Goal: Task Accomplishment & Management: Use online tool/utility

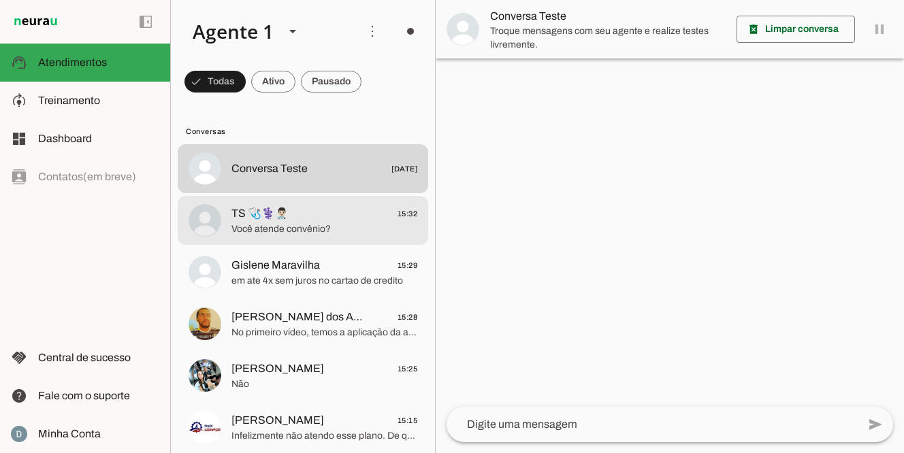
click at [323, 225] on span "Você atende convênio?" at bounding box center [324, 229] width 186 height 14
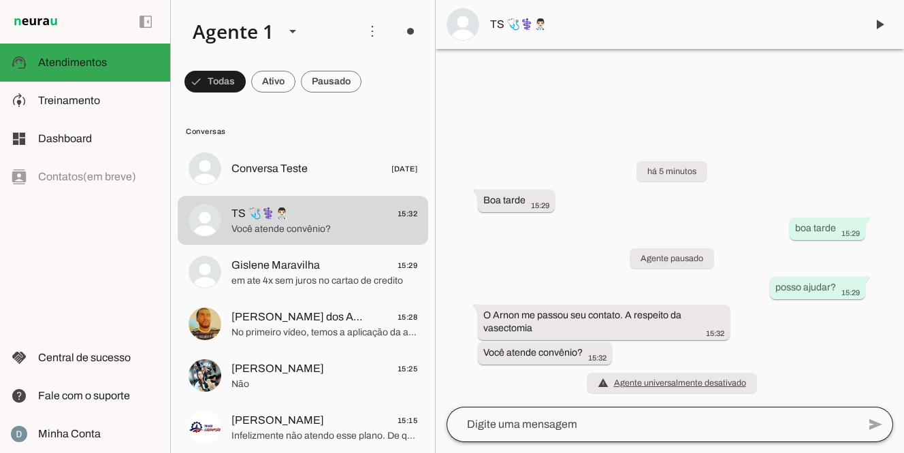
click at [178, 144] on button "TS 🩺⚕️👨🏻‍⚕️ 15:32 Você atende convênio?" at bounding box center [303, 168] width 250 height 49
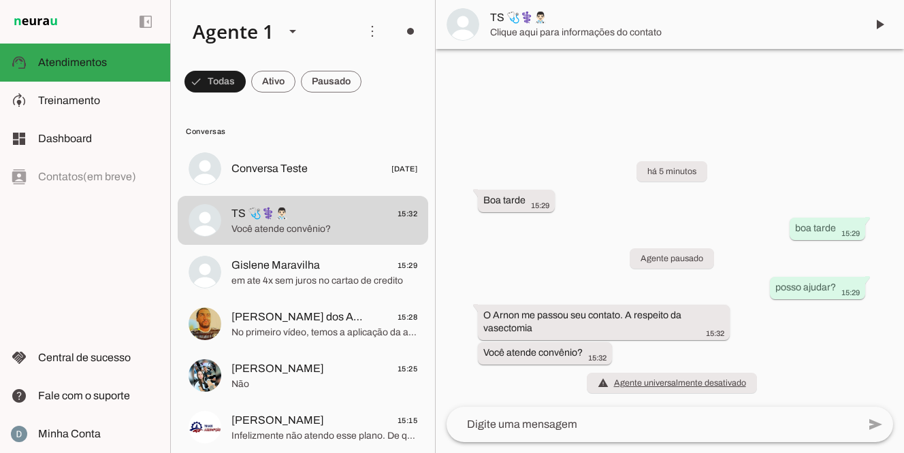
click at [555, 426] on textarea at bounding box center [651, 424] width 411 height 16
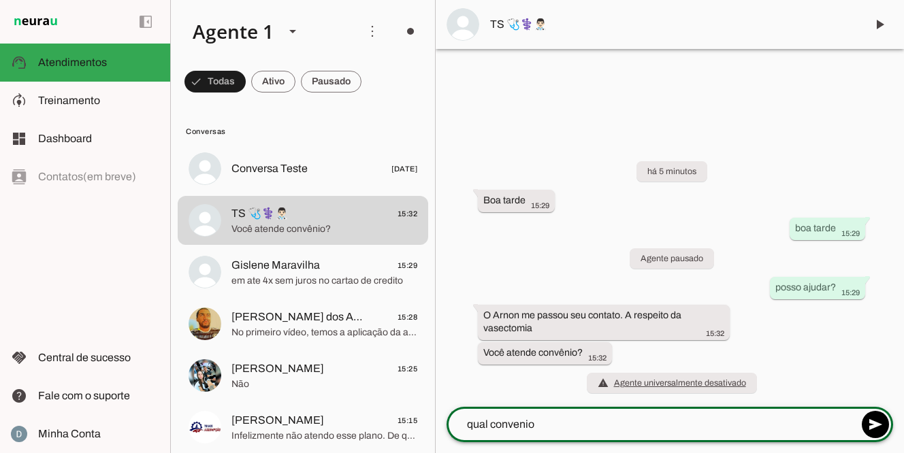
type textarea "qual convenio ?"
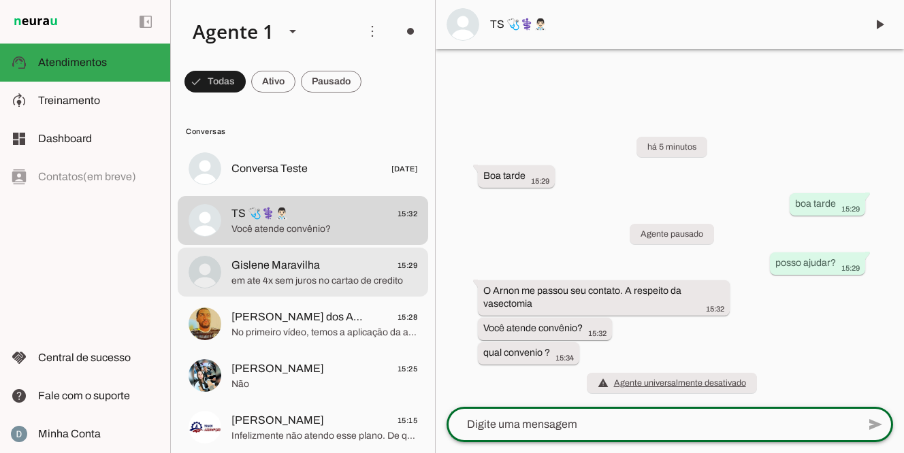
click at [351, 284] on span "em ate 4x sem juros no cartao de credito" at bounding box center [324, 281] width 186 height 14
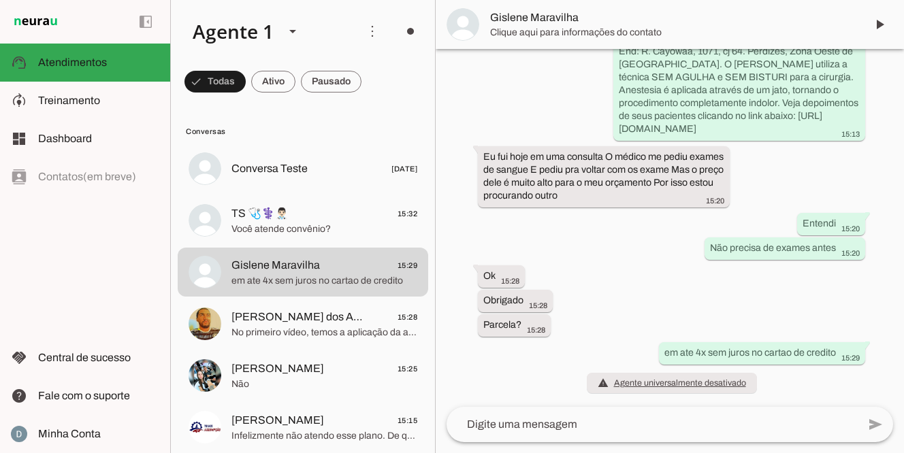
scroll to position [342, 0]
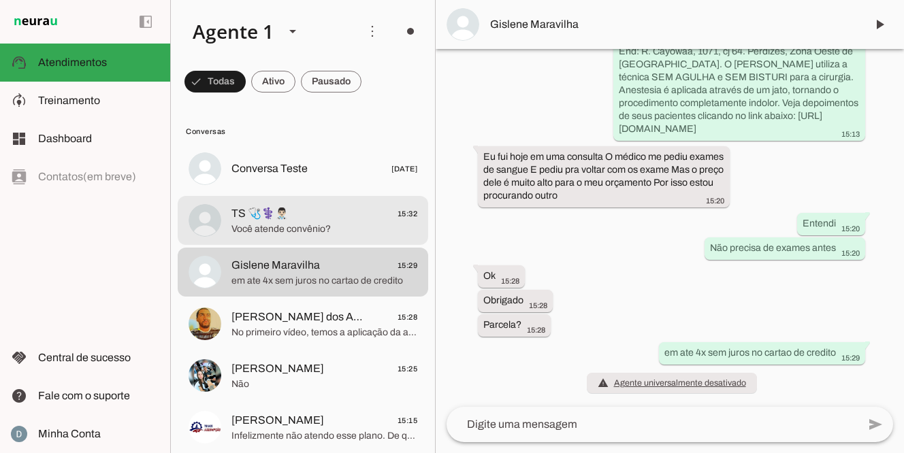
click at [338, 217] on span "TS 🩺⚕️👨🏻‍⚕️ 15:32" at bounding box center [324, 213] width 186 height 17
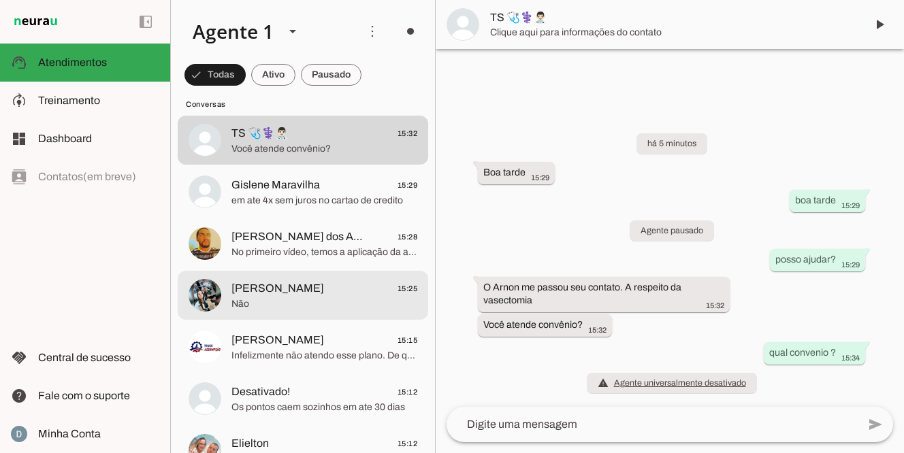
scroll to position [100, 0]
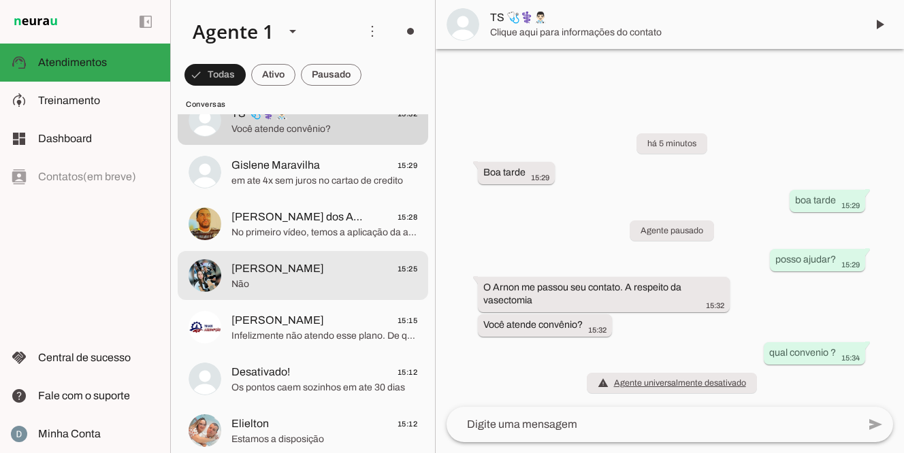
click at [293, 263] on span "[PERSON_NAME]" at bounding box center [277, 269] width 93 height 16
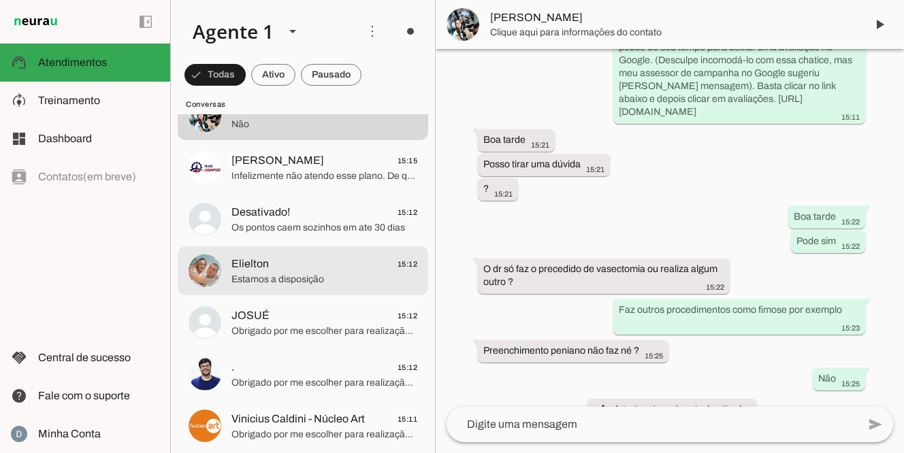
scroll to position [261, 0]
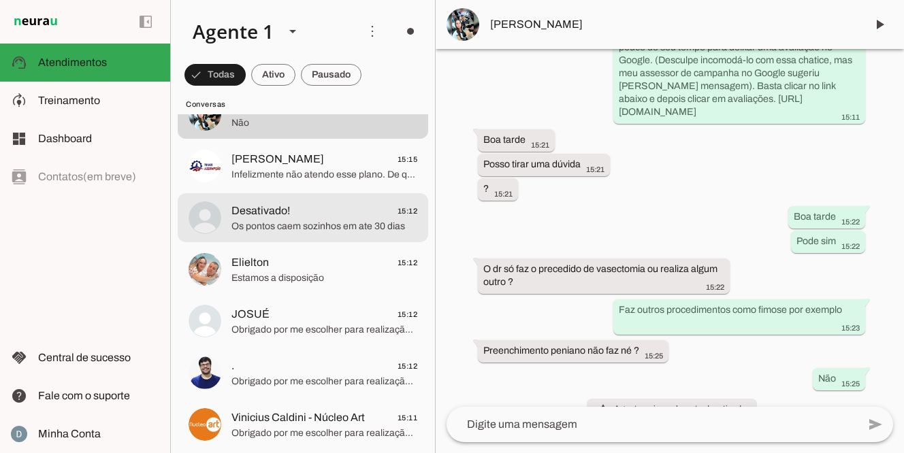
click at [278, 220] on span "Os pontos caem sozinhos em ate 30 dias" at bounding box center [324, 227] width 186 height 14
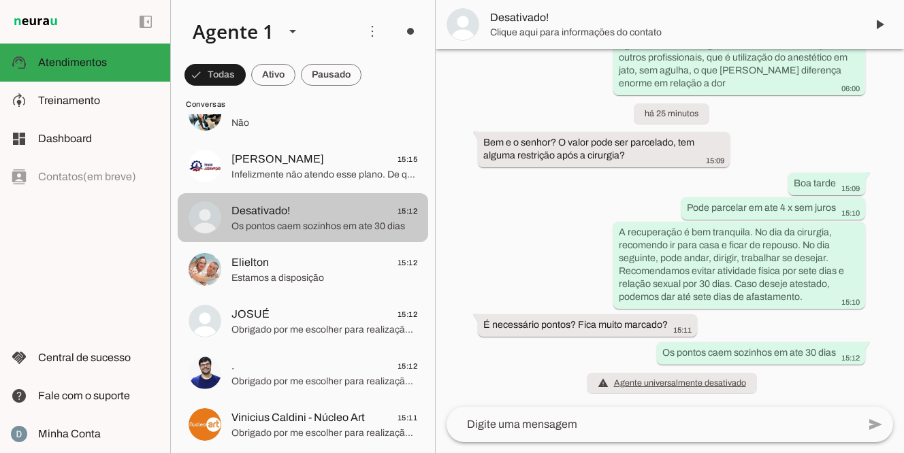
scroll to position [280, 0]
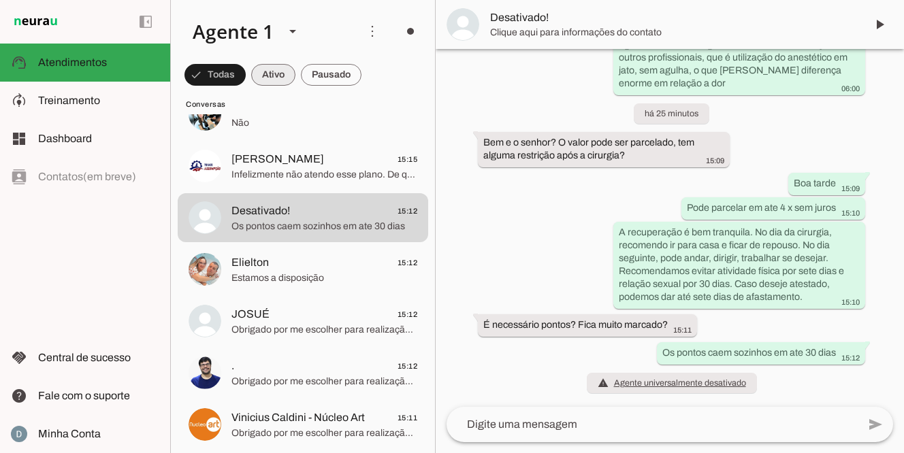
click at [246, 73] on span at bounding box center [214, 75] width 61 height 33
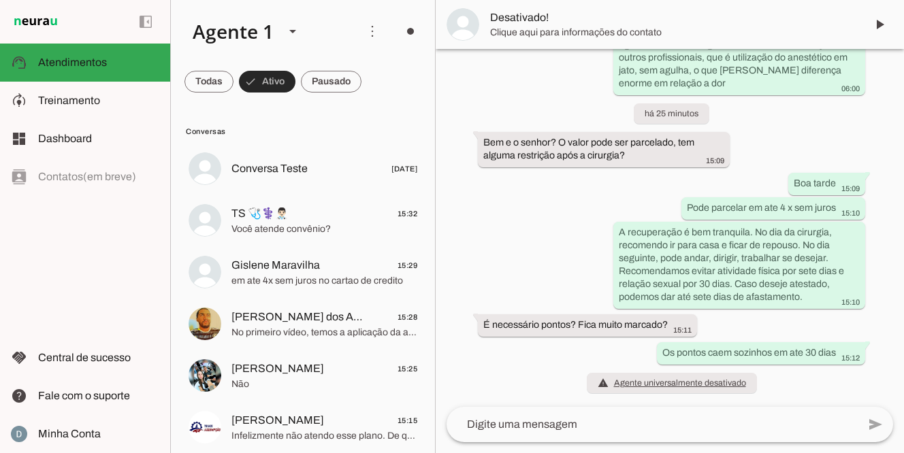
scroll to position [0, 0]
click at [233, 87] on span at bounding box center [208, 81] width 49 height 33
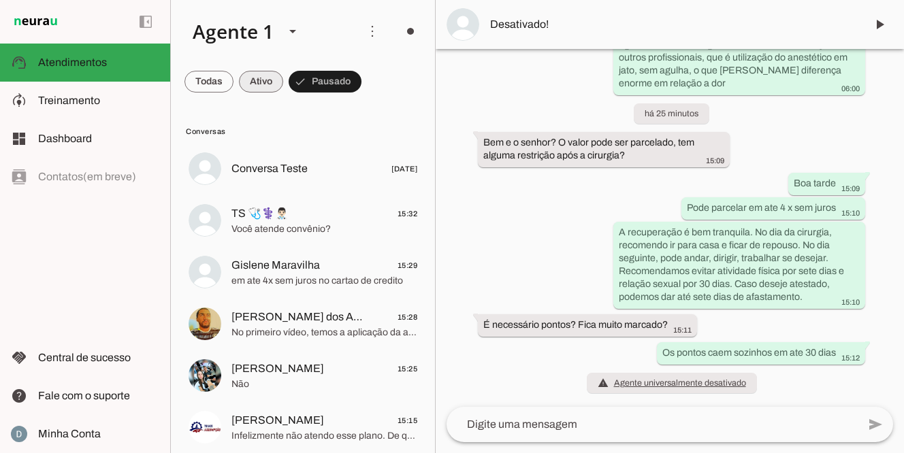
click at [233, 82] on span at bounding box center [208, 81] width 49 height 33
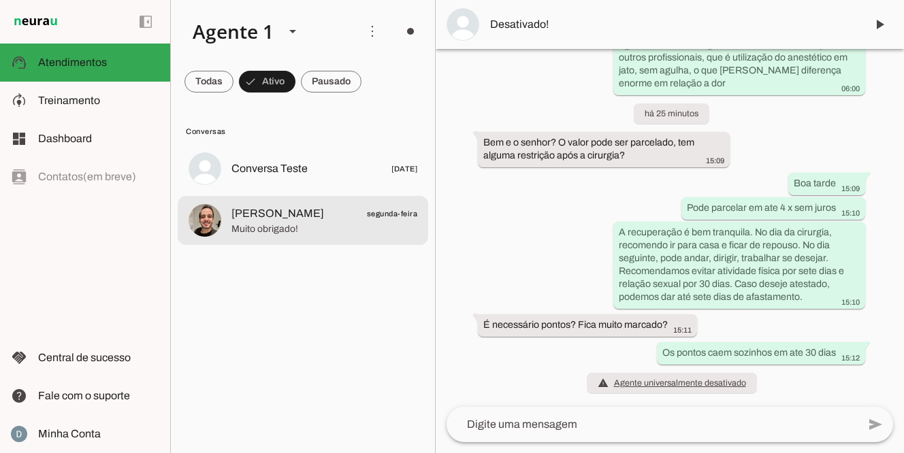
click at [267, 208] on span "Rafael Penido" at bounding box center [277, 213] width 93 height 16
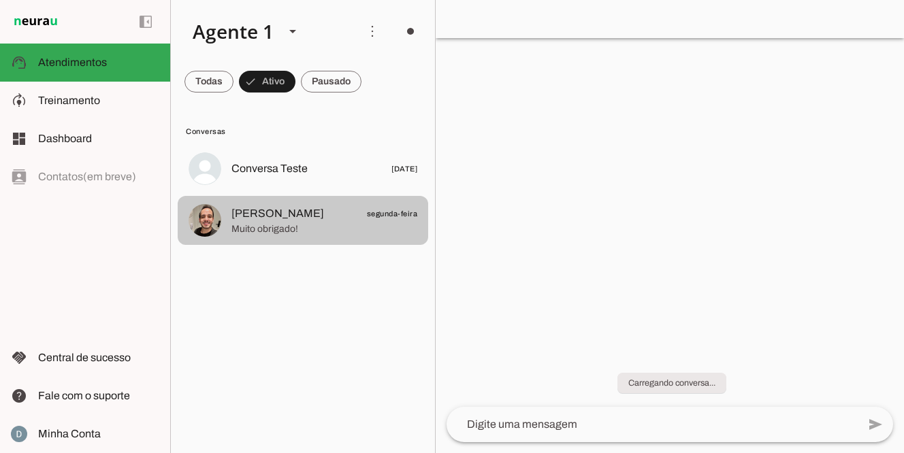
scroll to position [1151, 0]
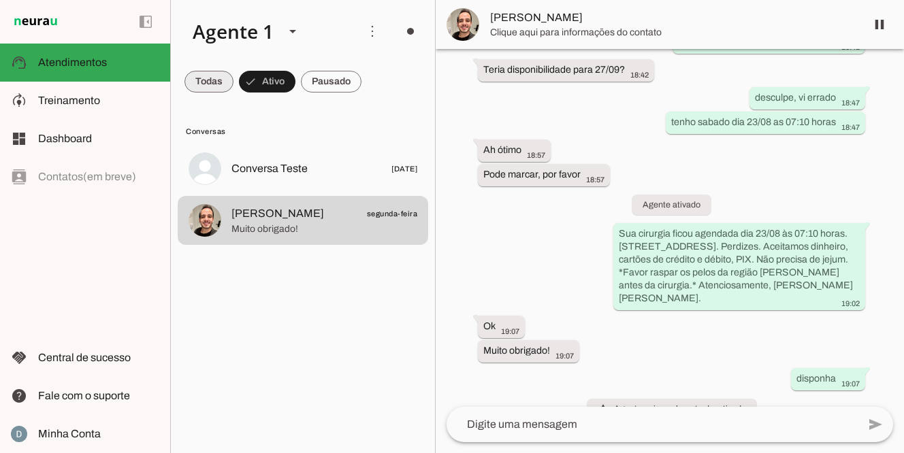
click at [203, 78] on span at bounding box center [208, 81] width 49 height 33
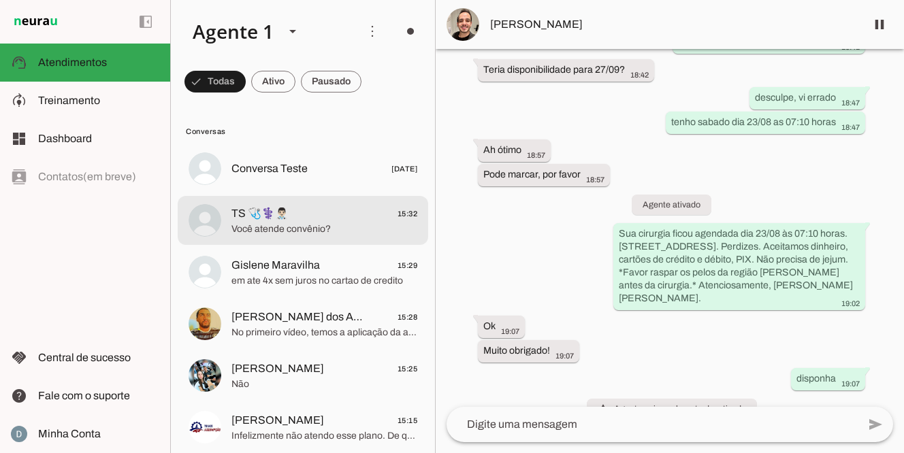
click at [276, 226] on span "Você atende convênio?" at bounding box center [324, 229] width 186 height 14
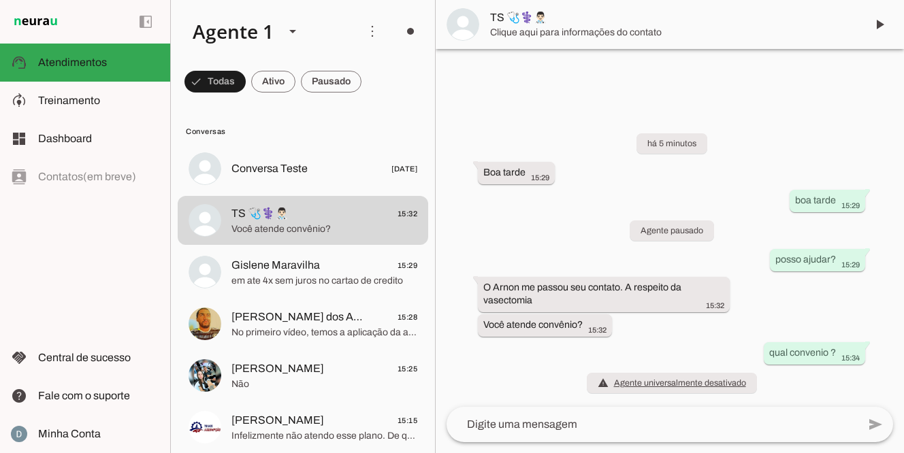
click at [529, 371] on div "há 5 minutos Boa tarde 15:29 boa tarde 15:29 Agente pausado posso ajudar? 15:29…" at bounding box center [669, 254] width 468 height 303
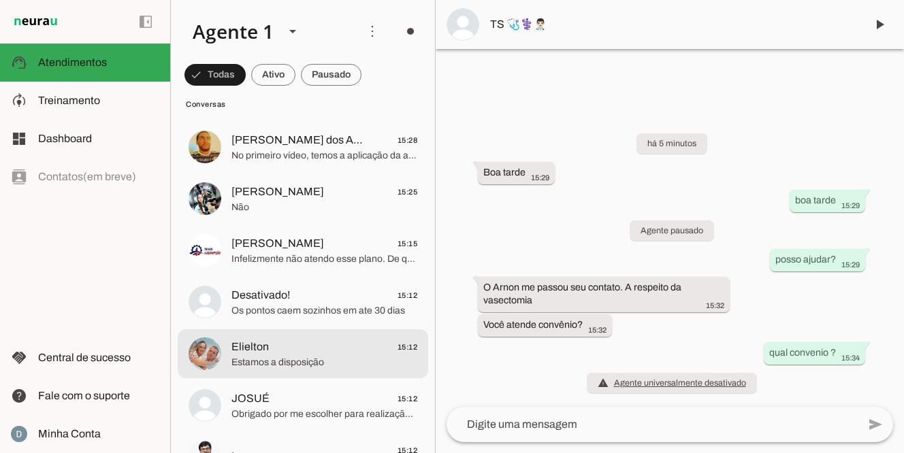
scroll to position [176, 0]
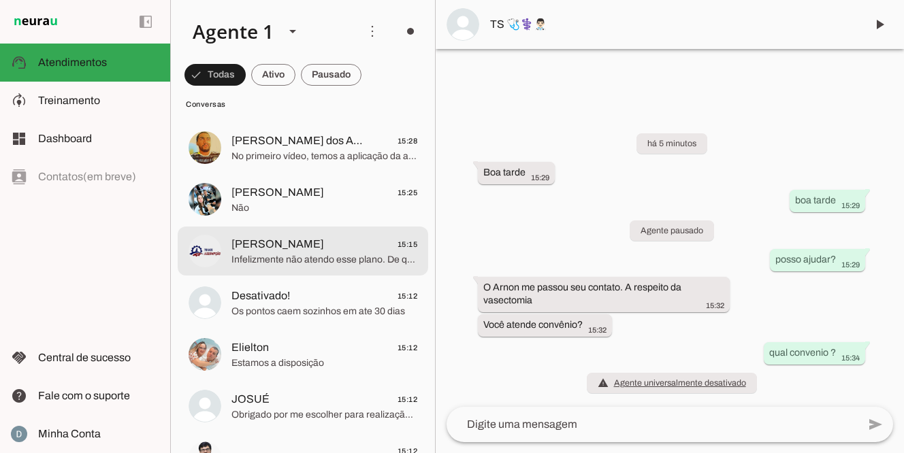
click at [326, 250] on span "Henrique Alves 15:15" at bounding box center [324, 244] width 186 height 17
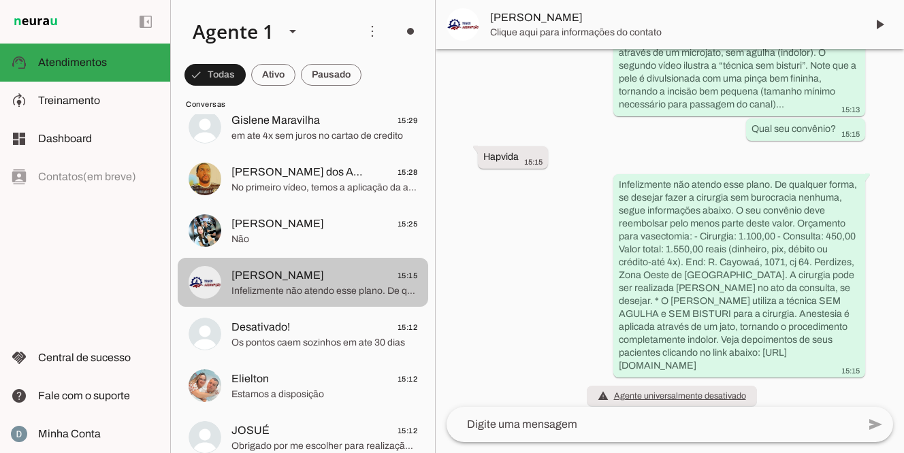
scroll to position [144, 0]
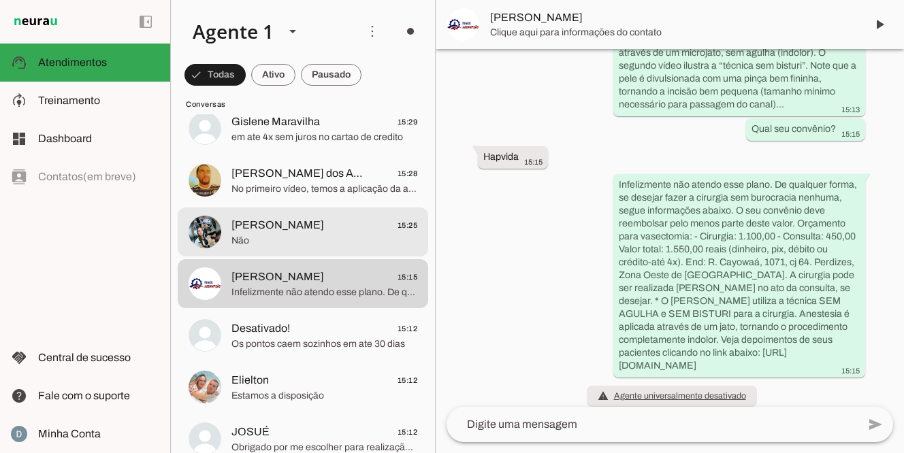
click at [318, 237] on span "Não" at bounding box center [324, 241] width 186 height 14
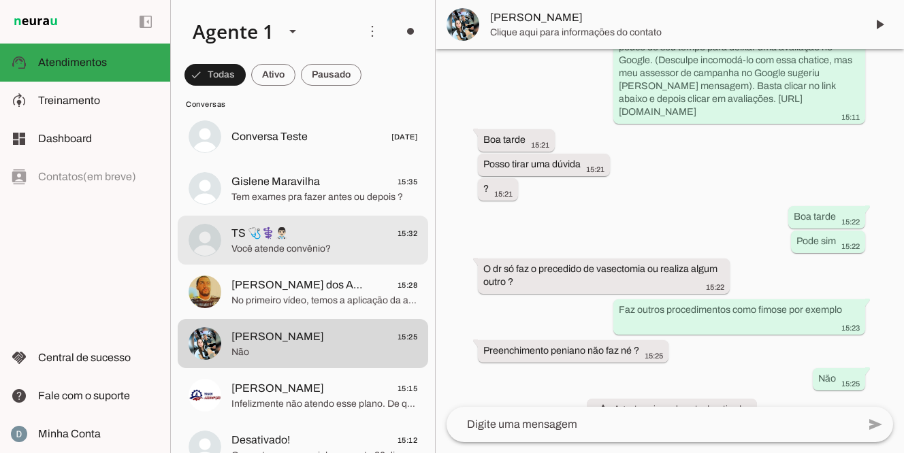
scroll to position [31, 0]
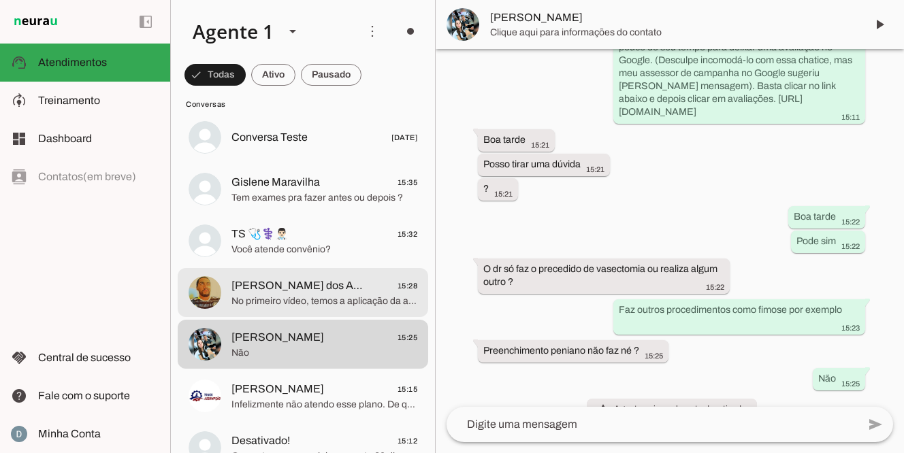
click at [302, 306] on span "No primeiro vídeo, temos a aplicação da anestesia, feita através de um microjat…" at bounding box center [324, 302] width 186 height 14
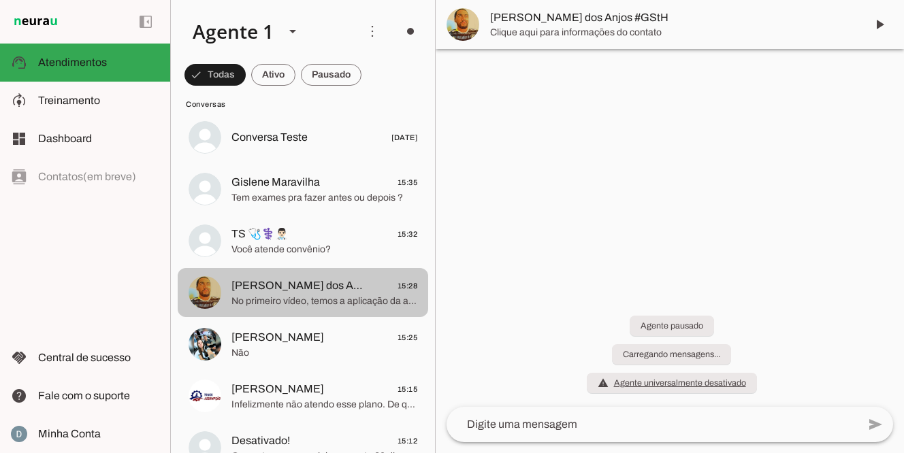
scroll to position [872, 0]
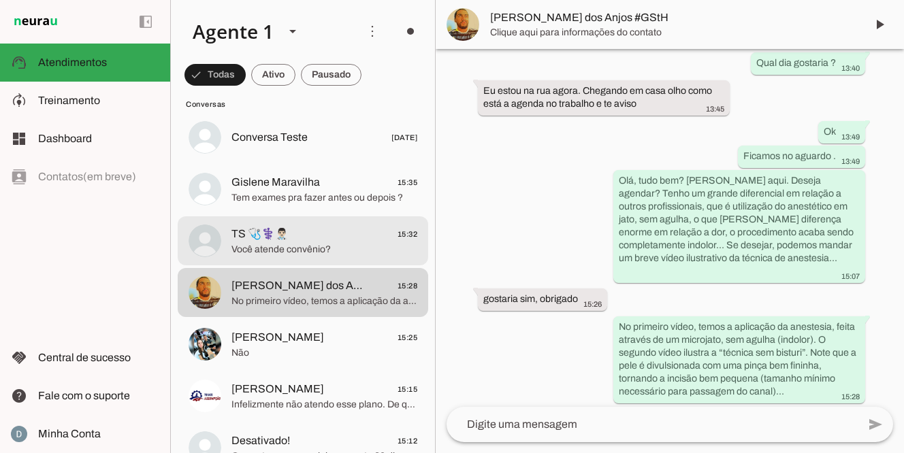
click at [283, 250] on span "Você atende convênio?" at bounding box center [324, 250] width 186 height 14
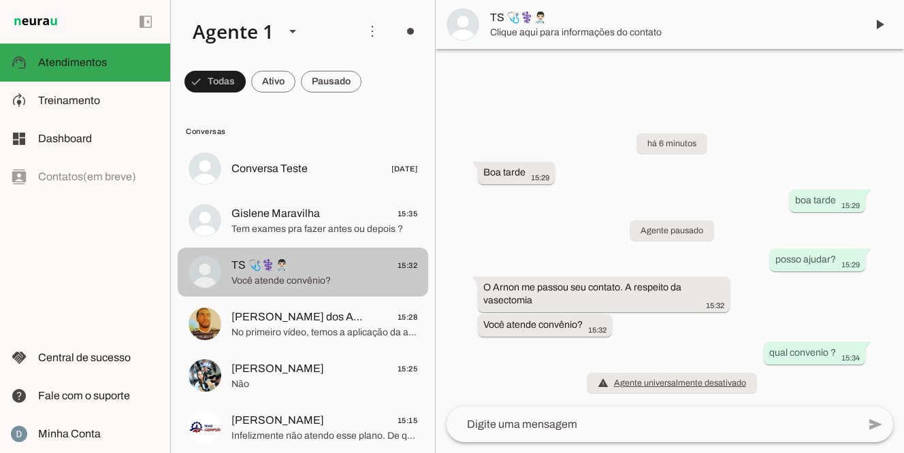
scroll to position [1, 0]
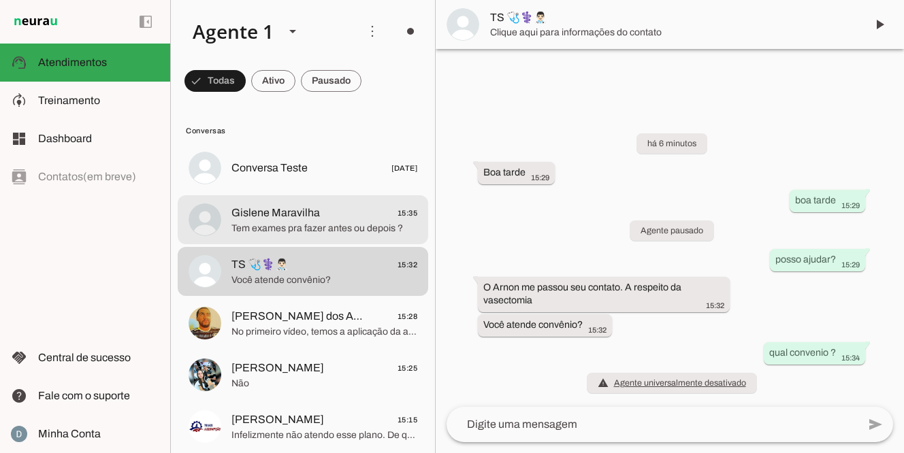
click at [274, 230] on span "Tem exames pra fazer antes ou depois ?" at bounding box center [324, 229] width 186 height 14
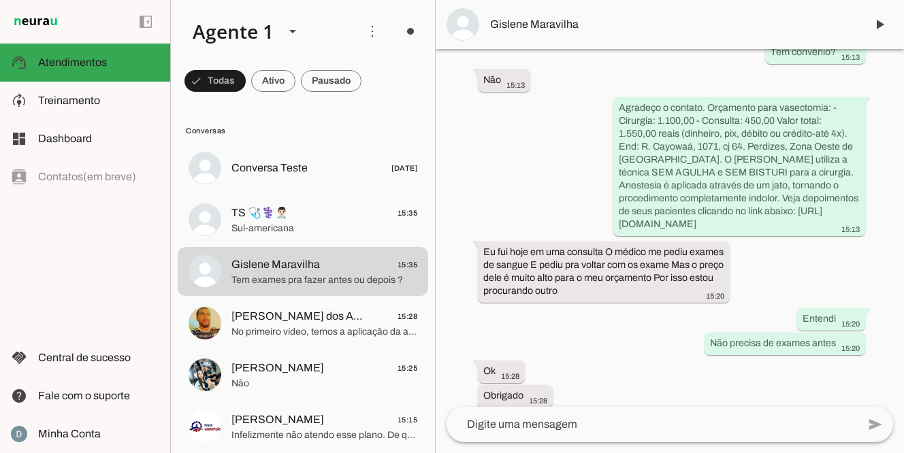
scroll to position [369, 0]
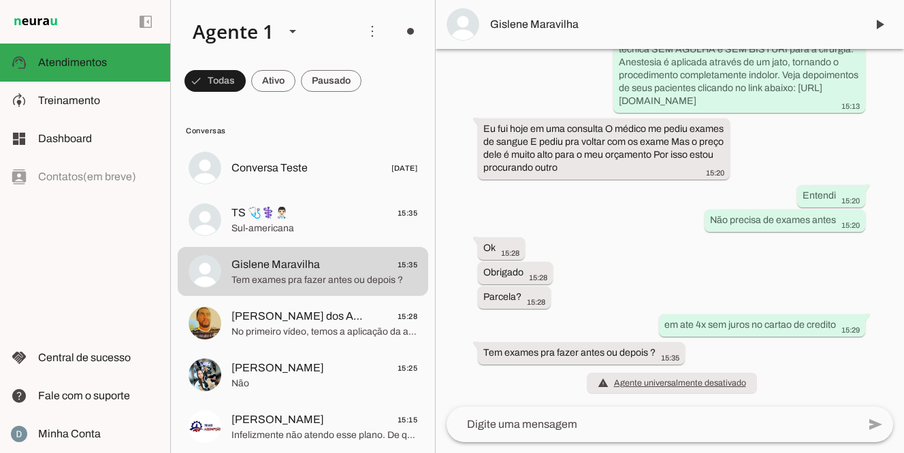
click at [497, 421] on textarea at bounding box center [651, 424] width 411 height 16
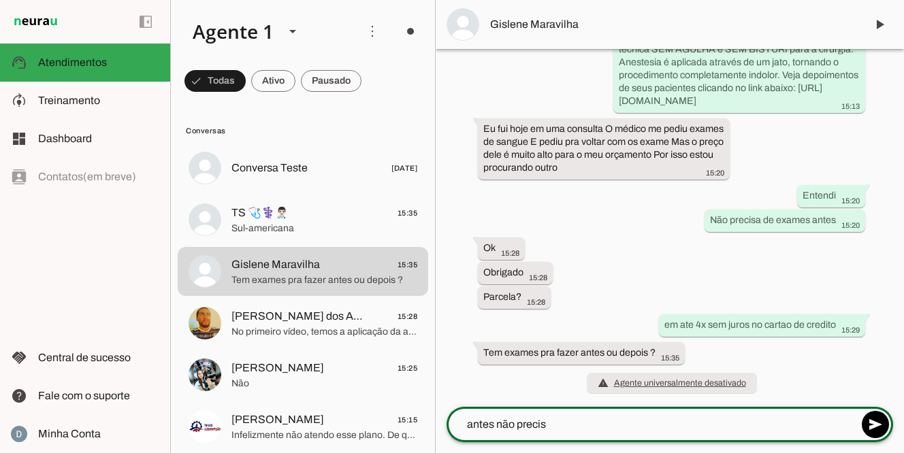
type textarea "antes não precisa"
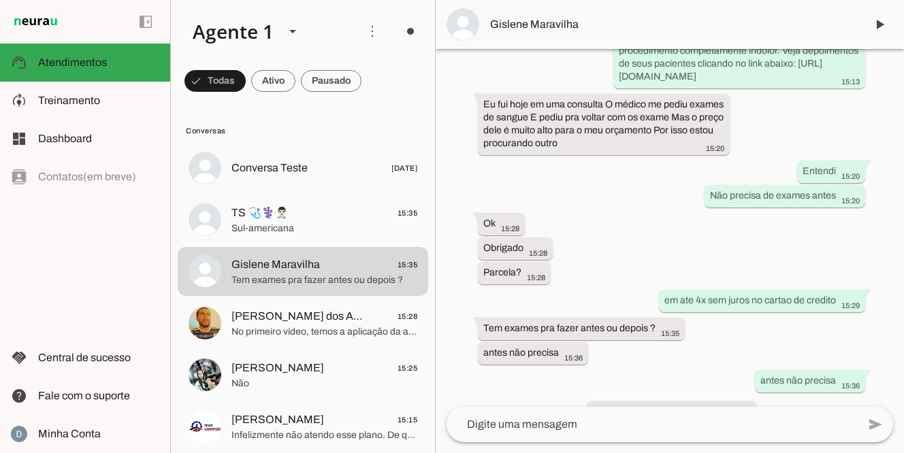
scroll to position [397, 0]
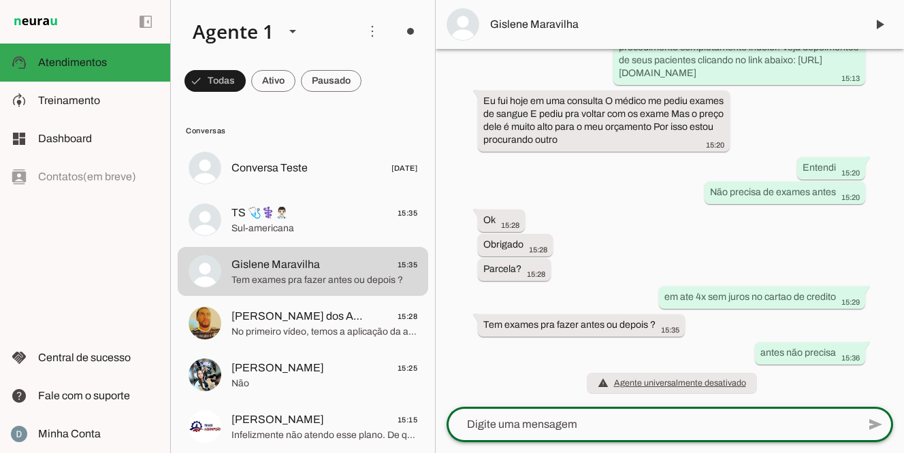
paste textarea "Após 90 dias você faz o espermograma para saber se a cirurgia deu certo. Não re…"
type textarea "Após 90 dias você faz o espermograma para saber se a cirurgia deu certo. Não re…"
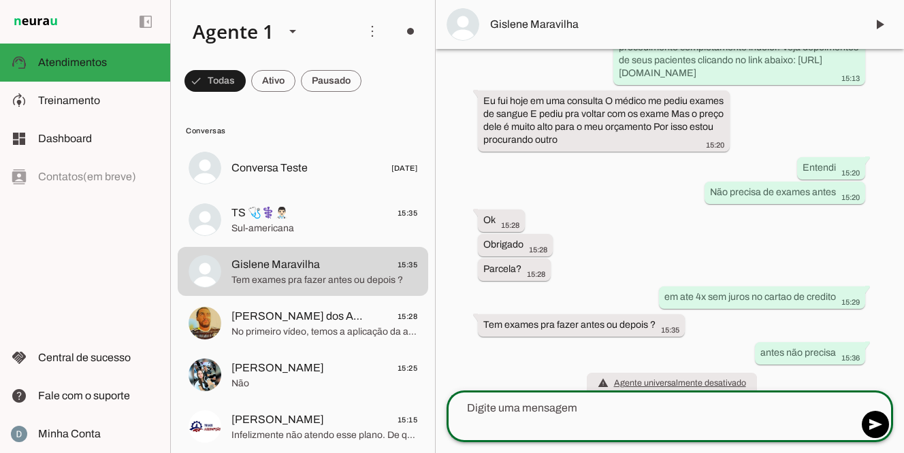
scroll to position [451, 0]
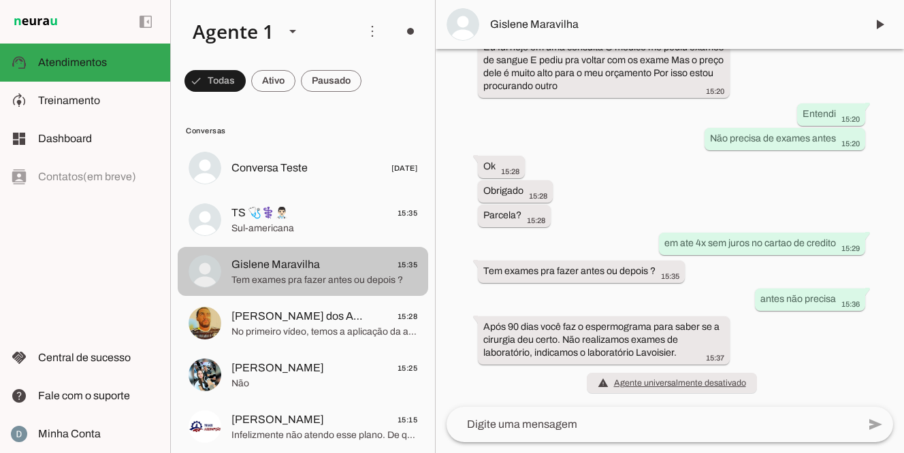
click at [297, 271] on span "Gislene Maravilha" at bounding box center [275, 264] width 88 height 16
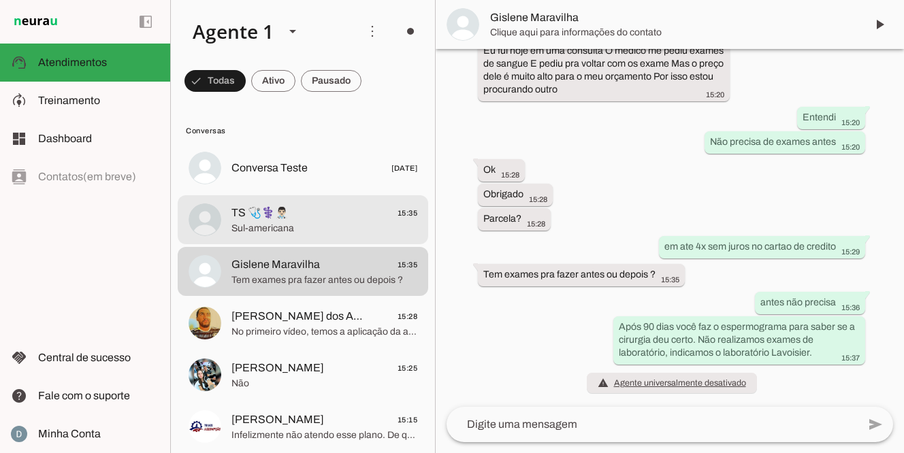
scroll to position [448, 0]
click at [279, 227] on span "Sul-americana" at bounding box center [324, 229] width 186 height 14
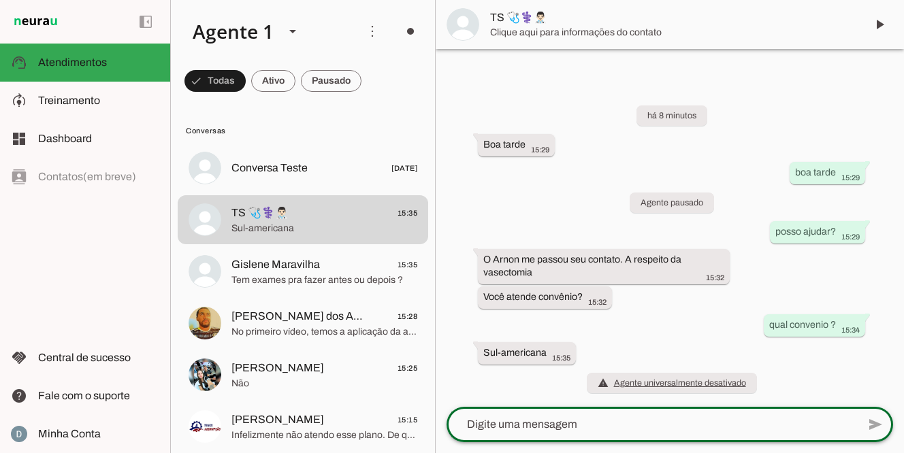
click at [629, 420] on textarea at bounding box center [651, 424] width 411 height 16
type textarea "qual plano da Sulamerica?"
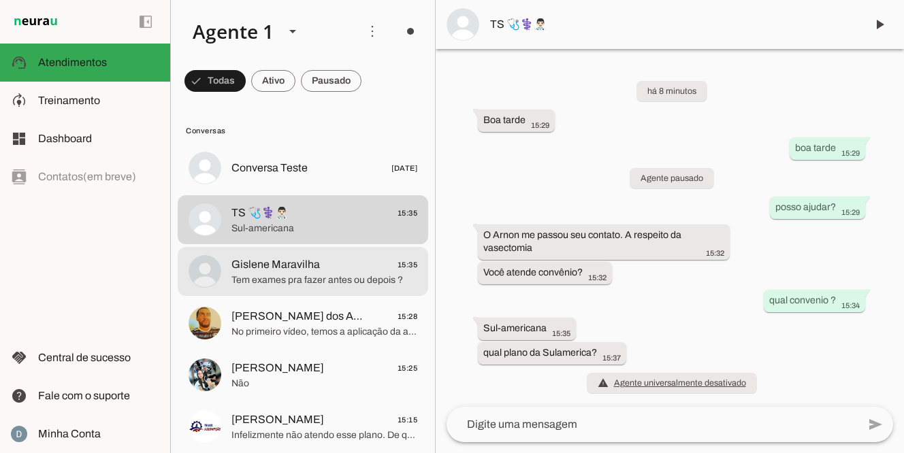
click at [281, 276] on span "Tem exames pra fazer antes ou depois ?" at bounding box center [324, 281] width 186 height 14
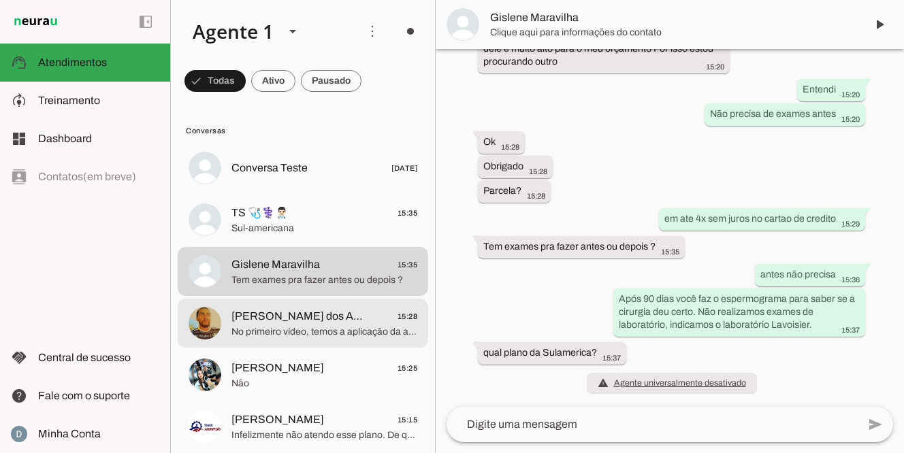
click at [278, 315] on span "[PERSON_NAME] dos Anjos #GStH" at bounding box center [298, 316] width 134 height 16
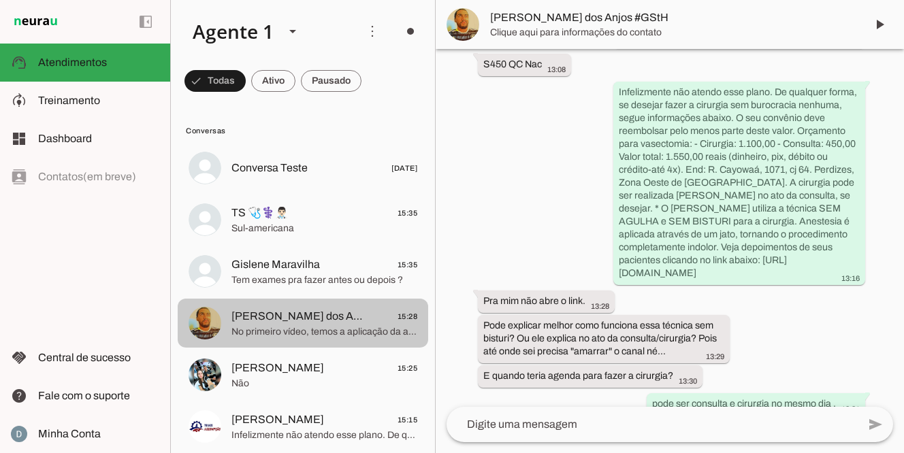
scroll to position [900, 0]
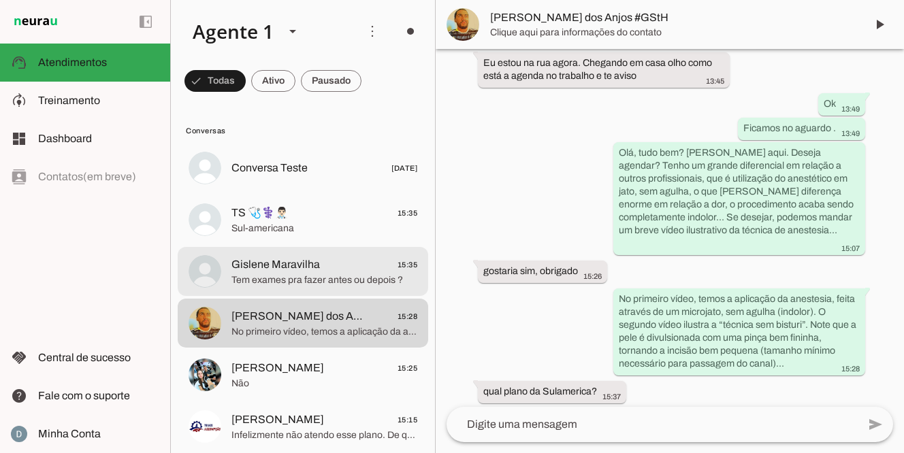
click at [278, 261] on span "Gislene Maravilha" at bounding box center [275, 264] width 88 height 16
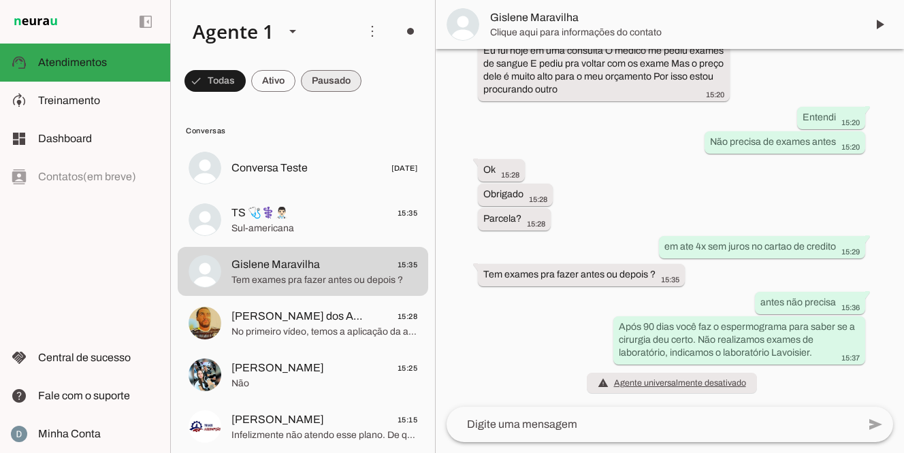
click at [246, 74] on span at bounding box center [214, 81] width 61 height 33
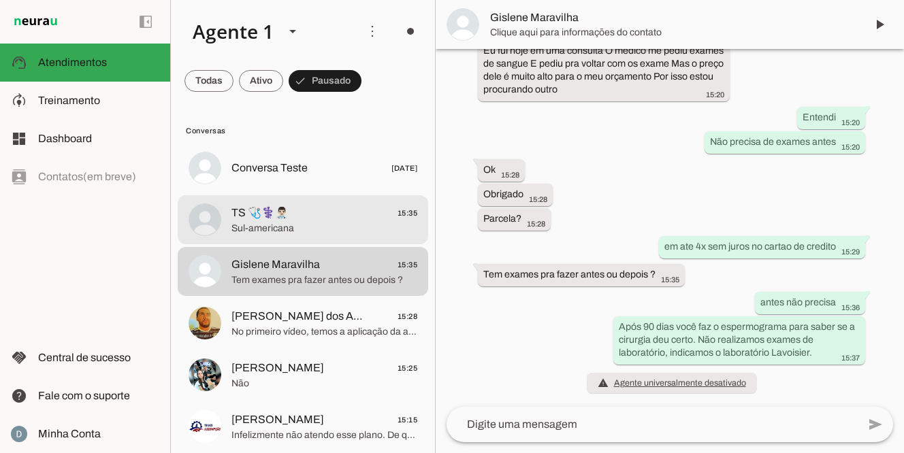
click at [252, 227] on span "Sul-americana" at bounding box center [324, 229] width 186 height 14
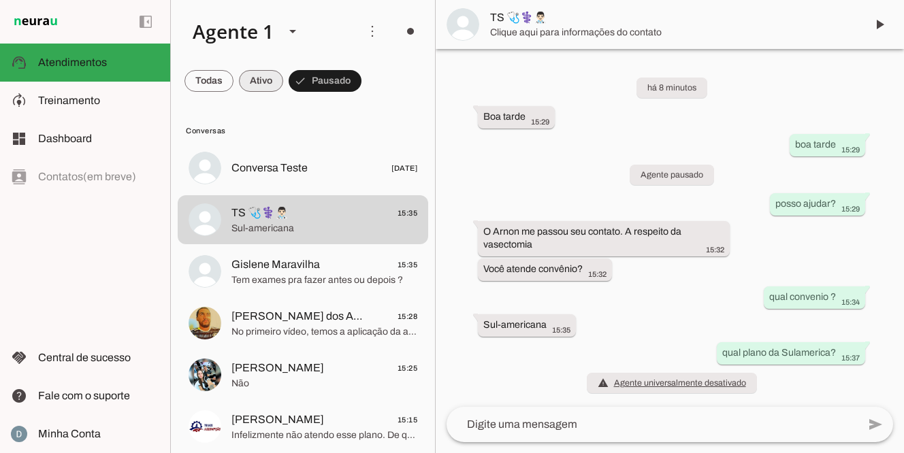
click at [233, 92] on span at bounding box center [208, 81] width 49 height 33
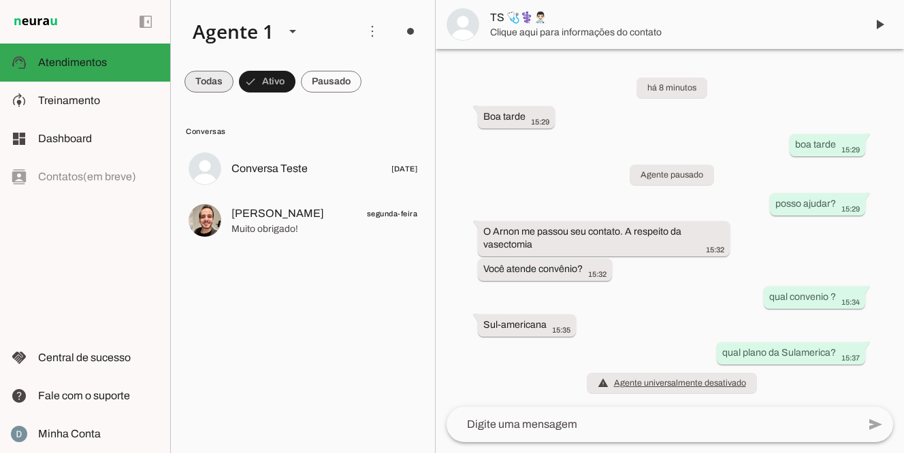
click at [199, 82] on span at bounding box center [208, 81] width 49 height 33
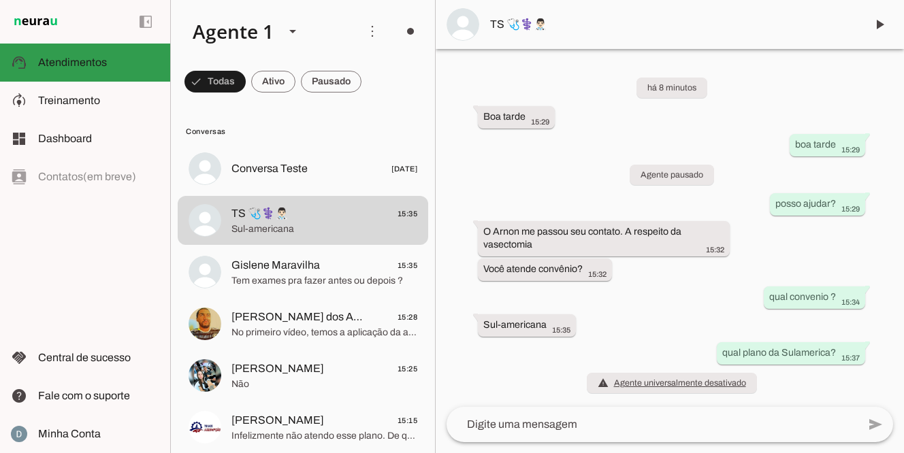
click at [80, 67] on span "Atendimentos" at bounding box center [72, 62] width 69 height 12
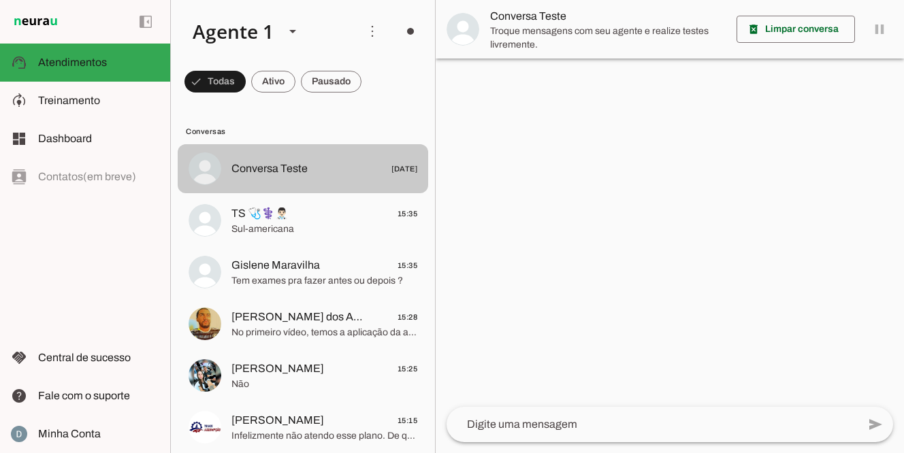
click at [267, 156] on md-item "Conversa Teste [DATE]" at bounding box center [303, 168] width 250 height 49
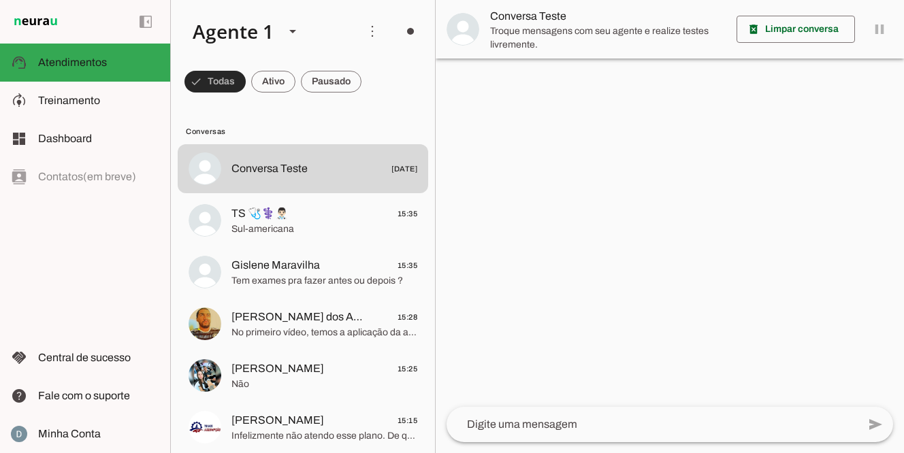
click at [222, 77] on span at bounding box center [214, 81] width 61 height 33
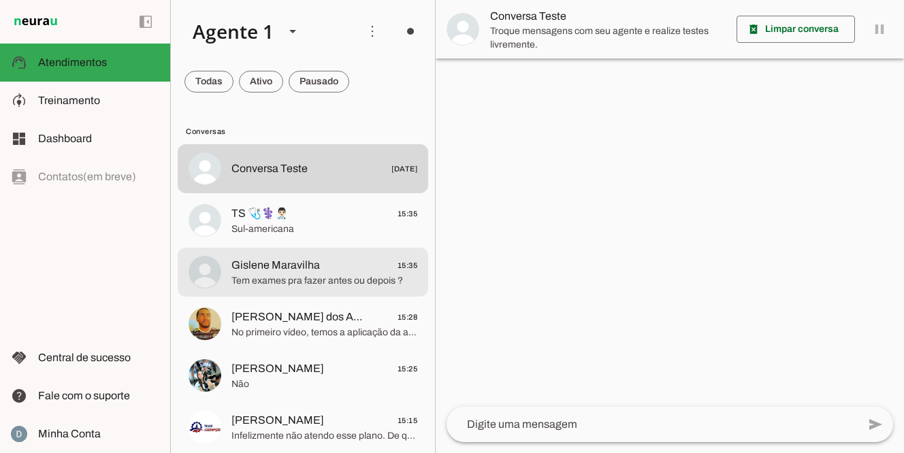
click at [304, 276] on span "Tem exames pra fazer antes ou depois ?" at bounding box center [324, 281] width 186 height 14
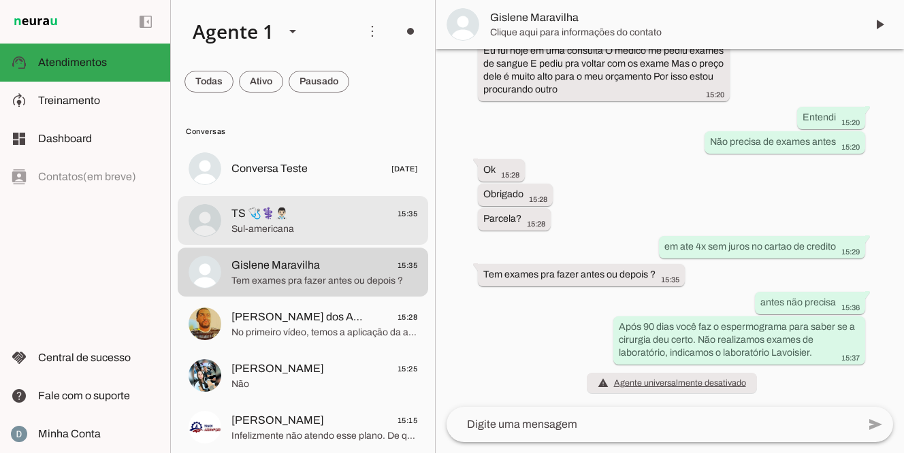
click at [270, 226] on span "Sul-americana" at bounding box center [324, 229] width 186 height 14
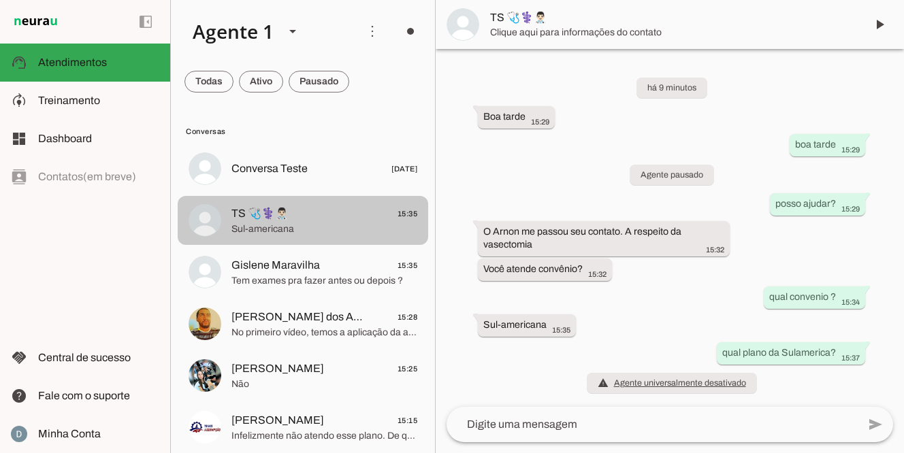
scroll to position [1, 0]
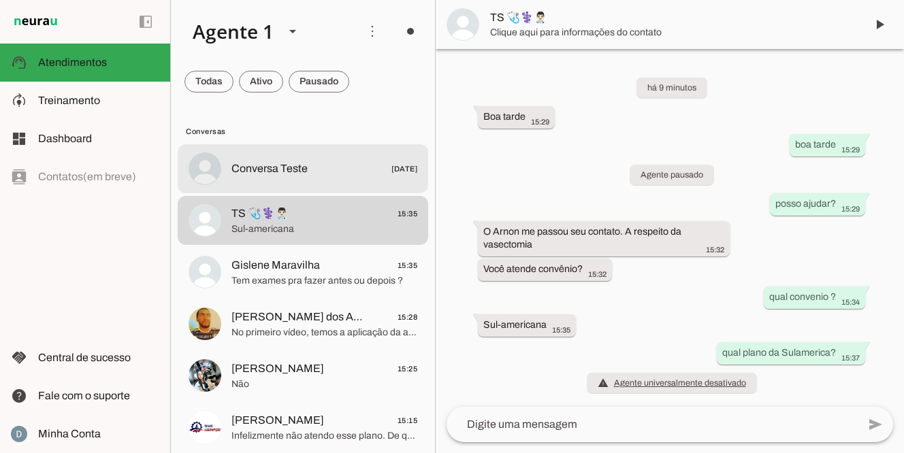
click at [271, 171] on span "Conversa Teste" at bounding box center [269, 169] width 76 height 16
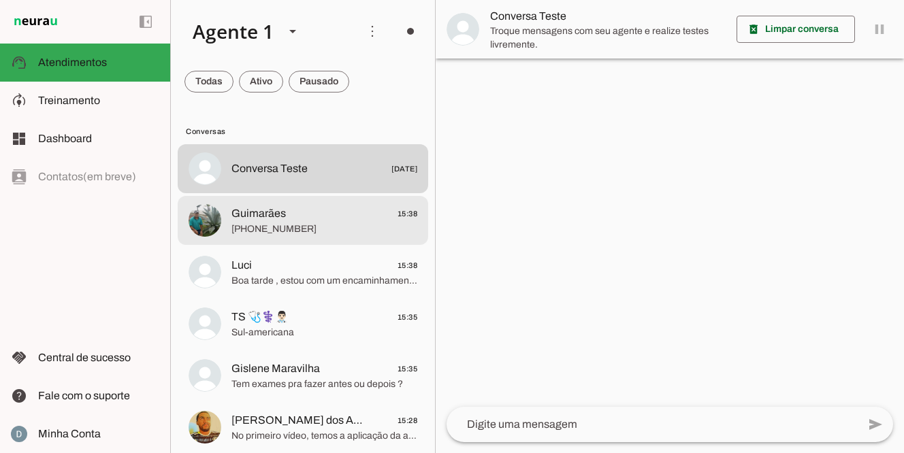
click at [296, 225] on span "[PHONE_NUMBER]" at bounding box center [324, 229] width 186 height 14
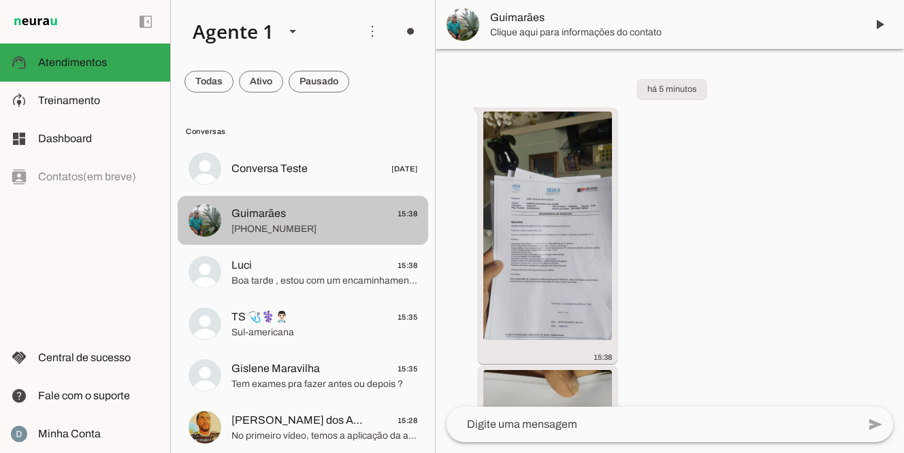
scroll to position [391, 0]
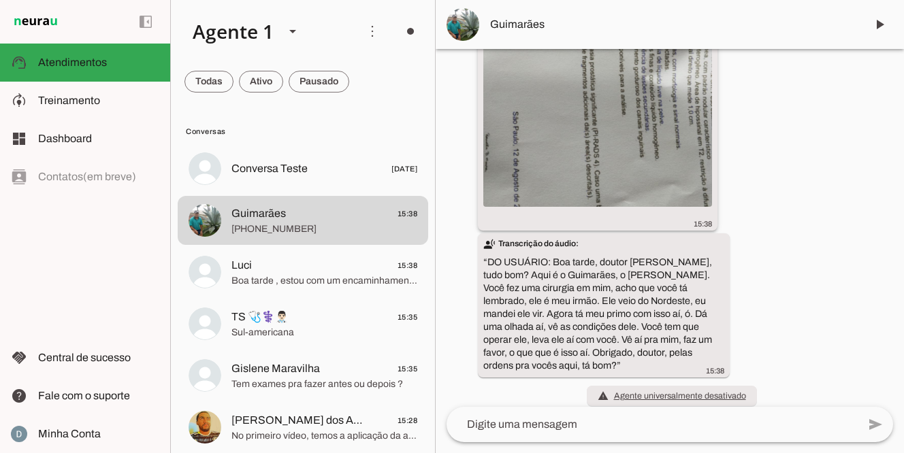
click at [535, 144] on img at bounding box center [597, 92] width 229 height 229
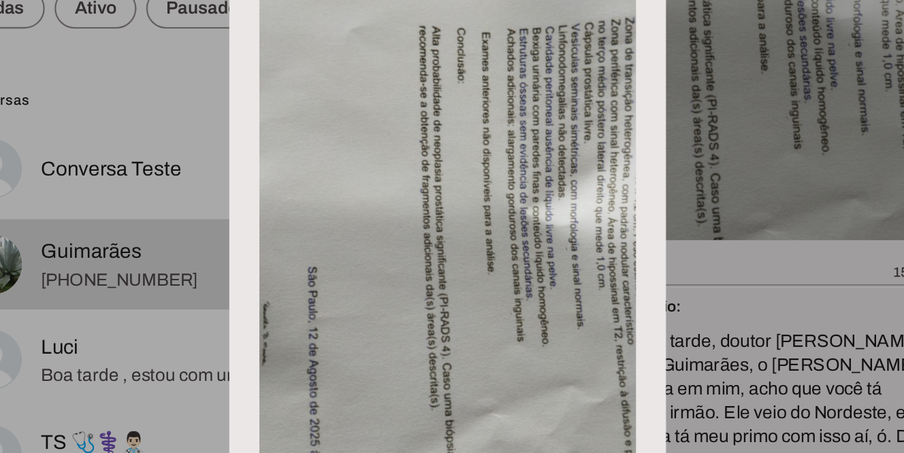
click at [570, 133] on dialog "Fechar" at bounding box center [451, 226] width 237 height 439
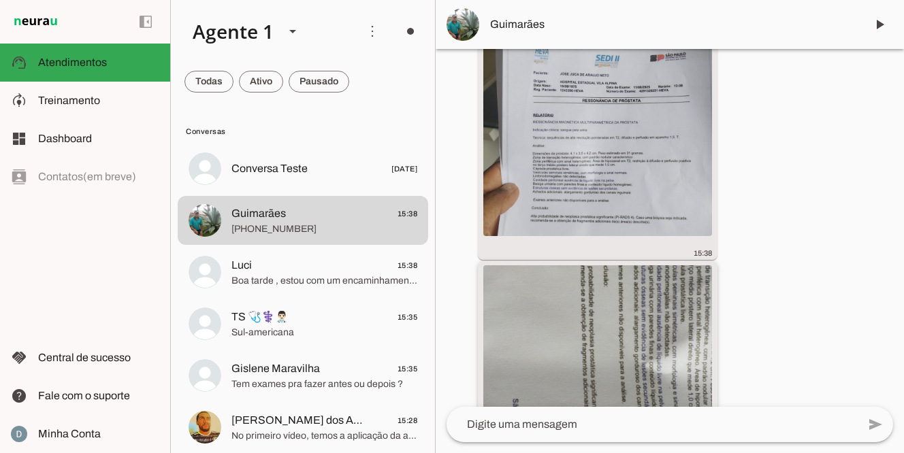
scroll to position [0, 0]
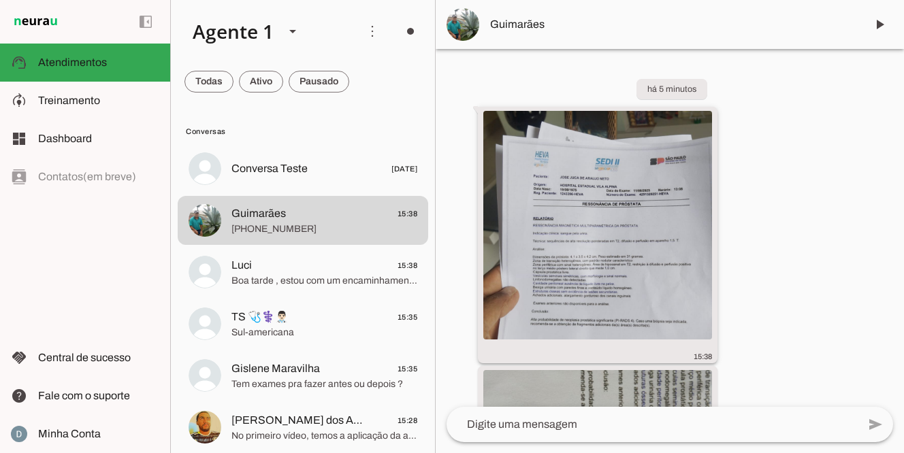
click at [598, 228] on img at bounding box center [597, 225] width 229 height 229
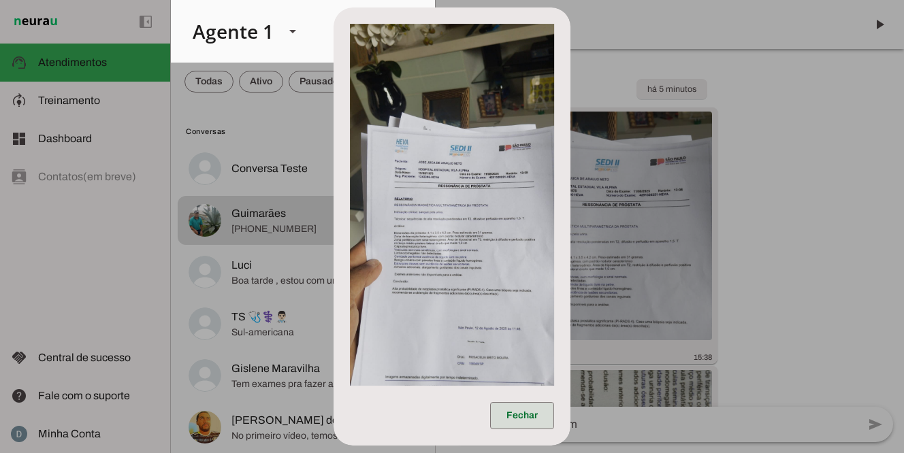
click at [521, 413] on span at bounding box center [522, 415] width 64 height 33
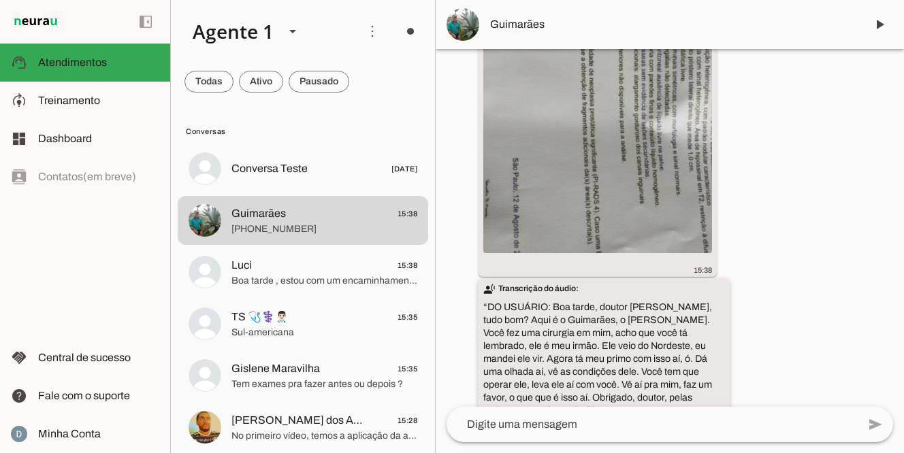
scroll to position [391, 0]
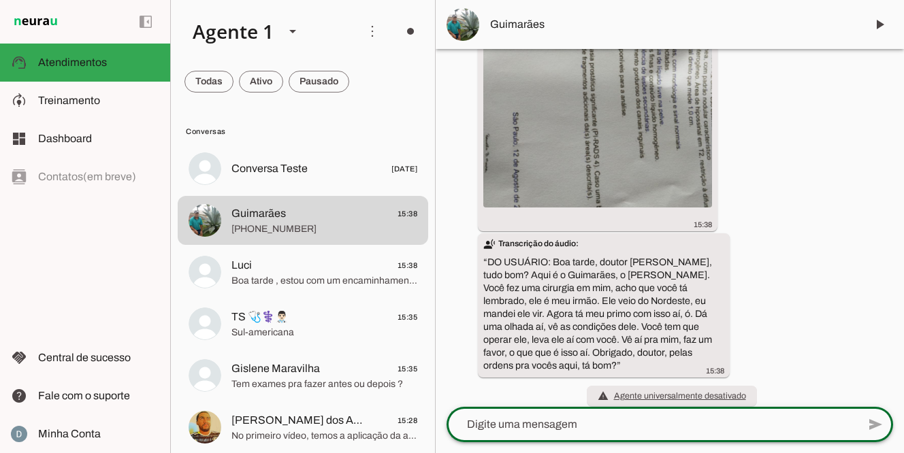
click at [623, 427] on textarea at bounding box center [651, 424] width 411 height 16
type textarea "Boa tarde"
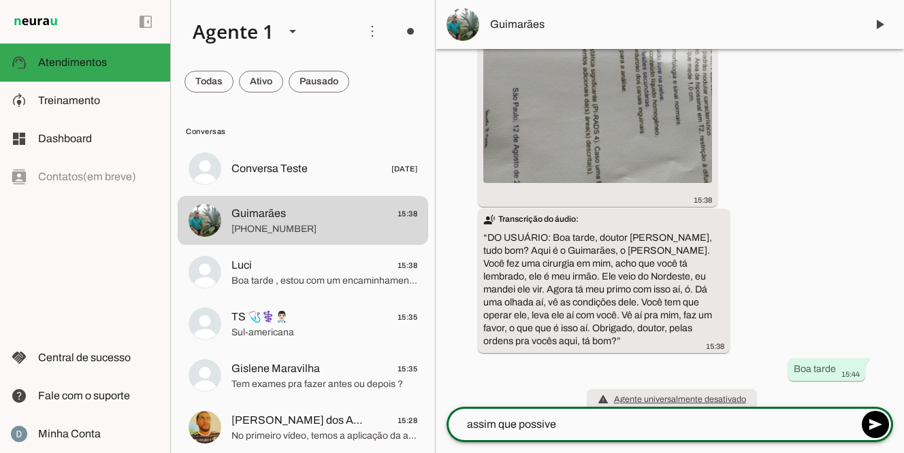
scroll to position [419, 0]
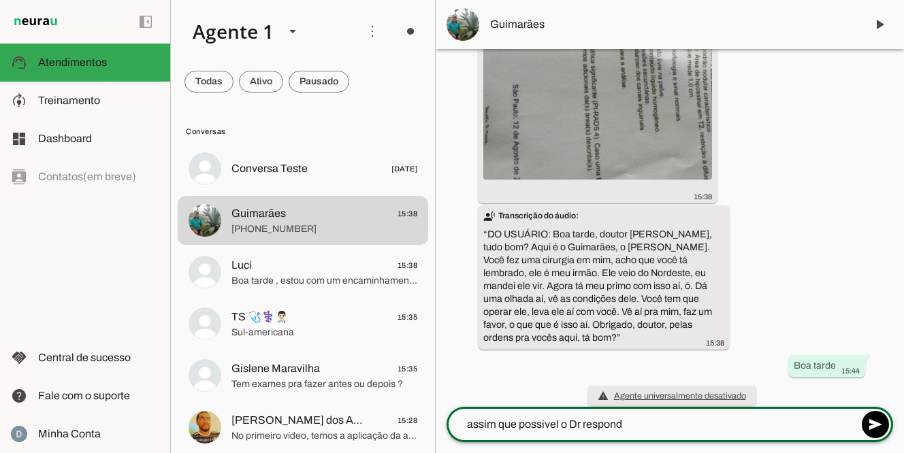
type textarea "assim que possivel o Dr responde"
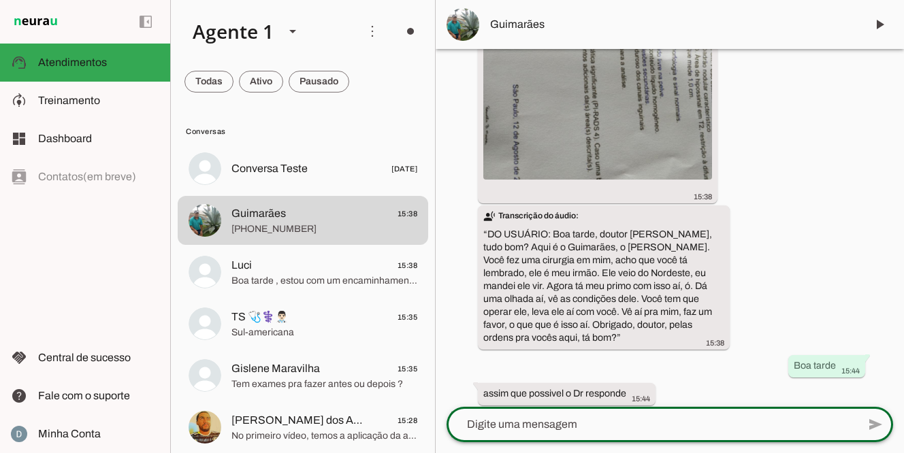
scroll to position [447, 0]
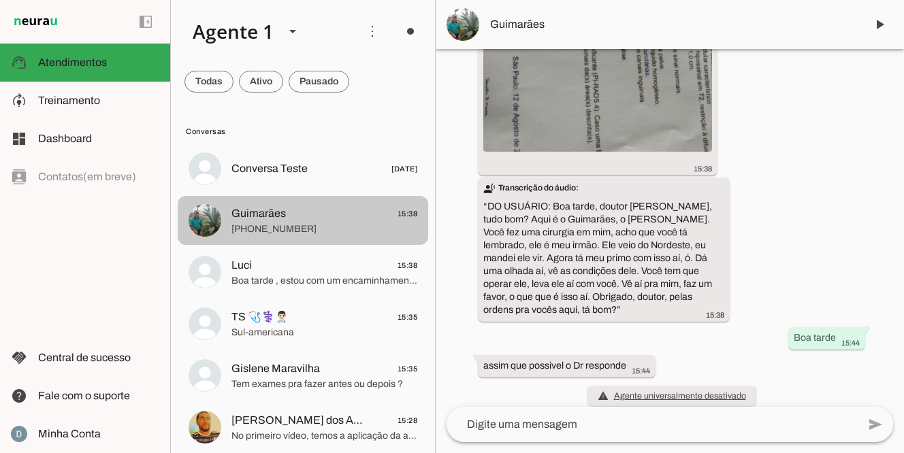
click at [414, 228] on span "[PHONE_NUMBER]" at bounding box center [324, 229] width 186 height 14
click at [414, 212] on span "15:38" at bounding box center [407, 213] width 20 height 17
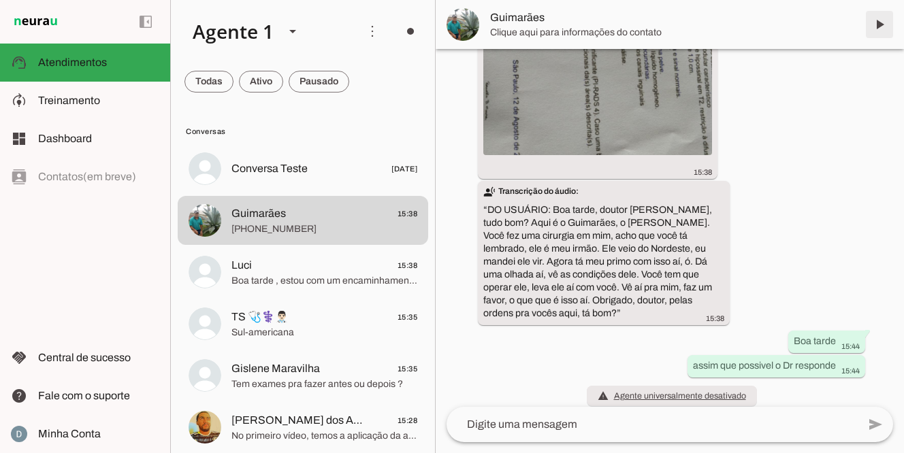
click at [878, 23] on span at bounding box center [879, 24] width 33 height 33
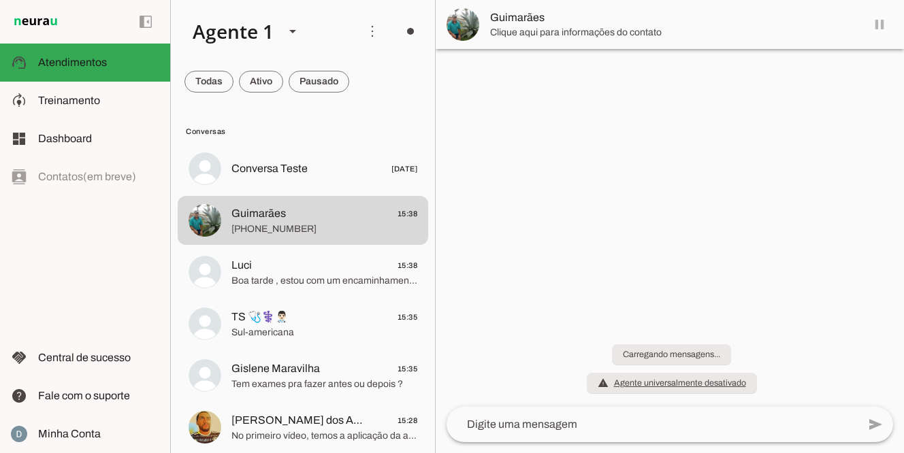
scroll to position [0, 0]
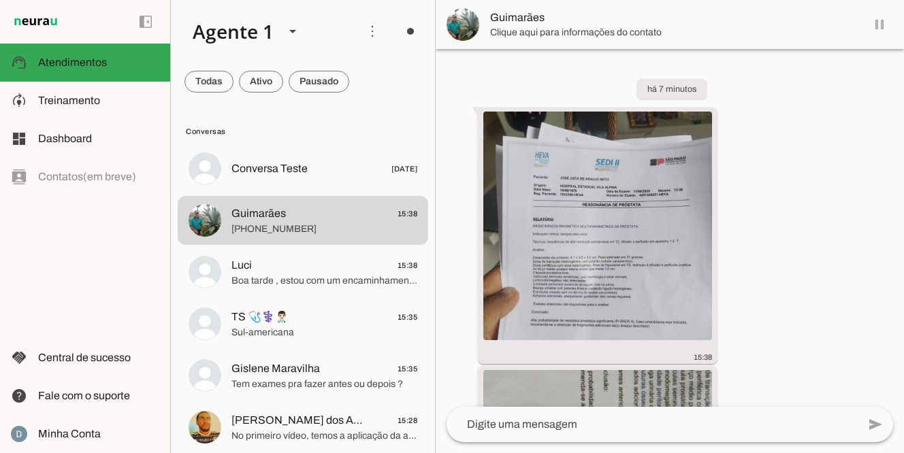
click at [878, 26] on md-item "Guimarães" at bounding box center [669, 24] width 468 height 49
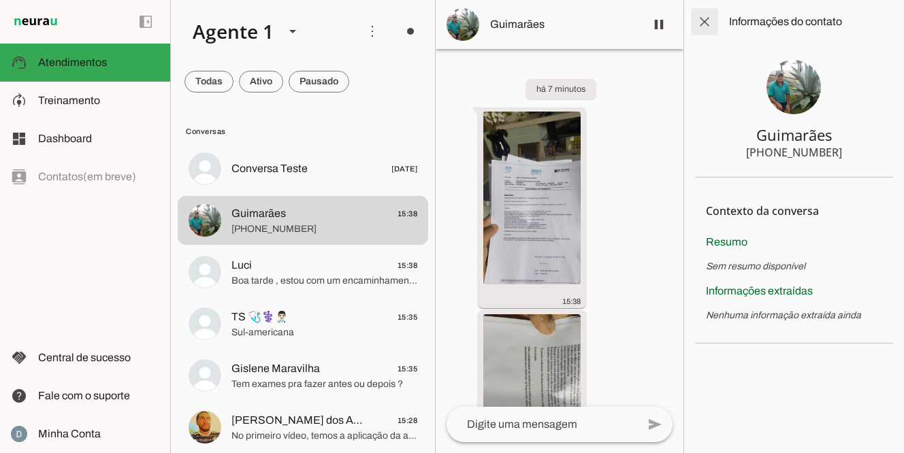
click at [708, 24] on span at bounding box center [704, 21] width 33 height 33
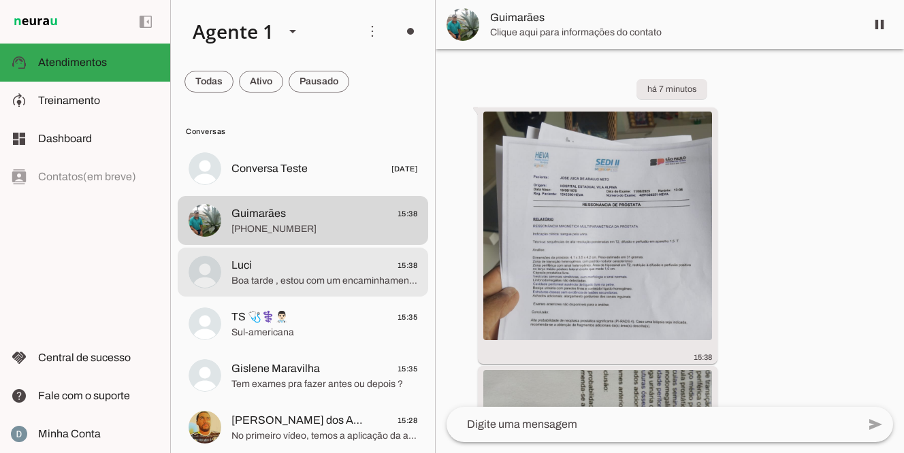
scroll to position [14, 0]
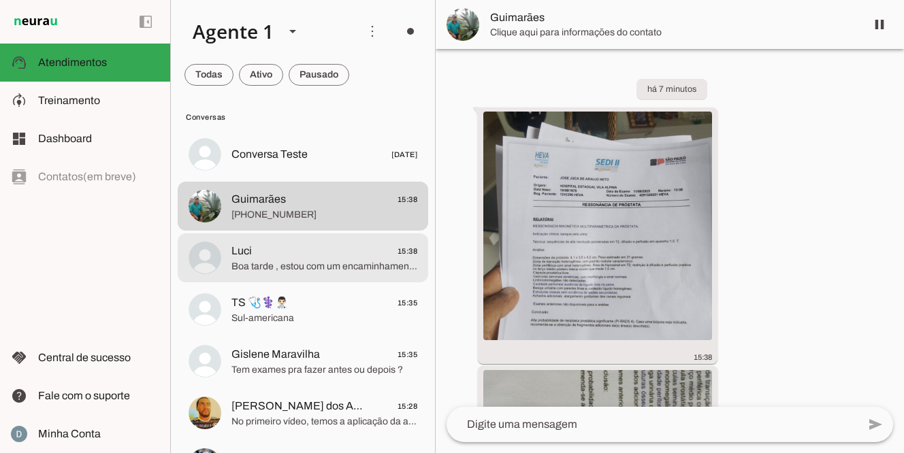
click at [312, 259] on span "Luci 15:38" at bounding box center [324, 251] width 186 height 17
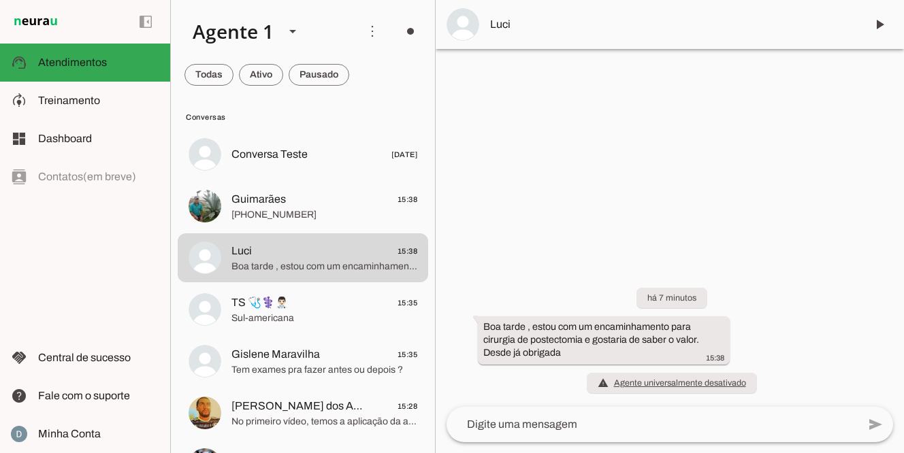
click at [598, 420] on textarea at bounding box center [651, 424] width 411 height 16
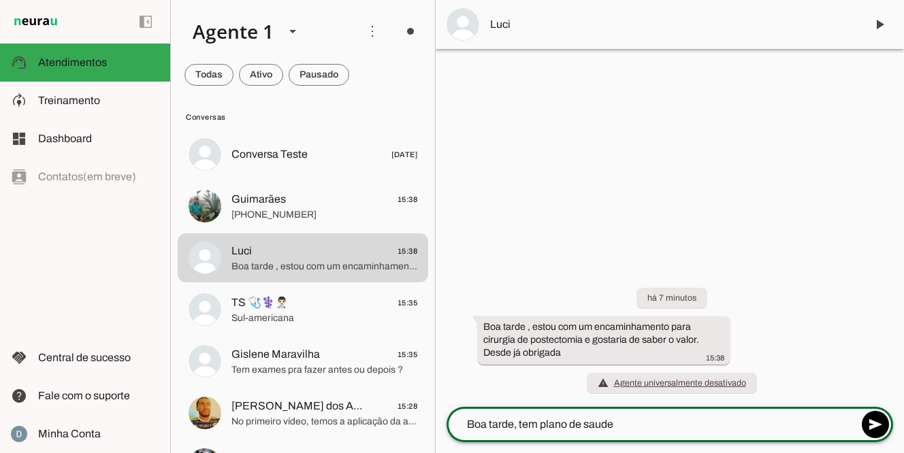
type textarea "Boa tarde, tem plano de saude?"
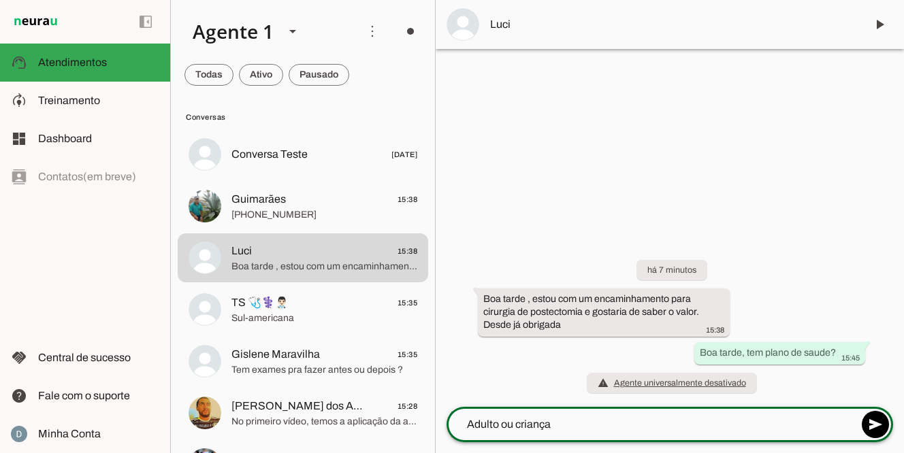
type textarea "Adulto ou criança?"
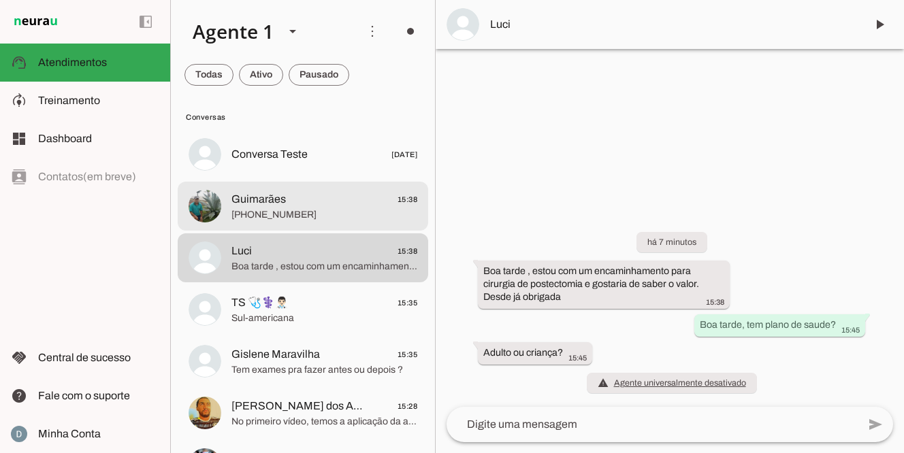
click at [331, 212] on span "[PHONE_NUMBER]" at bounding box center [324, 215] width 186 height 14
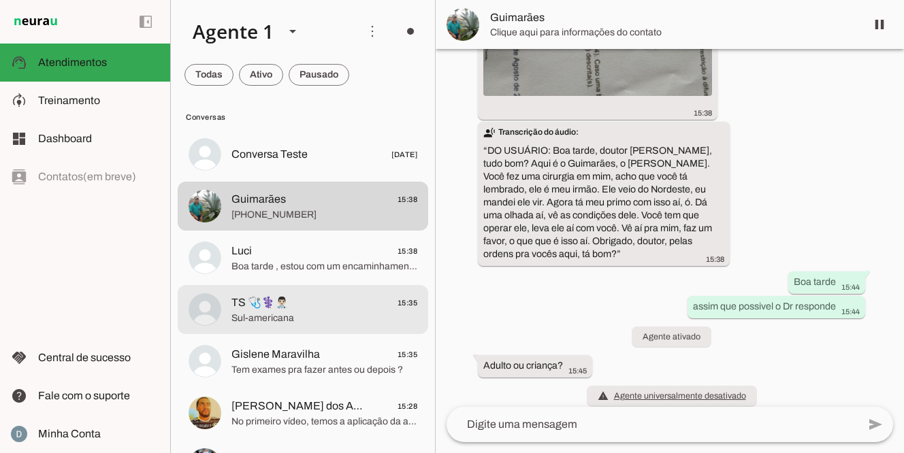
click at [309, 303] on span "TS 🩺⚕️👨🏻‍⚕️ 15:35" at bounding box center [324, 303] width 186 height 17
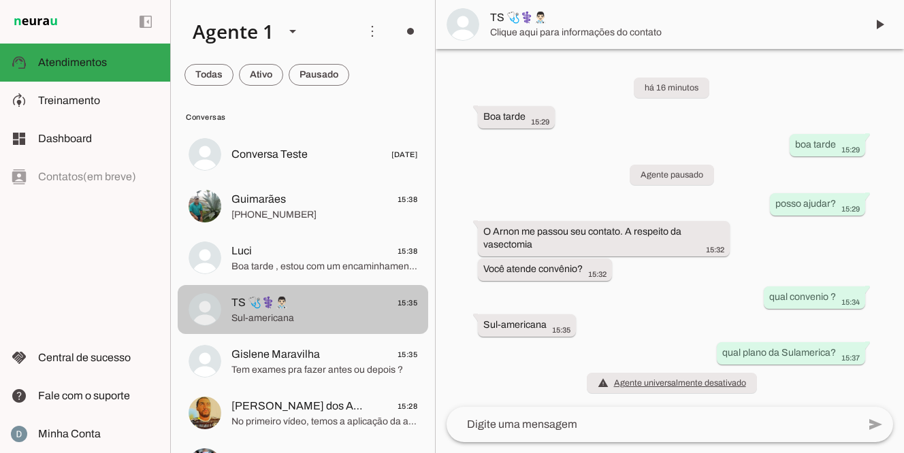
scroll to position [1, 0]
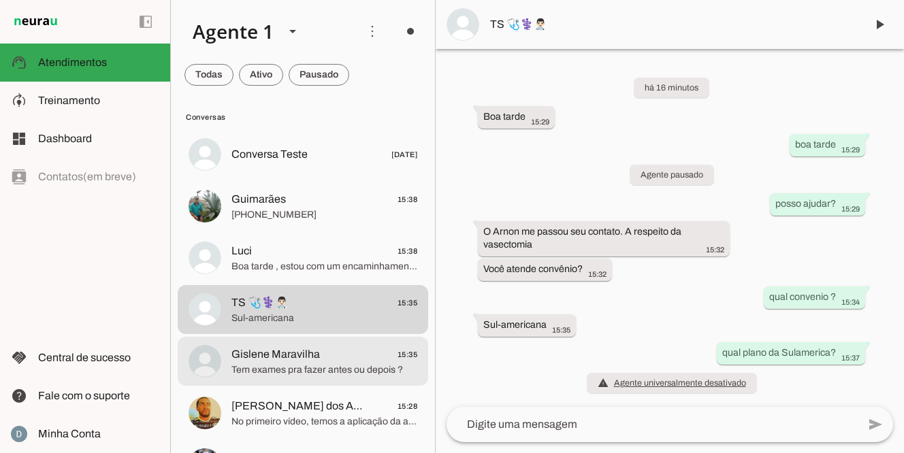
click at [297, 364] on span "Tem exames pra fazer antes ou depois ?" at bounding box center [324, 370] width 186 height 14
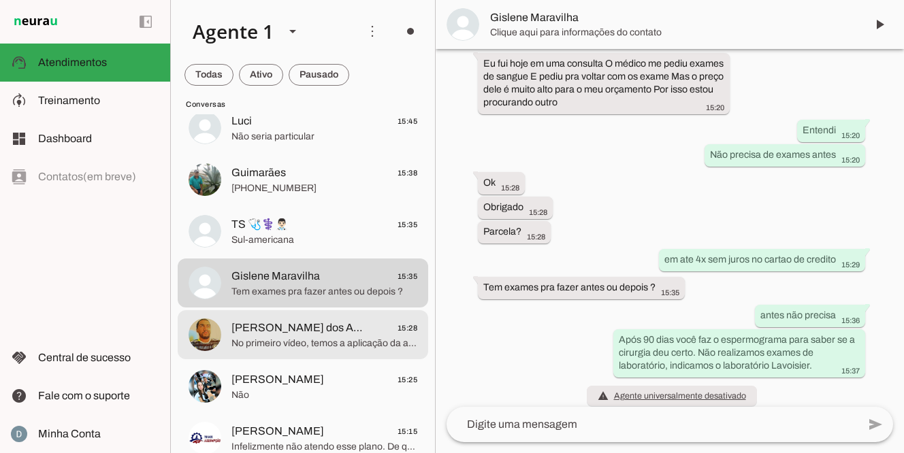
scroll to position [108, 0]
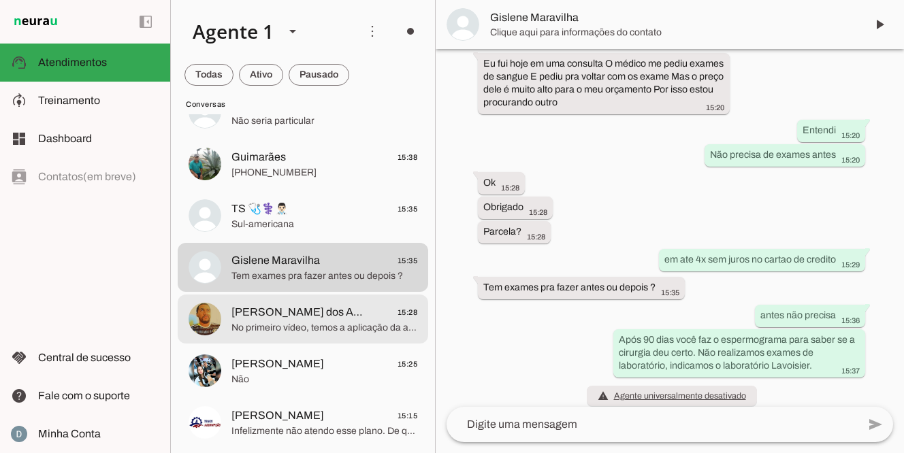
click at [274, 334] on span "No primeiro vídeo, temos a aplicação da anestesia, feita através de um microjat…" at bounding box center [324, 328] width 186 height 14
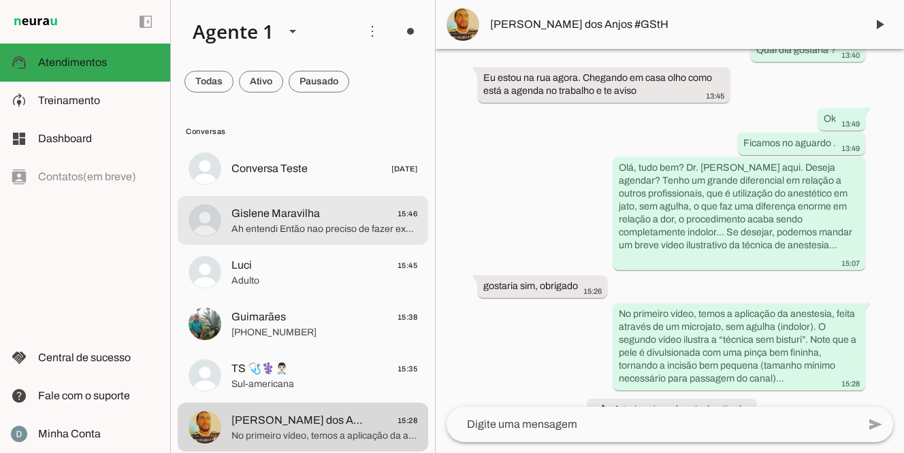
click at [333, 221] on span "Gislene Maravilha 15:46" at bounding box center [324, 213] width 186 height 17
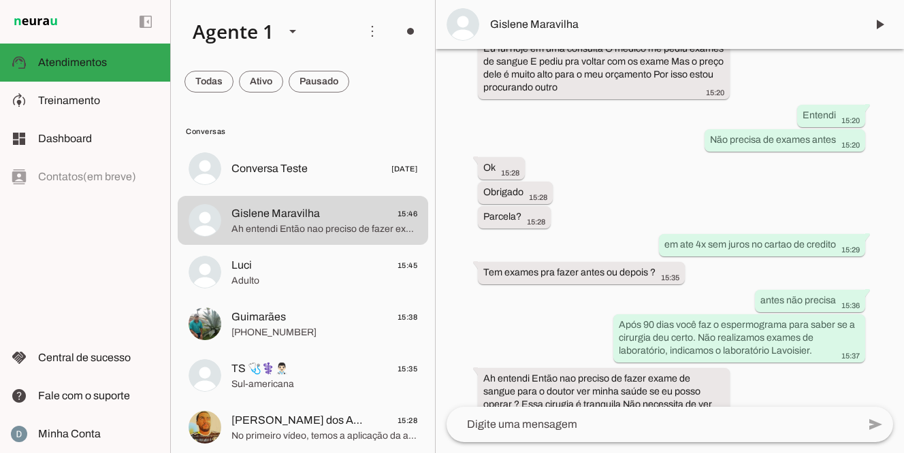
scroll to position [514, 0]
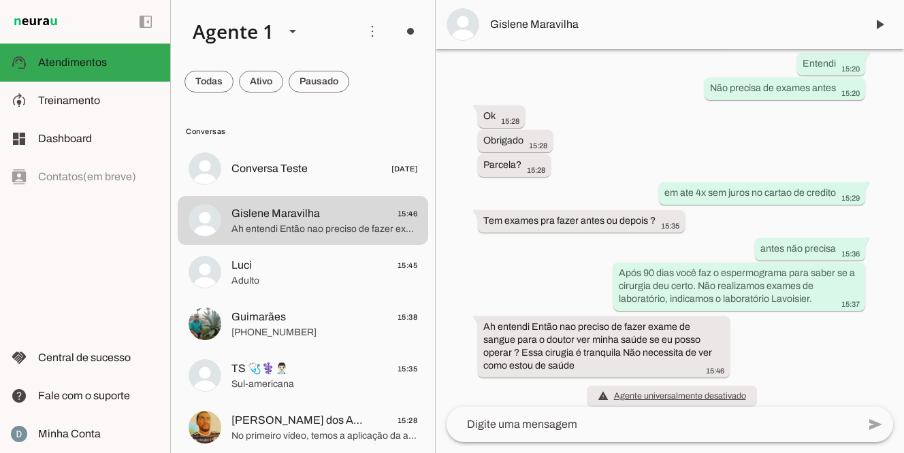
click at [547, 425] on textarea at bounding box center [651, 424] width 411 height 16
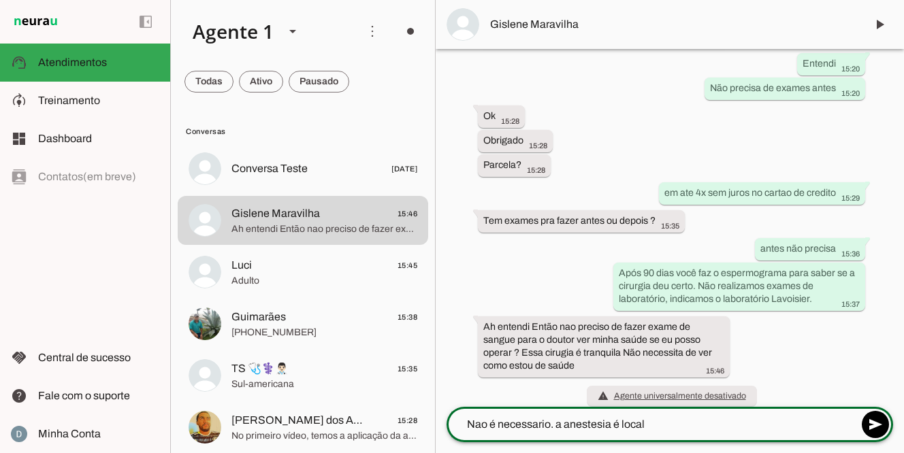
type textarea "Nao é necessario. a anestesia é local."
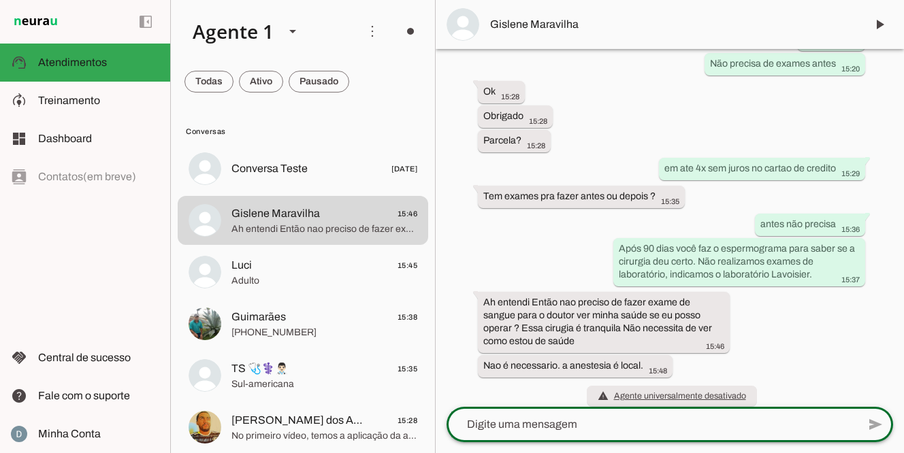
scroll to position [542, 0]
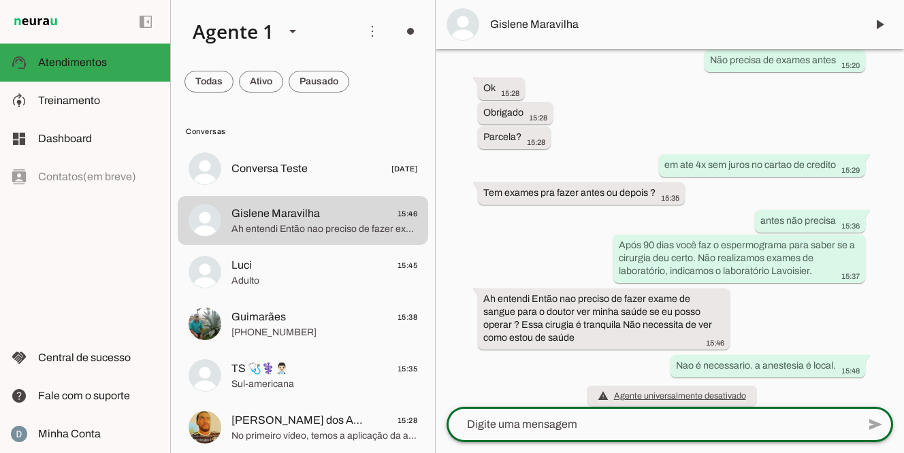
click at [537, 418] on textarea at bounding box center [651, 424] width 411 height 16
type textarea "você tem algum problema de saude?"
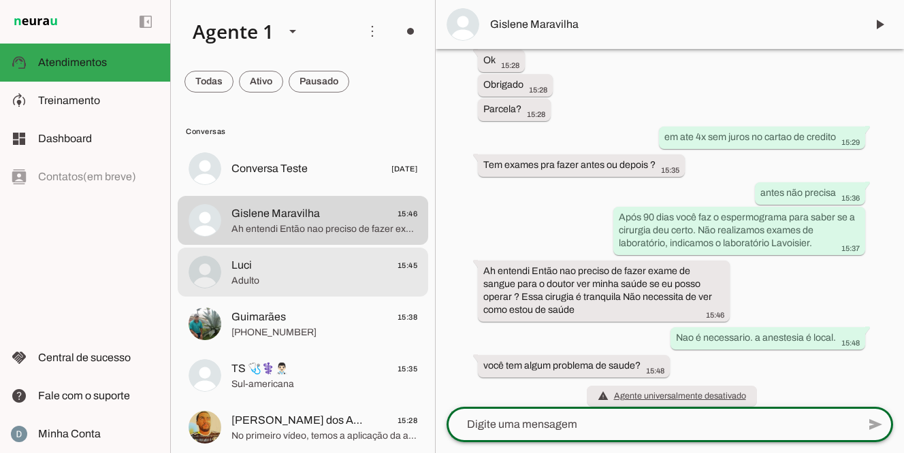
click at [335, 278] on span "Adulto" at bounding box center [324, 281] width 186 height 14
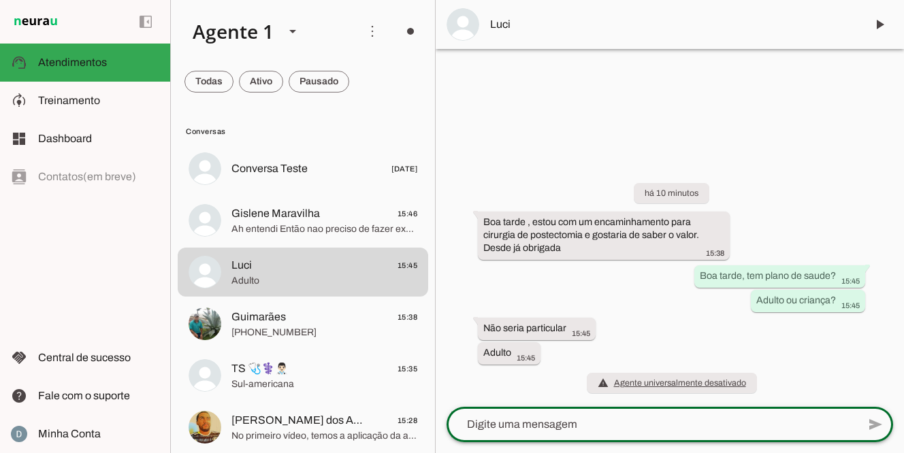
click at [507, 426] on textarea at bounding box center [651, 424] width 411 height 16
type textarea "Orçamento para postectomia (fimose): - Cirurgia: 1.800,00 - Consulta: 450,00 Va…"
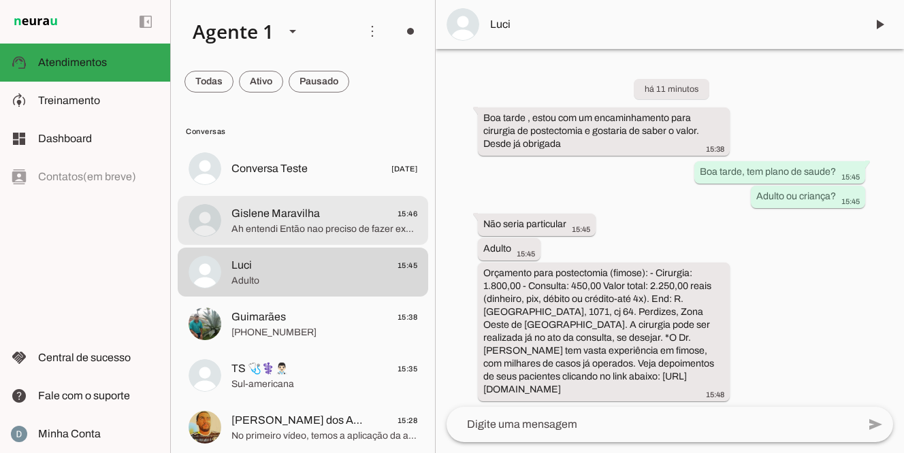
click at [324, 217] on span "Gislene Maravilha 15:46" at bounding box center [324, 213] width 186 height 17
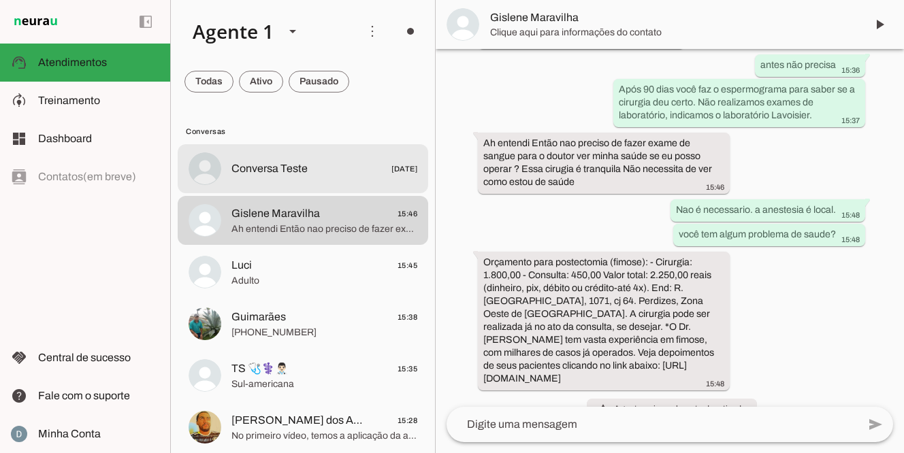
click at [315, 179] on md-item "Conversa Teste [DATE]" at bounding box center [303, 168] width 250 height 49
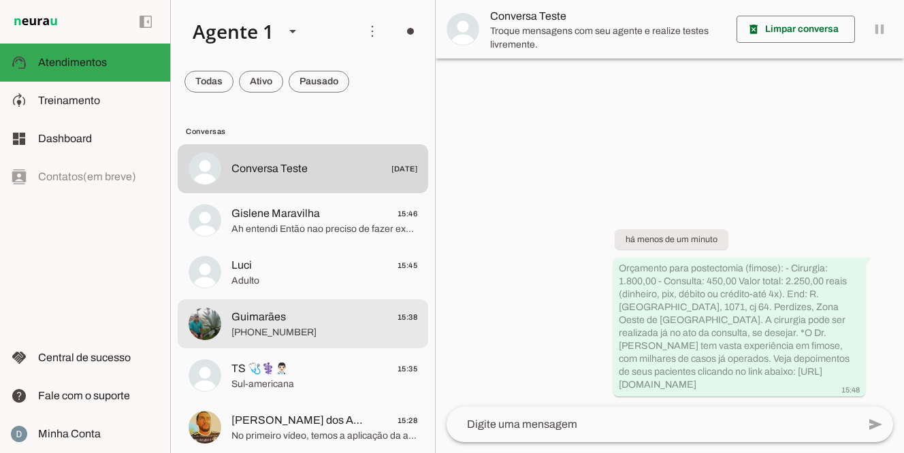
click at [321, 318] on span "Guimarães 15:38" at bounding box center [324, 317] width 186 height 17
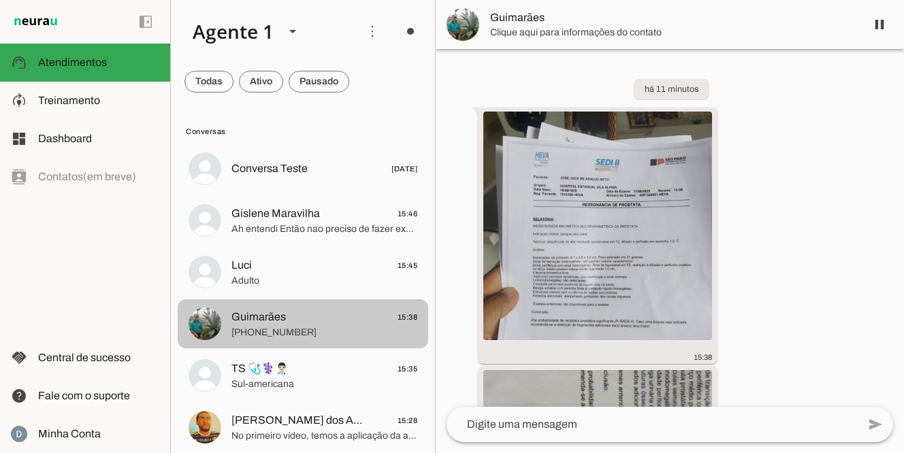
scroll to position [472, 0]
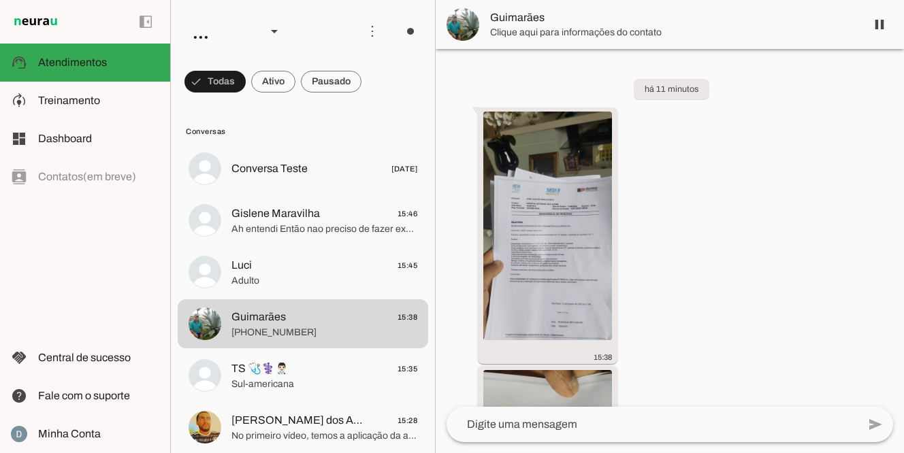
scroll to position [472, 0]
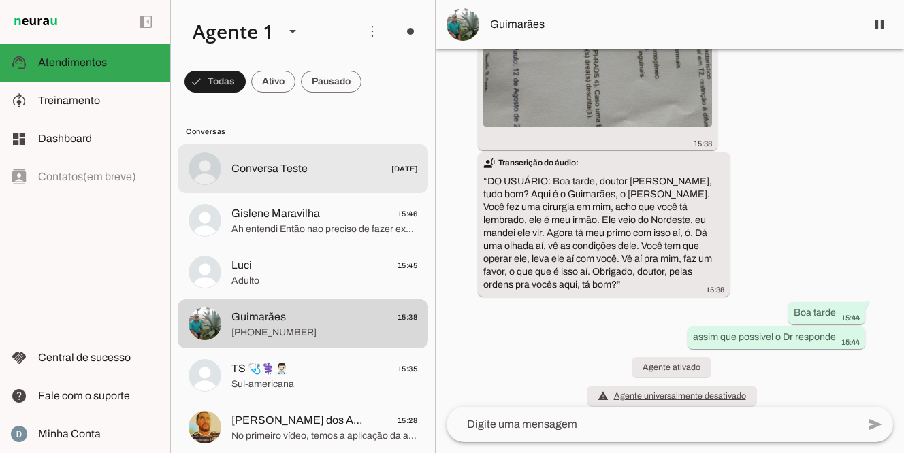
click at [275, 179] on md-item "Conversa Teste [DATE]" at bounding box center [303, 168] width 250 height 49
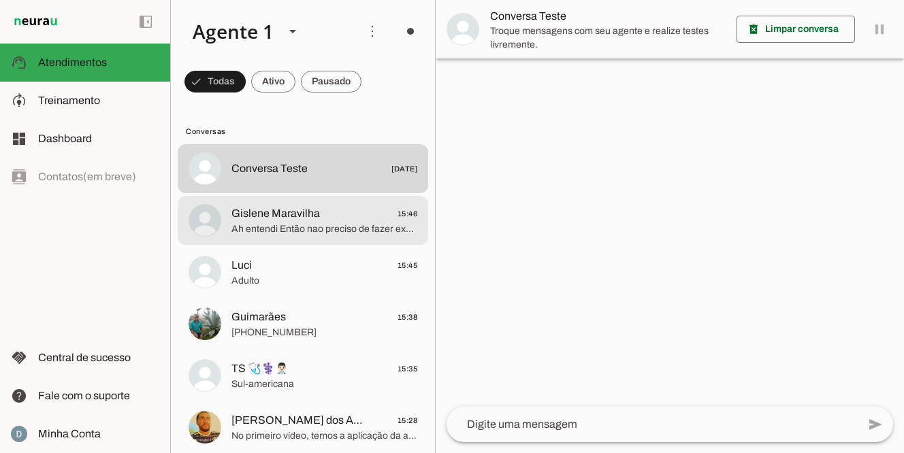
click at [269, 227] on span "Ah entendi Então nao preciso de fazer exame de sangue para o doutor ver minha s…" at bounding box center [324, 229] width 186 height 14
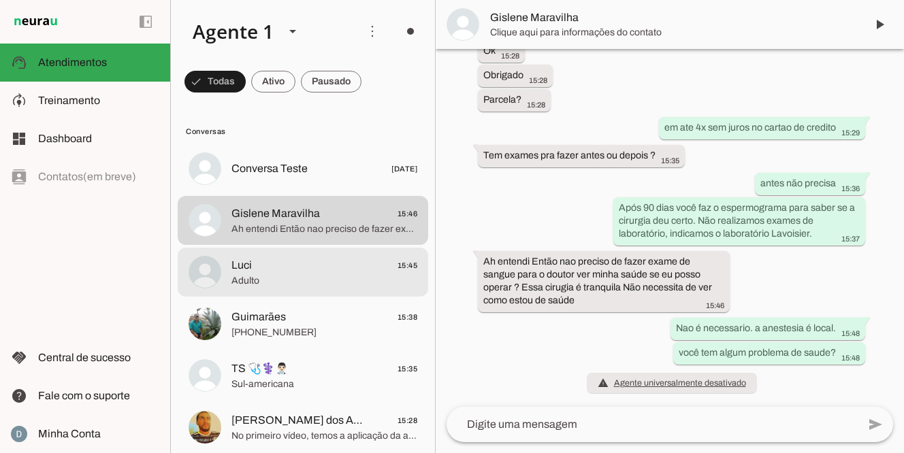
click at [340, 271] on span "Luci 15:45" at bounding box center [324, 265] width 186 height 17
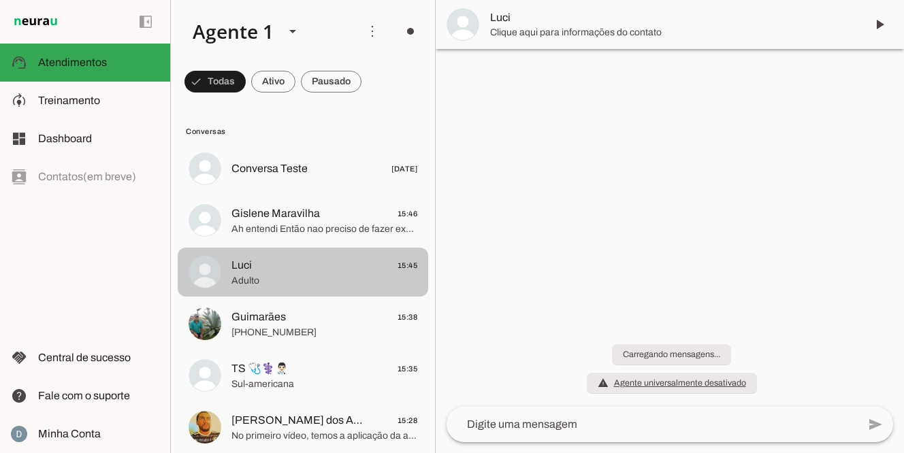
scroll to position [27, 0]
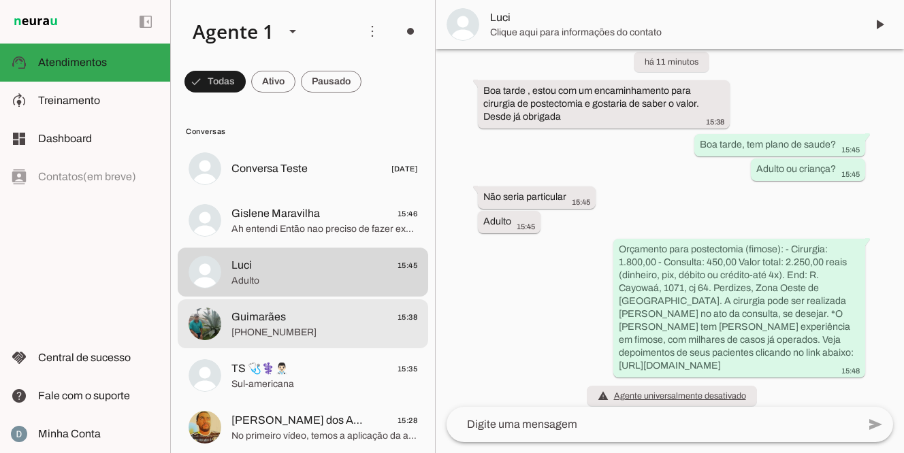
click at [329, 322] on span "Guimarães 15:38" at bounding box center [324, 317] width 186 height 17
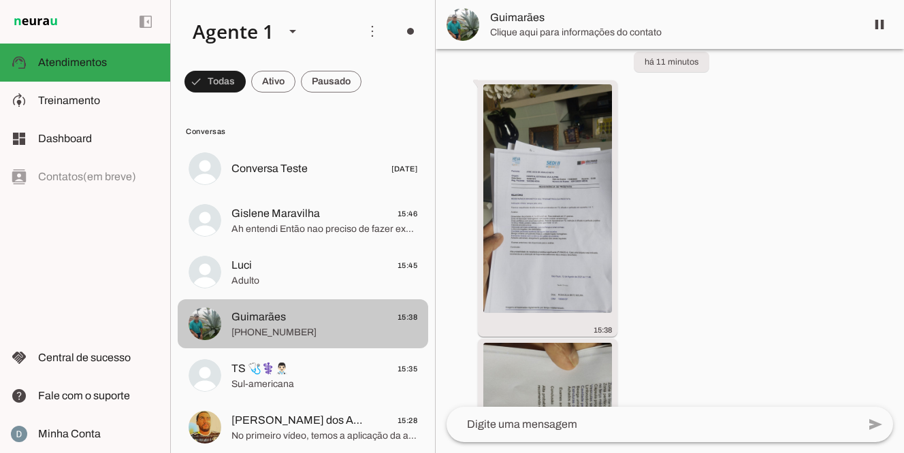
scroll to position [472, 0]
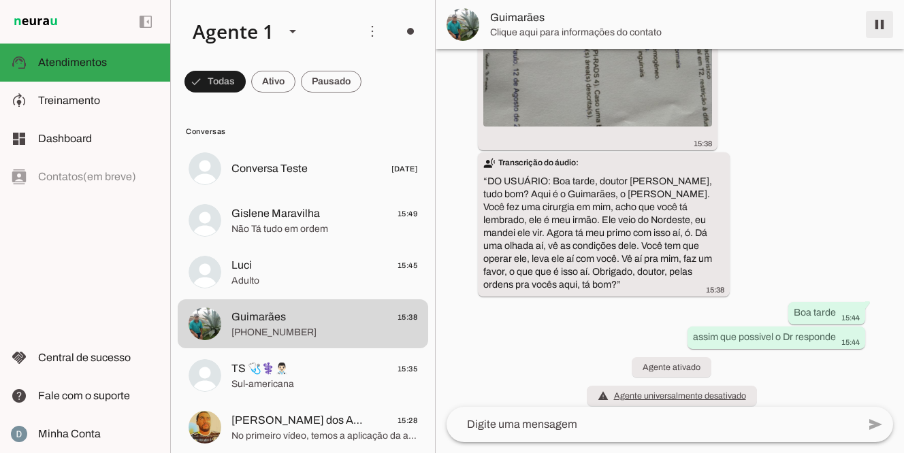
click at [880, 33] on span at bounding box center [879, 24] width 33 height 33
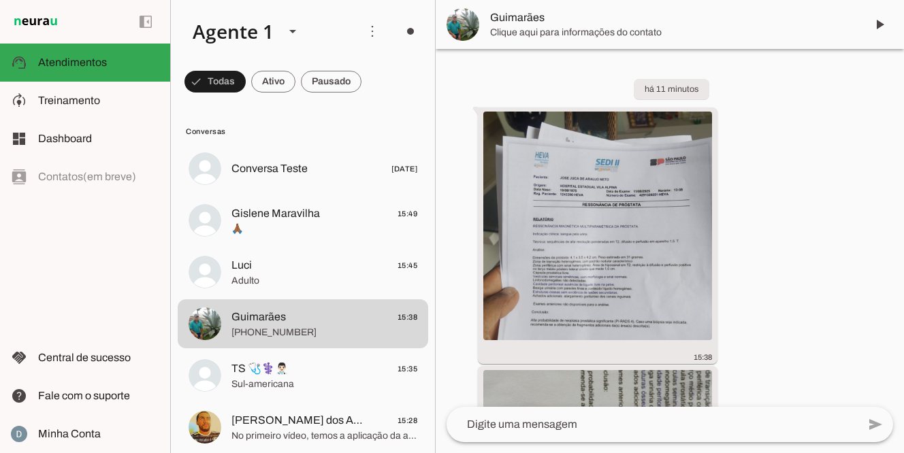
click at [511, 16] on span "Guimarães" at bounding box center [672, 18] width 365 height 16
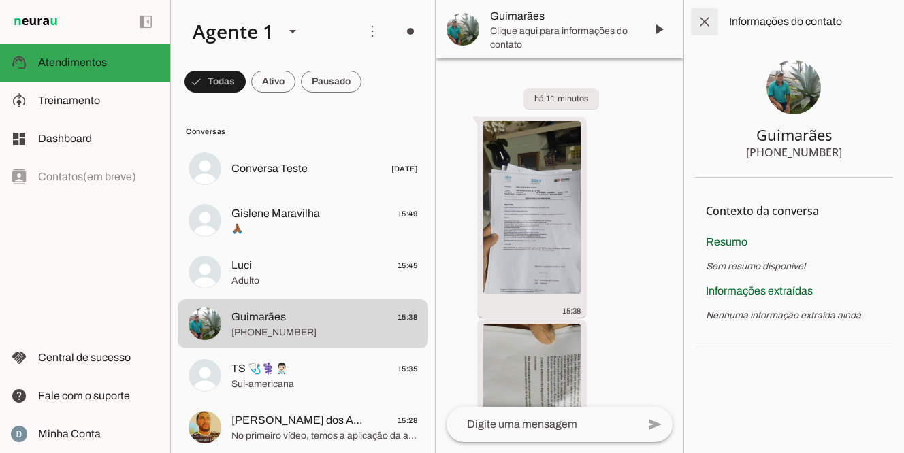
click at [699, 21] on span at bounding box center [704, 21] width 33 height 33
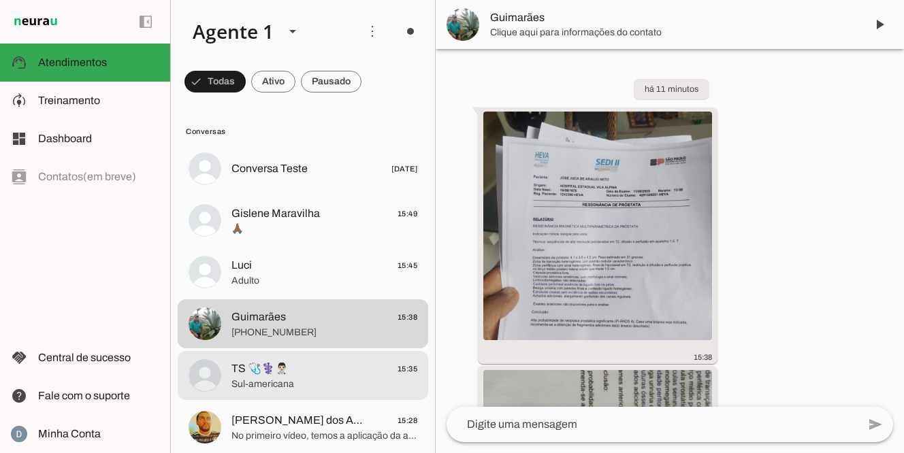
click at [314, 378] on span "Sul-americana" at bounding box center [324, 385] width 186 height 14
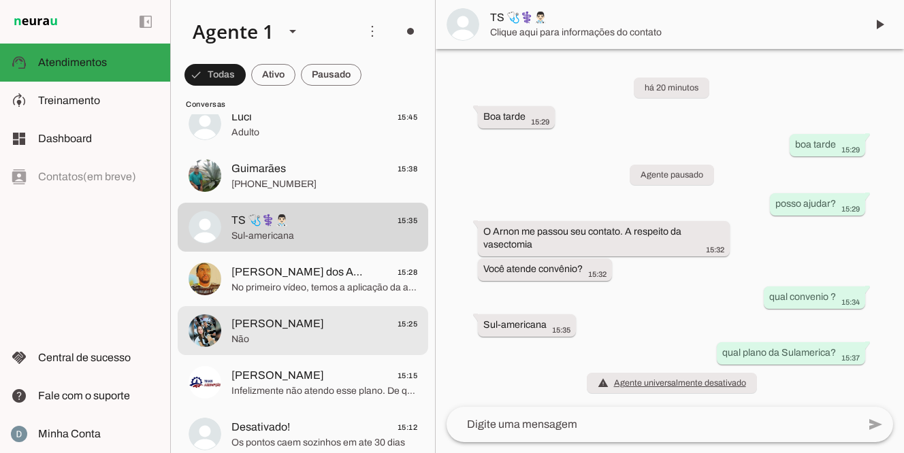
scroll to position [150, 0]
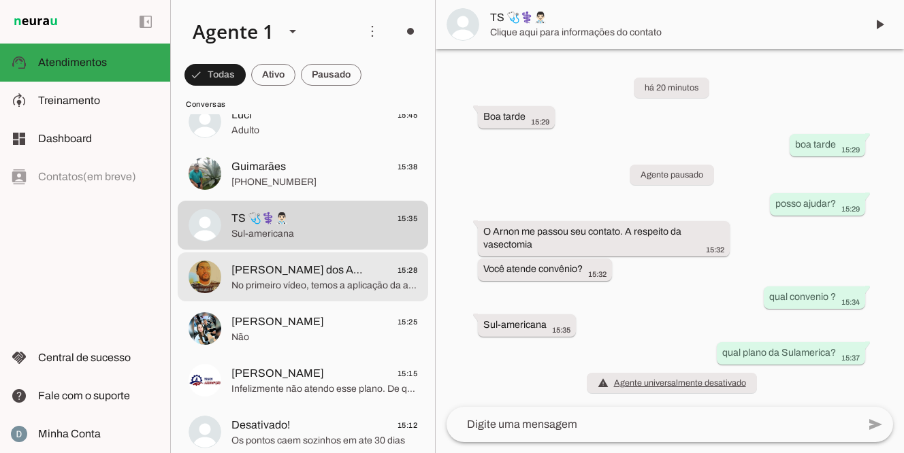
click at [297, 286] on span "No primeiro vídeo, temos a aplicação da anestesia, feita através de um microjat…" at bounding box center [324, 286] width 186 height 14
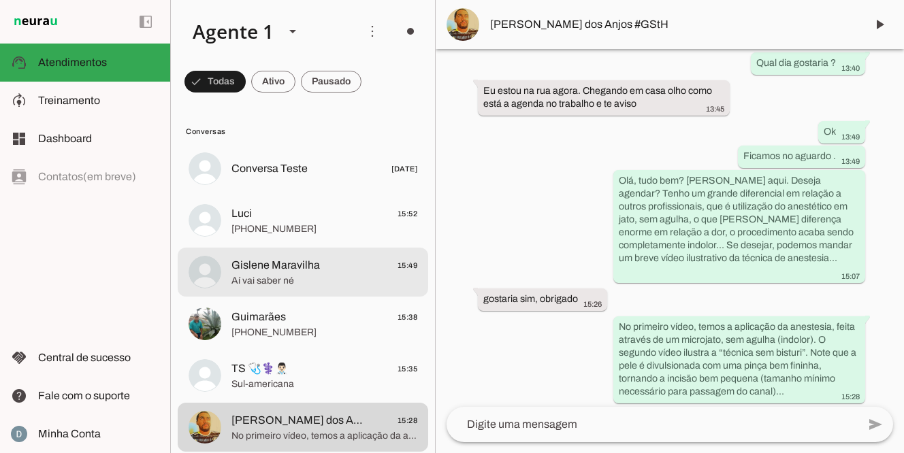
click at [298, 269] on span "Gislene Maravilha" at bounding box center [275, 265] width 88 height 16
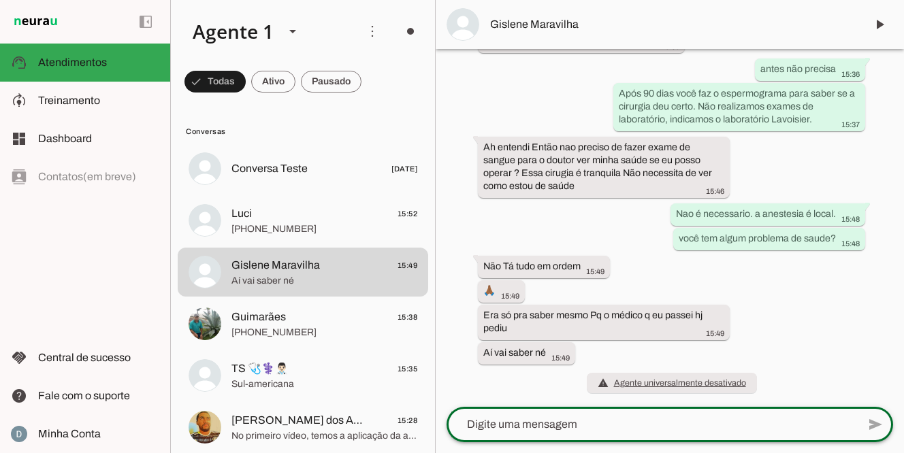
click at [492, 427] on textarea at bounding box center [651, 424] width 411 height 16
type textarea "entendi"
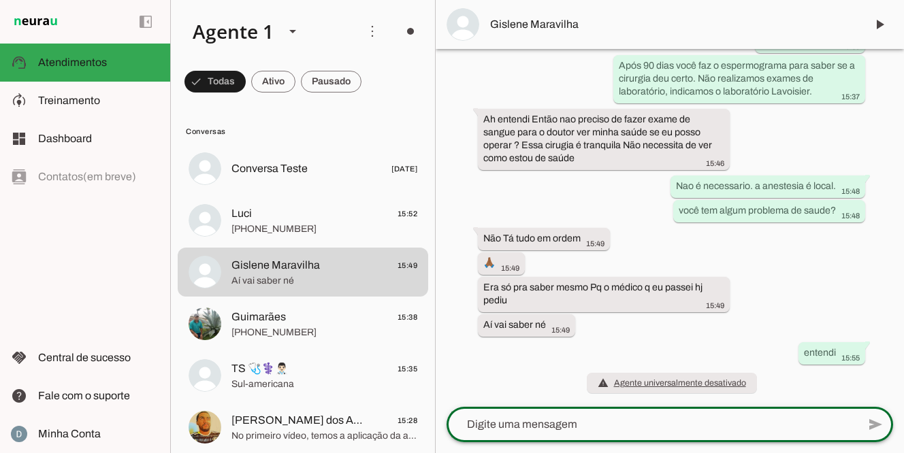
scroll to position [709, 0]
type textarea "se preferir pode agendar consulta primeiro e depois a cirurgia"
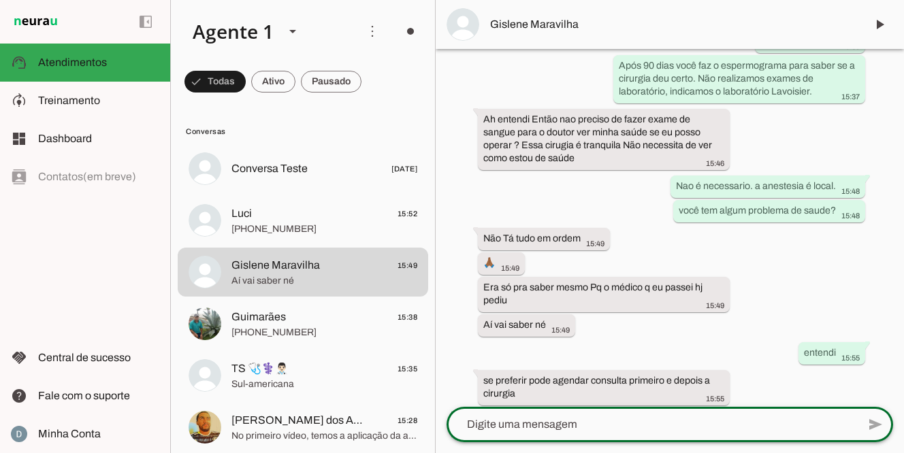
scroll to position [750, 0]
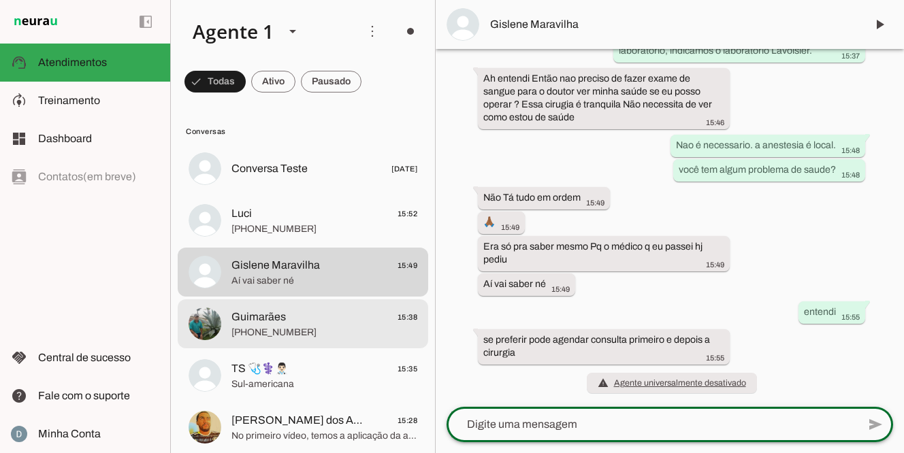
click at [260, 317] on span "Guimarães" at bounding box center [258, 317] width 54 height 16
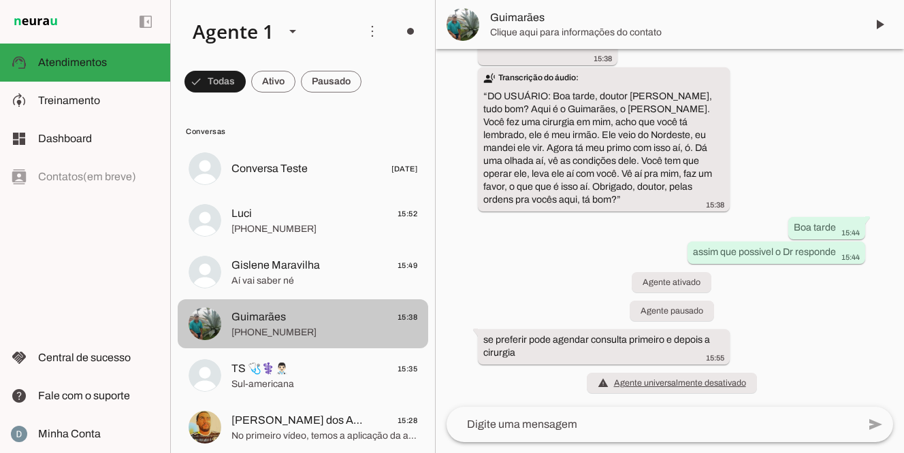
scroll to position [544, 0]
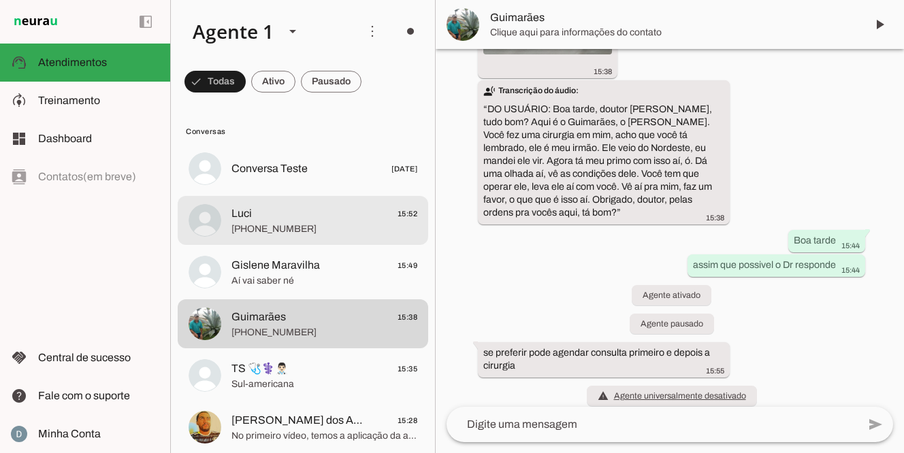
click at [280, 222] on span "[PHONE_NUMBER]" at bounding box center [324, 229] width 186 height 14
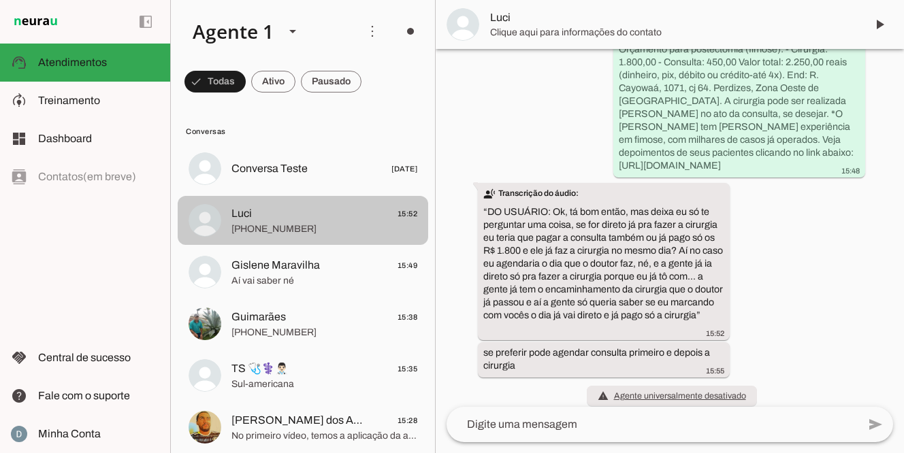
scroll to position [190, 0]
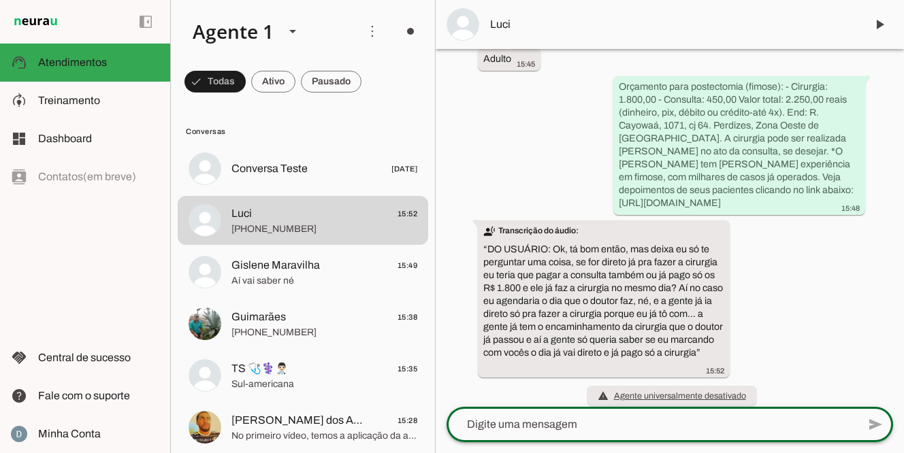
click at [518, 419] on textarea at bounding box center [651, 424] width 411 height 16
type textarea "Mesmo estando com o encaminhaneto precisa passar em consulta."
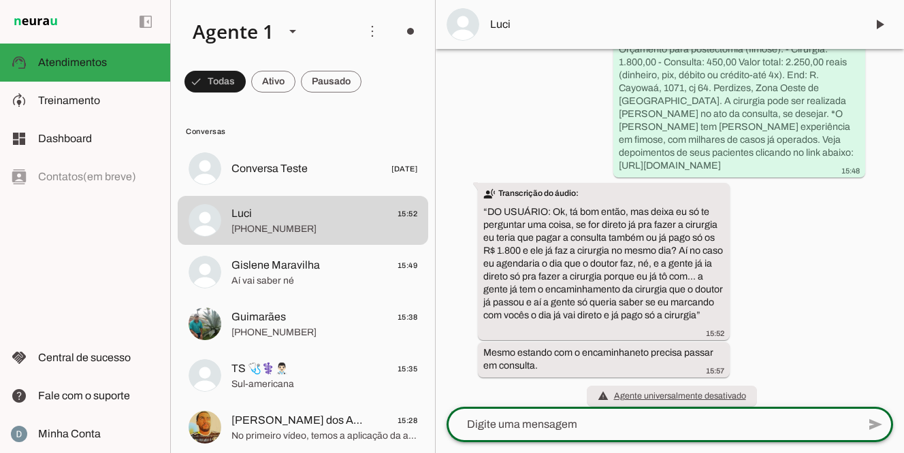
scroll to position [231, 0]
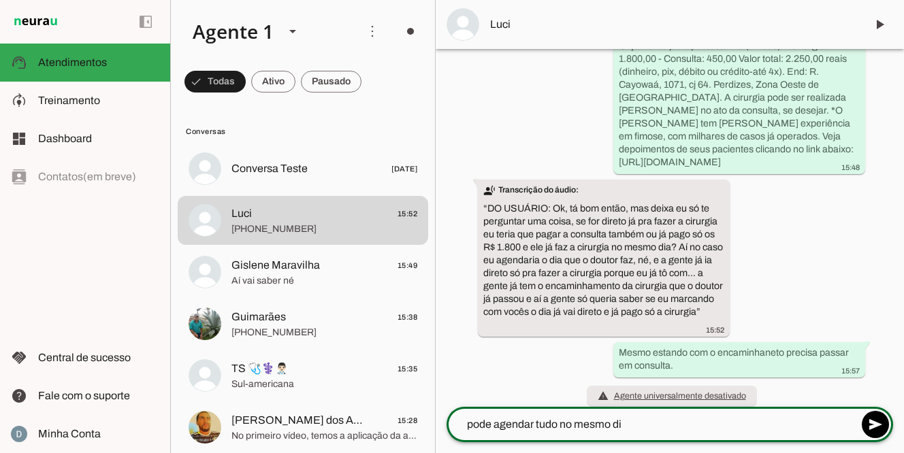
type textarea "pode agendar tudo no mesmo dia"
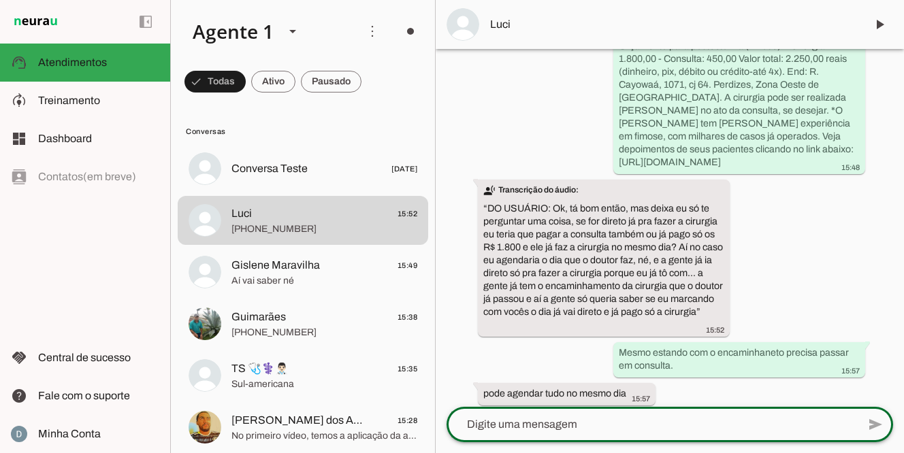
scroll to position [259, 0]
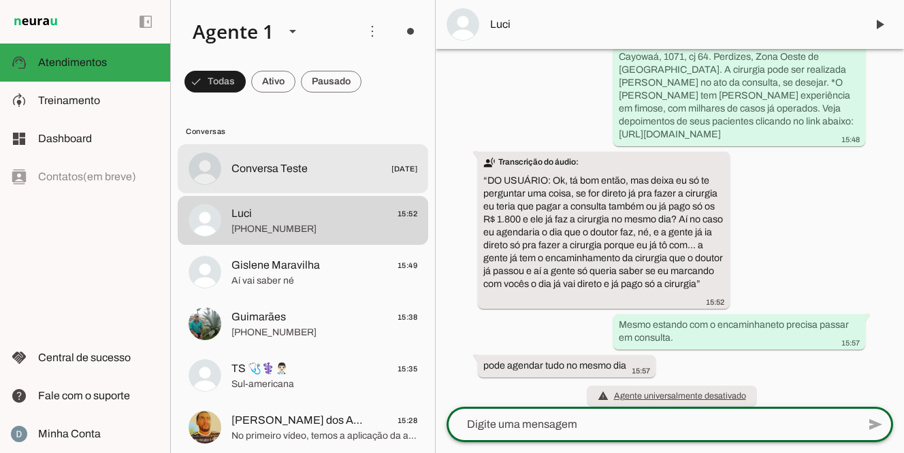
click at [286, 169] on span "Conversa Teste" at bounding box center [269, 169] width 76 height 16
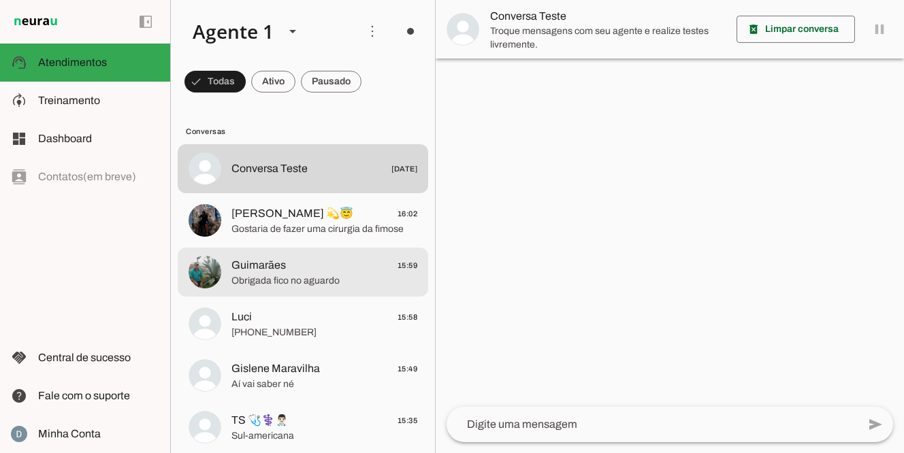
click at [286, 280] on span "Obrigada fico no aguardo" at bounding box center [324, 281] width 186 height 14
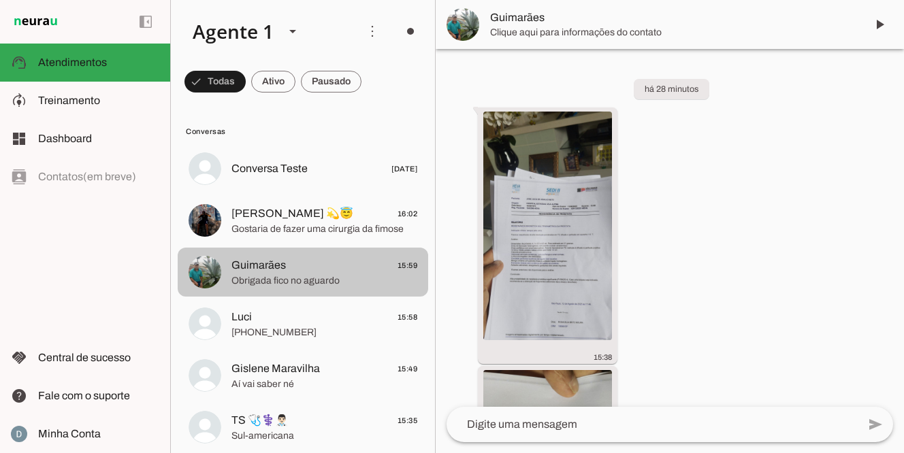
scroll to position [531, 0]
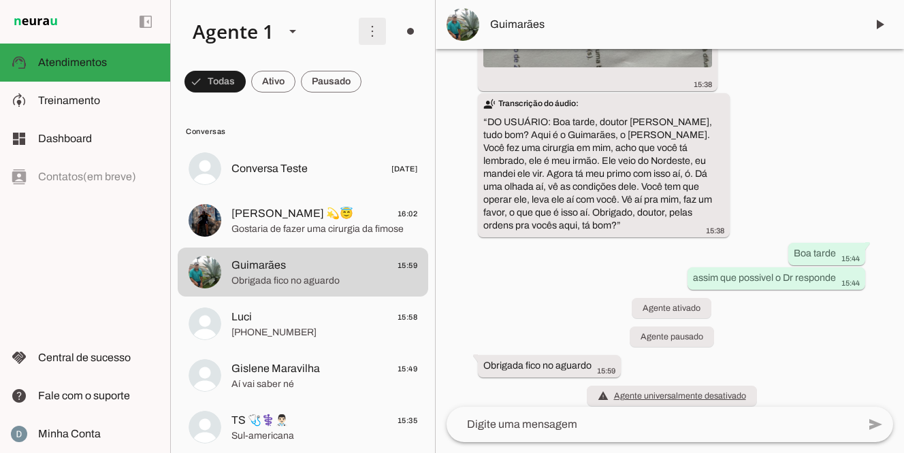
click at [374, 29] on span at bounding box center [372, 31] width 33 height 33
click at [391, 138] on md-item "Conversas" at bounding box center [303, 131] width 250 height 22
click at [310, 131] on span "Conversas" at bounding box center [301, 131] width 231 height 11
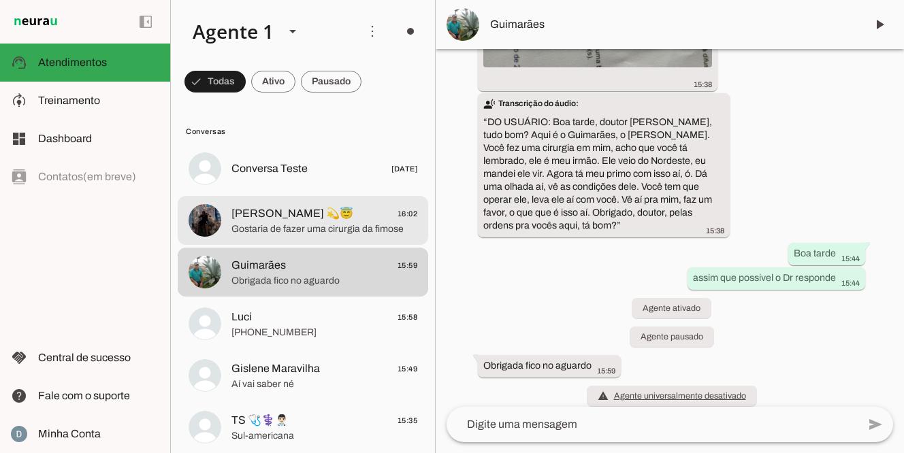
click at [297, 217] on span "[PERSON_NAME] 💫😇 16:02" at bounding box center [324, 213] width 186 height 17
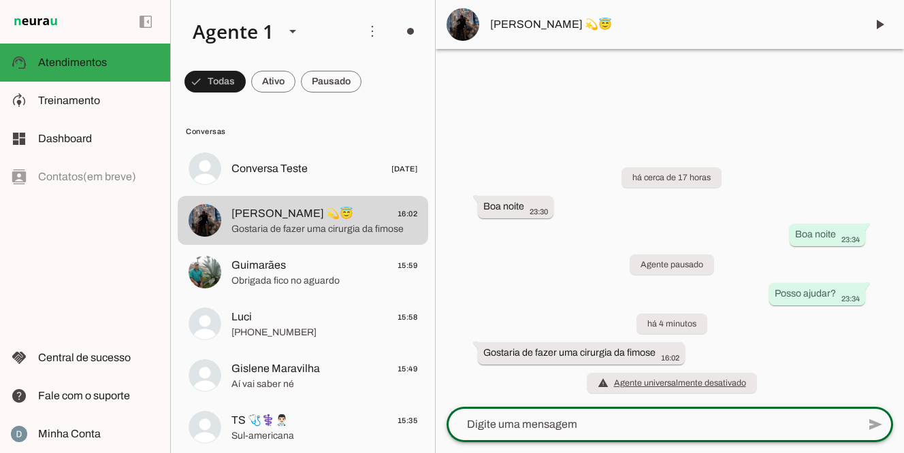
click at [521, 432] on textarea at bounding box center [651, 424] width 411 height 16
type textarea "Tem plano de saude?"
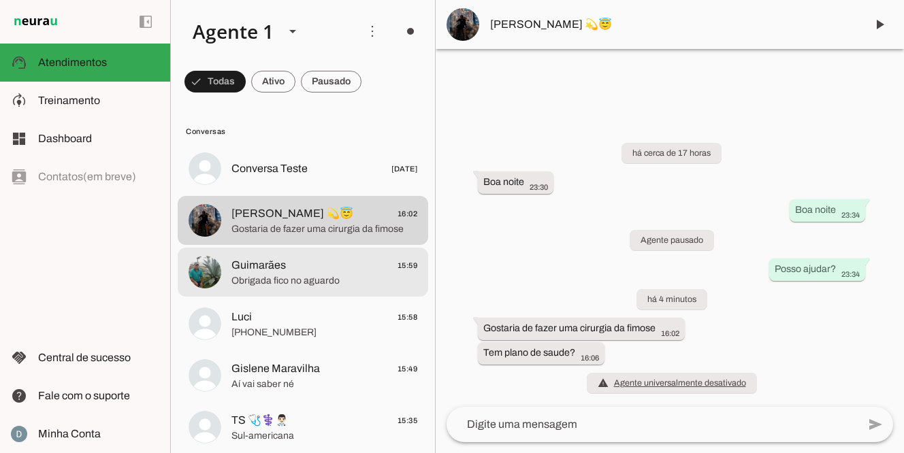
click at [319, 278] on span "Obrigada fico no aguardo" at bounding box center [324, 281] width 186 height 14
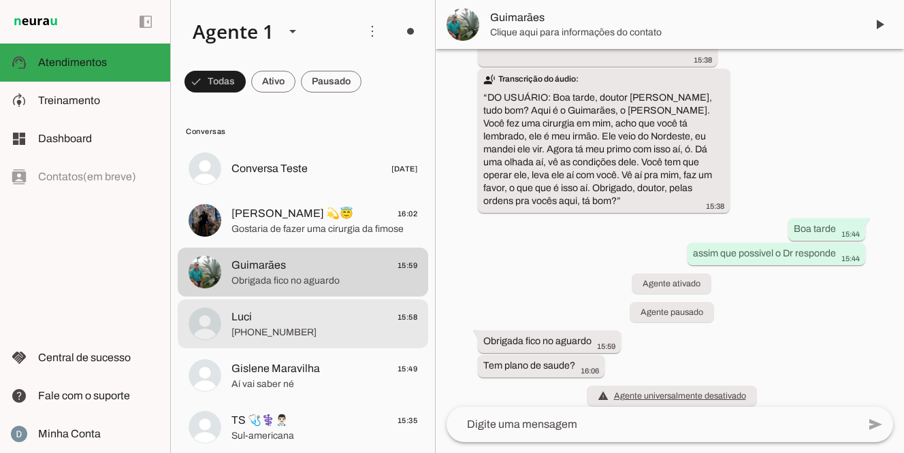
click at [295, 314] on span "Luci 15:58" at bounding box center [324, 317] width 186 height 17
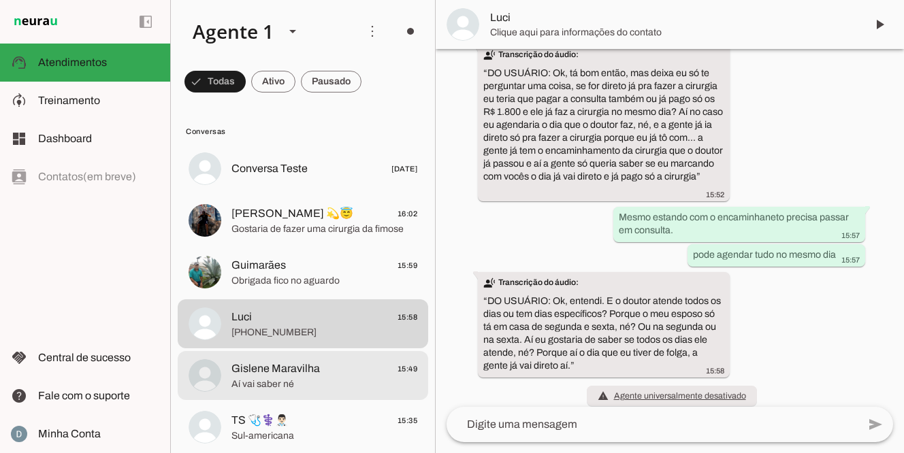
click at [278, 367] on span "Gislene Maravilha" at bounding box center [275, 369] width 88 height 16
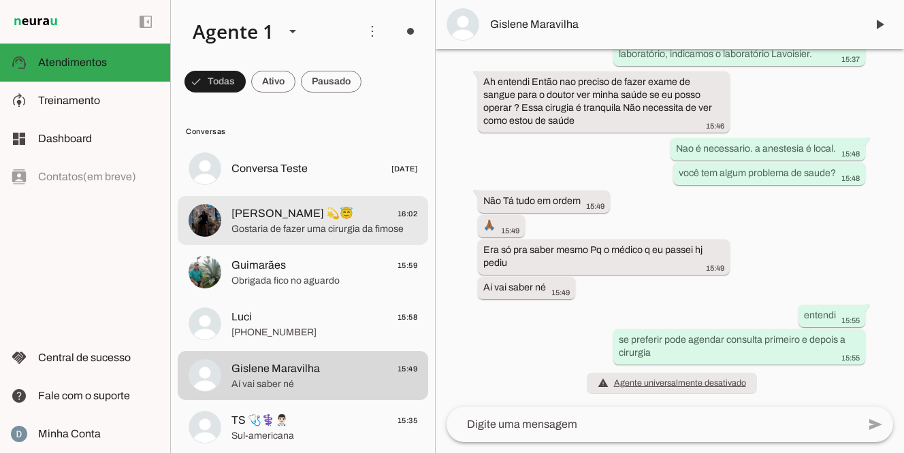
click at [307, 223] on span "Gostaria de fazer uma cirurgia da fimose" at bounding box center [324, 229] width 186 height 14
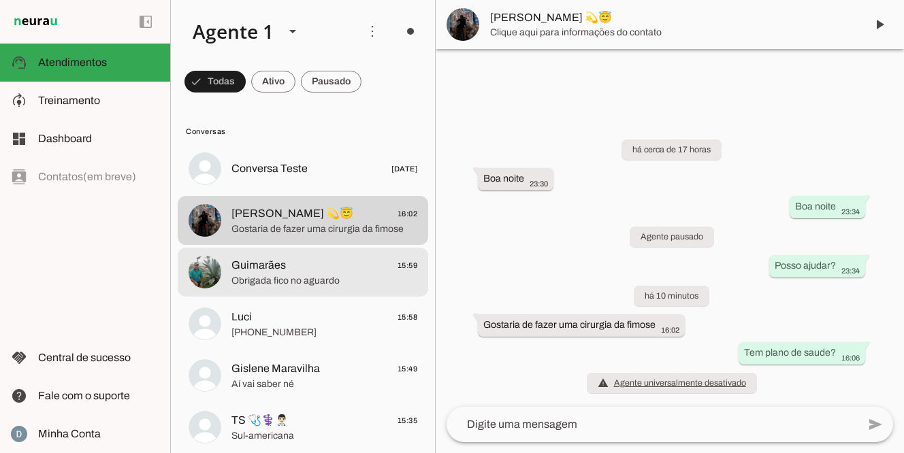
click at [289, 272] on span "Guimarães 15:59" at bounding box center [324, 265] width 186 height 17
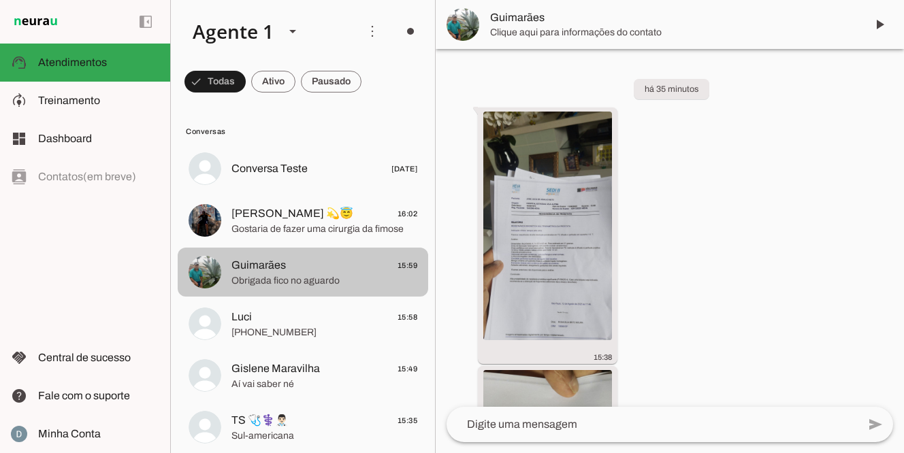
scroll to position [531, 0]
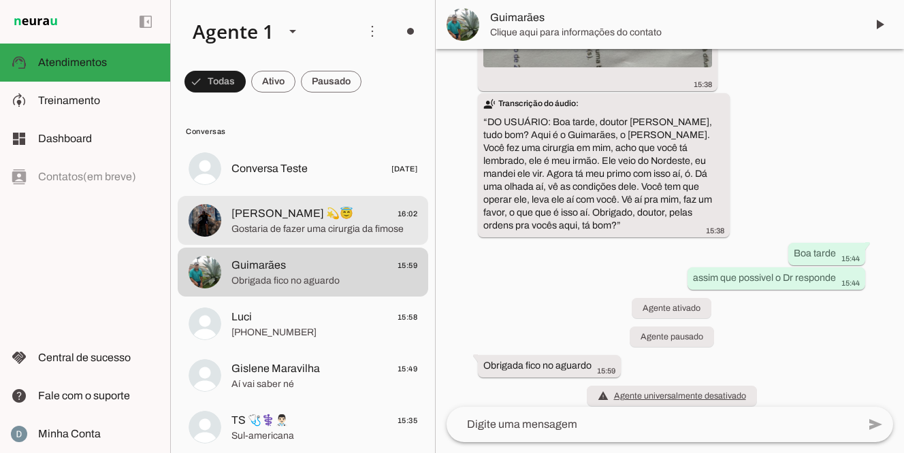
click at [308, 225] on span "Gostaria de fazer uma cirurgia da fimose" at bounding box center [324, 229] width 186 height 14
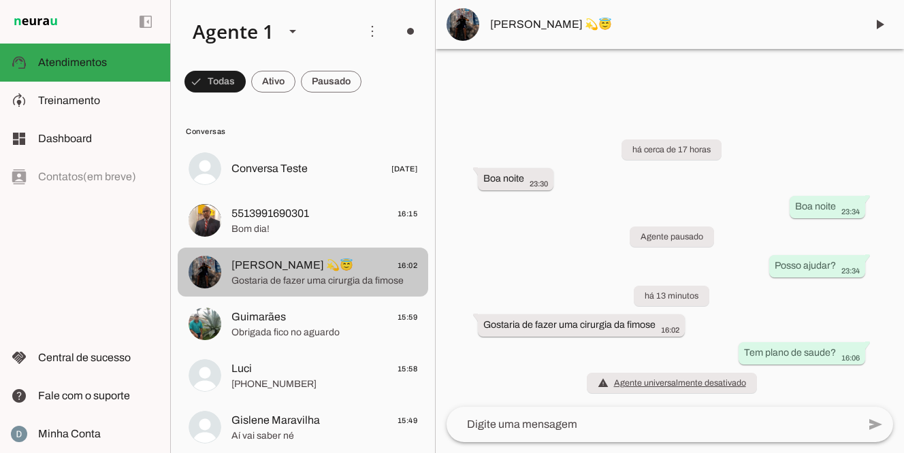
click at [303, 277] on span "Gostaria de fazer uma cirurgia da fimose" at bounding box center [324, 281] width 186 height 14
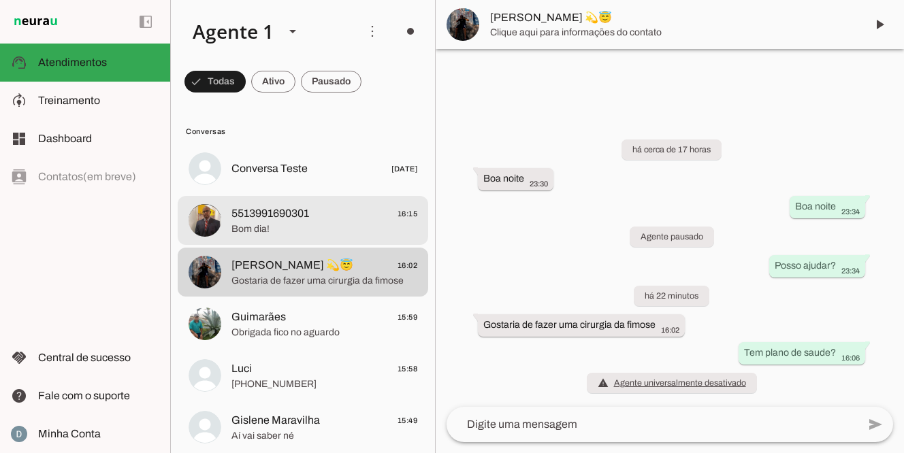
click at [289, 220] on span "5513991690301" at bounding box center [270, 213] width 78 height 16
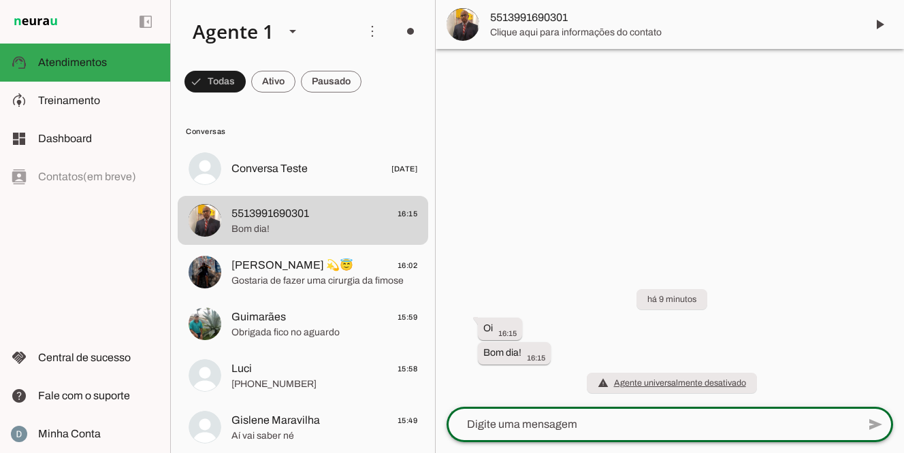
click at [486, 429] on textarea at bounding box center [651, 424] width 411 height 16
type textarea "Boa tarde, posso ajudar?"
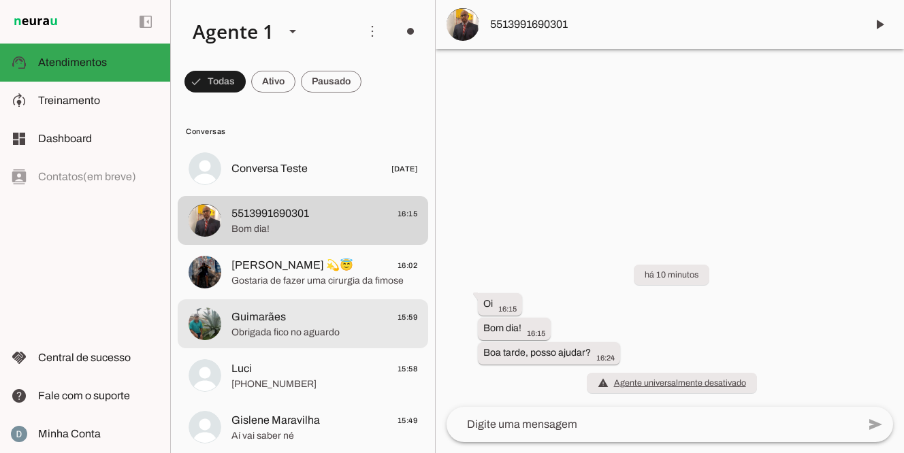
click at [354, 329] on span "Obrigada fico no aguardo" at bounding box center [324, 333] width 186 height 14
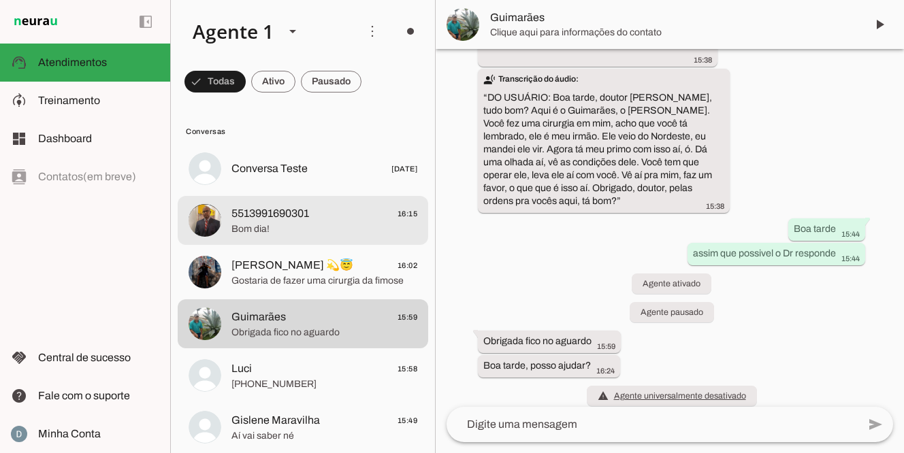
click at [333, 224] on span "Bom dia!" at bounding box center [324, 229] width 186 height 14
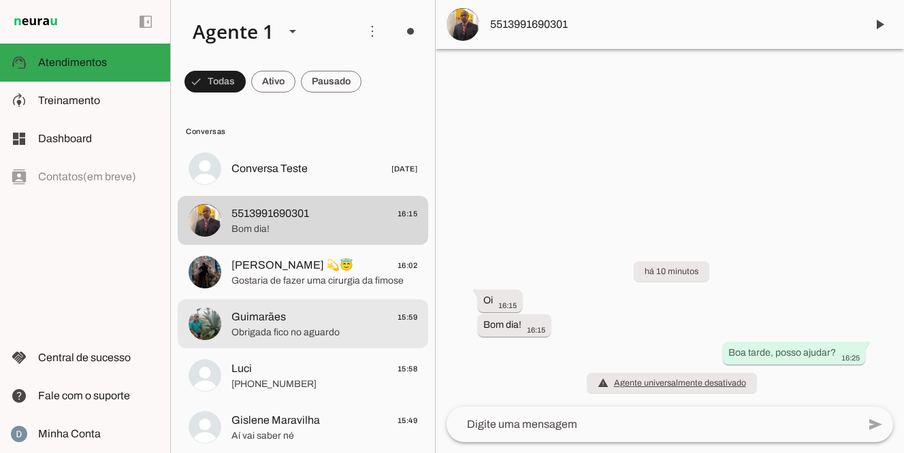
click at [274, 325] on span "Guimarães" at bounding box center [258, 317] width 54 height 16
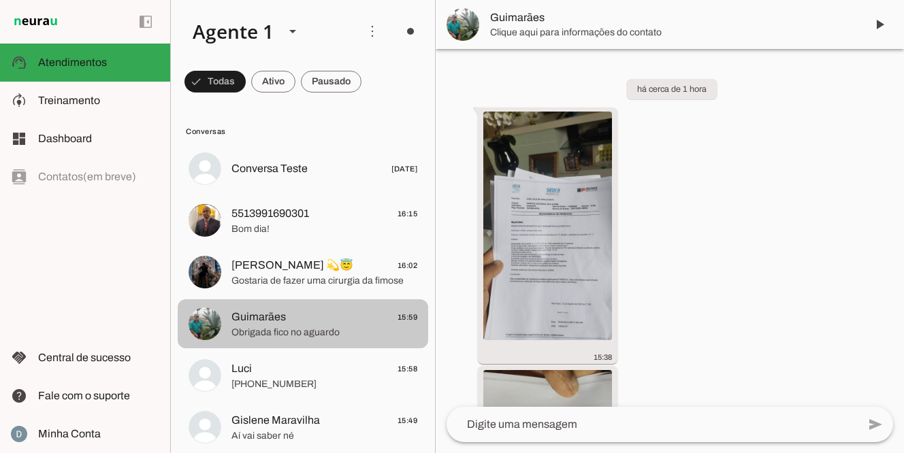
scroll to position [531, 0]
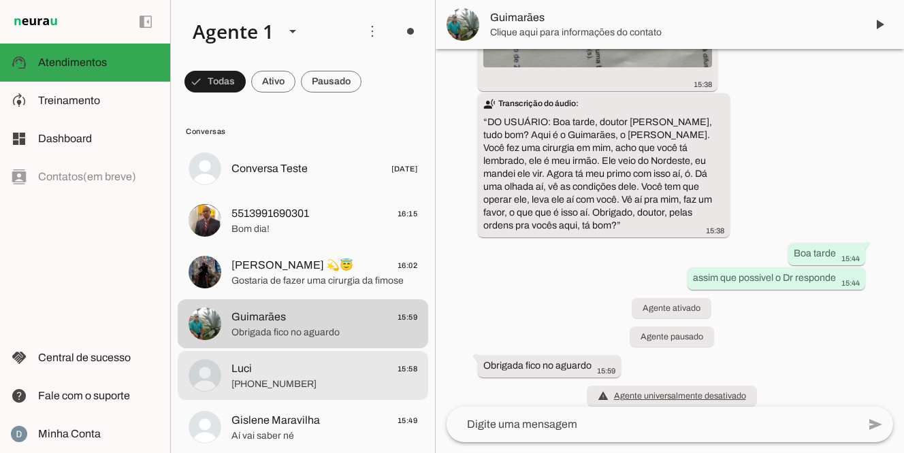
click at [269, 372] on span "Luci 15:58" at bounding box center [324, 369] width 186 height 17
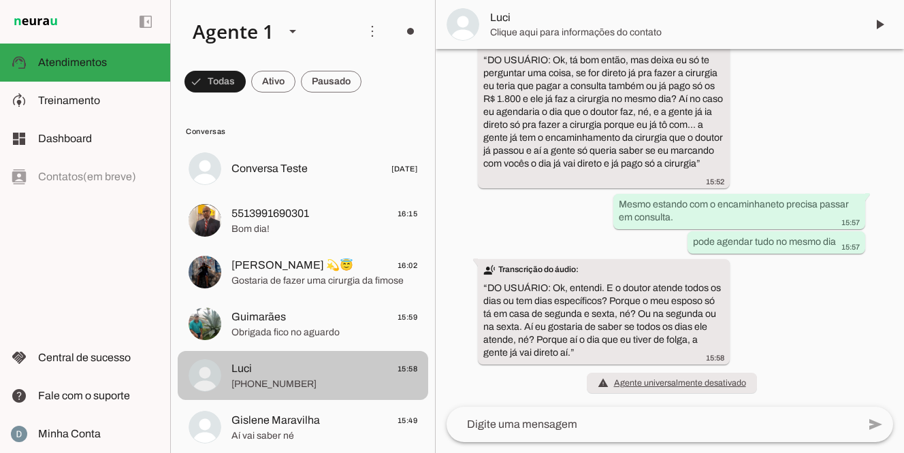
scroll to position [366, 0]
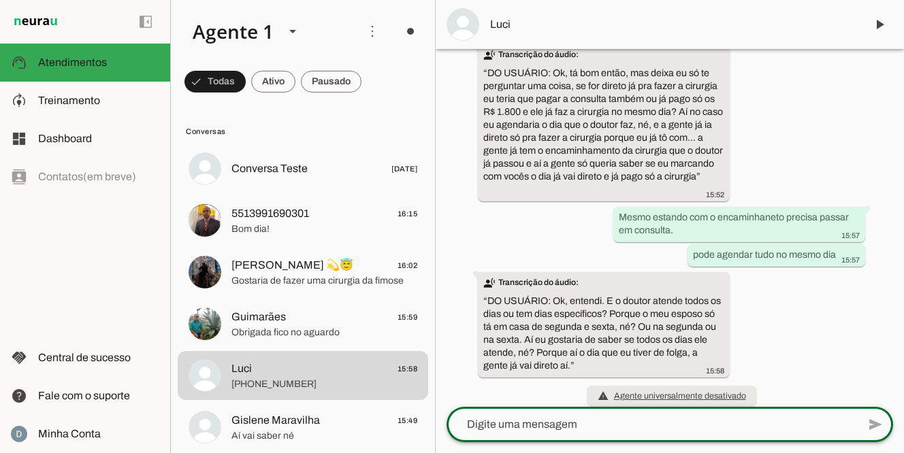
click at [503, 428] on textarea at bounding box center [651, 424] width 411 height 16
type textarea "ele atende de segunda a sexta, tem que agendar antes"
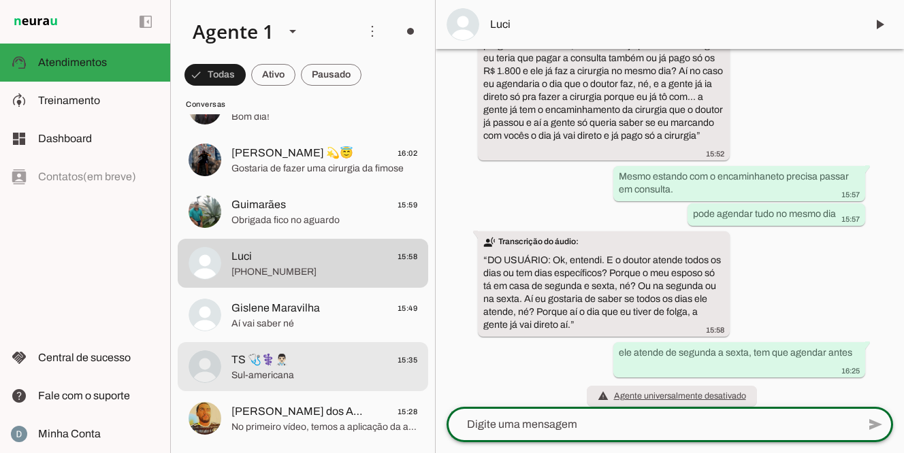
scroll to position [167, 0]
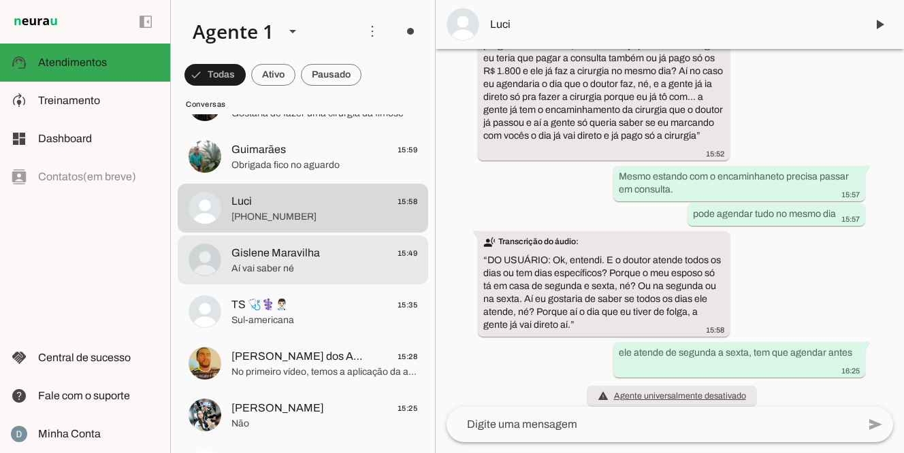
click at [304, 255] on span "Gislene Maravilha" at bounding box center [275, 253] width 88 height 16
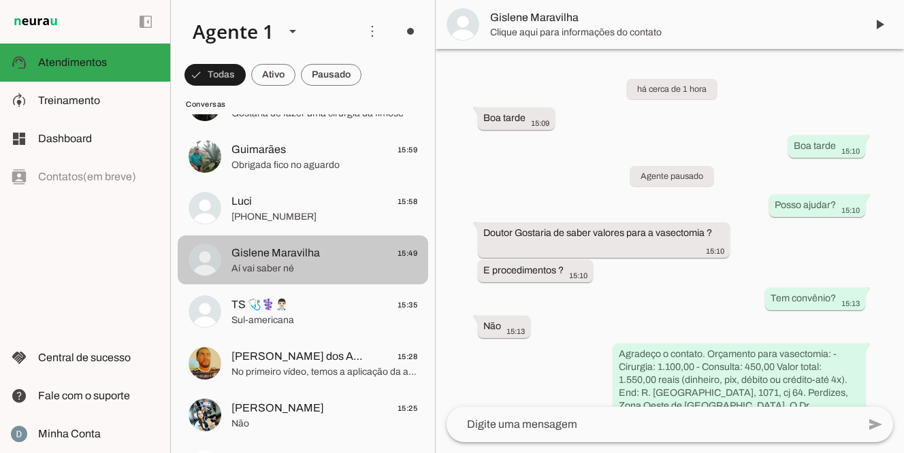
scroll to position [746, 0]
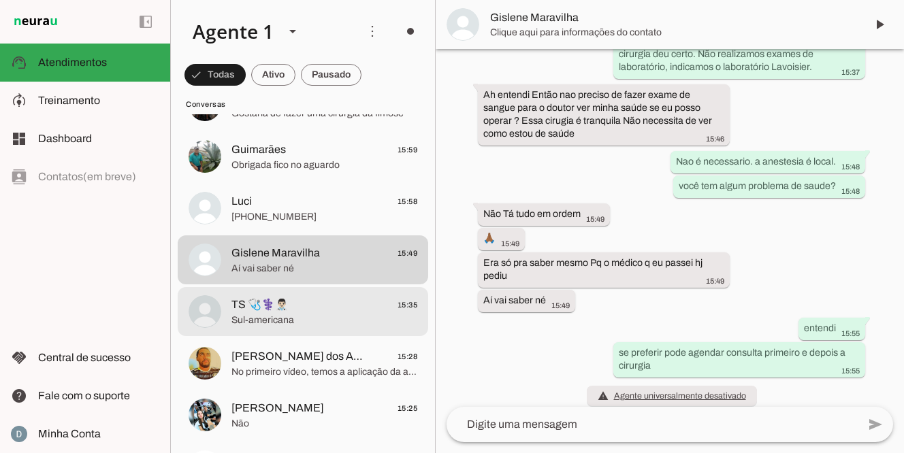
click at [292, 318] on span "Sul-americana" at bounding box center [324, 321] width 186 height 14
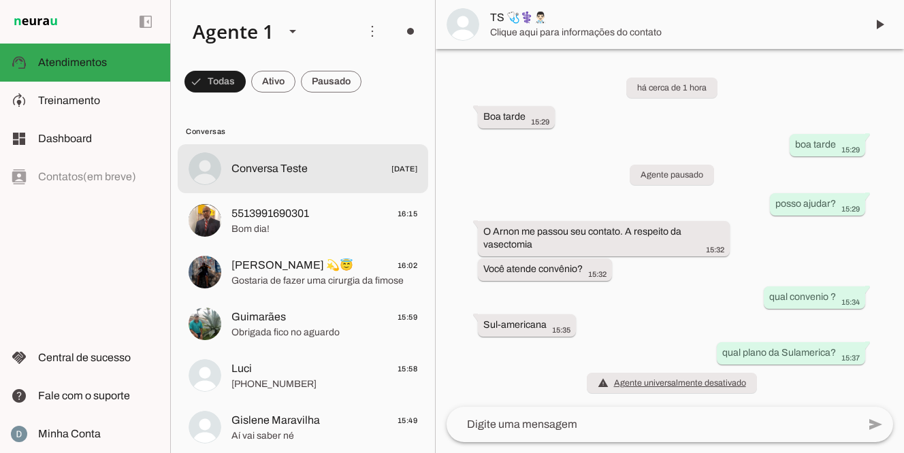
click at [278, 165] on span "Conversa Teste" at bounding box center [269, 169] width 76 height 16
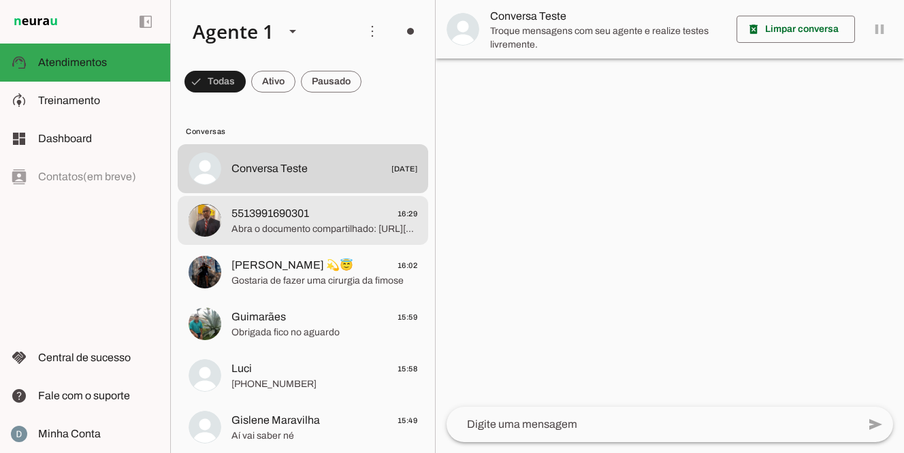
click at [283, 227] on span "Abra o documento compartilhado: https://acrobat.adobe.com/id/urn:aaid:sc:VA6C2:…" at bounding box center [324, 229] width 186 height 14
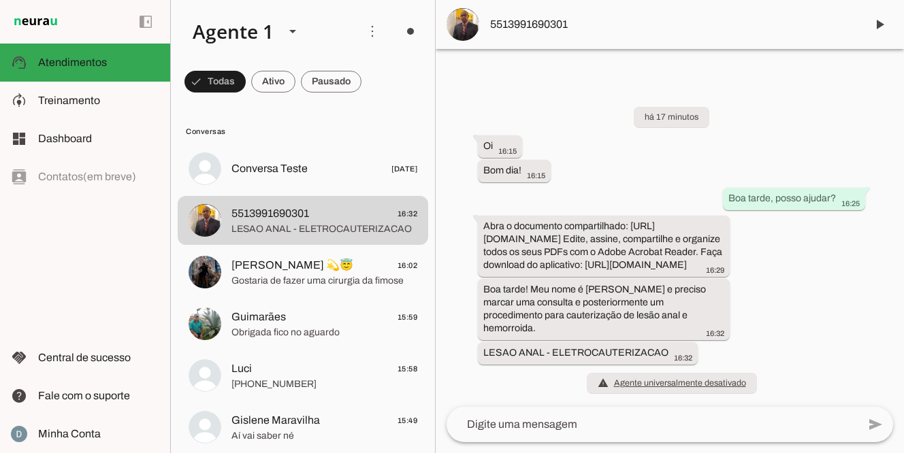
click at [503, 431] on textarea at bounding box center [651, 424] width 411 height 16
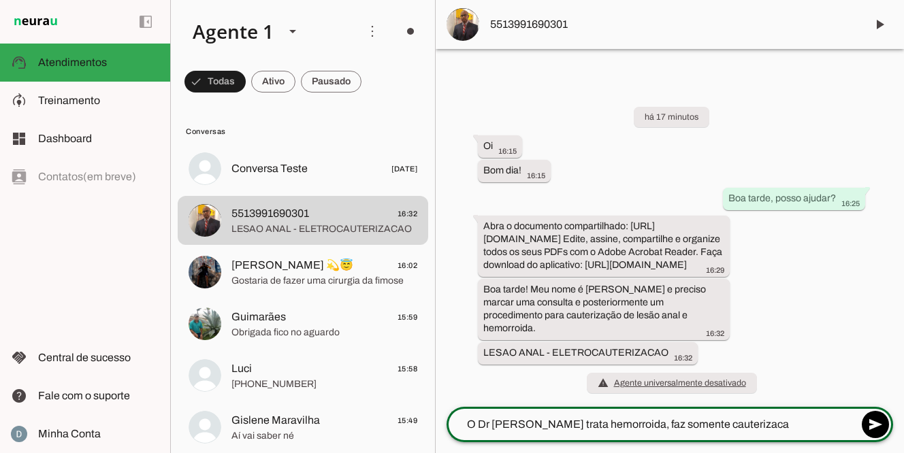
type textarea "O Dr Marcelo nao trata hemorroida, faz somente cauterizacao"
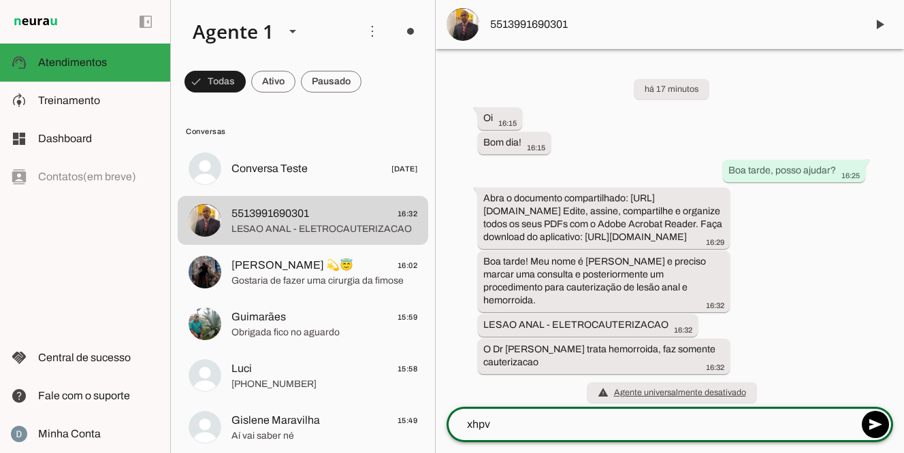
type textarea "Segue informações: O valor da consulta é 450,00. Isso já inclui a remoção (caut…"
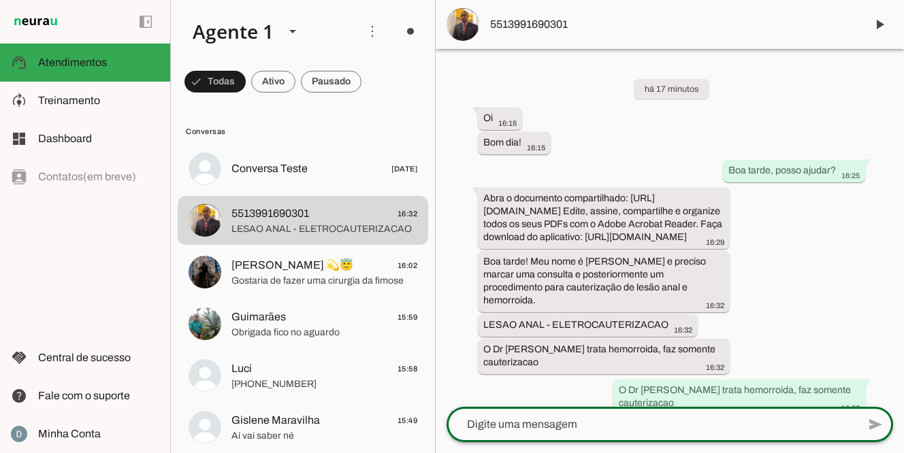
scroll to position [76, 0]
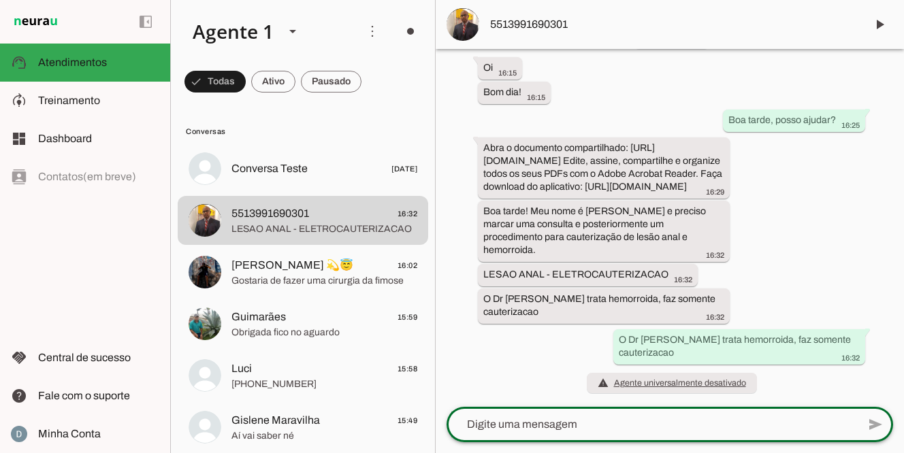
click at [565, 425] on textarea at bounding box center [651, 424] width 411 height 16
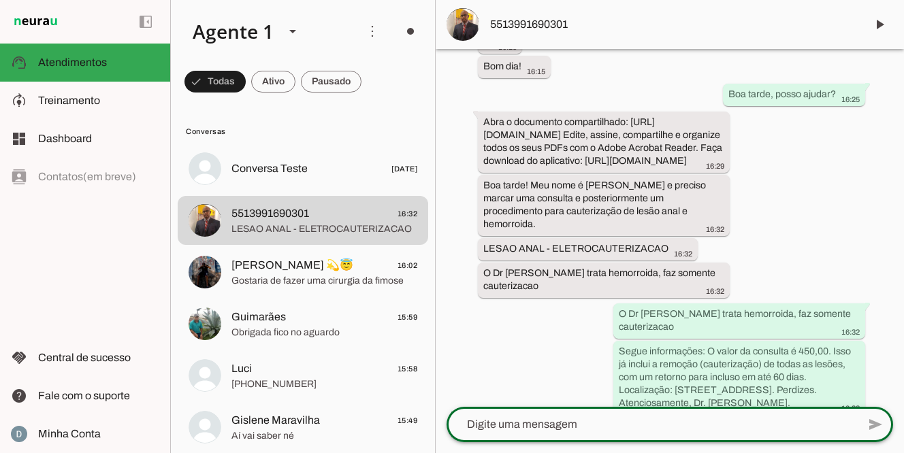
scroll to position [152, 0]
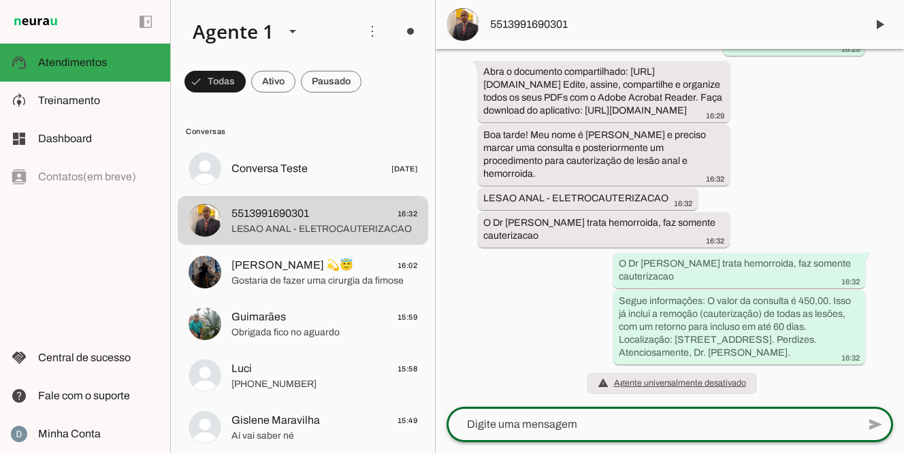
type textarea "x"
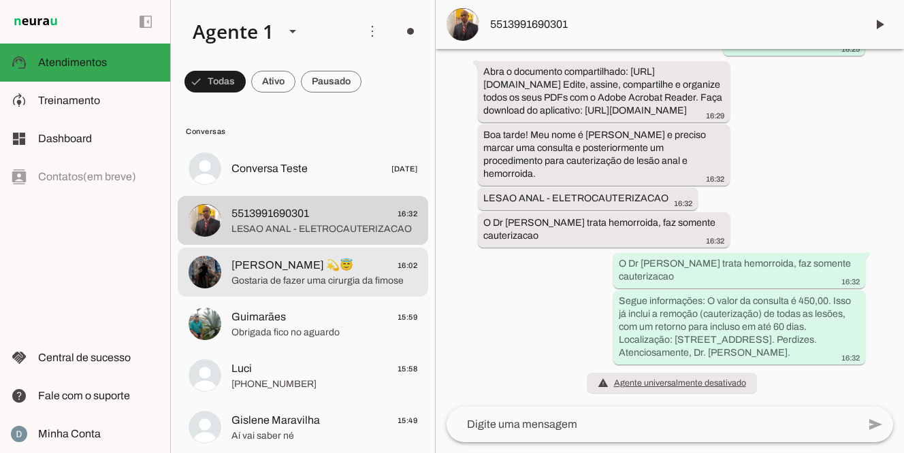
click at [289, 279] on span "Gostaria de fazer uma cirurgia da fimose" at bounding box center [324, 281] width 186 height 14
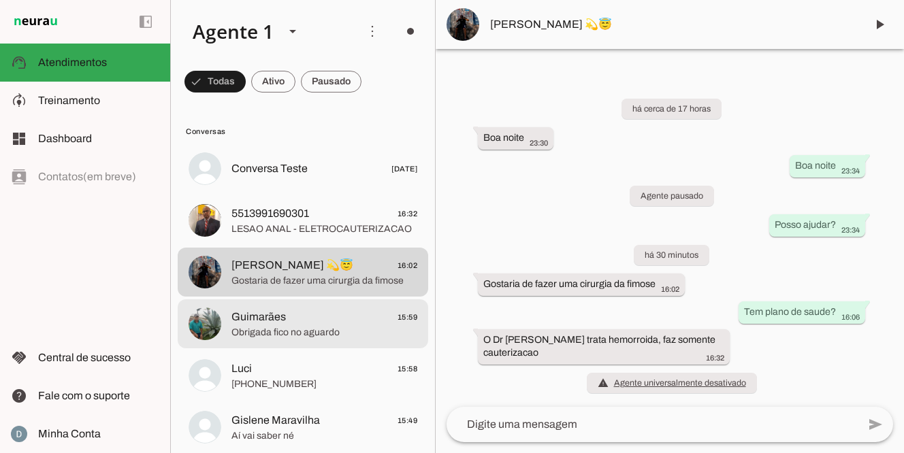
click at [278, 322] on span "Guimarães" at bounding box center [258, 317] width 54 height 16
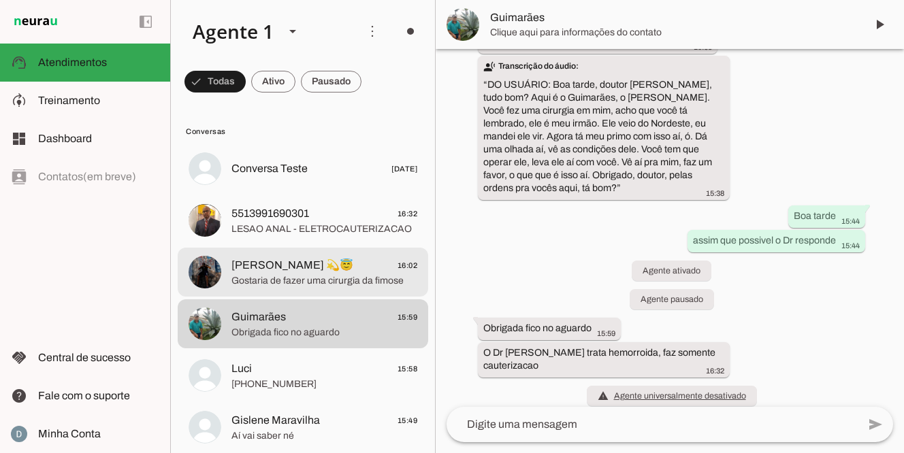
click at [309, 268] on span "vinycius 💫😇 16:02" at bounding box center [324, 265] width 186 height 17
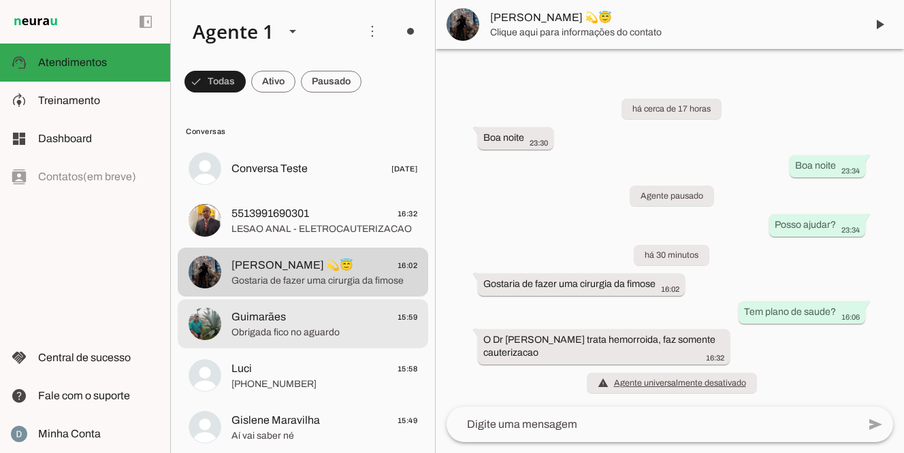
click at [290, 334] on span "Obrigada fico no aguardo" at bounding box center [324, 333] width 186 height 14
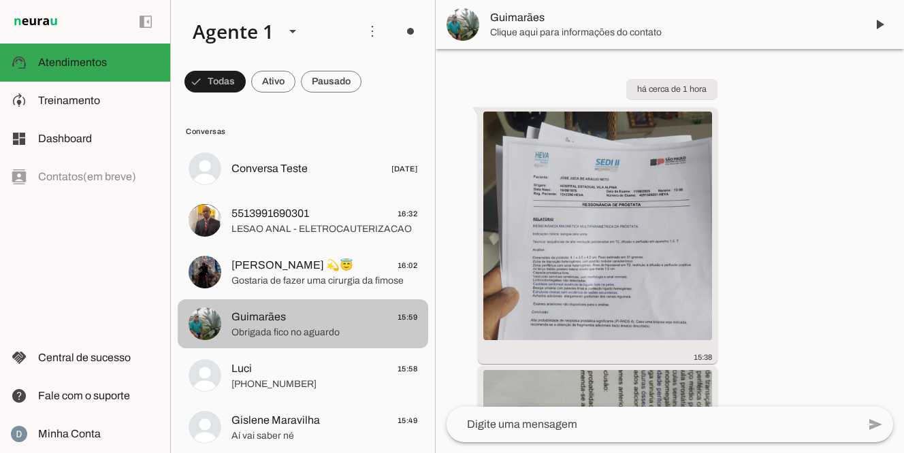
scroll to position [569, 0]
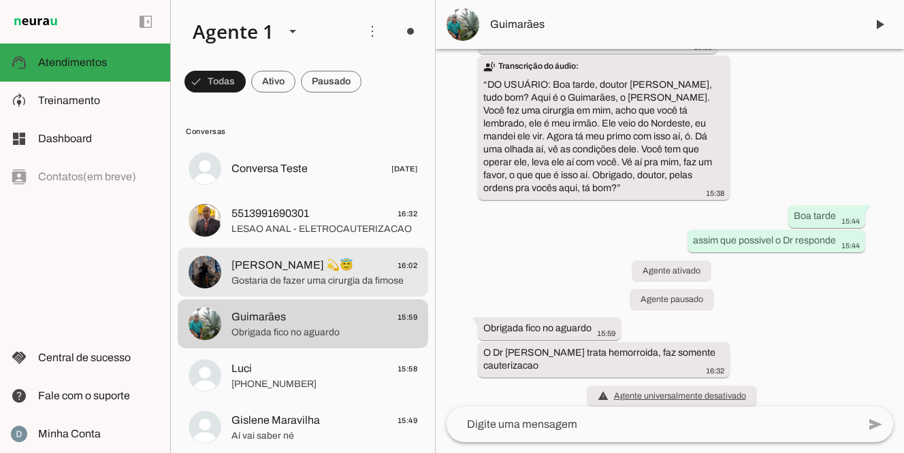
click at [312, 267] on span "[PERSON_NAME] 💫😇 16:02" at bounding box center [324, 265] width 186 height 17
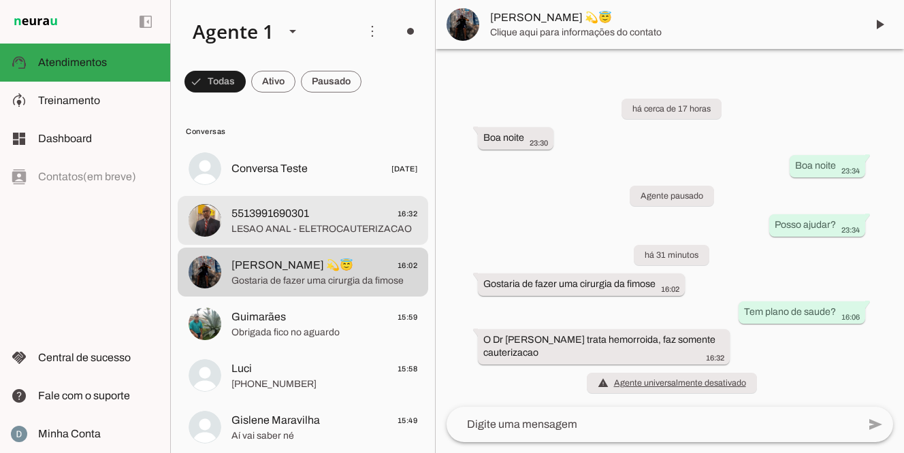
click at [322, 224] on span "LESAO ANAL - ELETROCAUTERIZACAO" at bounding box center [324, 229] width 186 height 14
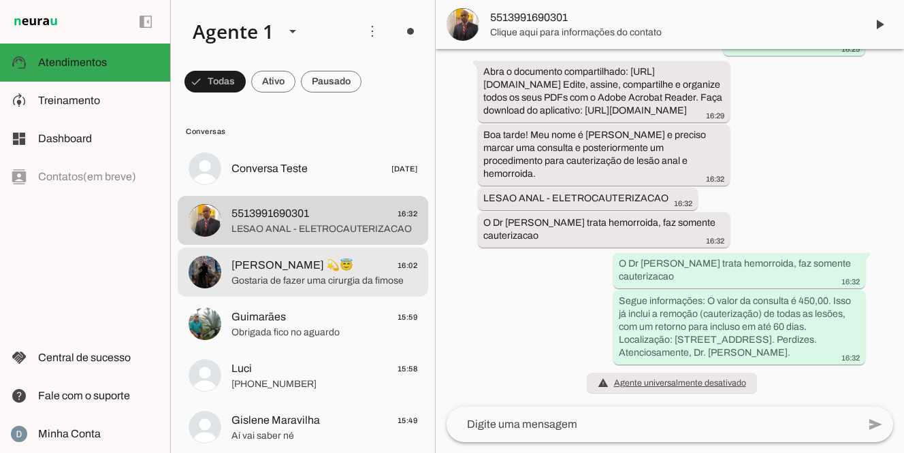
click at [318, 268] on span "[PERSON_NAME] 💫😇 16:02" at bounding box center [324, 265] width 186 height 17
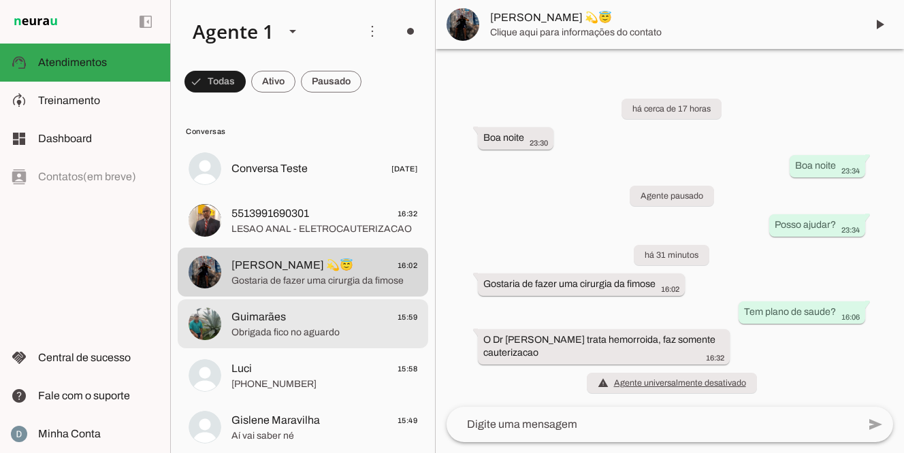
click at [304, 325] on span "Guimarães 15:59" at bounding box center [324, 317] width 186 height 17
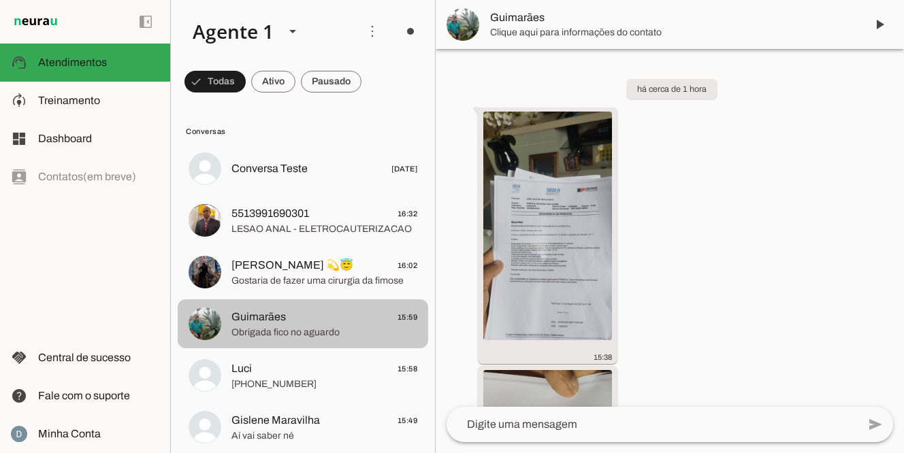
scroll to position [569, 0]
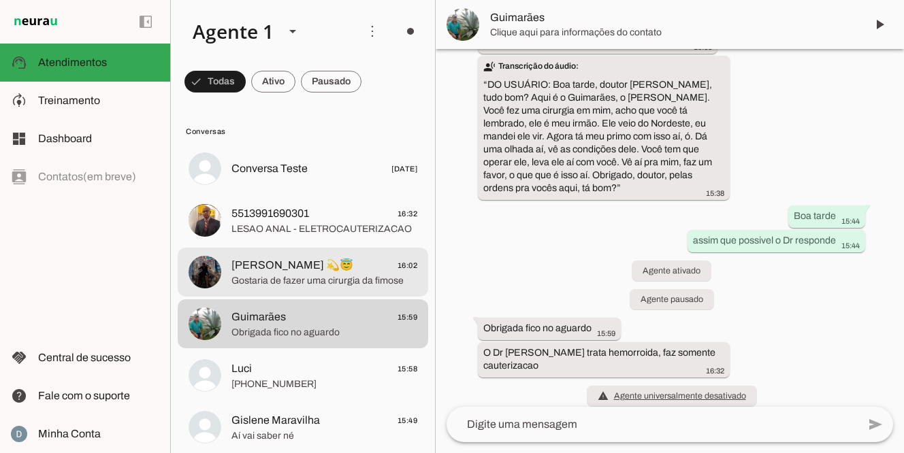
click at [300, 282] on span "Gostaria de fazer uma cirurgia da fimose" at bounding box center [324, 281] width 186 height 14
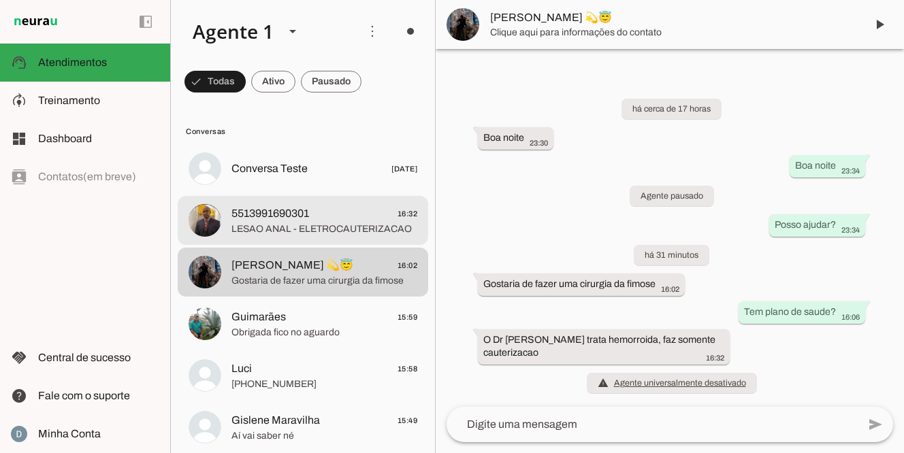
click at [305, 221] on span "5513991690301" at bounding box center [270, 213] width 78 height 16
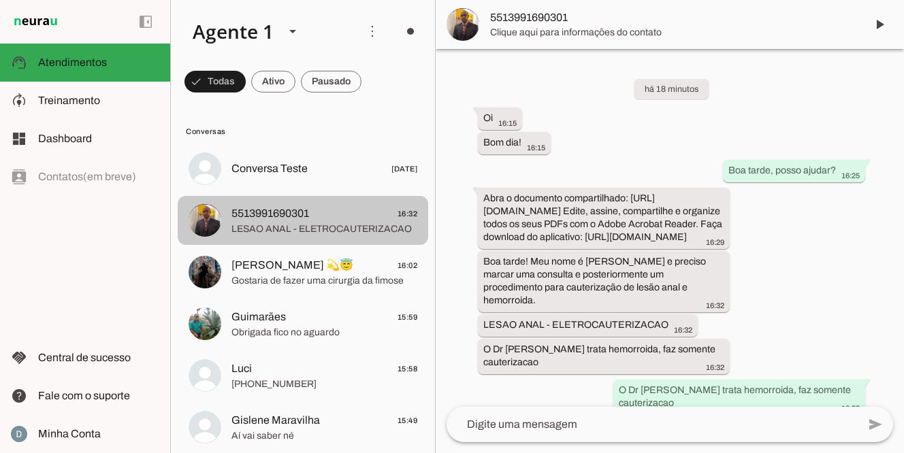
scroll to position [152, 0]
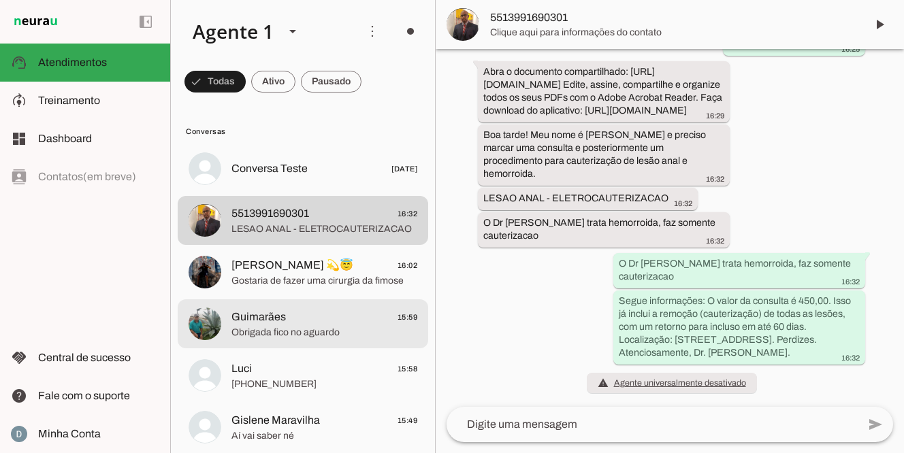
click at [298, 327] on span "Obrigada fico no aguardo" at bounding box center [324, 333] width 186 height 14
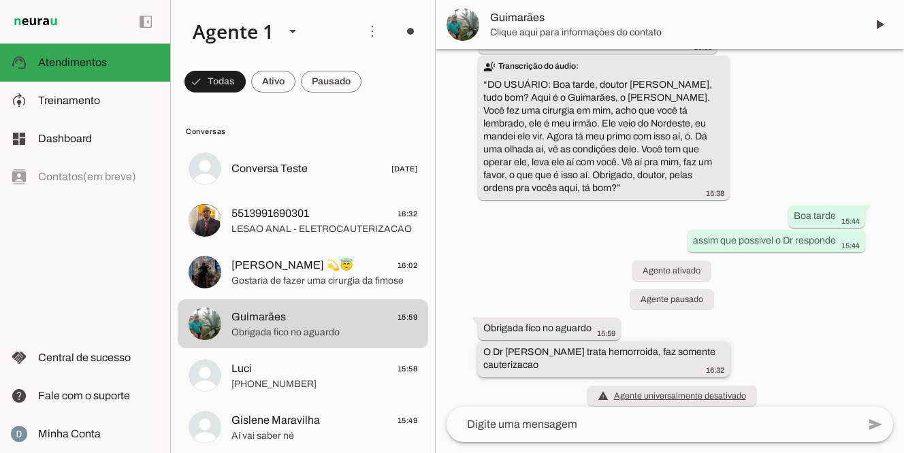
click at [578, 347] on div "O Dr Marcelo nao trata hemorroida, faz somente cauterizacao 16:32" at bounding box center [603, 361] width 241 height 30
click at [705, 346] on div "O Dr Marcelo nao trata hemorroida, faz somente cauterizacao 16:32" at bounding box center [603, 361] width 241 height 30
click at [772, 346] on div "há cerca de 1 hora 15:38 15:38 transcribe Transcrição do áudio: “ DO USUÁRIO: B…" at bounding box center [669, 228] width 468 height 358
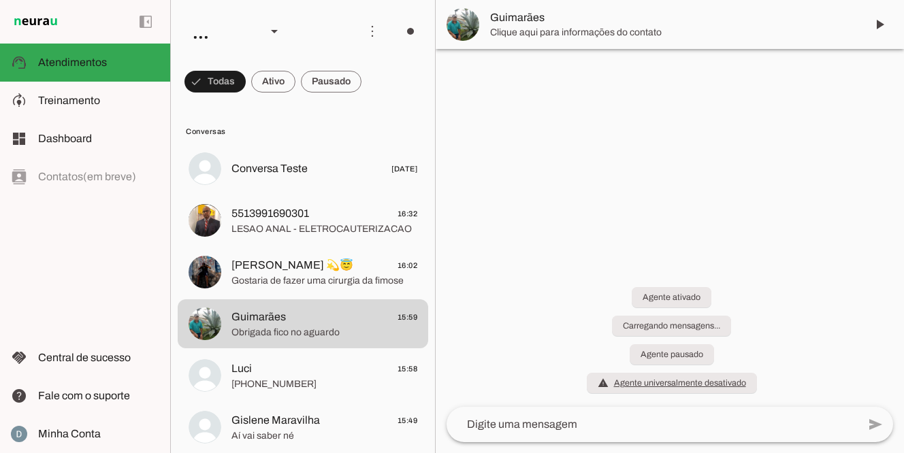
scroll to position [531, 0]
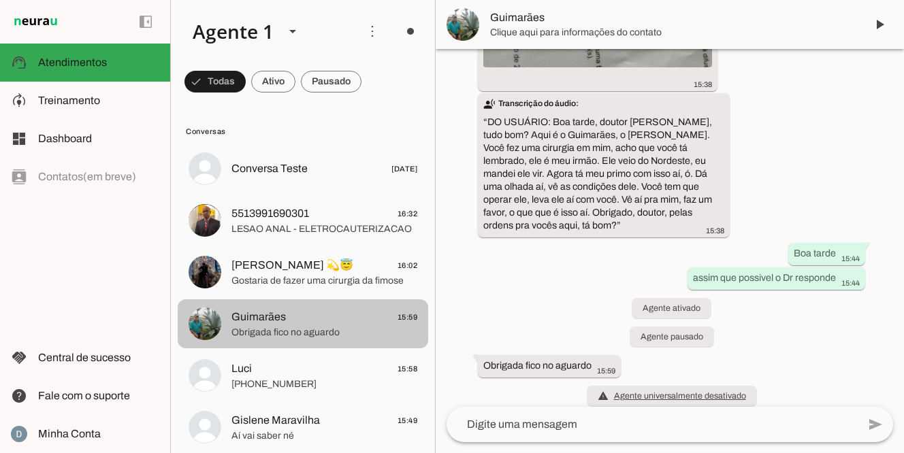
click at [320, 327] on span "Obrigada fico no aguardo" at bounding box center [324, 333] width 186 height 14
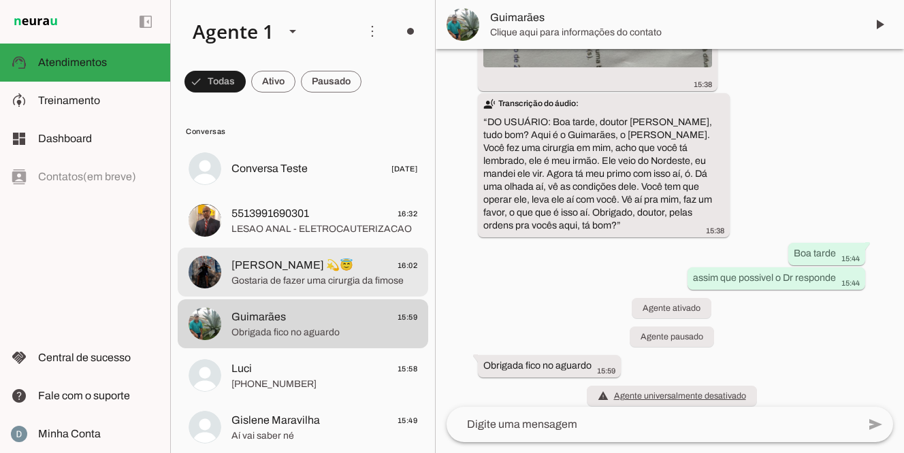
click at [320, 271] on span "[PERSON_NAME] 💫😇 16:02" at bounding box center [324, 265] width 186 height 17
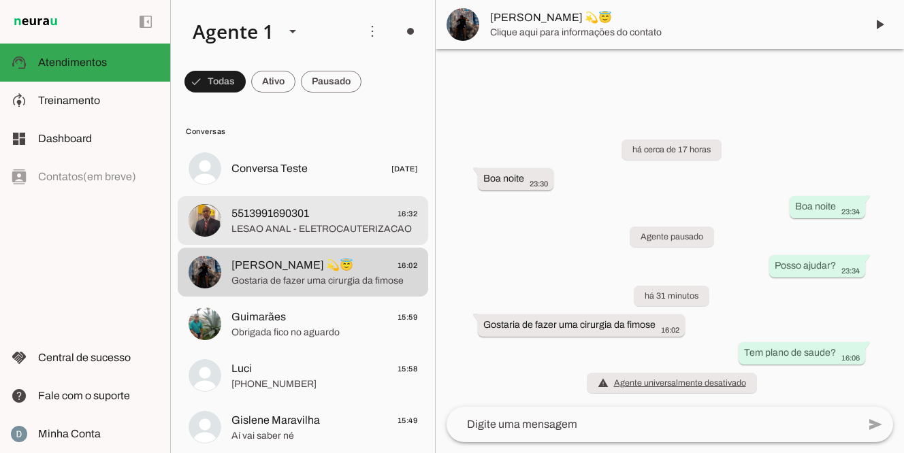
click at [317, 226] on span "LESAO ANAL - ELETROCAUTERIZACAO" at bounding box center [324, 229] width 186 height 14
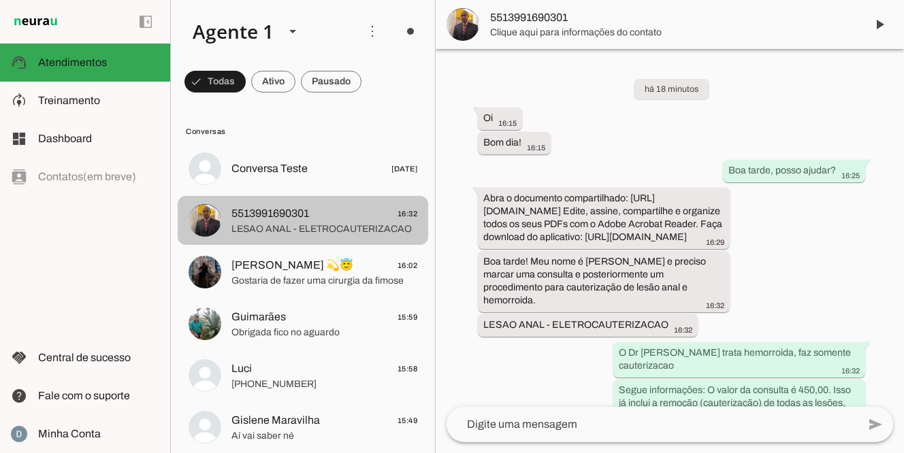
scroll to position [115, 0]
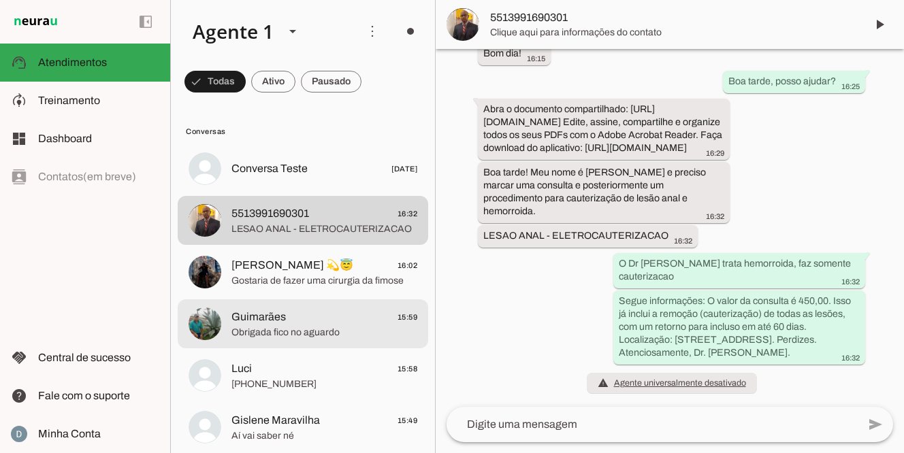
click at [278, 193] on md-item "Guimarães 15:59 Obrigada fico no aguardo" at bounding box center [303, 168] width 250 height 49
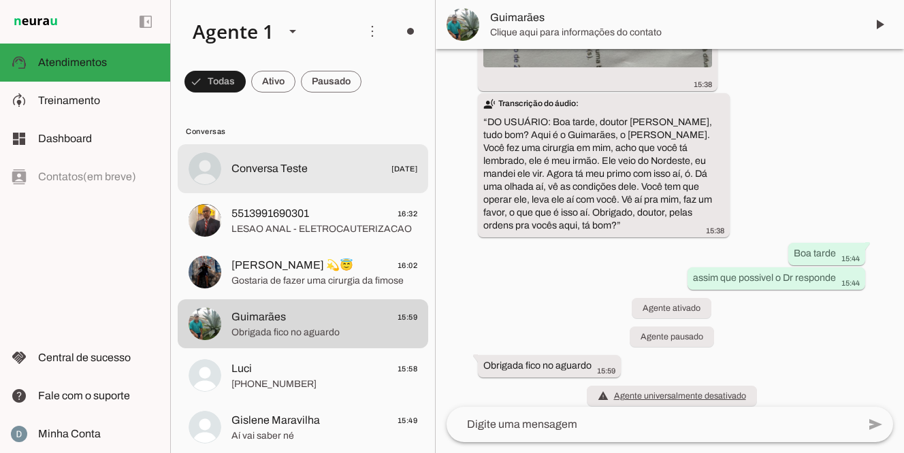
click at [293, 168] on span "Conversa Teste" at bounding box center [269, 169] width 76 height 16
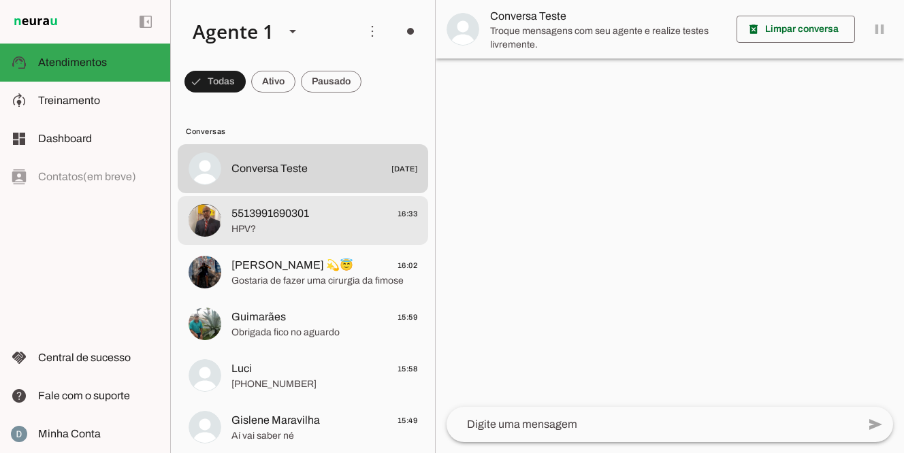
click at [267, 221] on span "5513991690301" at bounding box center [270, 213] width 78 height 16
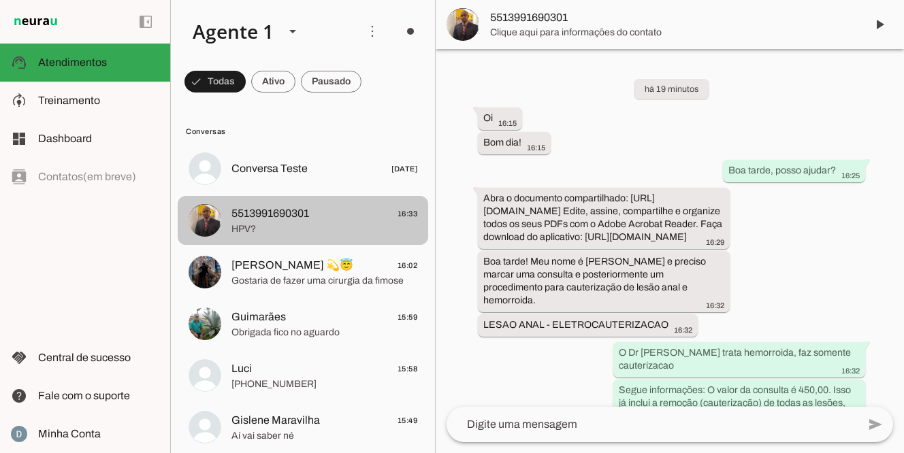
scroll to position [143, 0]
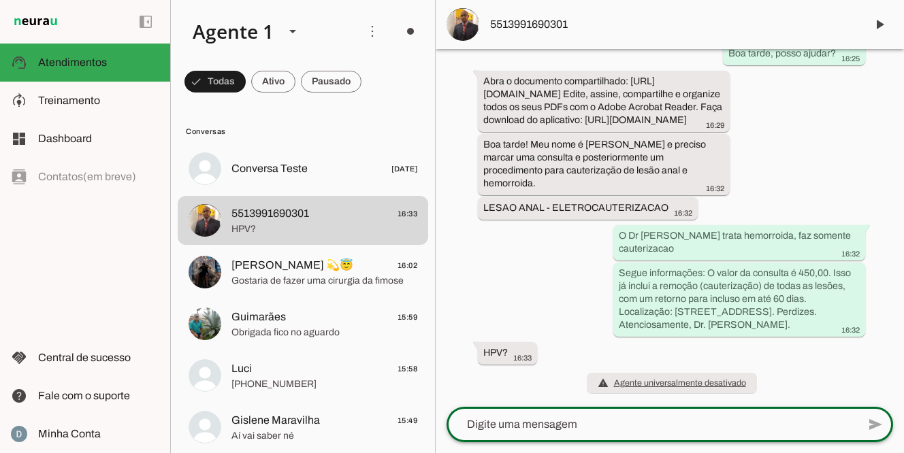
click at [506, 426] on textarea at bounding box center [651, 424] width 411 height 16
type textarea "Sim, ele trata HPV"
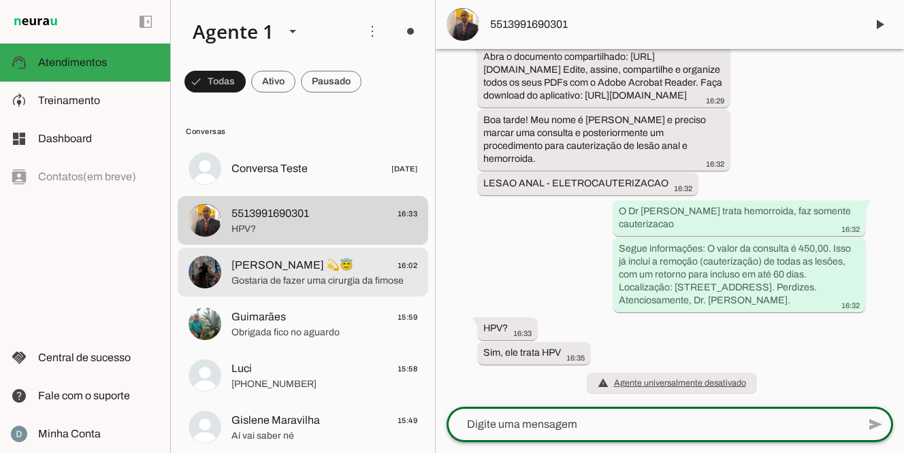
click at [332, 280] on span "Gostaria de fazer uma cirurgia da fimose" at bounding box center [324, 281] width 186 height 14
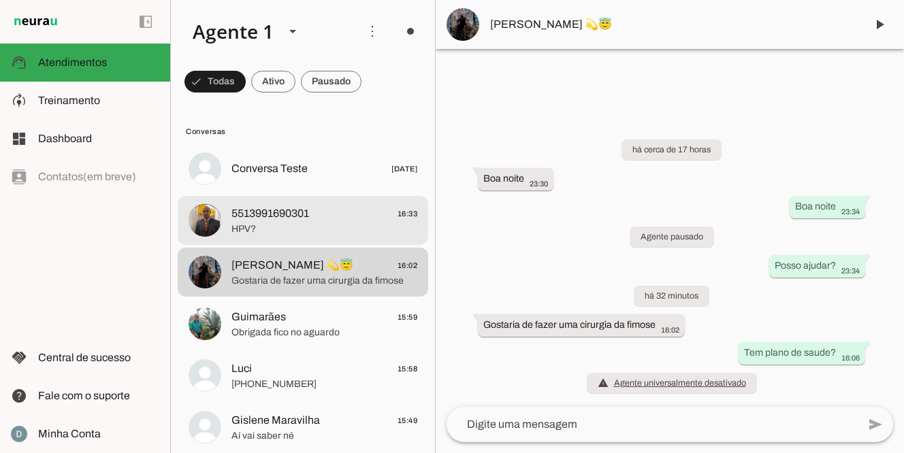
click at [329, 230] on span "HPV?" at bounding box center [324, 229] width 186 height 14
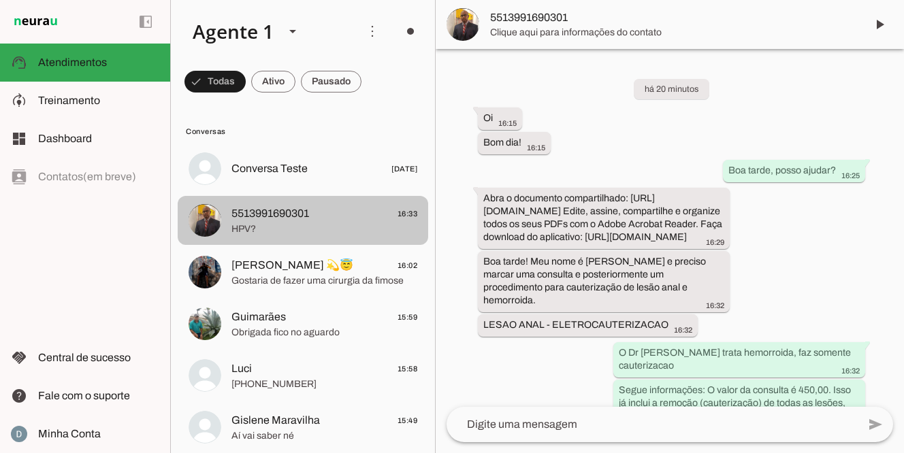
scroll to position [171, 0]
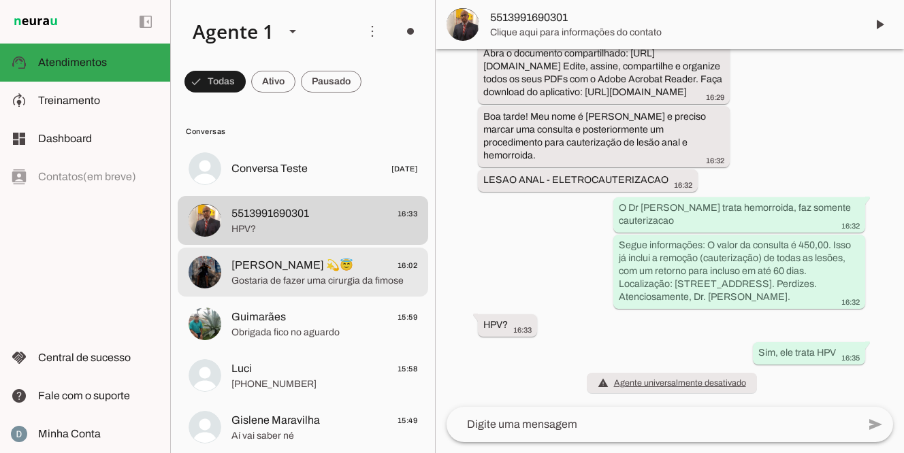
click at [335, 263] on span "[PERSON_NAME] 💫😇 16:02" at bounding box center [324, 265] width 186 height 17
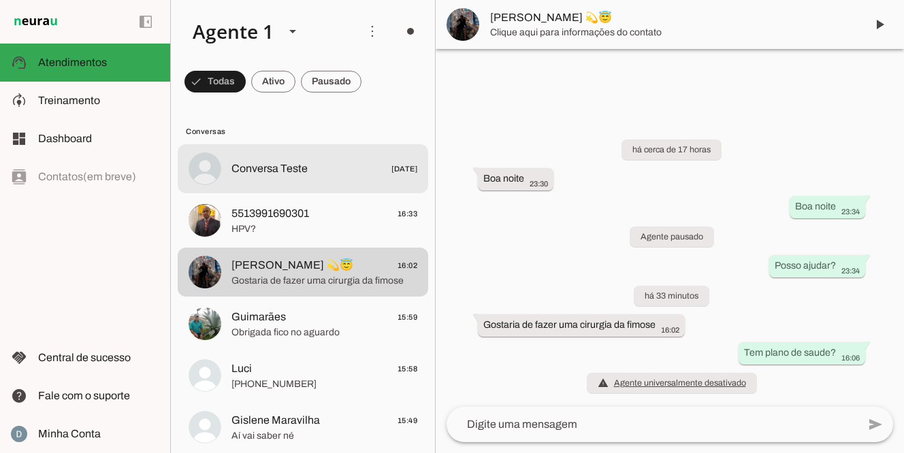
click at [354, 167] on span "Conversa Teste [DATE]" at bounding box center [324, 169] width 186 height 17
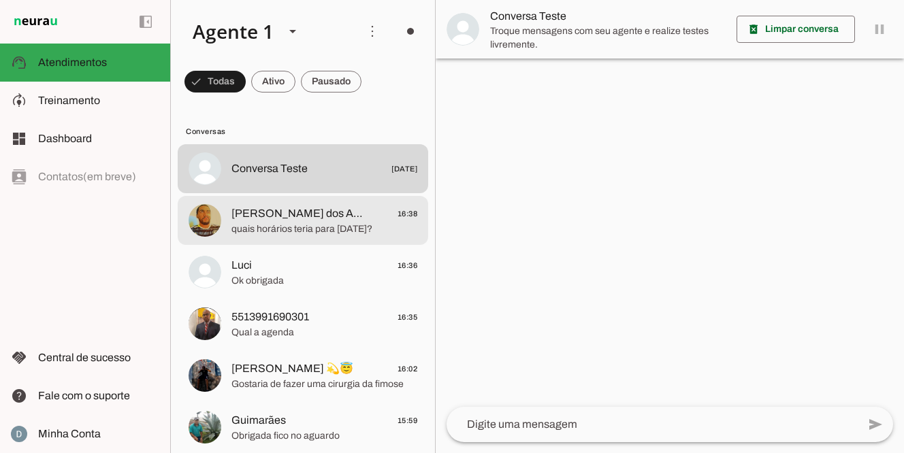
click at [308, 212] on span "[PERSON_NAME] dos Anjos #GStH" at bounding box center [298, 213] width 134 height 16
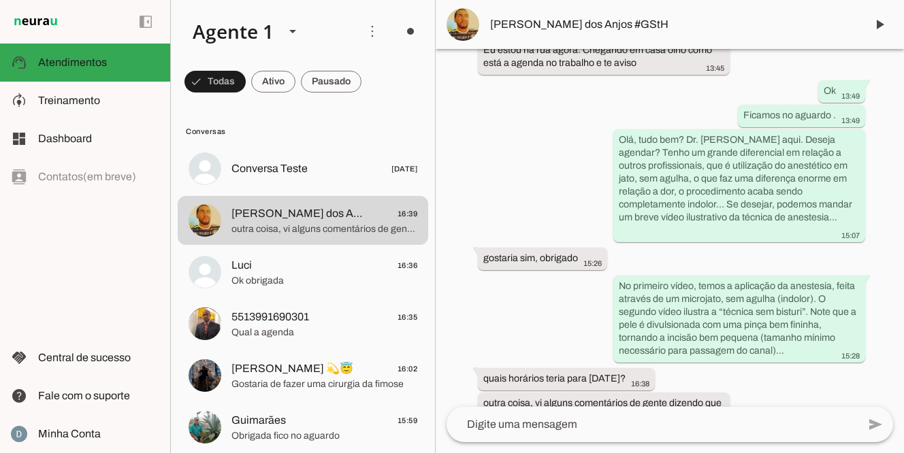
scroll to position [963, 0]
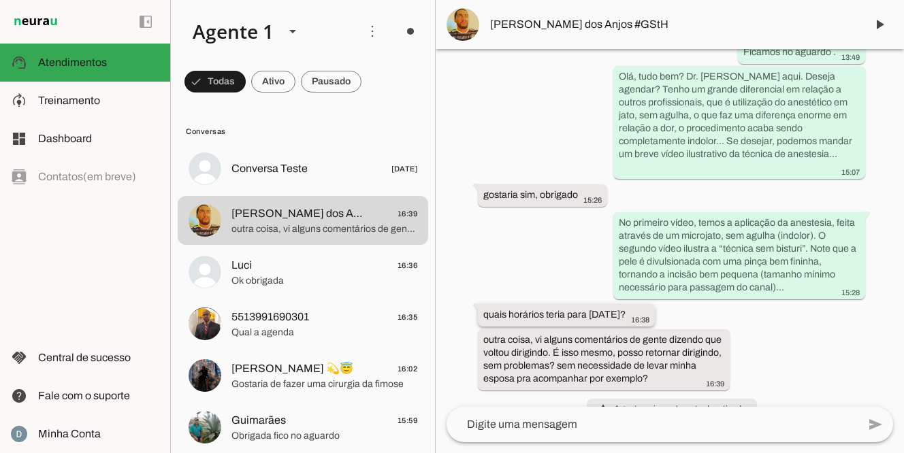
click at [649, 308] on div "quais horários teria para [DATE]? 16:38" at bounding box center [566, 316] width 166 height 17
click at [522, 413] on div at bounding box center [651, 424] width 411 height 35
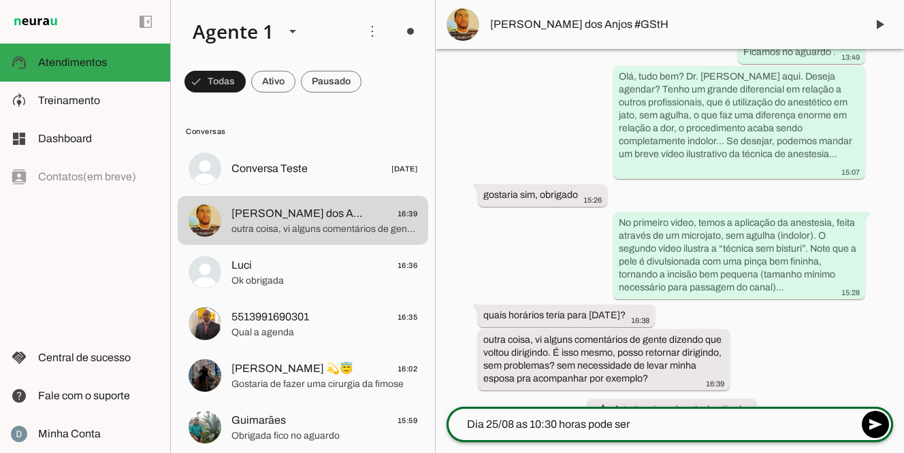
type textarea "Dia 25/08 as 10:30 horas pode ser?"
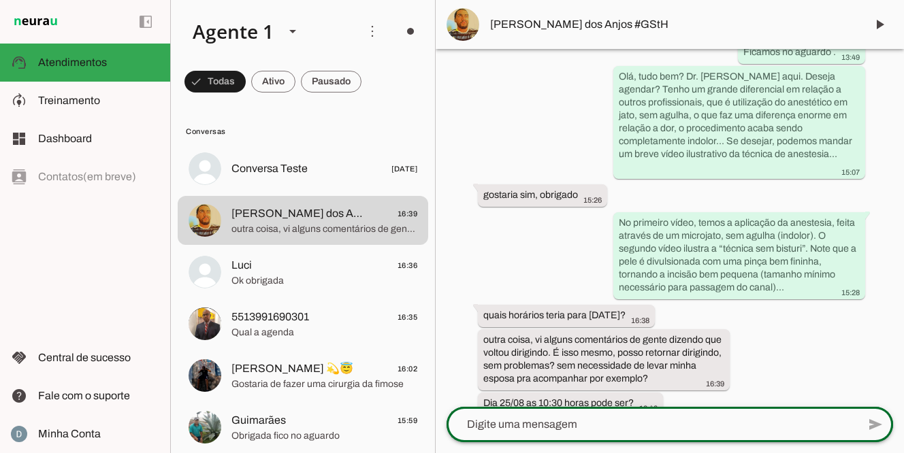
scroll to position [988, 0]
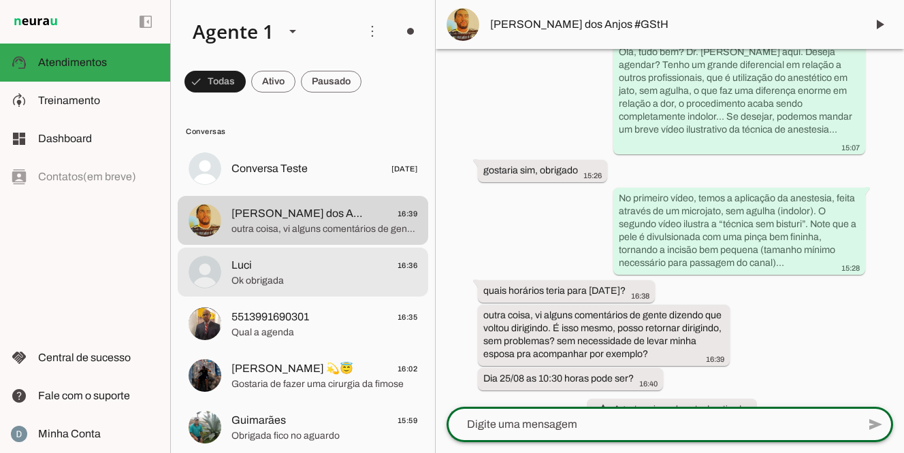
click at [290, 276] on span "Ok obrigada" at bounding box center [324, 281] width 186 height 14
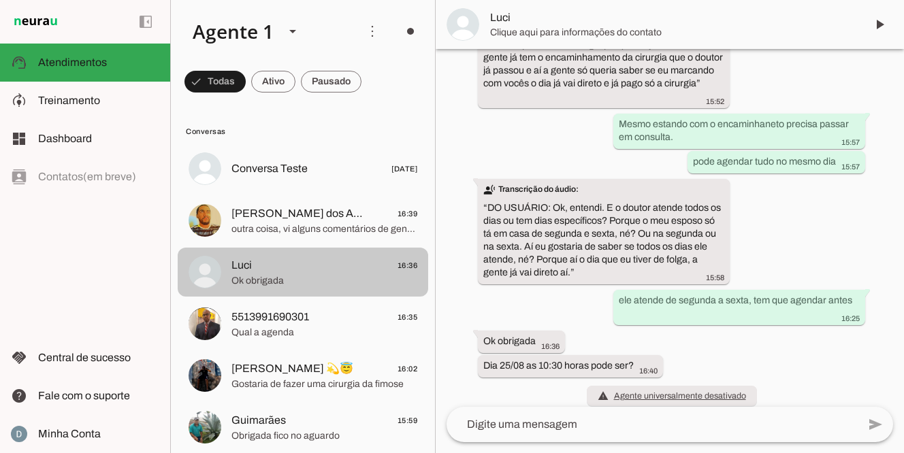
scroll to position [435, 0]
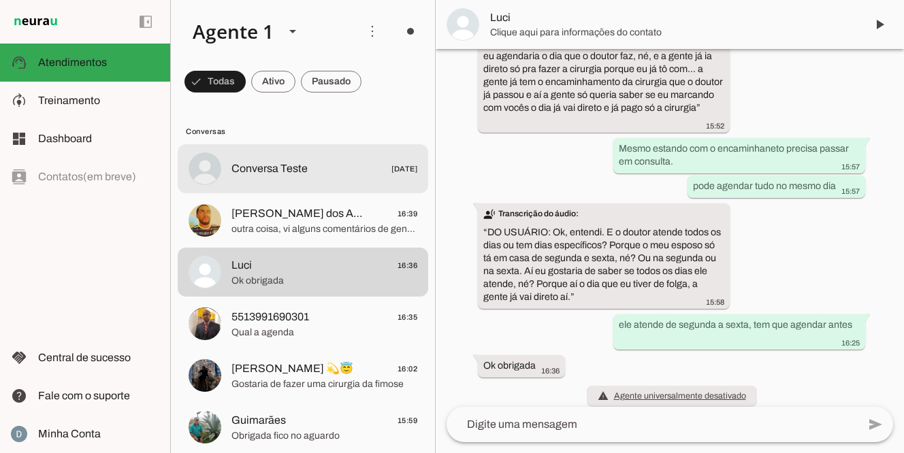
click at [261, 174] on span "Conversa Teste" at bounding box center [269, 169] width 76 height 16
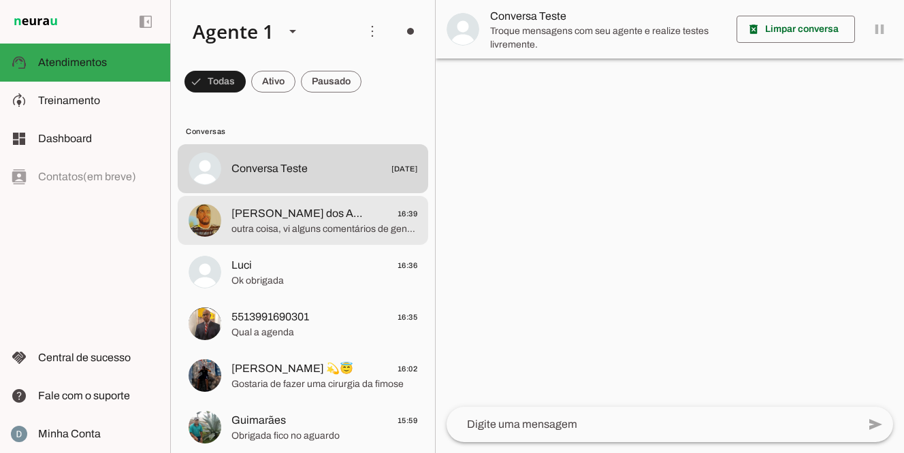
click at [263, 226] on span "outra coisa, vi alguns comentários de gente dizendo que voltou dirigindo. É iss…" at bounding box center [324, 229] width 186 height 14
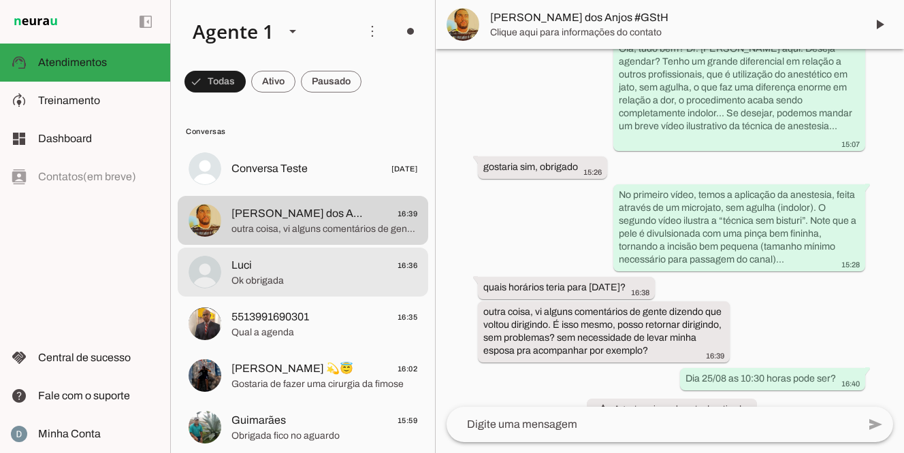
click at [267, 277] on span "Ok obrigada" at bounding box center [324, 281] width 186 height 14
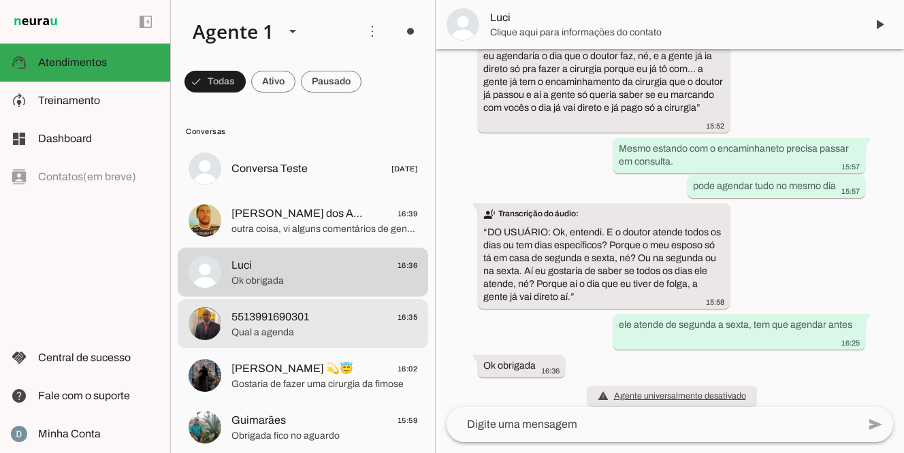
click at [276, 319] on span "5513991690301" at bounding box center [270, 317] width 78 height 16
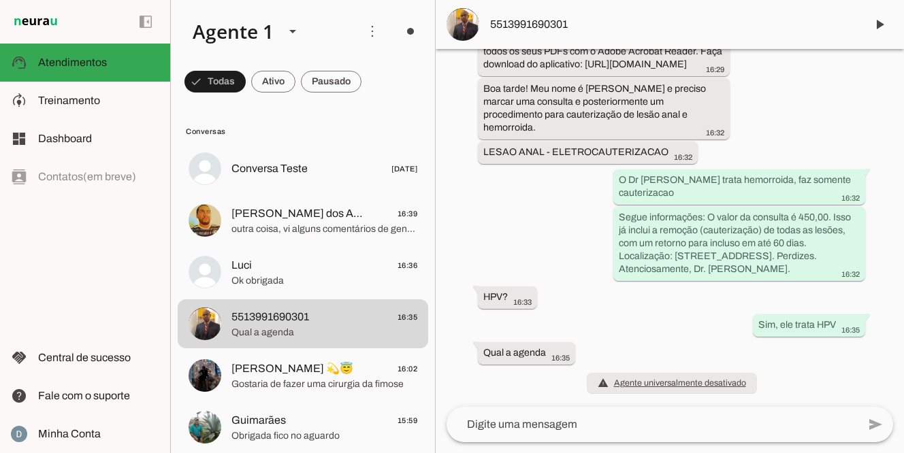
click at [512, 427] on textarea at bounding box center [651, 424] width 411 height 16
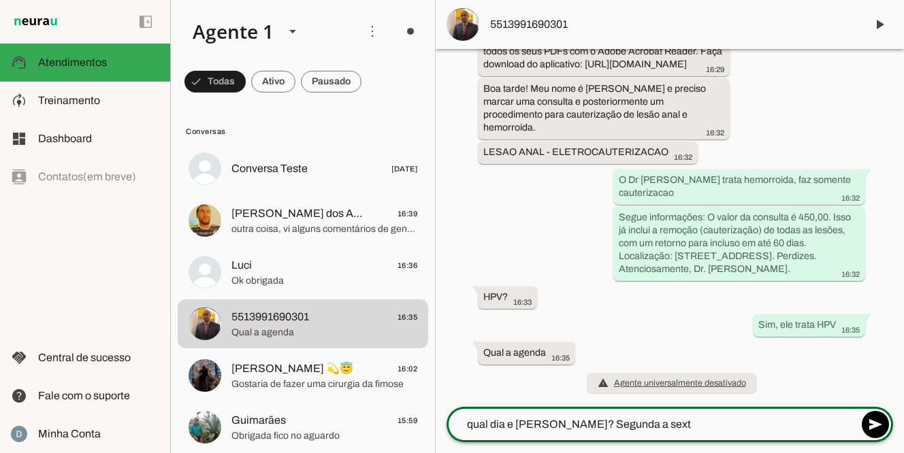
type textarea "qual dia e horario gostaria? Segunda a sexta"
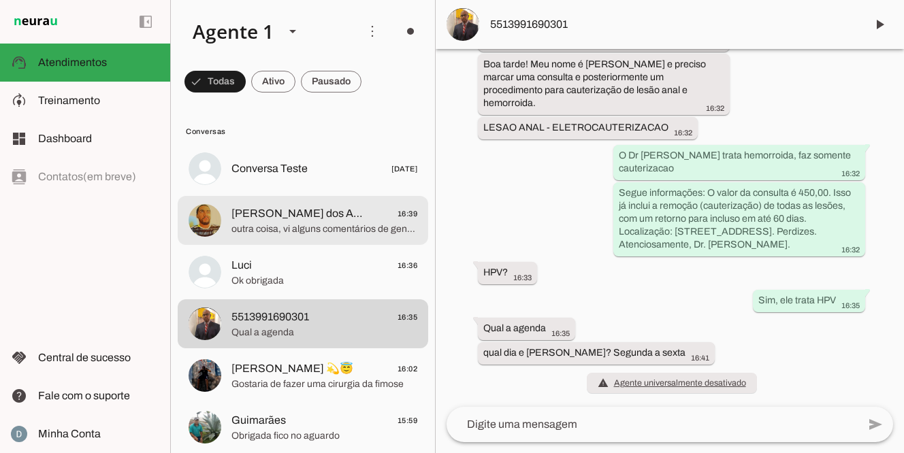
click at [247, 227] on span "outra coisa, vi alguns comentários de gente dizendo que voltou dirigindo. É iss…" at bounding box center [324, 229] width 186 height 14
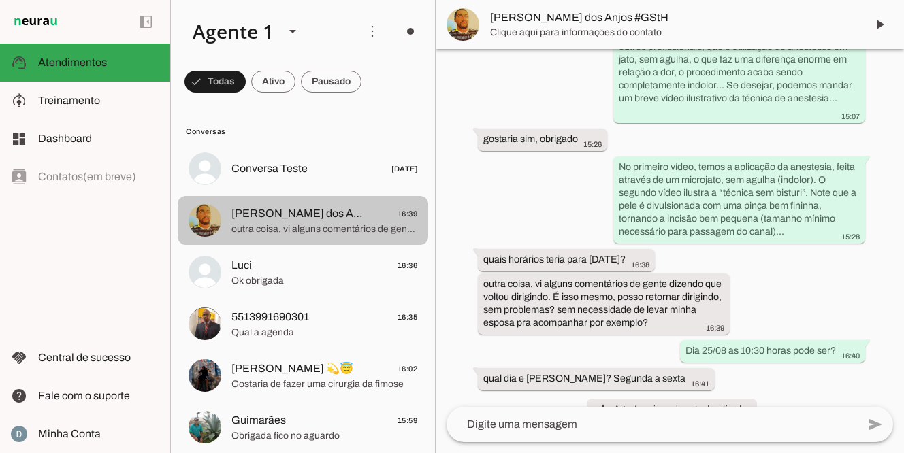
scroll to position [991, 0]
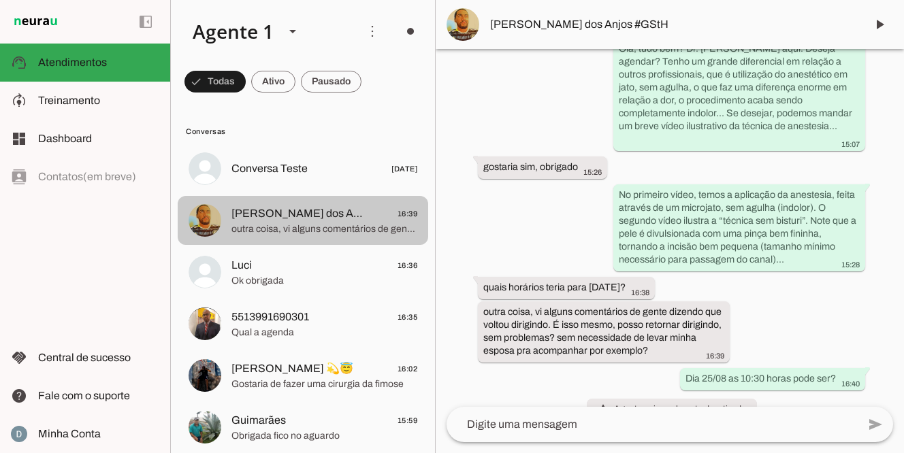
click at [249, 229] on span "outra coisa, vi alguns comentários de gente dizendo que voltou dirigindo. É iss…" at bounding box center [324, 229] width 186 height 14
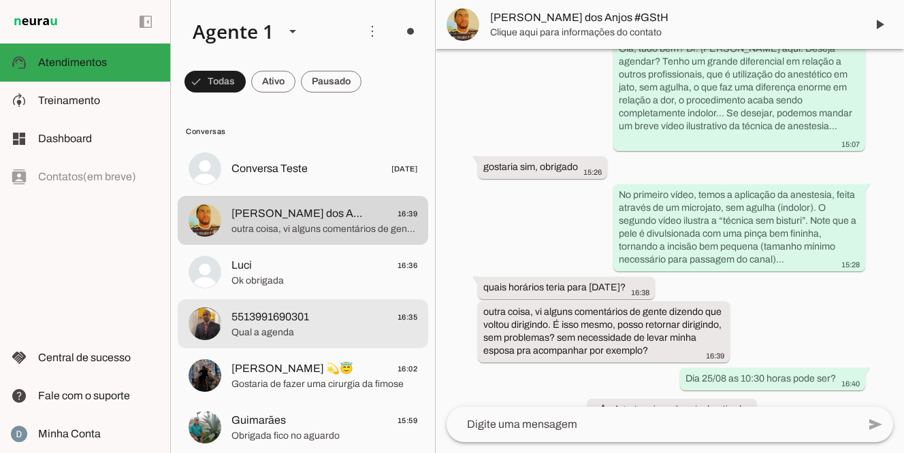
click at [250, 320] on span "5513991690301" at bounding box center [270, 317] width 78 height 16
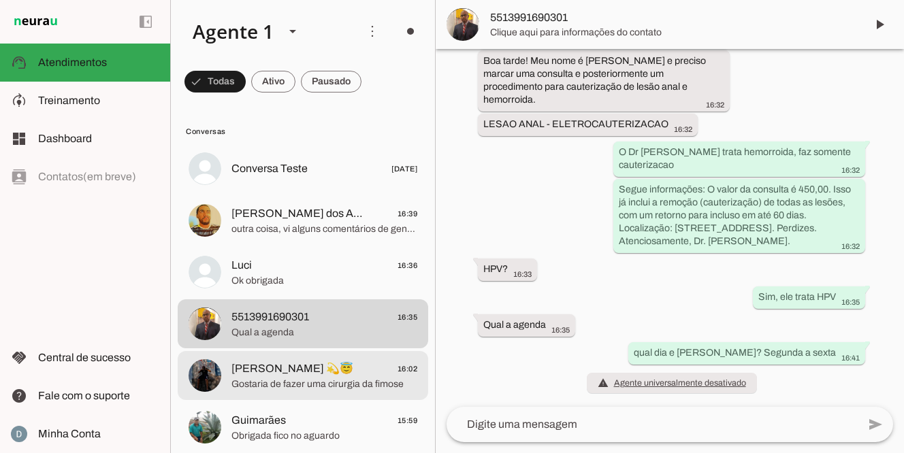
click at [244, 378] on span "Gostaria de fazer uma cirurgia da fimose" at bounding box center [324, 385] width 186 height 14
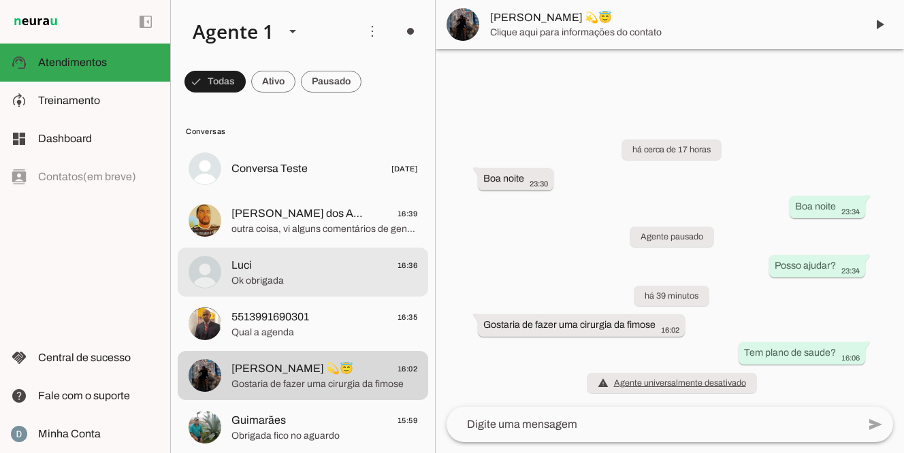
click at [246, 265] on span "Luci" at bounding box center [241, 265] width 20 height 16
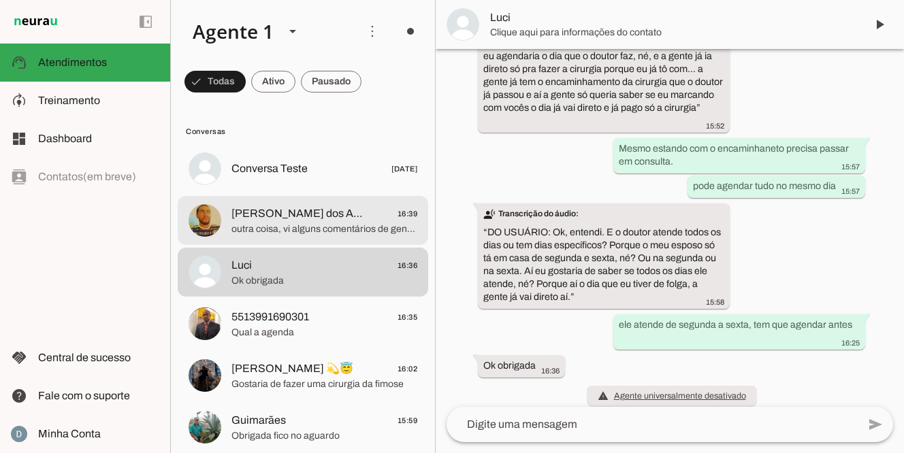
click at [265, 209] on span "[PERSON_NAME] dos Anjos #GStH" at bounding box center [298, 213] width 134 height 16
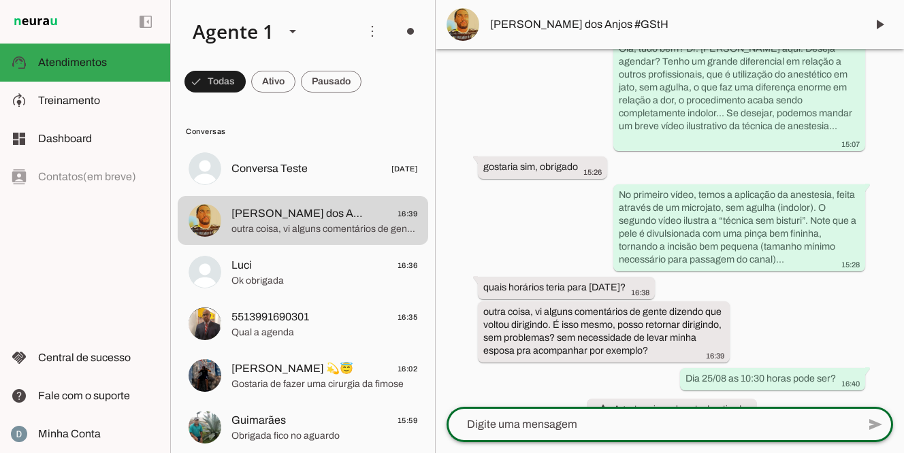
click at [587, 428] on textarea at bounding box center [651, 424] width 411 height 16
type textarea "Pode dirirgir sim, se quiser pode trazer um acompanhante"
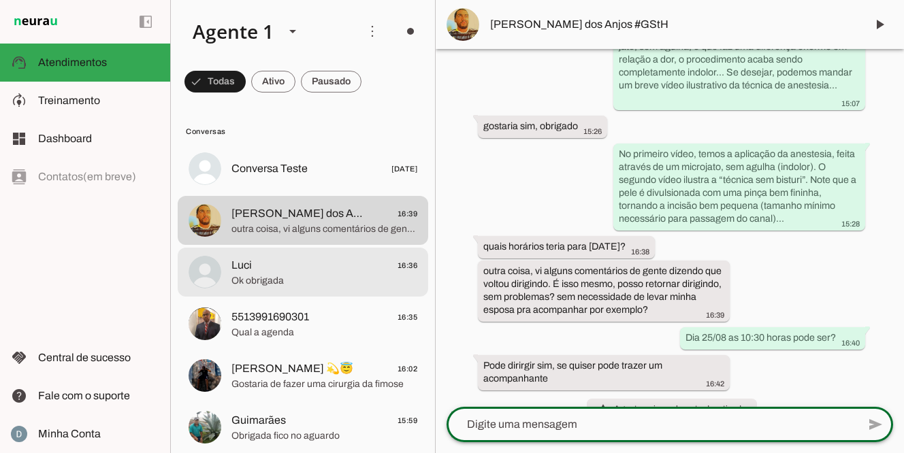
click at [307, 261] on span "Luci 16:36" at bounding box center [324, 265] width 186 height 17
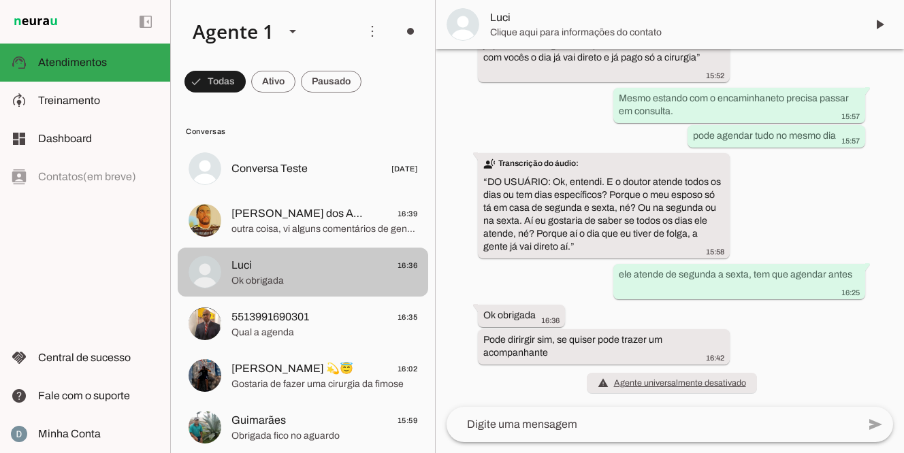
scroll to position [472, 0]
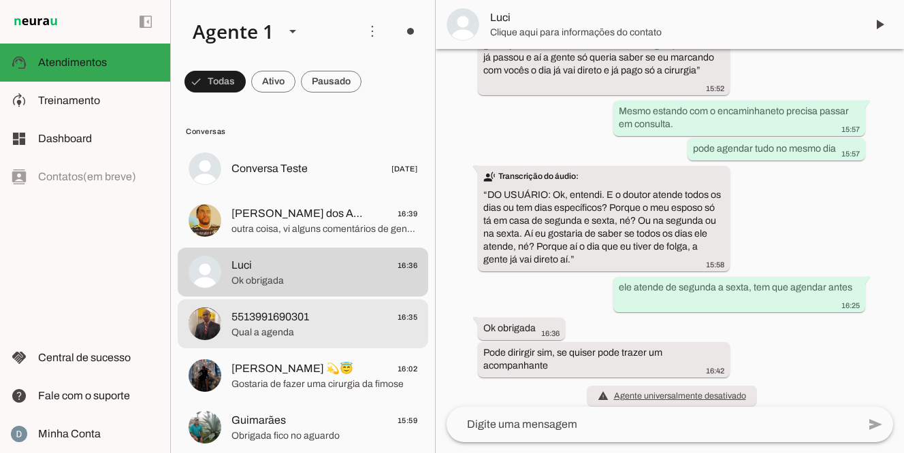
click at [294, 322] on span "5513991690301" at bounding box center [270, 317] width 78 height 16
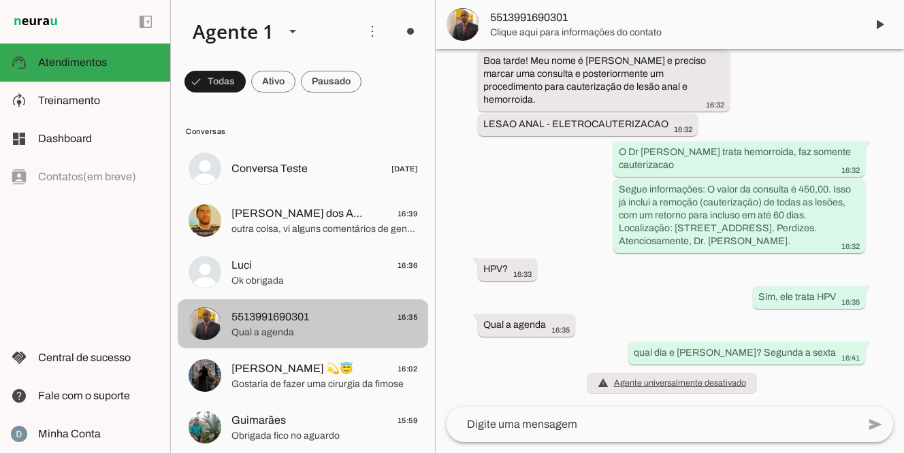
scroll to position [227, 0]
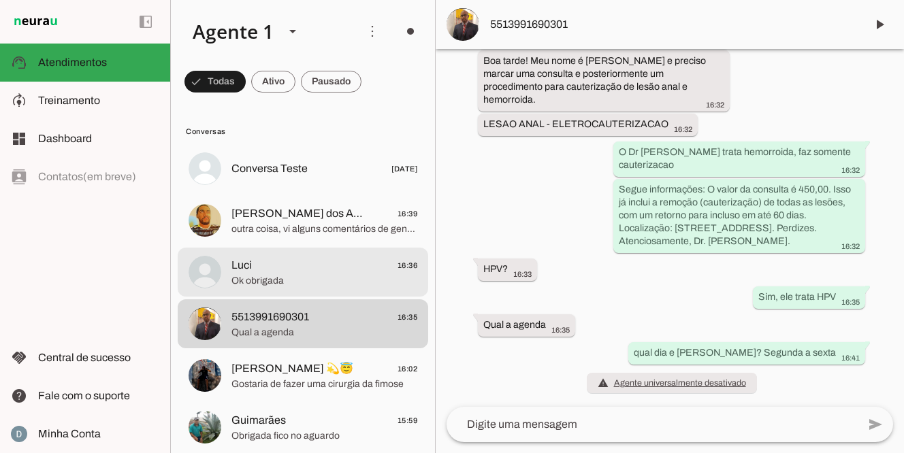
click at [280, 266] on span "Luci 16:36" at bounding box center [324, 265] width 186 height 17
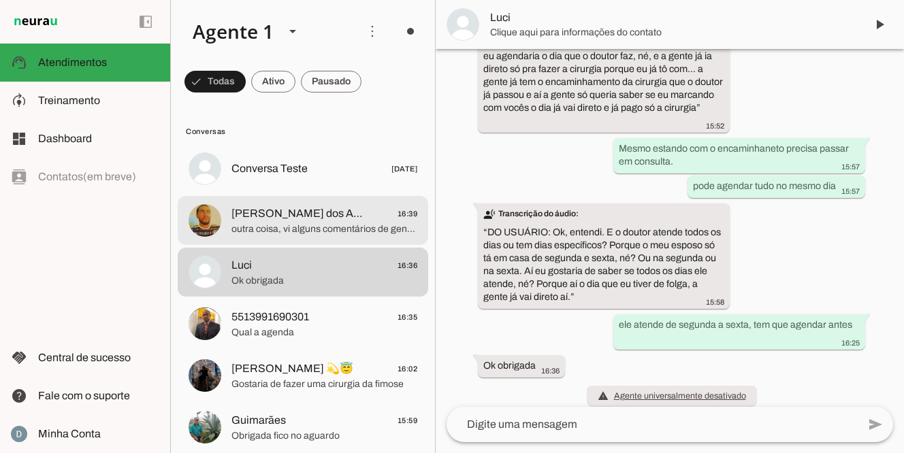
click at [289, 229] on span "outra coisa, vi alguns comentários de gente dizendo que voltou dirigindo. É iss…" at bounding box center [324, 229] width 186 height 14
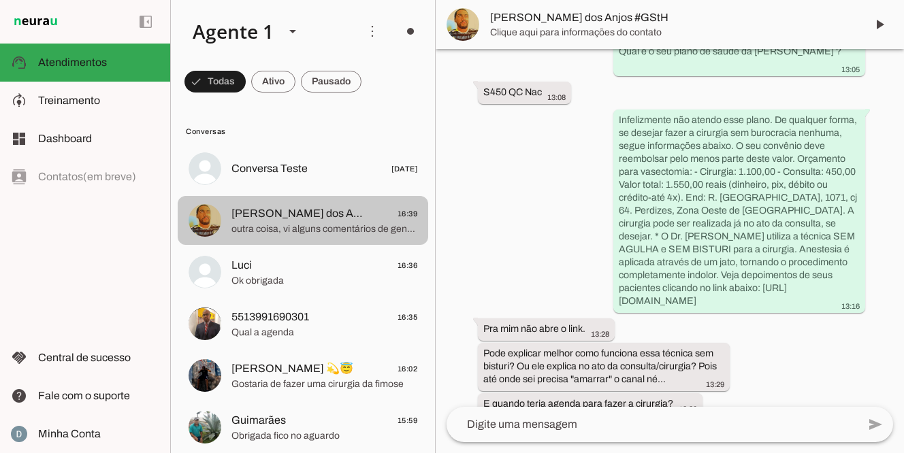
scroll to position [1029, 0]
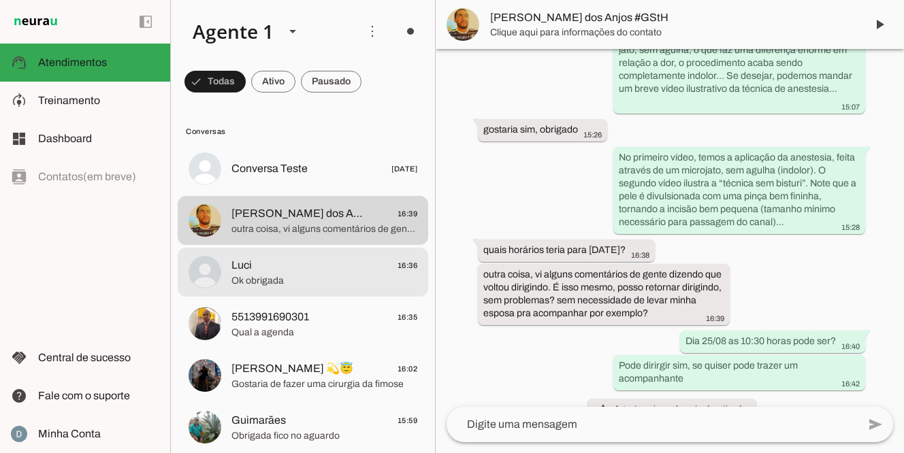
click at [285, 274] on span "Ok obrigada" at bounding box center [324, 281] width 186 height 14
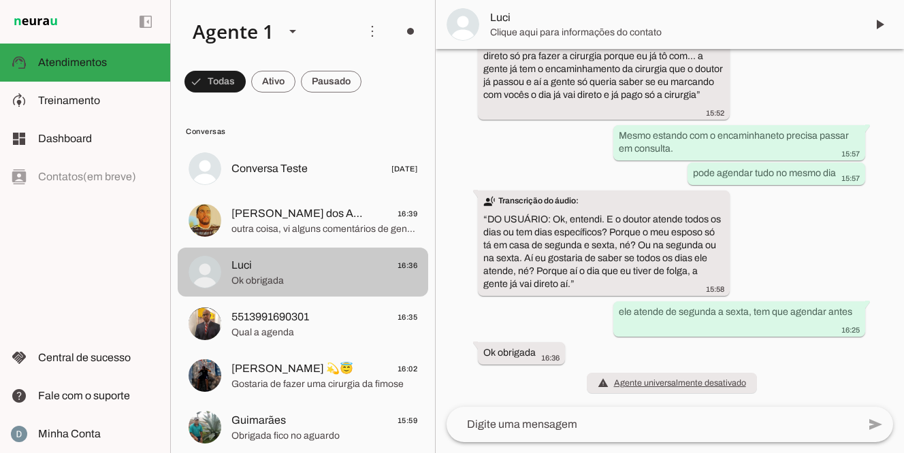
scroll to position [435, 0]
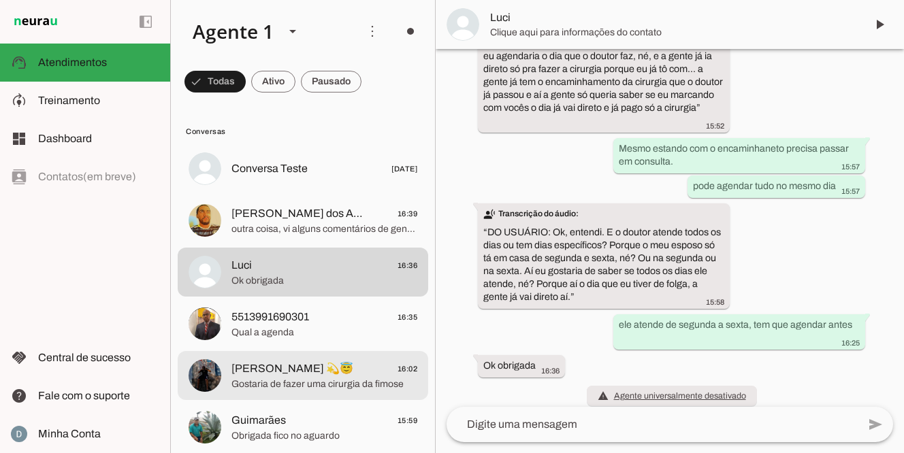
click at [285, 374] on span "[PERSON_NAME] 💫😇" at bounding box center [292, 369] width 122 height 16
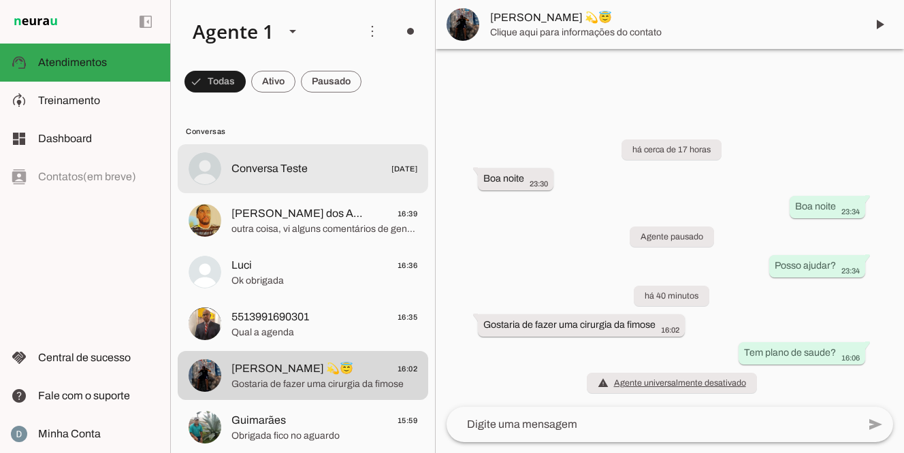
click at [283, 173] on span "Conversa Teste" at bounding box center [269, 169] width 76 height 16
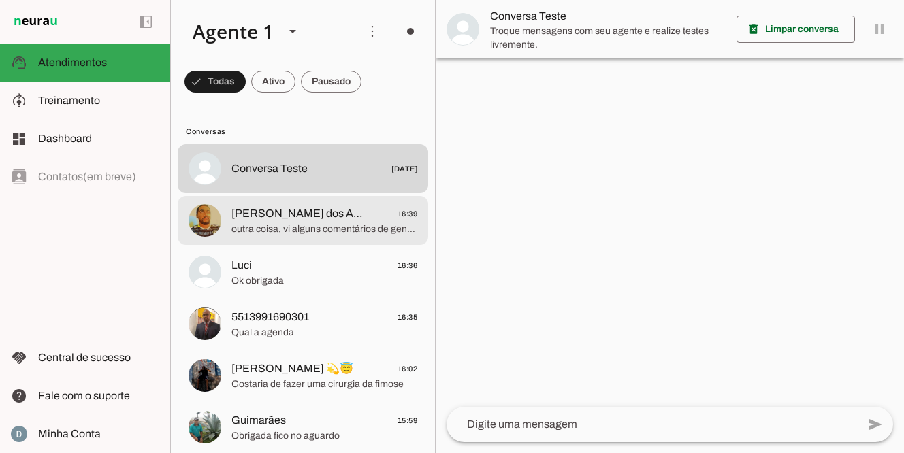
click at [301, 193] on md-item "Renato dos Anjos #GStH 16:39 outra coisa, vi alguns comentários de gente dizend…" at bounding box center [303, 168] width 250 height 49
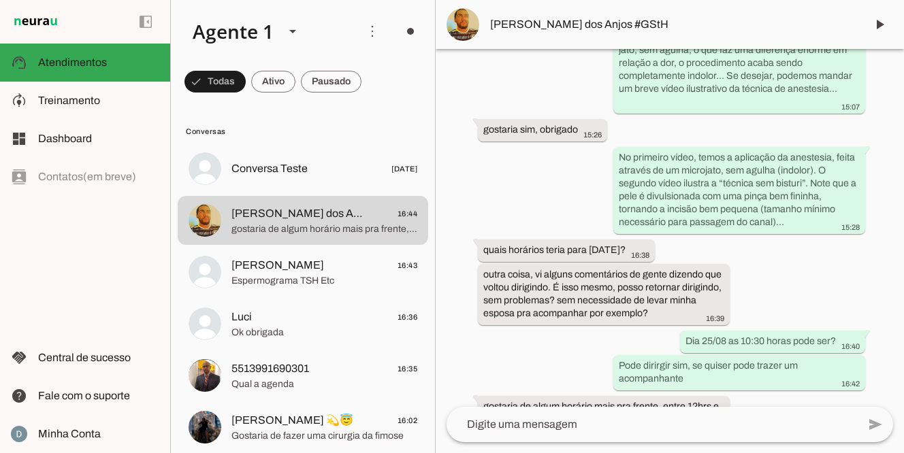
scroll to position [1070, 0]
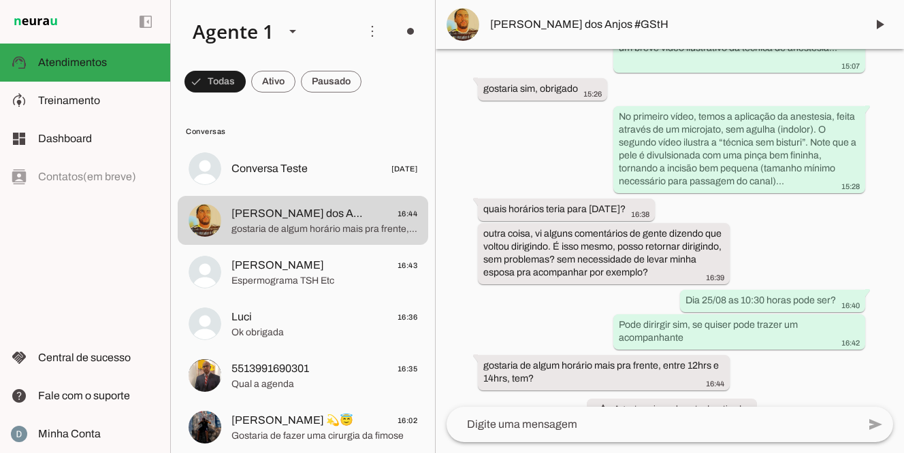
click at [492, 424] on textarea at bounding box center [651, 424] width 411 height 16
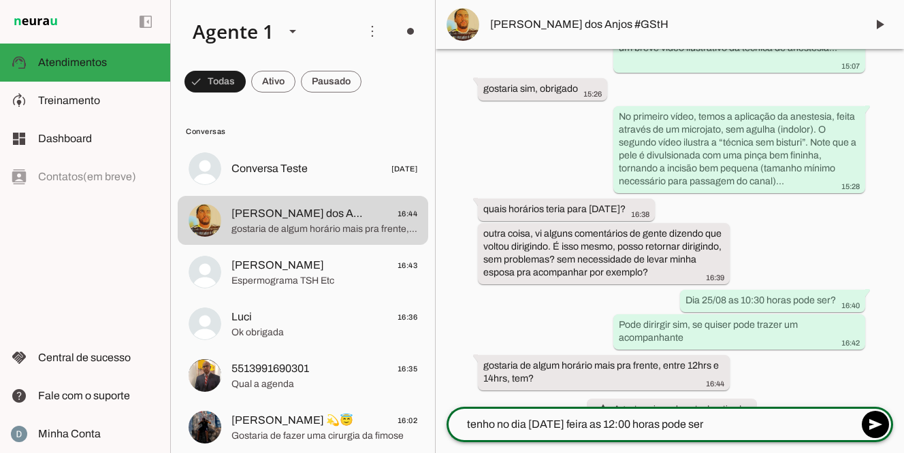
type textarea "tenho no dia 26/08 terca feira as 12:00 horas pode ser?"
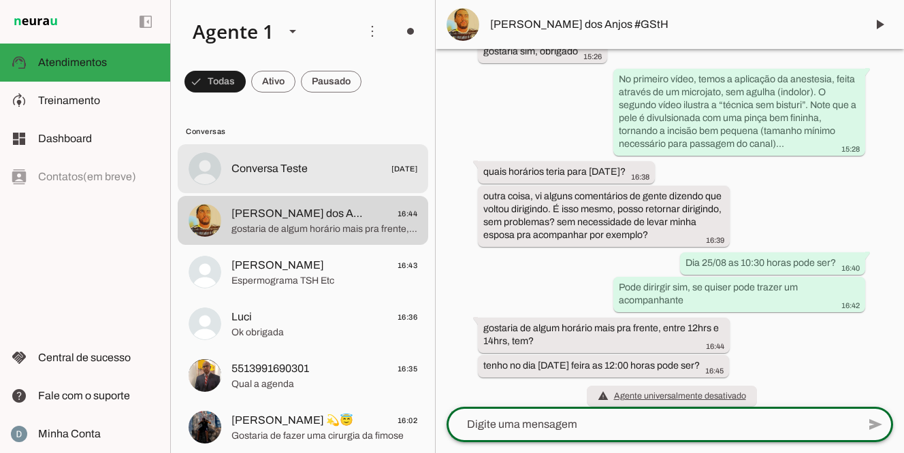
click at [278, 156] on md-item "Conversa Teste [DATE]" at bounding box center [303, 168] width 250 height 49
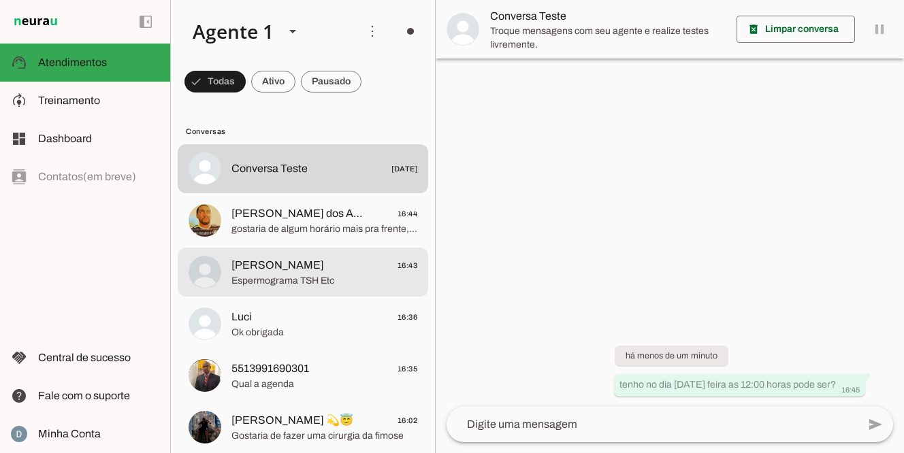
click at [286, 275] on span "Espermograma TSH Etc" at bounding box center [324, 281] width 186 height 14
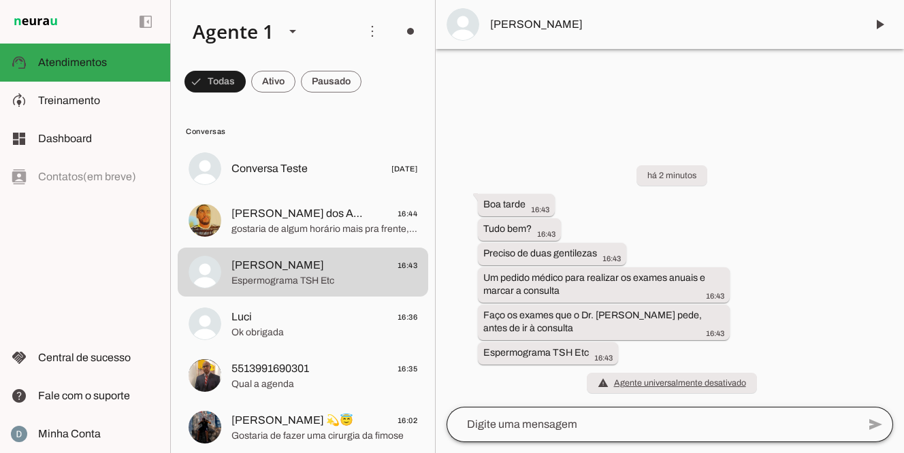
click at [501, 433] on div at bounding box center [651, 424] width 411 height 35
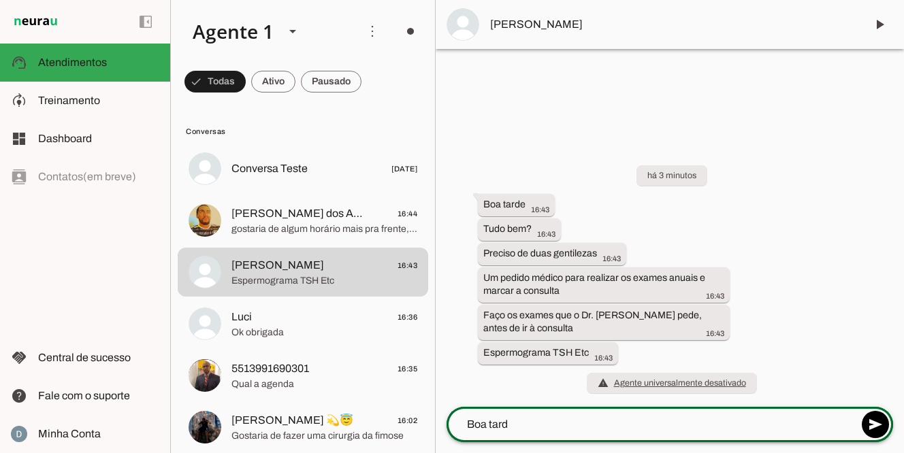
type textarea "Boa tarde"
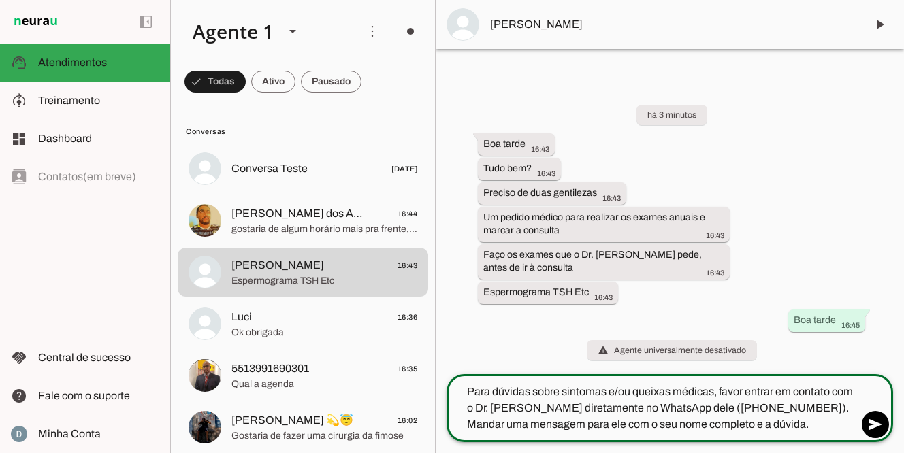
click at [716, 392] on textarea "Para dúvidas sobre sintomas e/ou queixas médicas, favor entrar em contato com o…" at bounding box center [651, 408] width 411 height 49
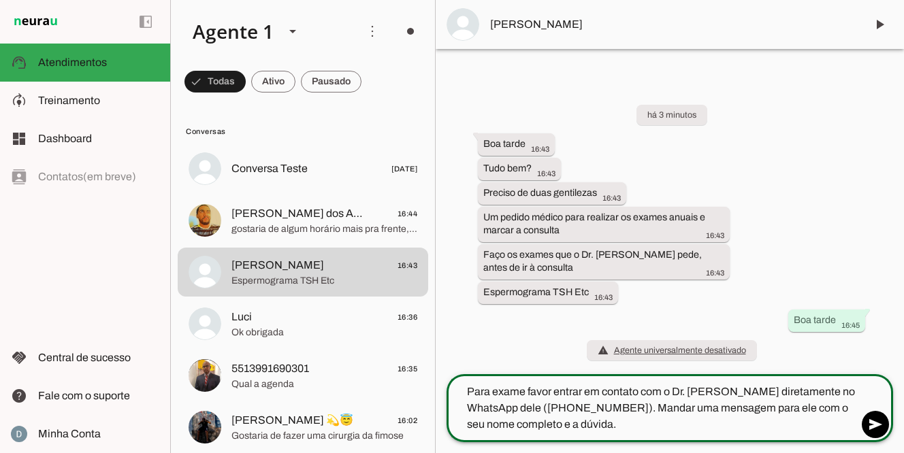
type textarea "Para exames favor entrar em contato com o [PERSON_NAME] diretamente no WhatsApp…"
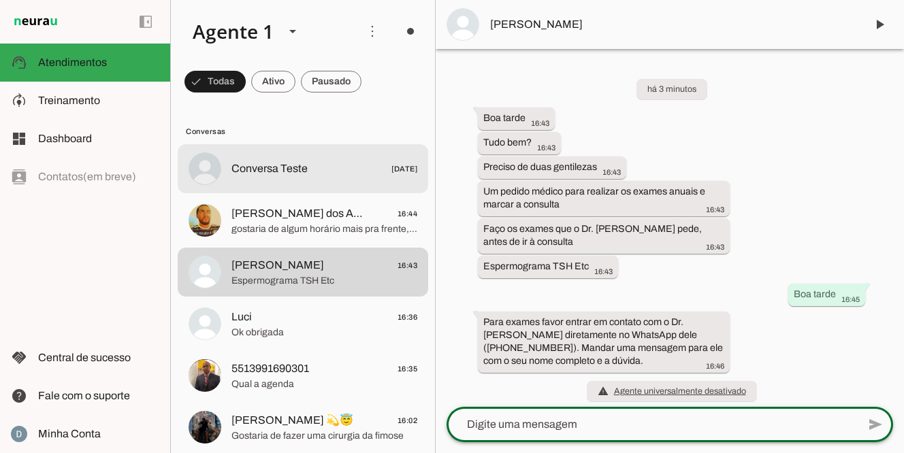
click at [292, 173] on span "Conversa Teste" at bounding box center [269, 169] width 76 height 16
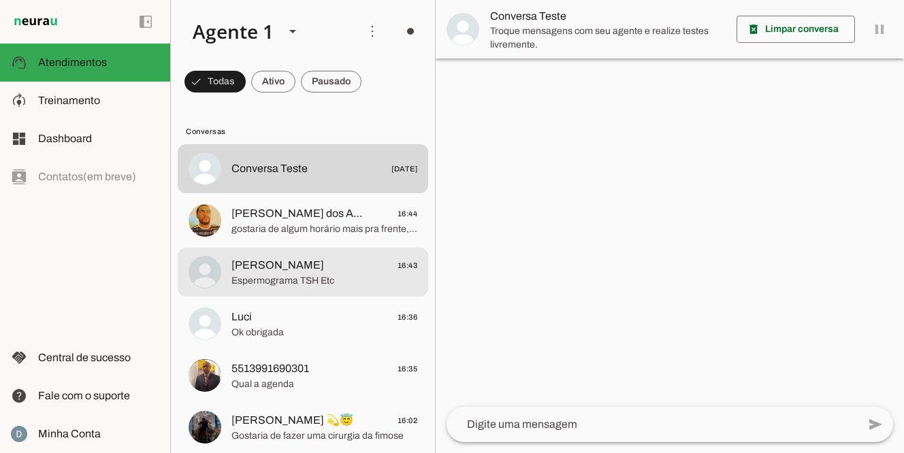
click at [269, 265] on span "[PERSON_NAME]" at bounding box center [277, 265] width 93 height 16
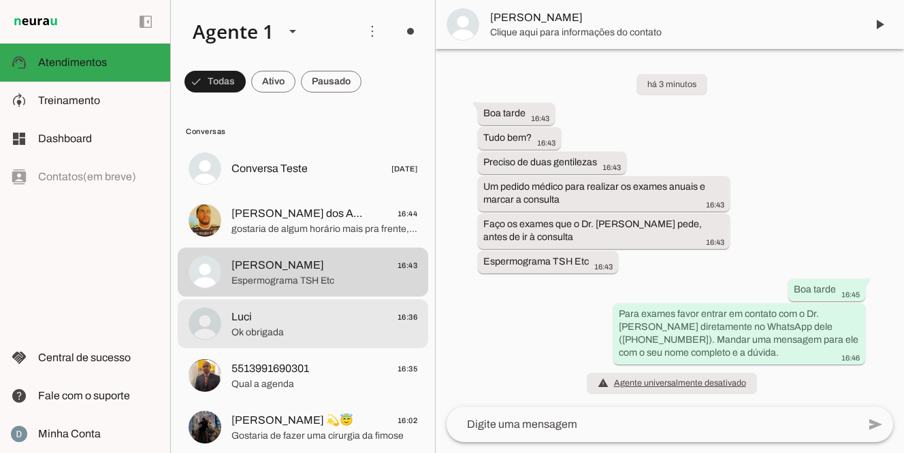
click at [256, 322] on span "Luci 16:36" at bounding box center [324, 317] width 186 height 17
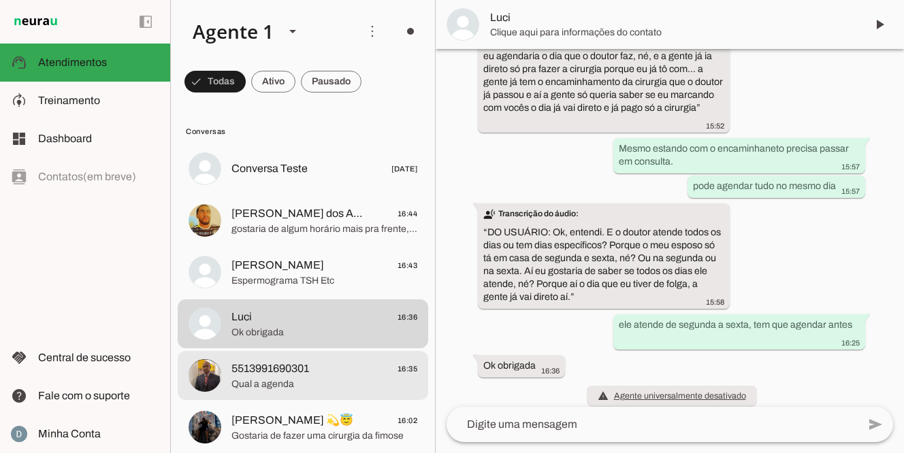
click at [261, 376] on span "5513991690301" at bounding box center [270, 369] width 78 height 16
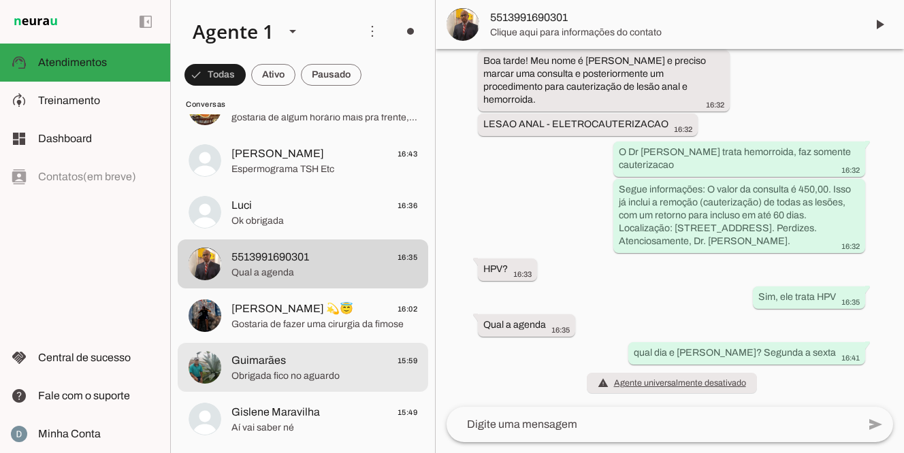
scroll to position [124, 0]
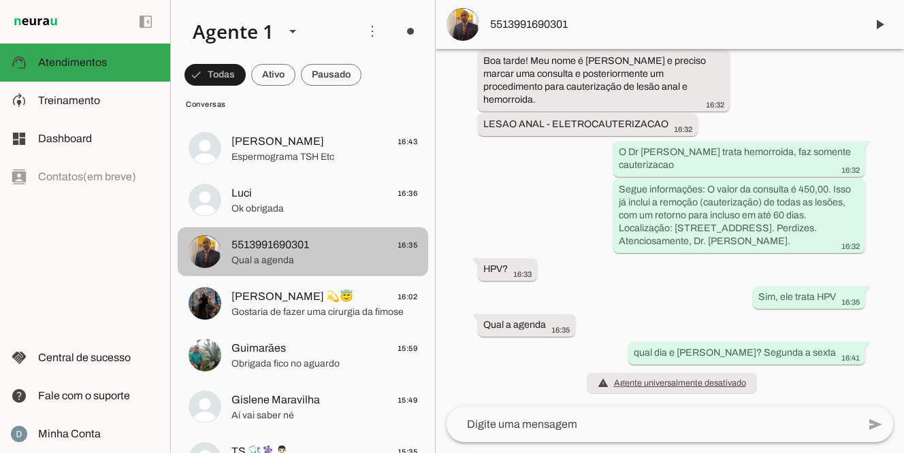
click at [309, 244] on span "5513991690301" at bounding box center [270, 245] width 78 height 16
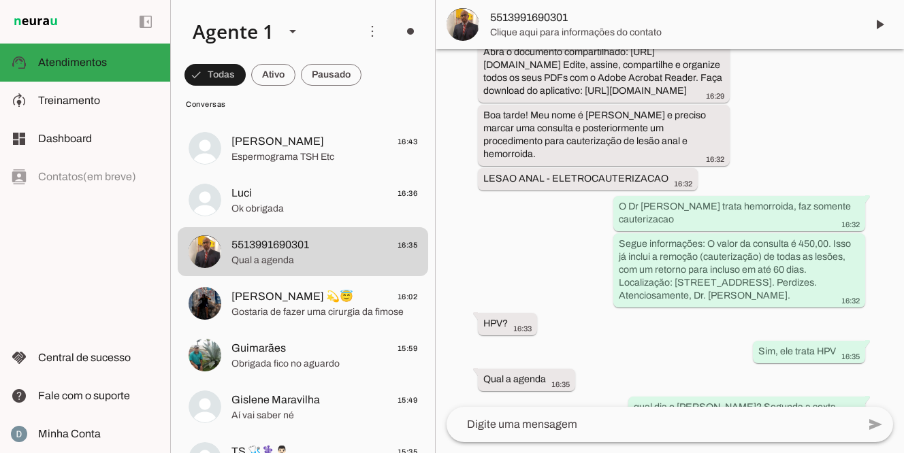
scroll to position [148, 0]
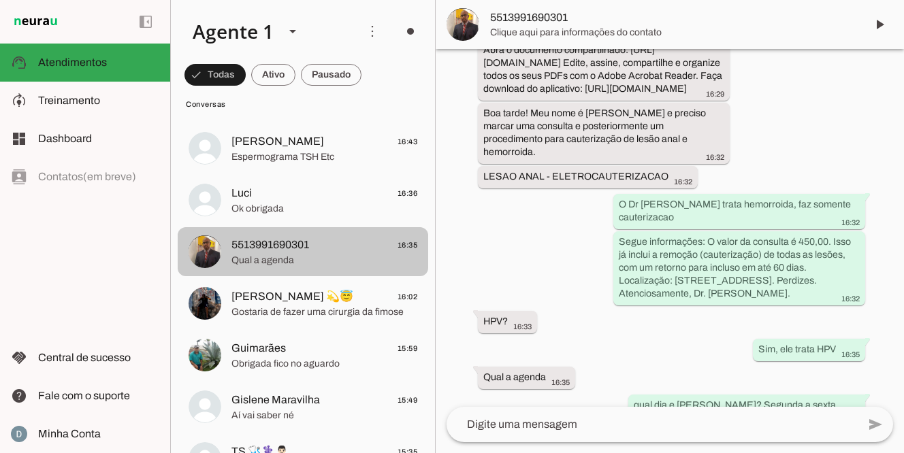
click at [371, 258] on span "Qual a agenda" at bounding box center [324, 261] width 186 height 14
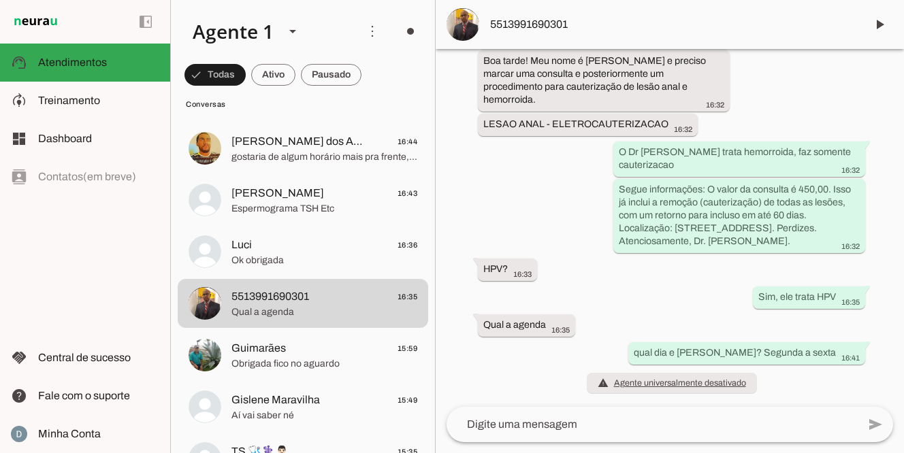
scroll to position [227, 0]
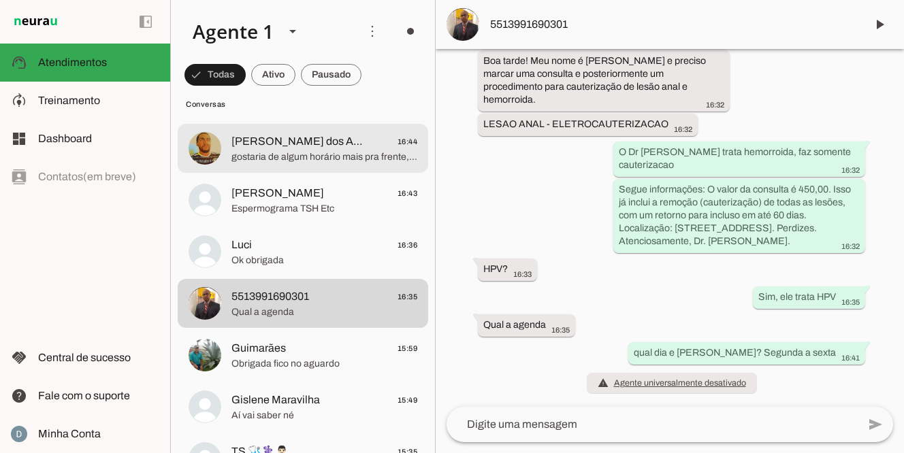
click at [369, 151] on span "gostaria de algum horário mais pra frente, entre 12hrs e 14hrs, tem?" at bounding box center [324, 157] width 186 height 14
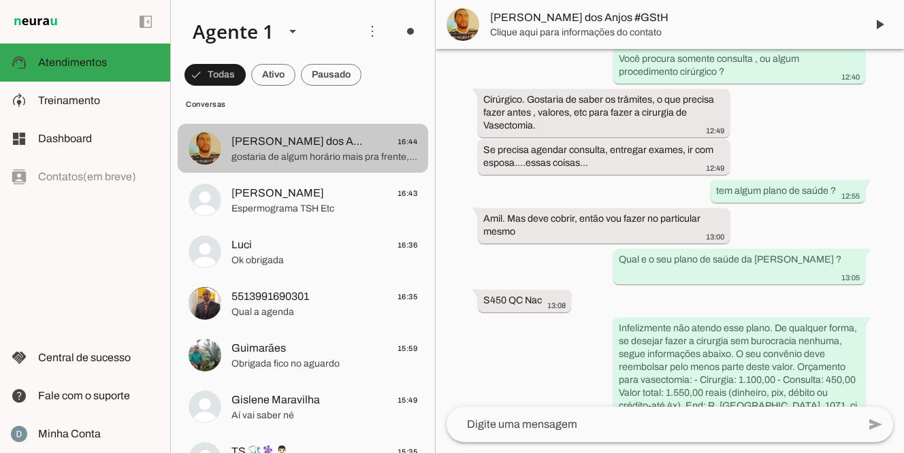
scroll to position [1110, 0]
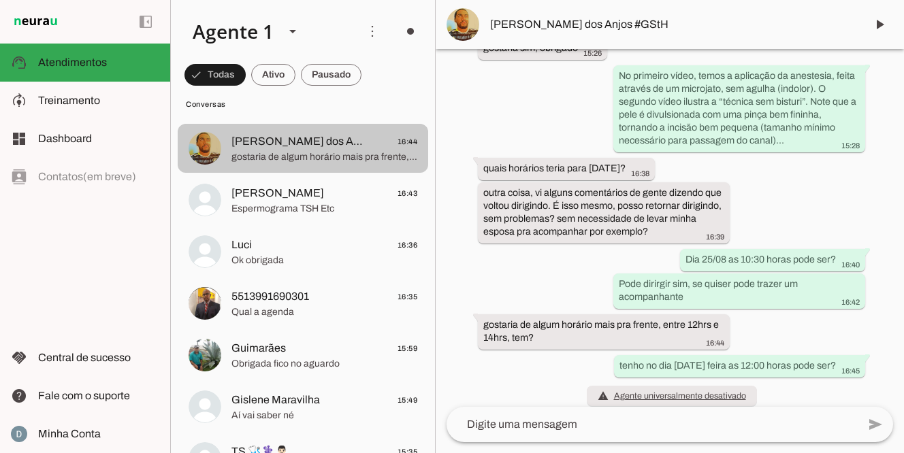
click at [280, 156] on span "gostaria de algum horário mais pra frente, entre 12hrs e 14hrs, tem?" at bounding box center [324, 157] width 186 height 14
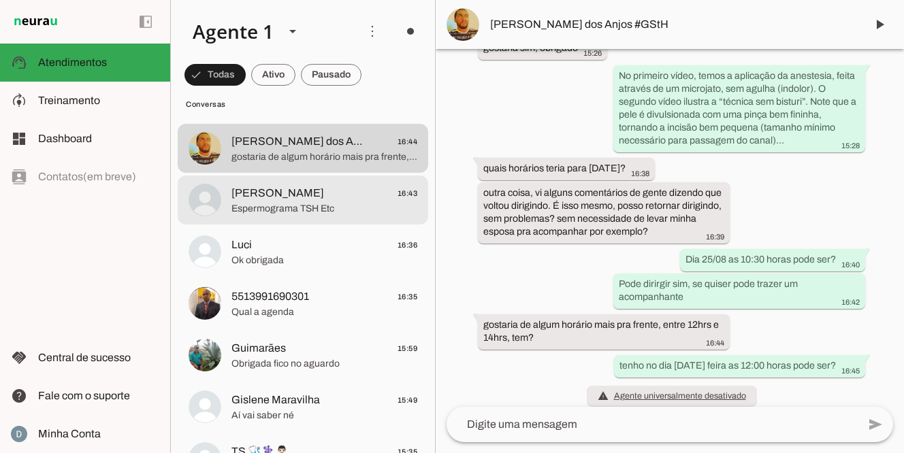
click at [263, 208] on span "Espermograma TSH Etc" at bounding box center [324, 209] width 186 height 14
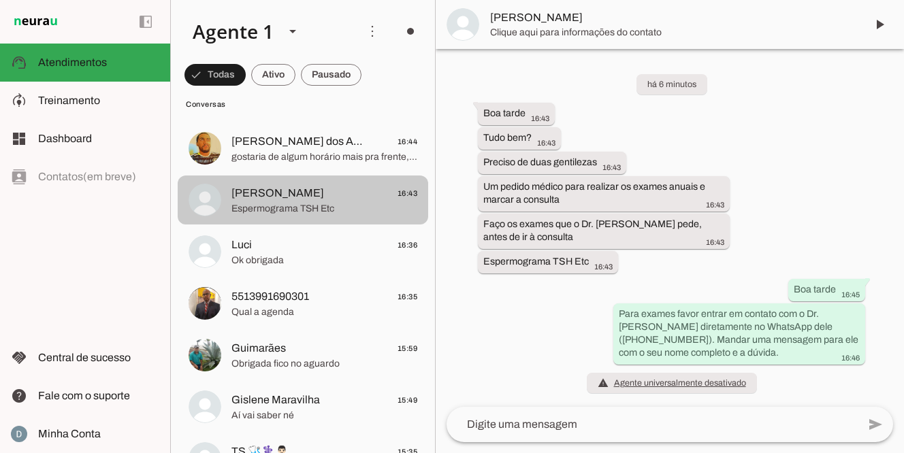
scroll to position [5, 0]
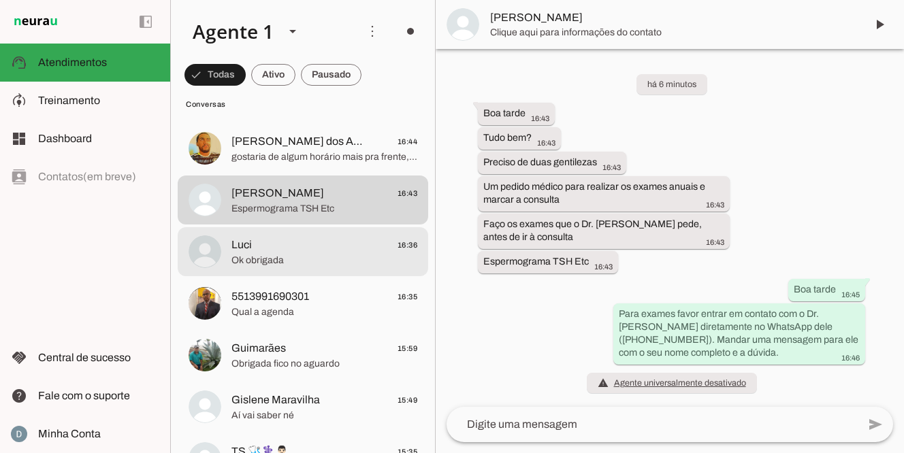
click at [266, 242] on span "Luci 16:36" at bounding box center [324, 245] width 186 height 17
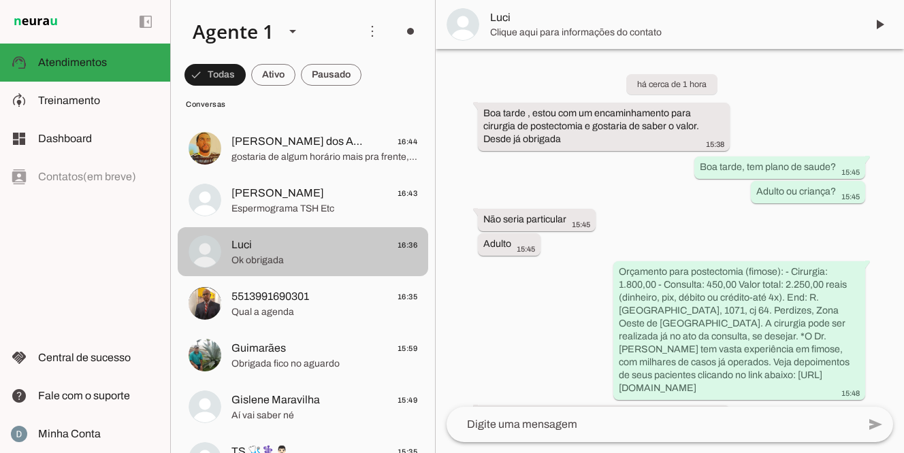
scroll to position [435, 0]
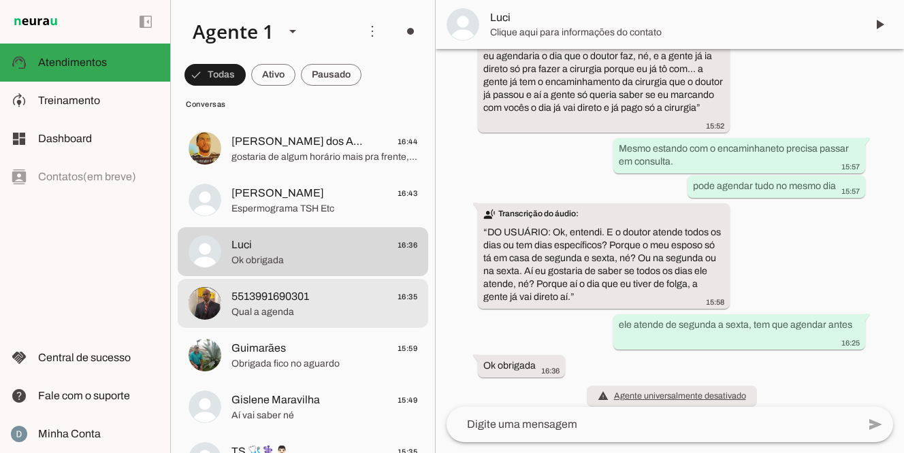
click at [268, 290] on span "5513991690301" at bounding box center [270, 296] width 78 height 16
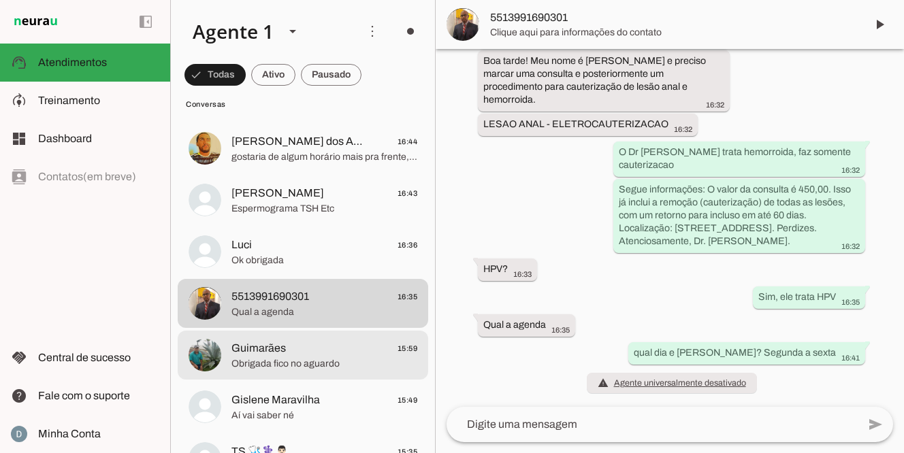
click at [265, 69] on md-item "Guimarães 15:59 Obrigada fico no aguardo" at bounding box center [303, 44] width 250 height 49
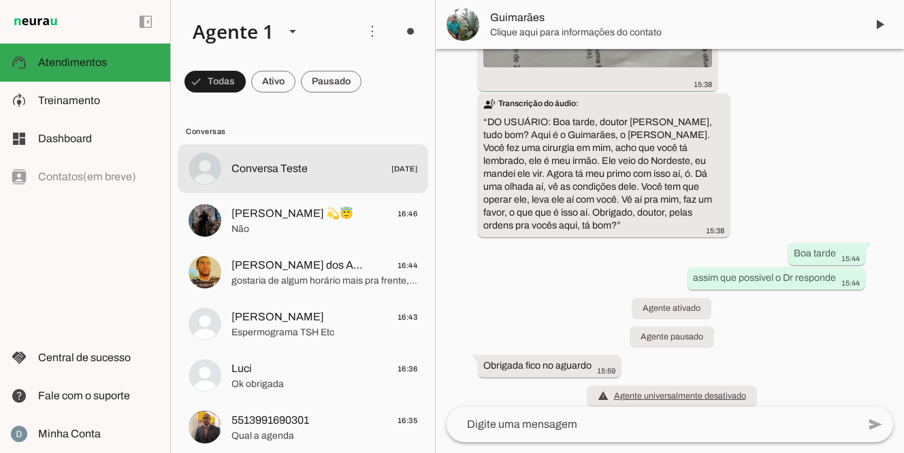
click at [261, 176] on span "Conversa Teste" at bounding box center [269, 169] width 76 height 16
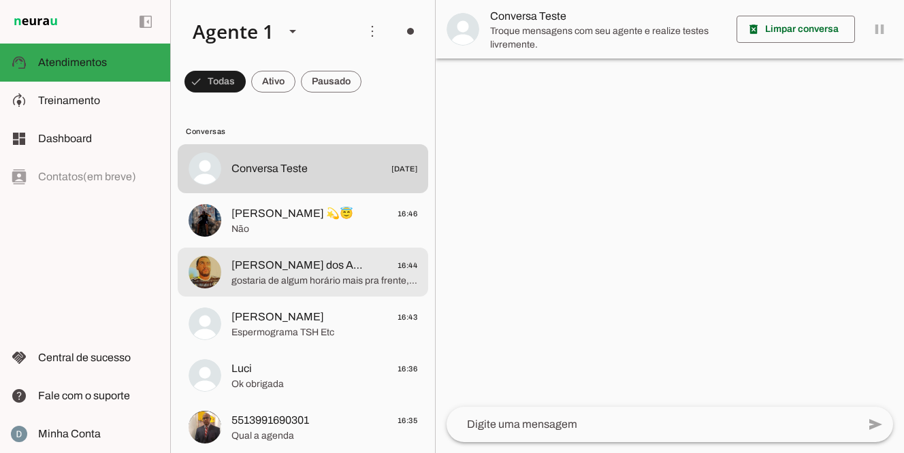
click at [296, 282] on span "gostaria de algum horário mais pra frente, entre 12hrs e 14hrs, tem?" at bounding box center [324, 281] width 186 height 14
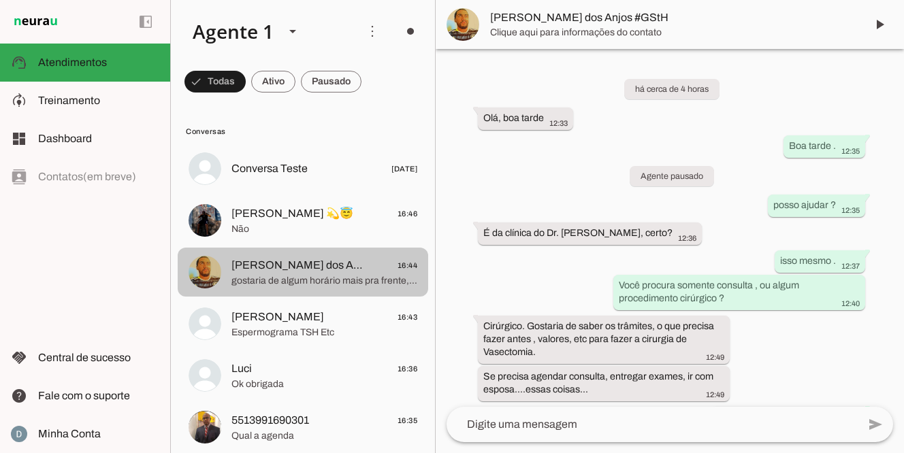
scroll to position [1110, 0]
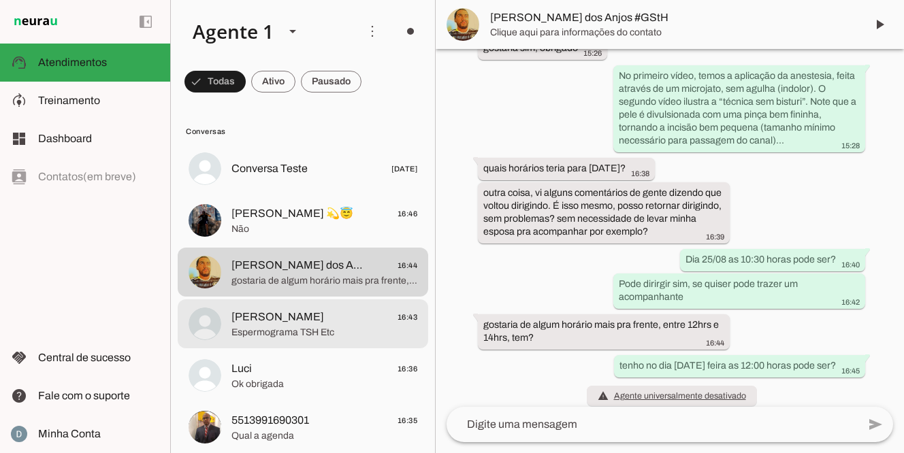
click at [284, 319] on span "[PERSON_NAME]" at bounding box center [277, 317] width 93 height 16
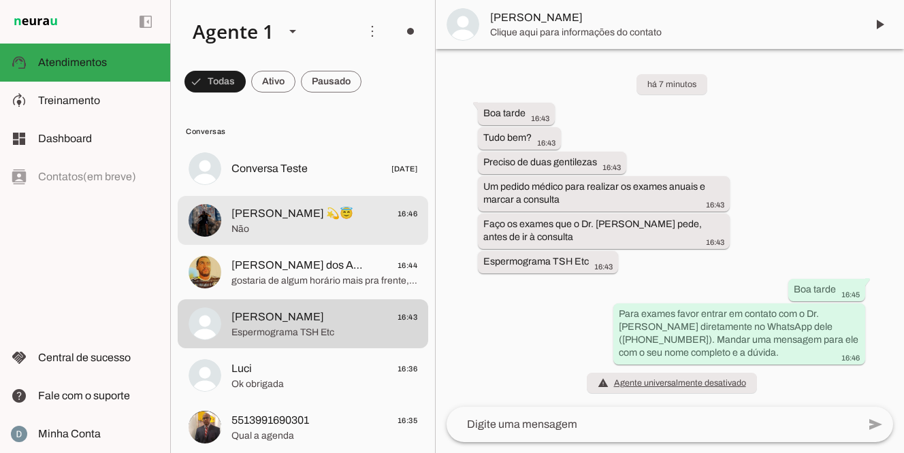
click at [262, 228] on span "Não" at bounding box center [324, 229] width 186 height 14
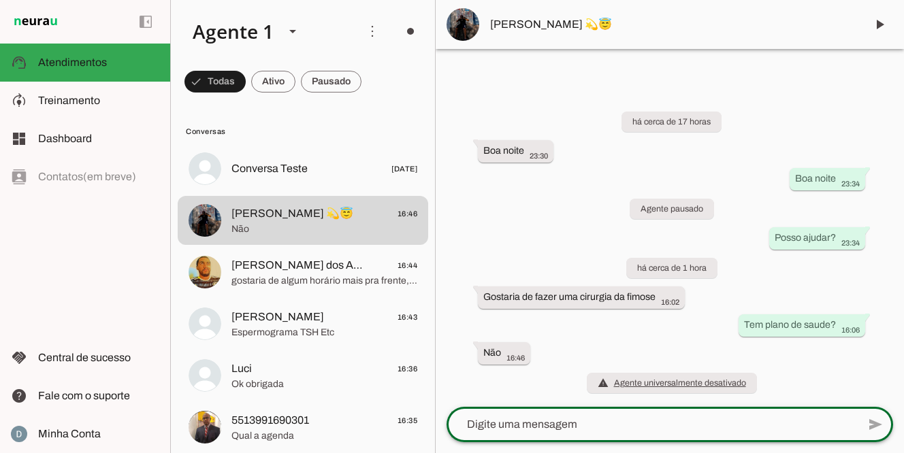
click at [567, 427] on textarea at bounding box center [651, 424] width 411 height 16
type textarea "adulto ou criança?"
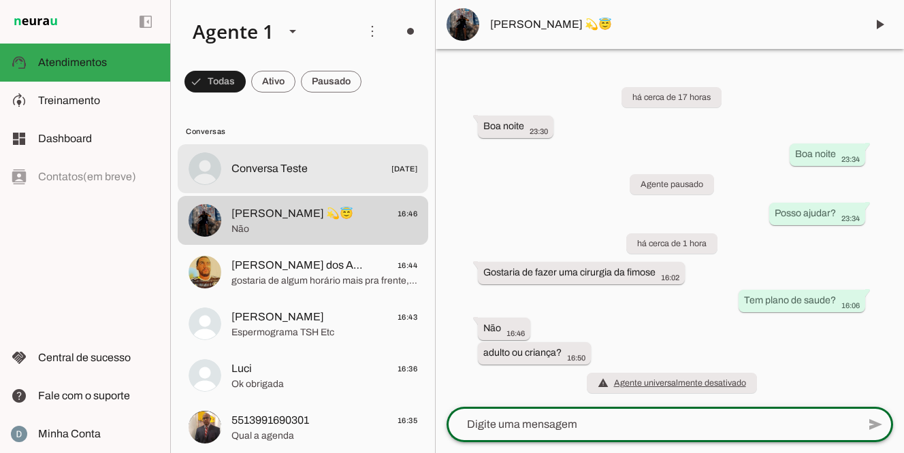
click at [261, 179] on md-item "Conversa Teste [DATE]" at bounding box center [303, 168] width 250 height 49
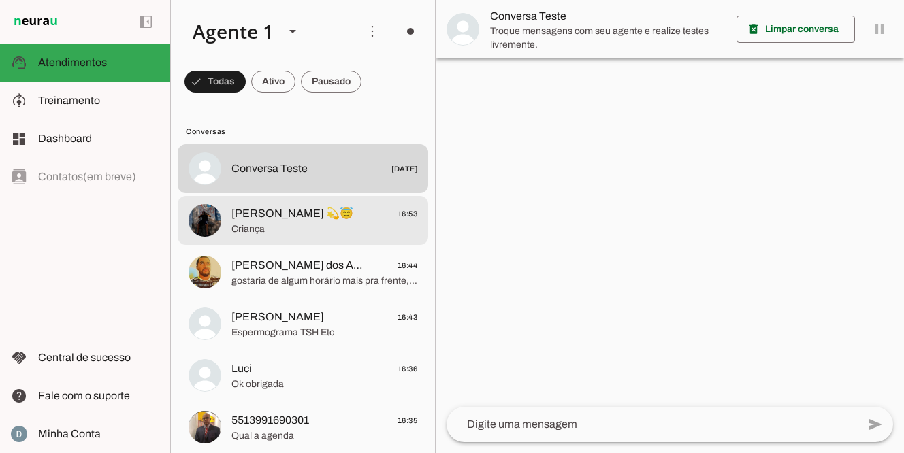
click at [303, 193] on md-item "[PERSON_NAME] 💫😇 16:53 Criança" at bounding box center [303, 168] width 250 height 49
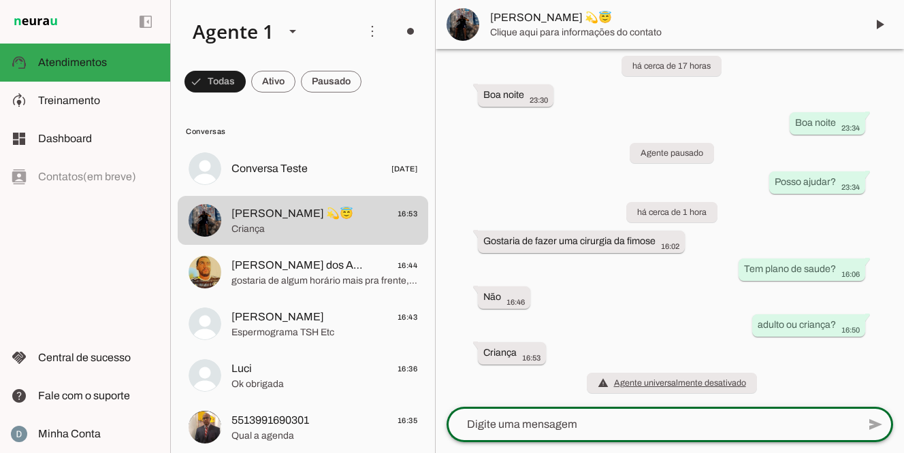
click at [541, 426] on textarea at bounding box center [651, 424] width 411 height 16
type textarea "qual idade?"
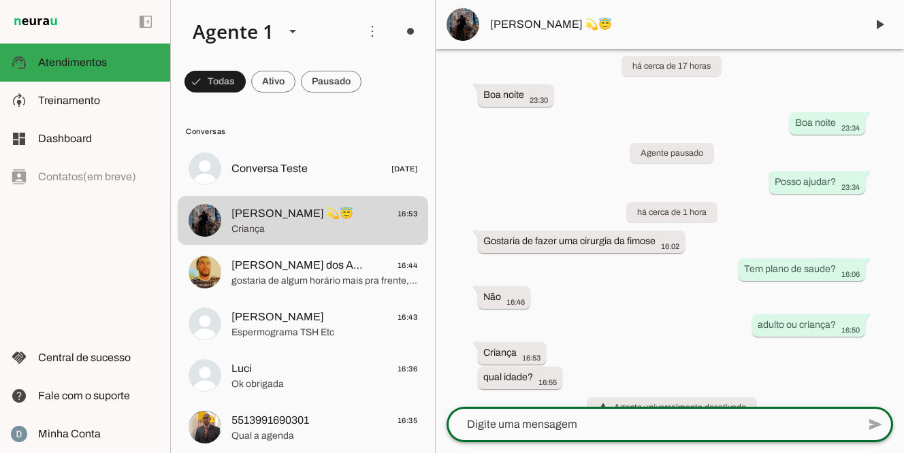
scroll to position [48, 0]
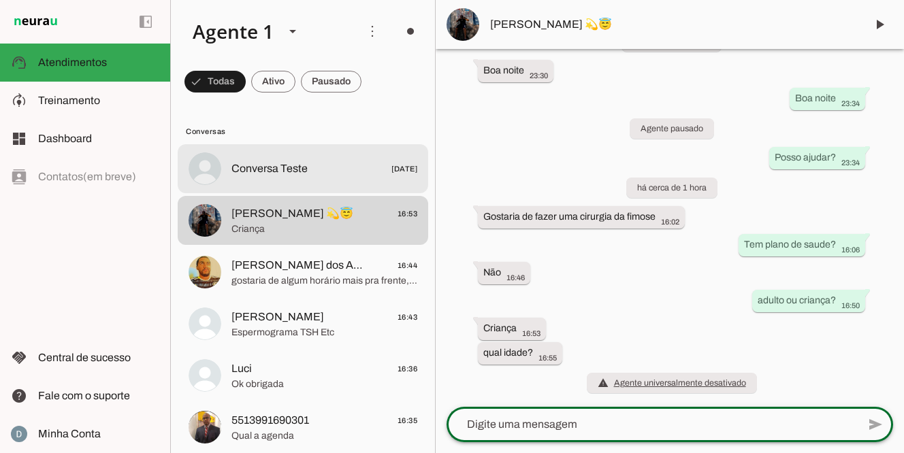
click at [291, 168] on span "Conversa Teste" at bounding box center [269, 169] width 76 height 16
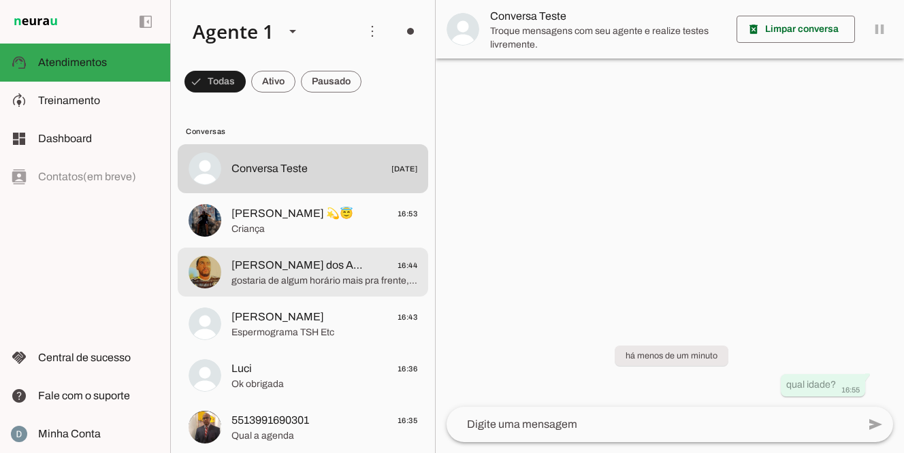
click at [279, 179] on div at bounding box center [324, 169] width 186 height 20
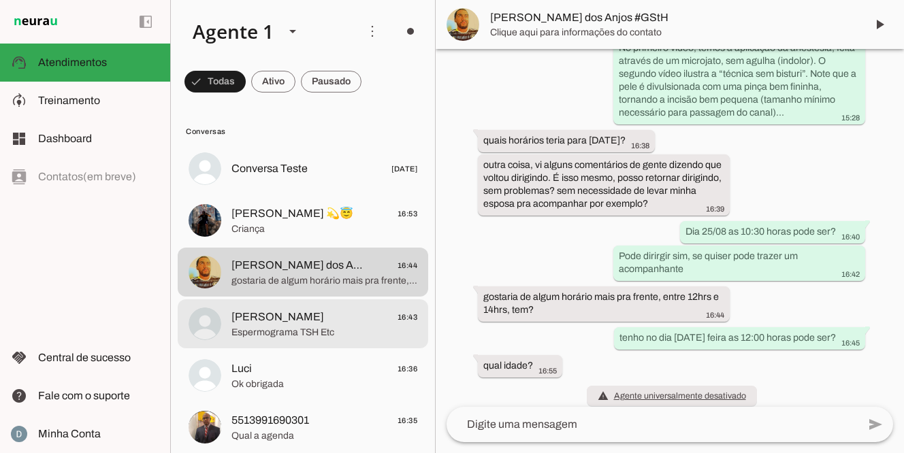
click at [274, 322] on span "[PERSON_NAME]" at bounding box center [277, 317] width 93 height 16
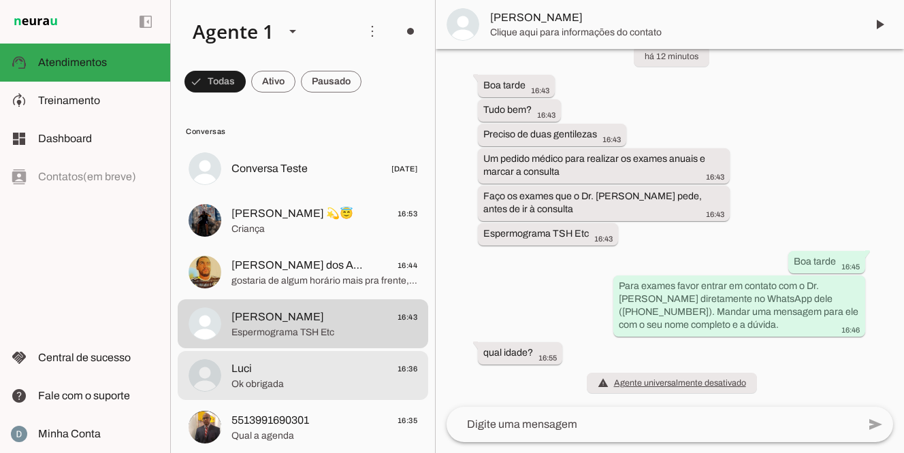
scroll to position [5, 0]
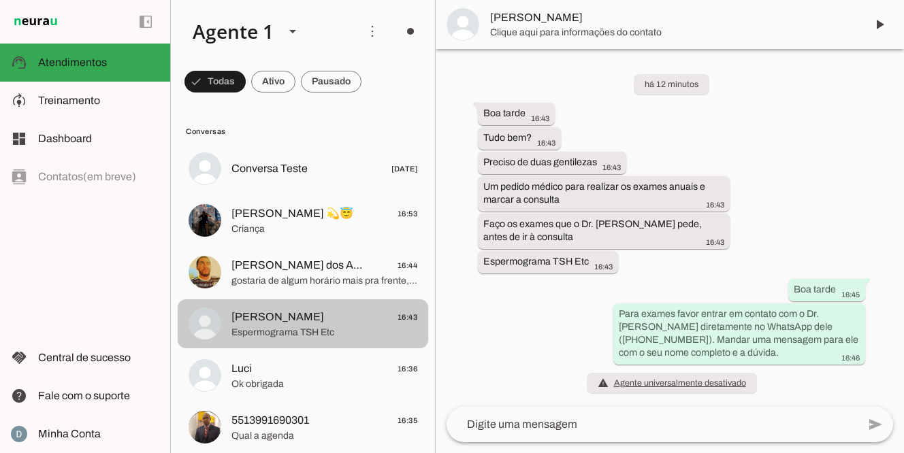
click at [280, 318] on span "[PERSON_NAME]" at bounding box center [277, 317] width 93 height 16
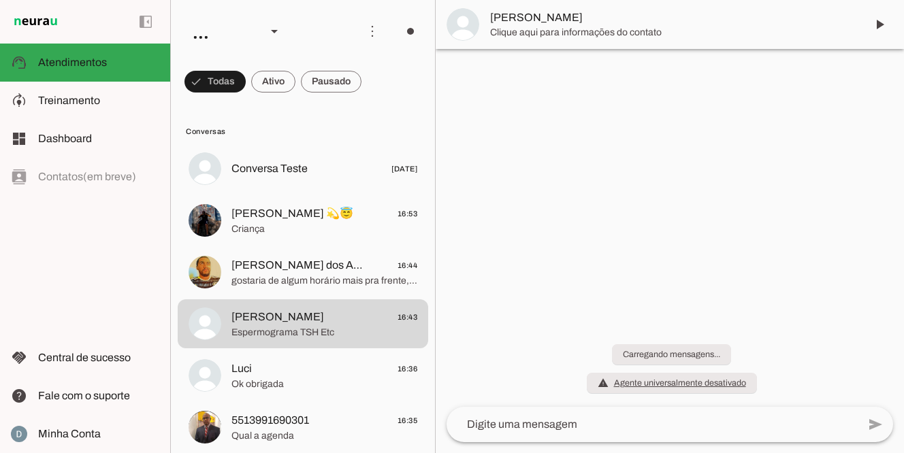
scroll to position [5, 0]
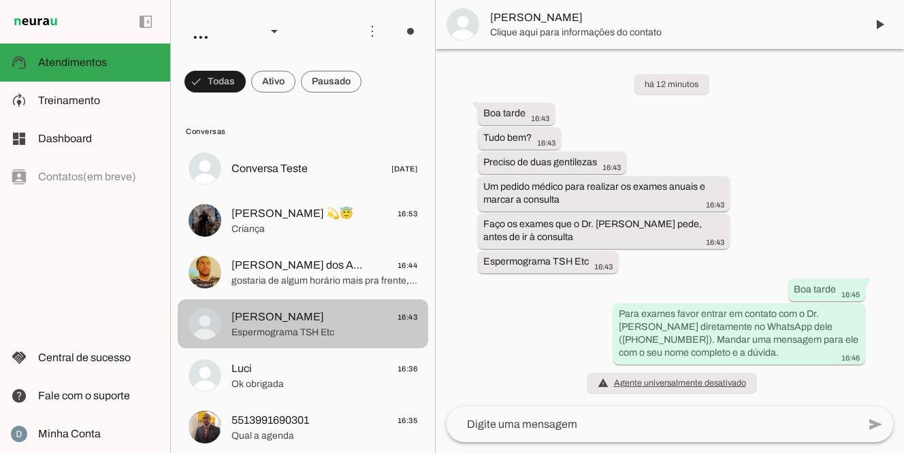
click at [251, 322] on span "[PERSON_NAME]" at bounding box center [277, 317] width 93 height 16
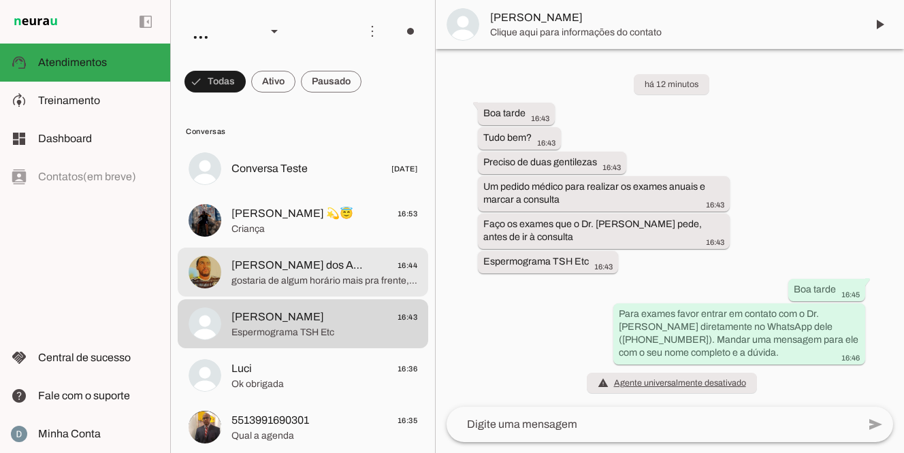
click at [291, 261] on span "[PERSON_NAME] dos Anjos #GStH" at bounding box center [298, 265] width 134 height 16
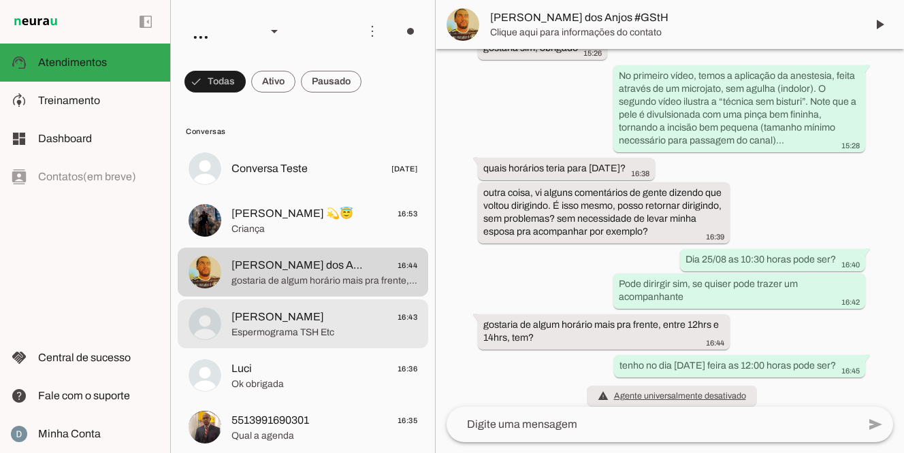
click at [279, 320] on span "[PERSON_NAME]" at bounding box center [277, 317] width 93 height 16
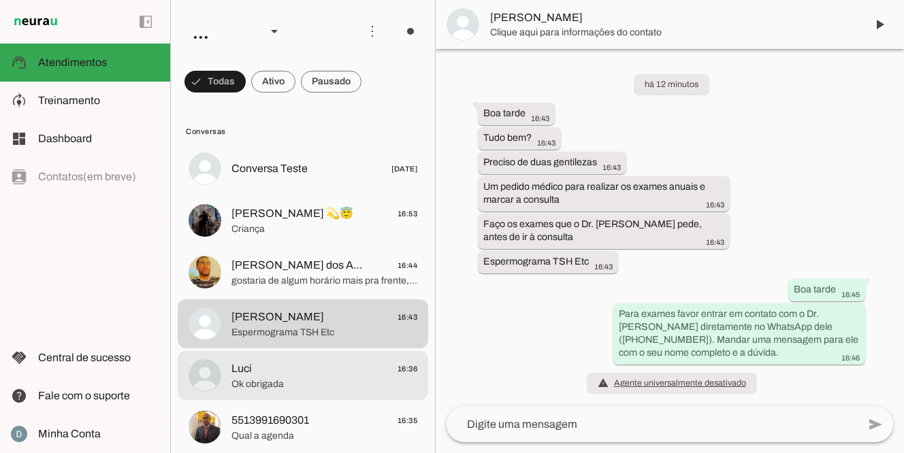
click at [274, 387] on span "Ok obrigada" at bounding box center [324, 385] width 186 height 14
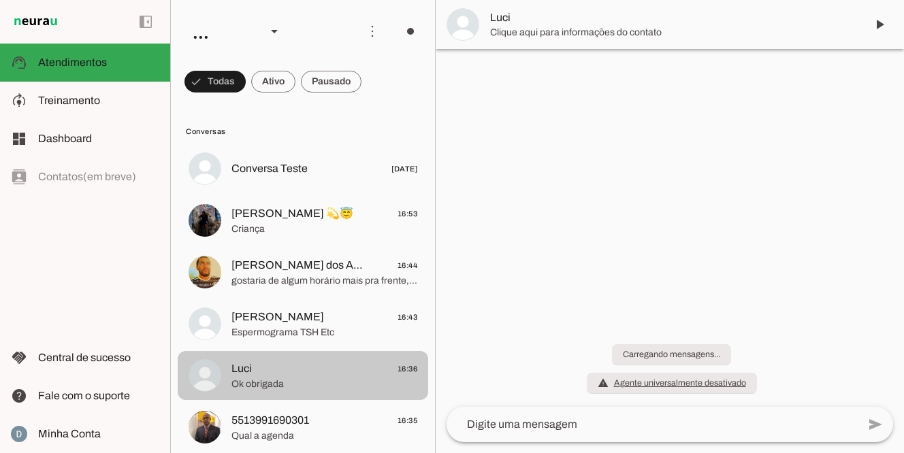
scroll to position [435, 0]
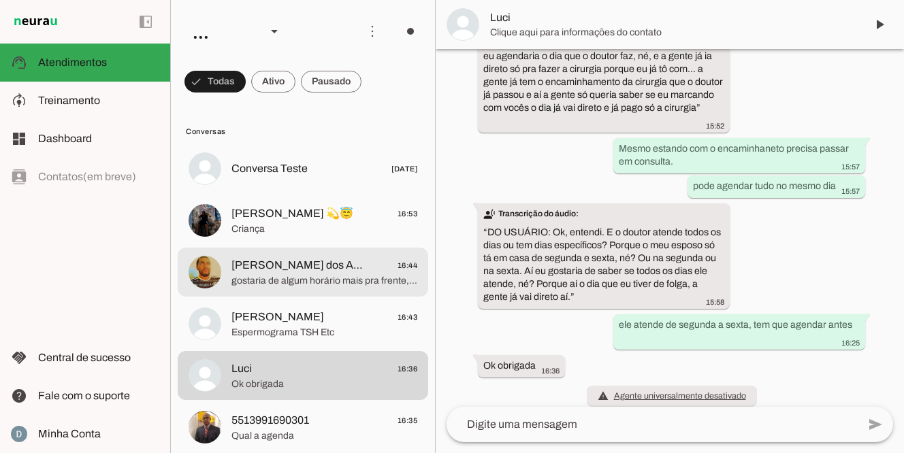
click at [289, 280] on span "gostaria de algum horário mais pra frente, entre 12hrs e 14hrs, tem?" at bounding box center [324, 281] width 186 height 14
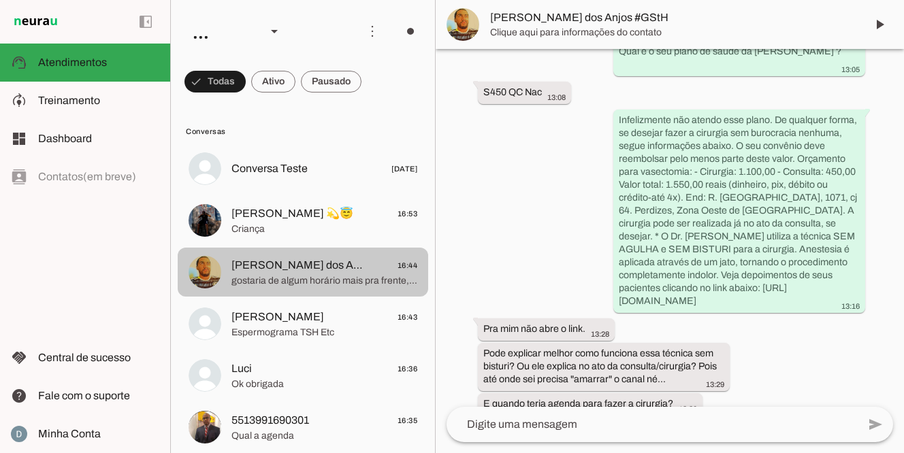
scroll to position [1110, 0]
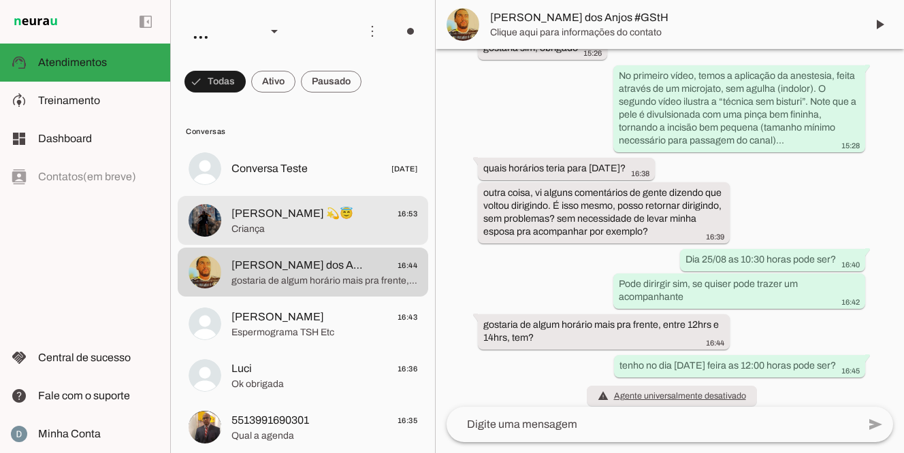
click at [274, 215] on span "[PERSON_NAME] 💫😇" at bounding box center [292, 213] width 122 height 16
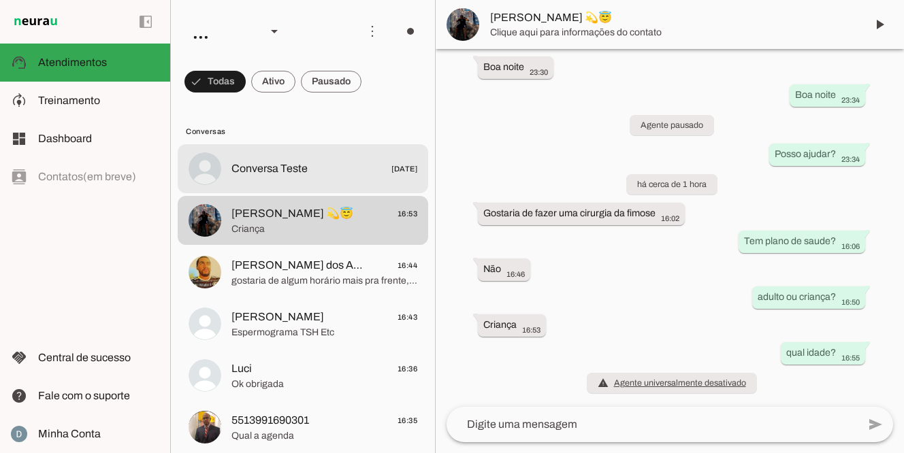
click at [284, 163] on span "Conversa Teste" at bounding box center [269, 169] width 76 height 16
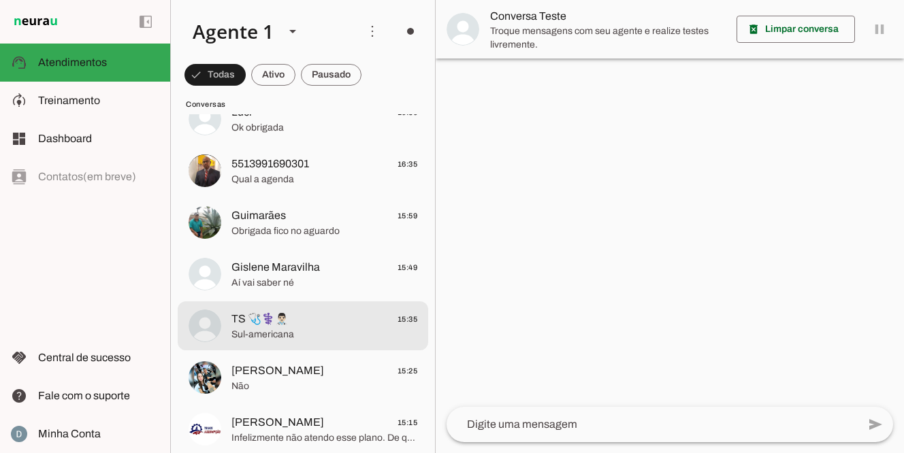
scroll to position [260, 0]
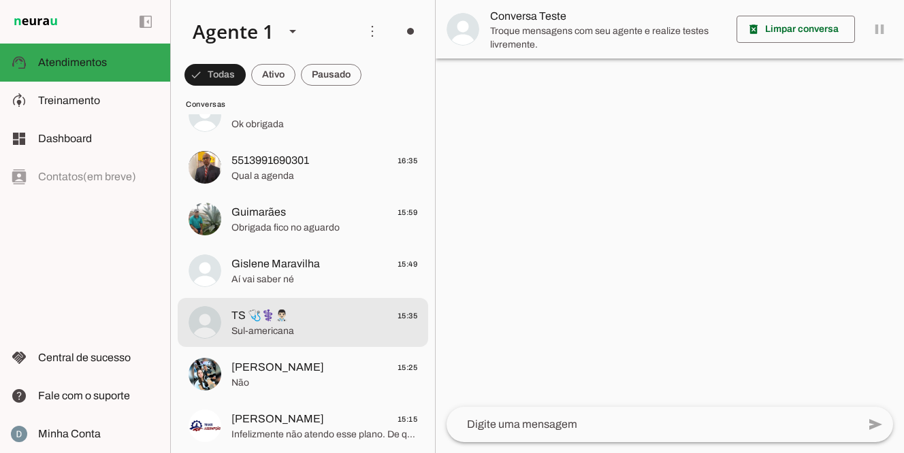
click at [348, 331] on span "Sul-americana" at bounding box center [324, 332] width 186 height 14
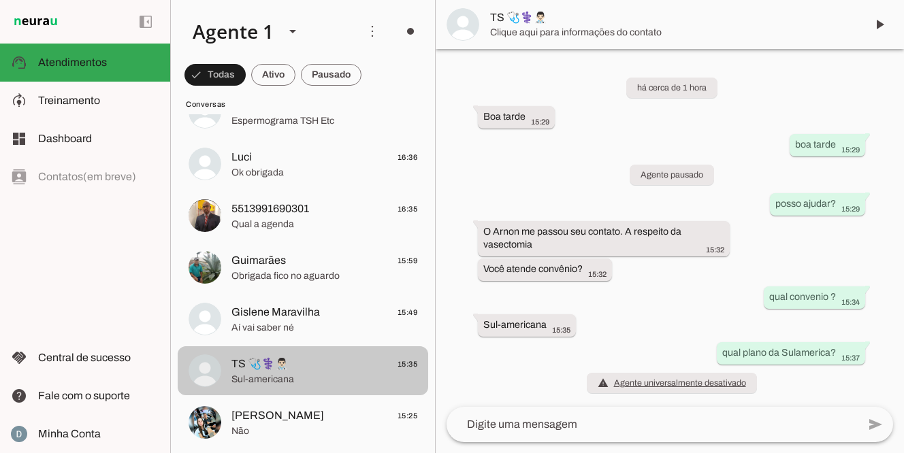
scroll to position [143, 0]
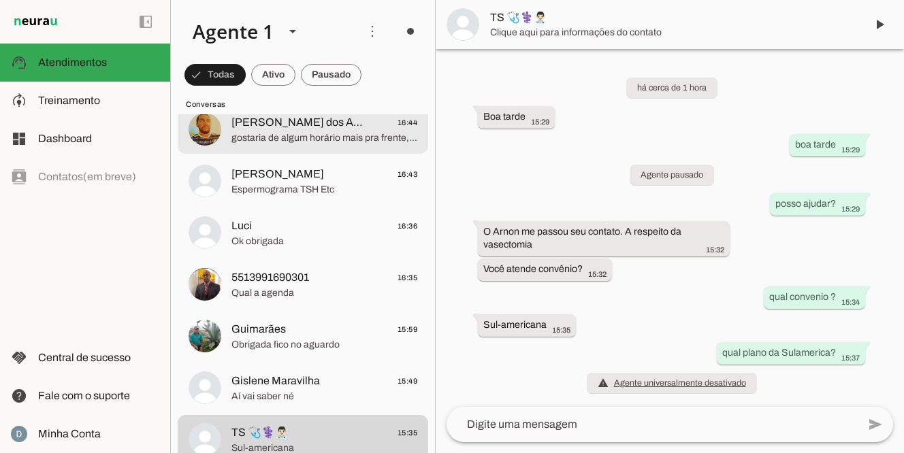
click at [309, 120] on span "[PERSON_NAME] dos Anjos #GStH" at bounding box center [298, 122] width 134 height 16
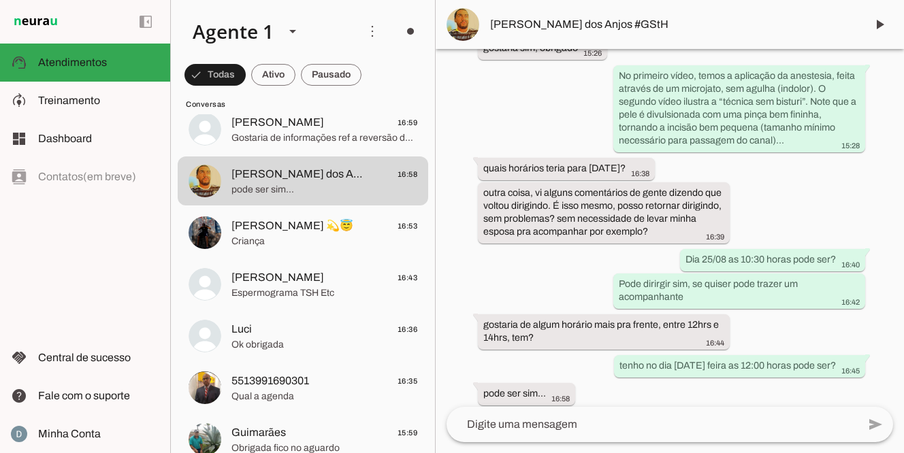
scroll to position [1138, 0]
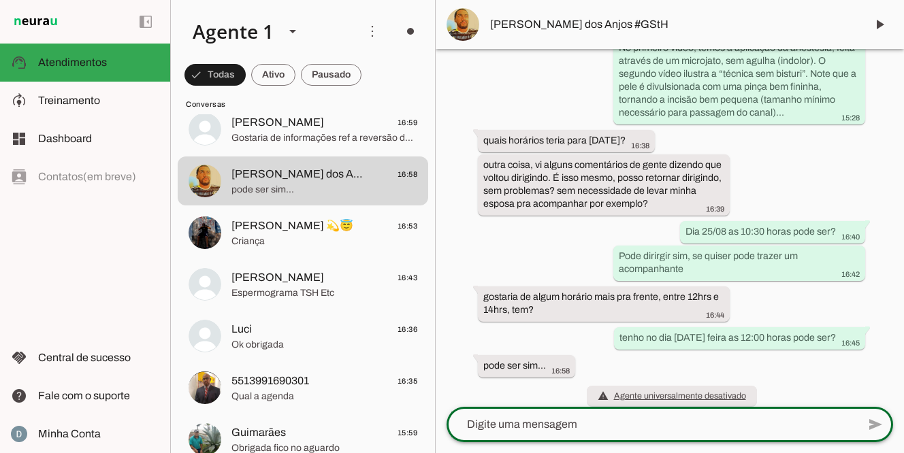
click at [552, 427] on textarea at bounding box center [651, 424] width 411 height 16
type textarea "nome completo?"
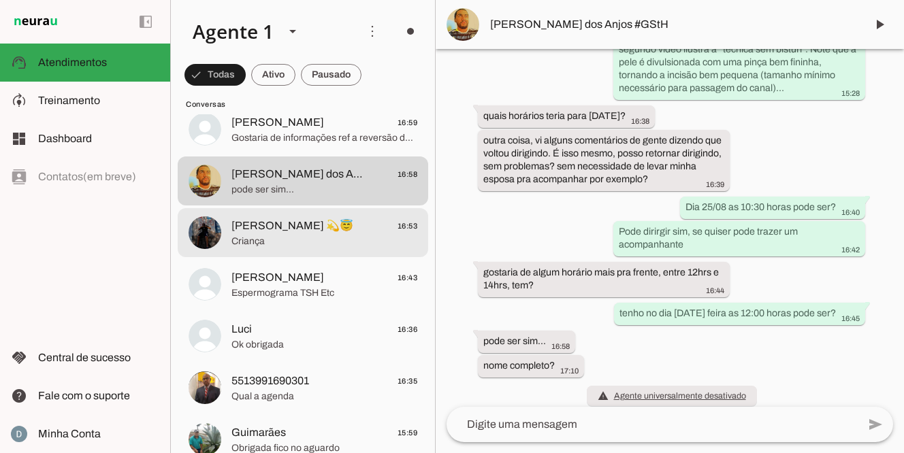
click at [256, 229] on span "[PERSON_NAME] 💫😇" at bounding box center [292, 226] width 122 height 16
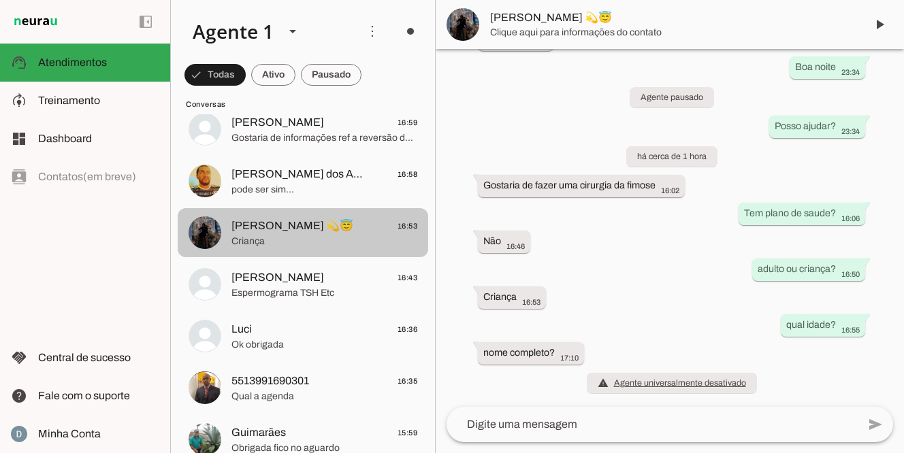
scroll to position [79, 0]
click at [257, 230] on span "[PERSON_NAME] 💫😇" at bounding box center [292, 226] width 122 height 16
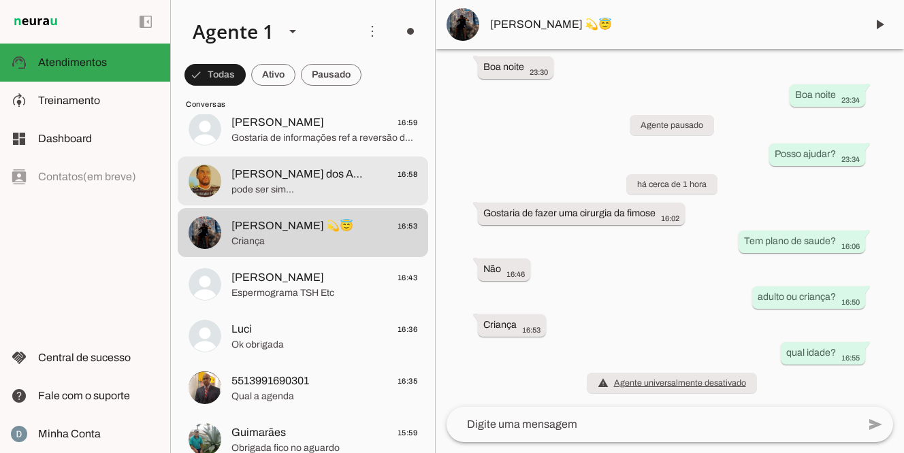
click at [291, 180] on span "[PERSON_NAME] dos Anjos #GStH" at bounding box center [298, 174] width 134 height 16
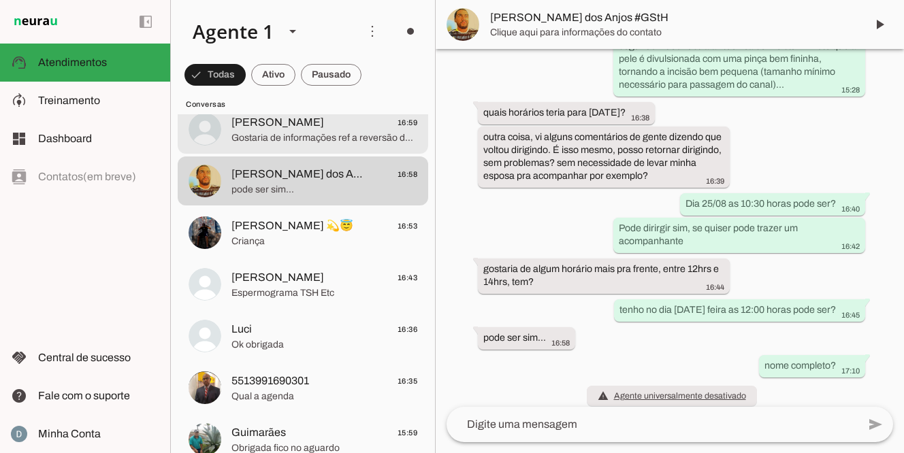
click at [288, 129] on span "Caroline 16:59" at bounding box center [324, 122] width 186 height 17
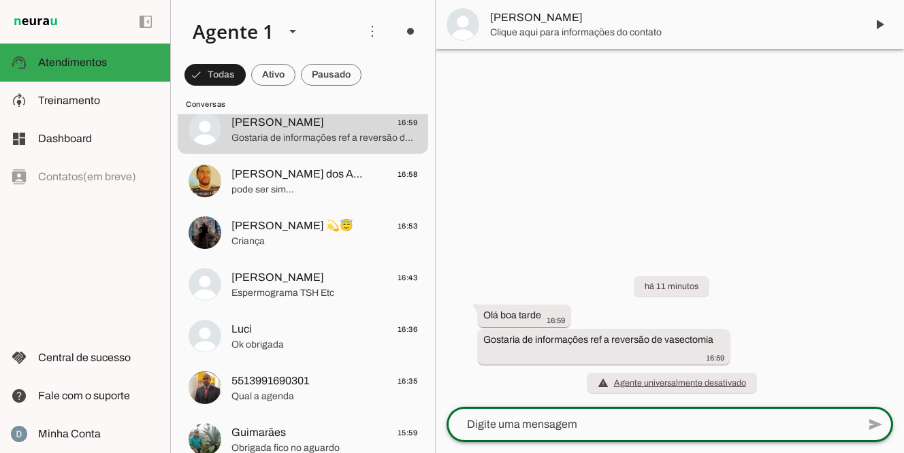
click at [515, 417] on textarea at bounding box center [651, 424] width 411 height 16
type textarea "Boa tarde"
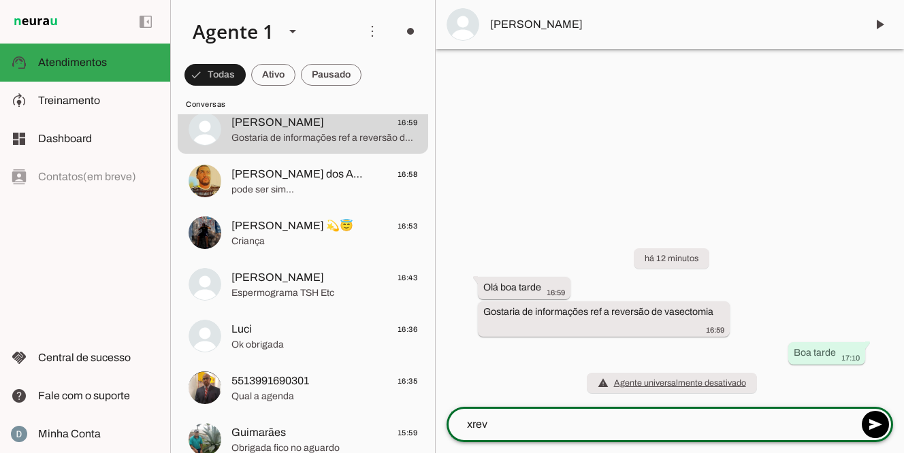
type textarea "Orçamento para reversão de vasectomia: - Valor total: 8.000,00 reais End: R. Ca…"
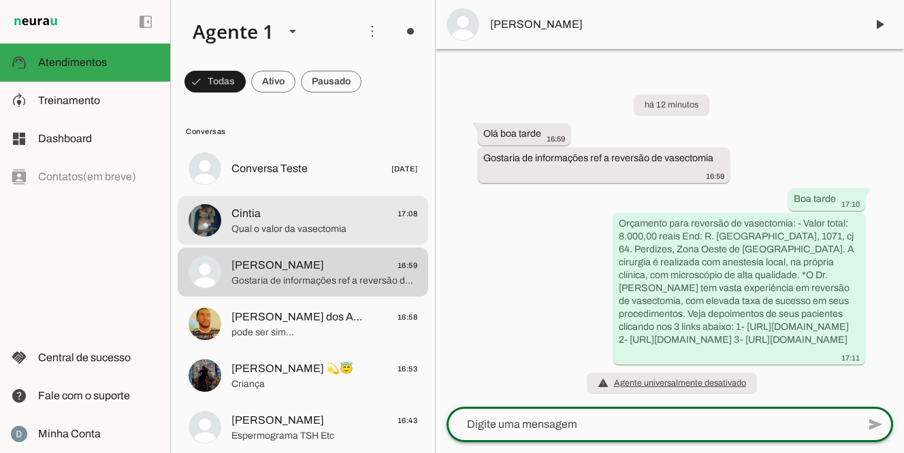
click at [291, 220] on span "Cintia 17:08" at bounding box center [324, 213] width 186 height 17
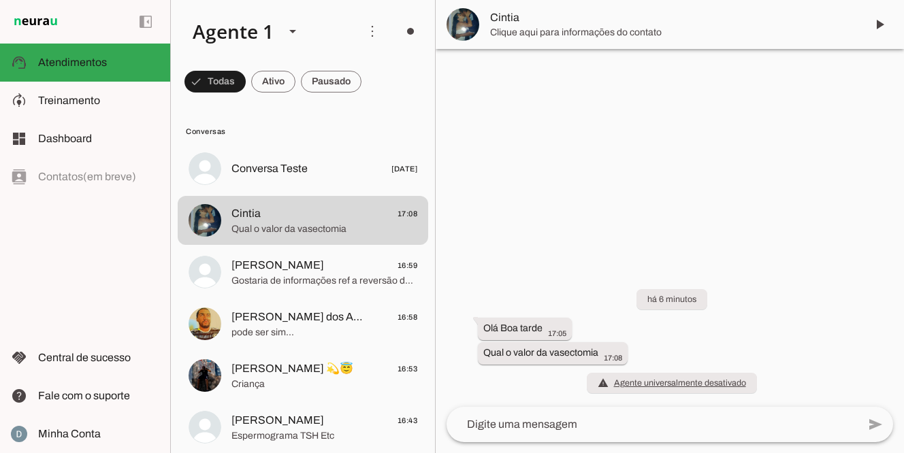
click at [532, 424] on textarea at bounding box center [651, 424] width 411 height 16
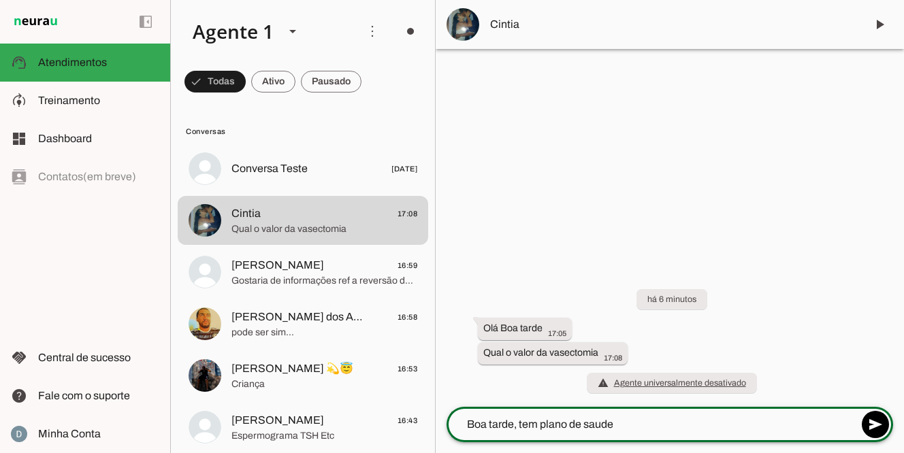
type textarea "Boa tarde, tem plano de saude?"
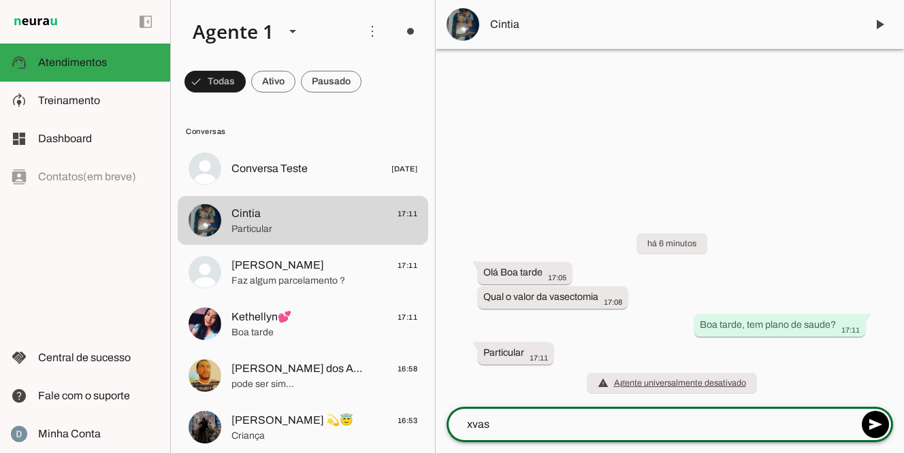
type textarea "Agradeço o contato. Orçamento para vasectomia: - Cirurgia: 1.100,00 - Consulta:…"
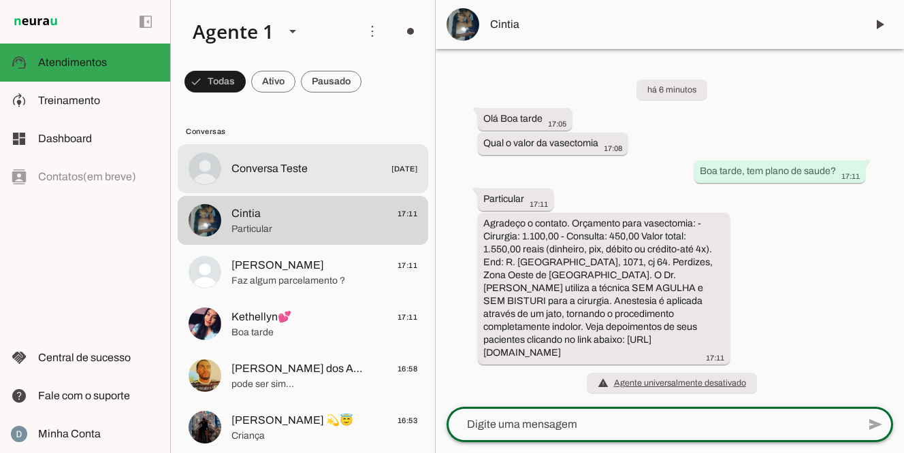
click at [317, 167] on span "Conversa Teste [DATE]" at bounding box center [324, 169] width 186 height 17
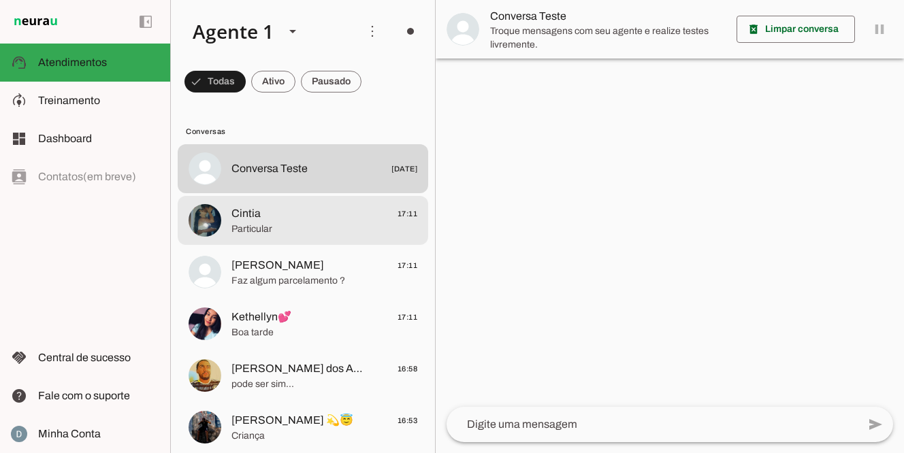
click at [262, 227] on span "Particular" at bounding box center [324, 229] width 186 height 14
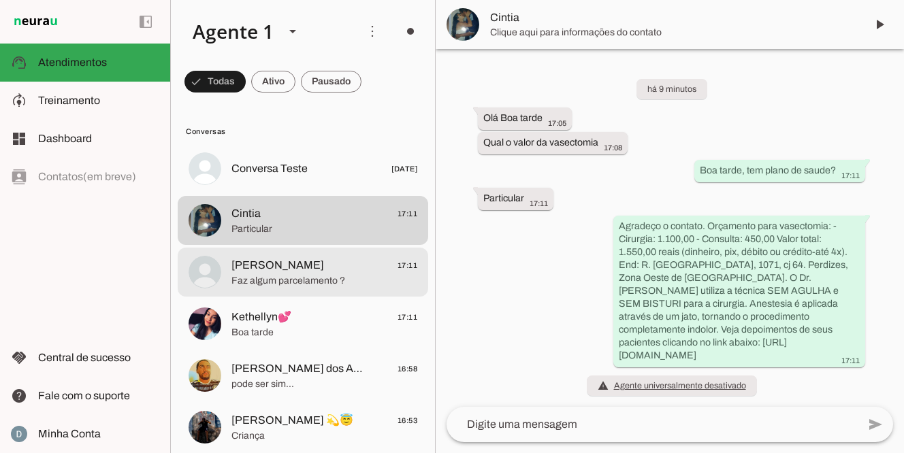
click at [244, 278] on span "Faz algum parcelamento ?" at bounding box center [324, 281] width 186 height 14
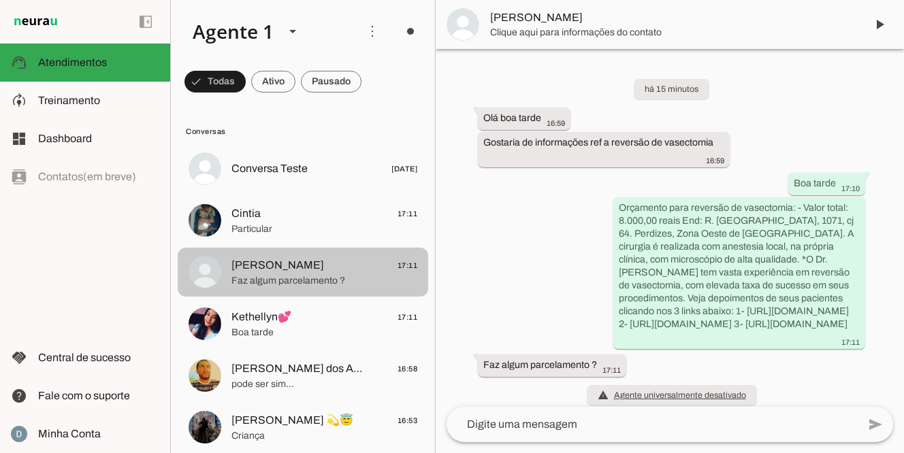
scroll to position [38, 0]
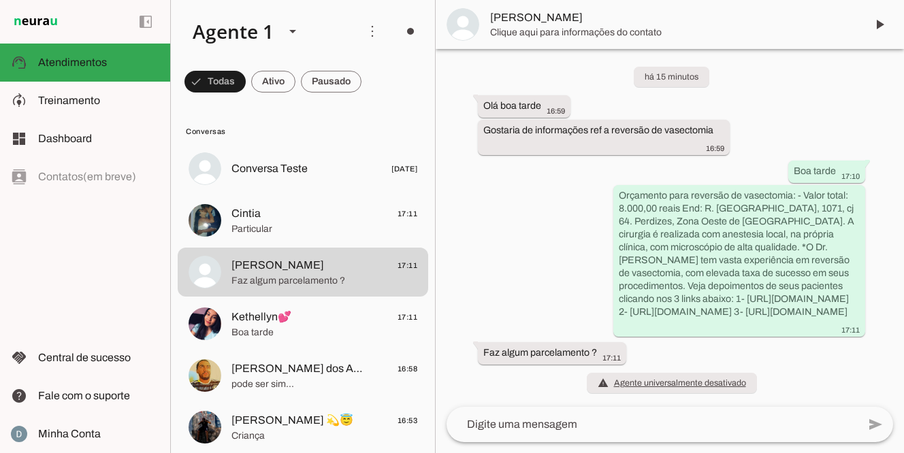
click at [504, 431] on textarea at bounding box center [651, 424] width 411 height 16
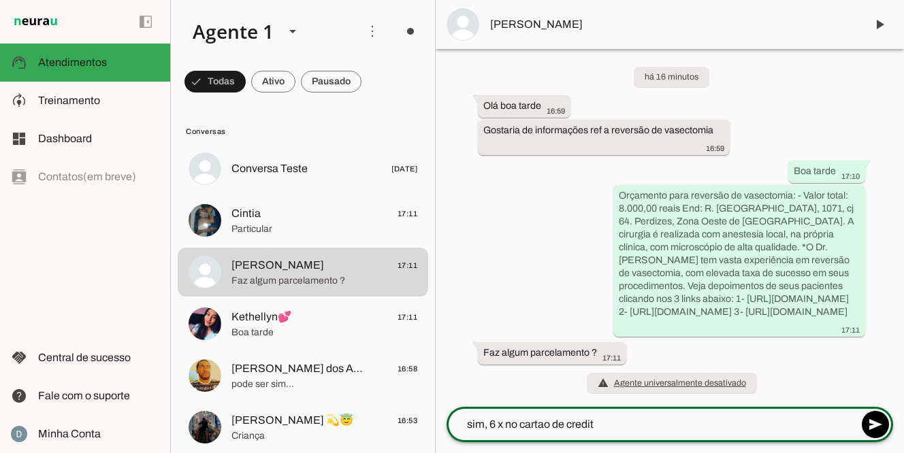
type textarea "sim, 6 x no cartao de credito"
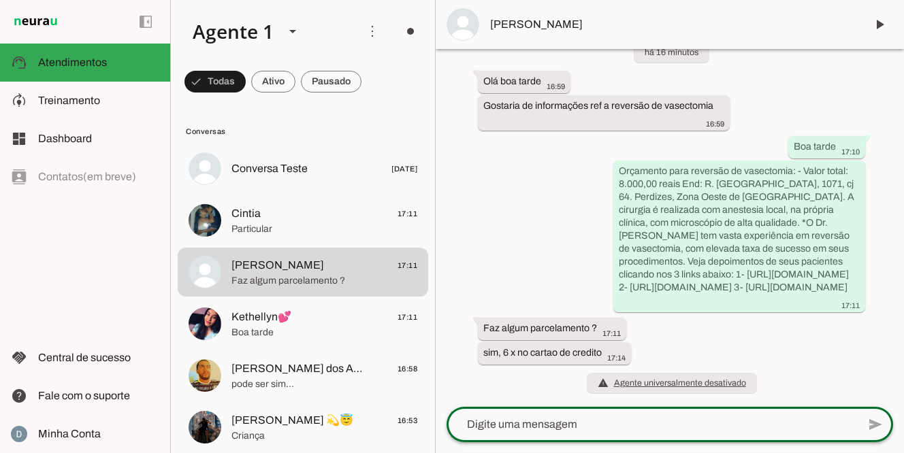
scroll to position [63, 0]
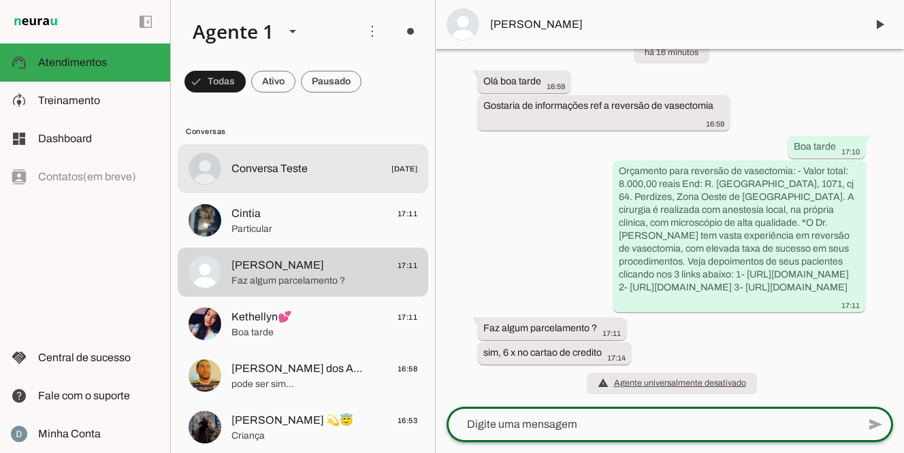
click at [305, 171] on span "Conversa Teste" at bounding box center [269, 169] width 76 height 16
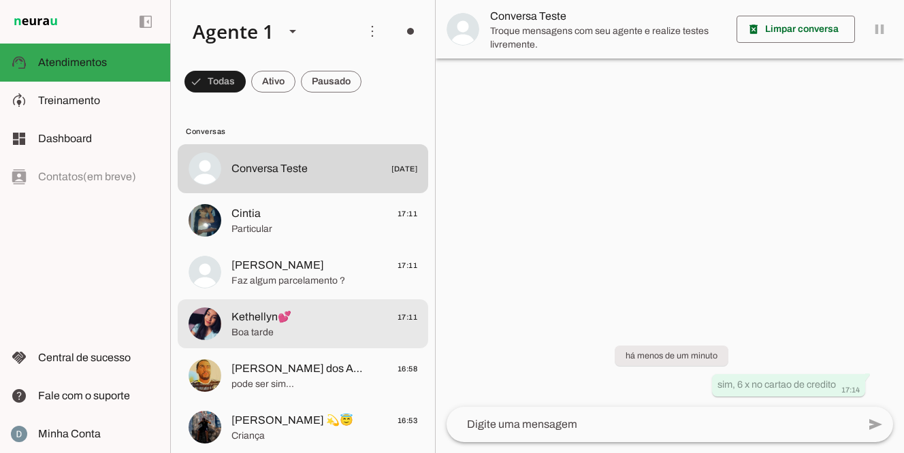
click at [290, 337] on span "Boa tarde" at bounding box center [324, 333] width 186 height 14
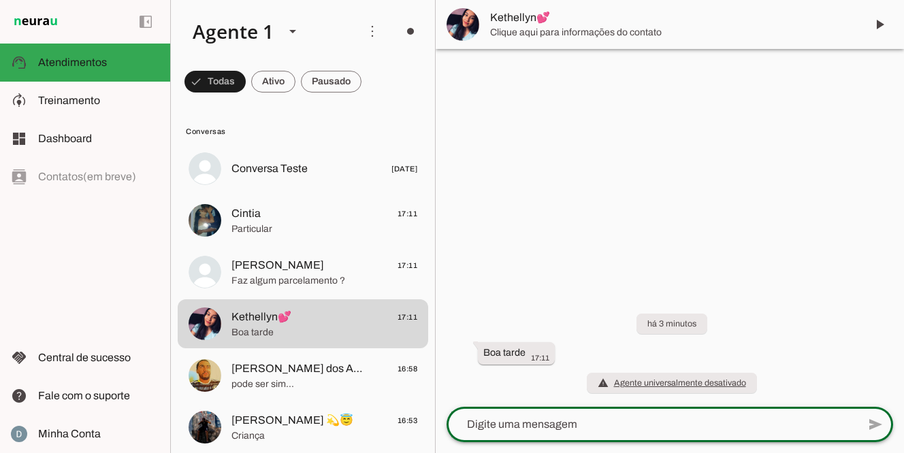
click at [551, 427] on textarea at bounding box center [651, 424] width 411 height 16
type textarea "Boa tarde, posso ajudar?"
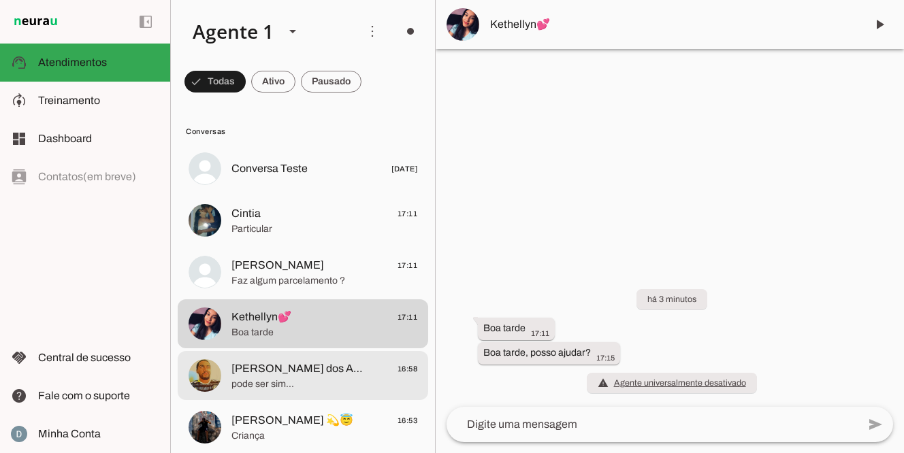
click at [360, 382] on span "pode ser sim..." at bounding box center [324, 385] width 186 height 14
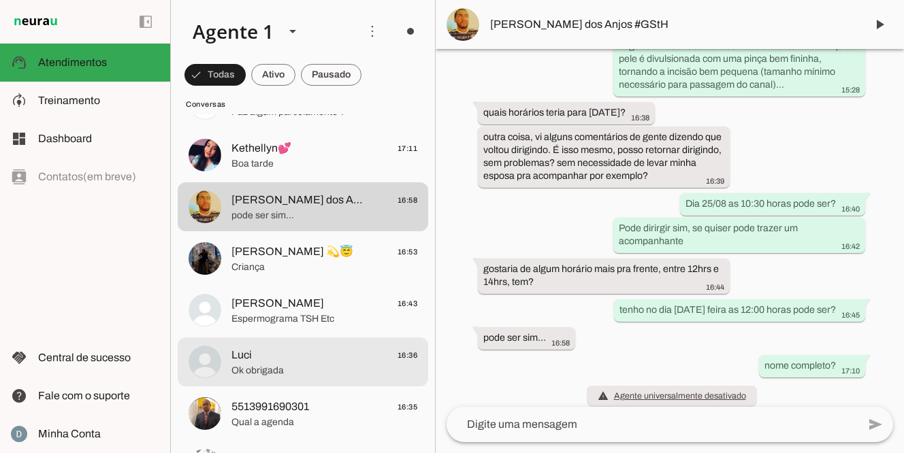
scroll to position [196, 0]
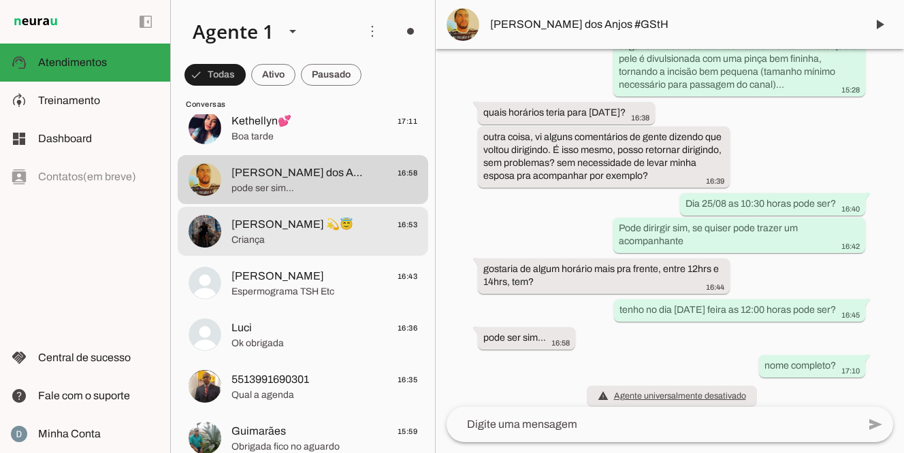
click at [312, 227] on span "vinycius 💫😇 16:53" at bounding box center [324, 224] width 186 height 17
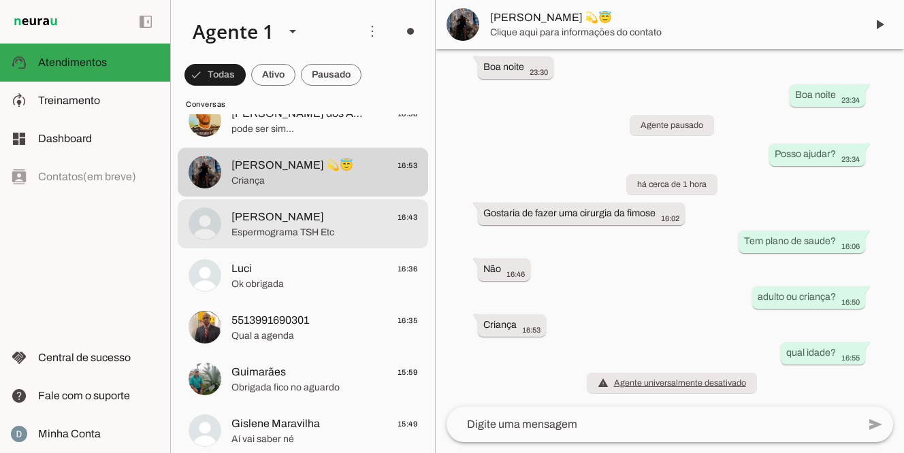
scroll to position [253, 0]
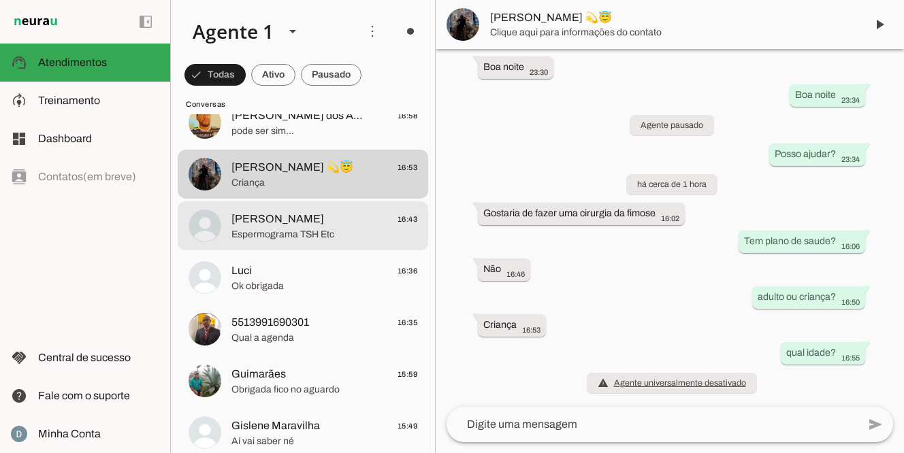
click at [314, 232] on span "Espermograma TSH Etc" at bounding box center [324, 235] width 186 height 14
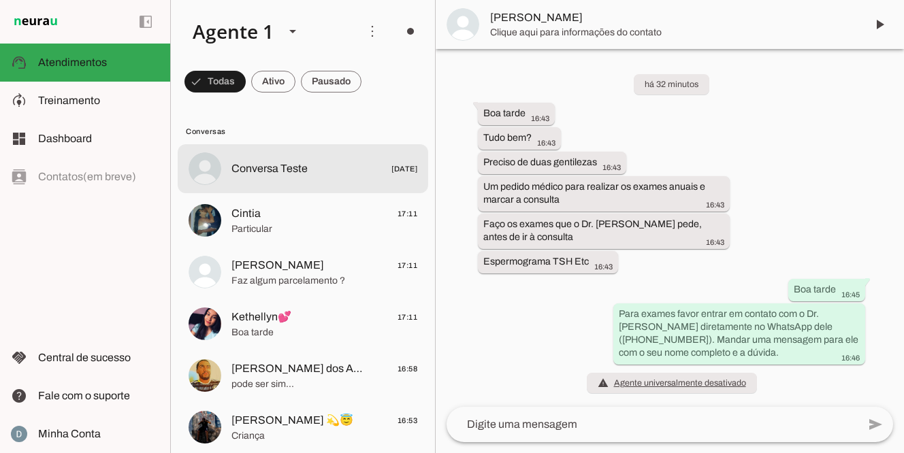
click at [308, 169] on span "Conversa Teste [DATE]" at bounding box center [324, 169] width 186 height 17
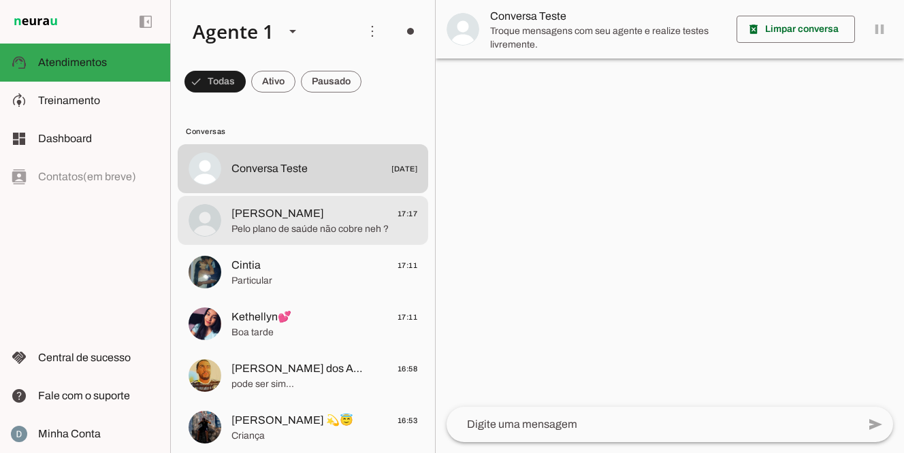
click at [294, 233] on span "Pelo plano de saúde não cobre neh ?" at bounding box center [324, 229] width 186 height 14
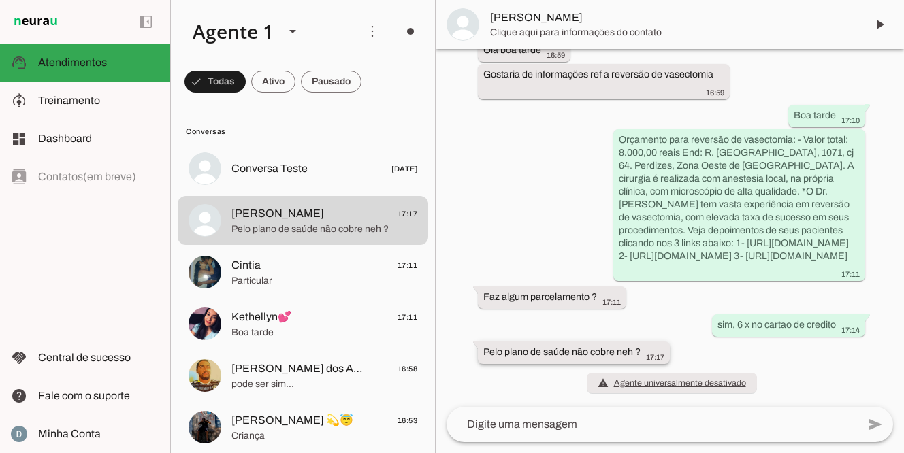
click at [659, 356] on span "17:17" at bounding box center [655, 357] width 18 height 8
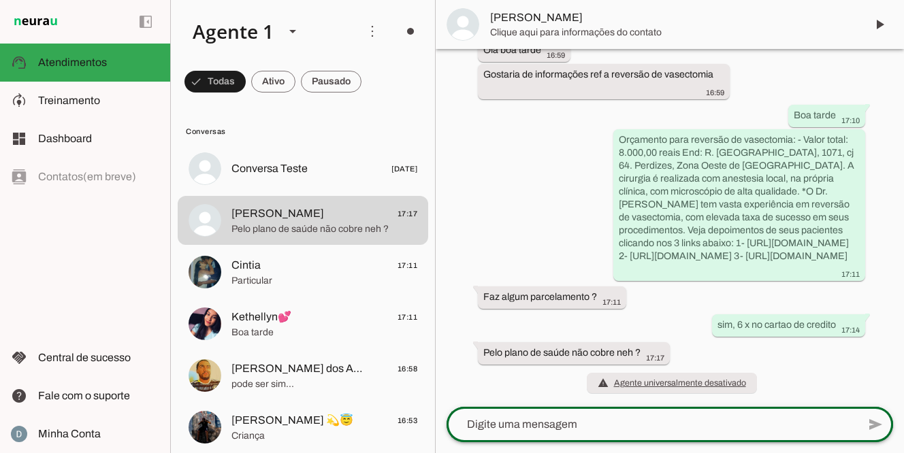
click at [576, 433] on div at bounding box center [651, 424] width 411 height 35
type textarea "qual seria o plano?"
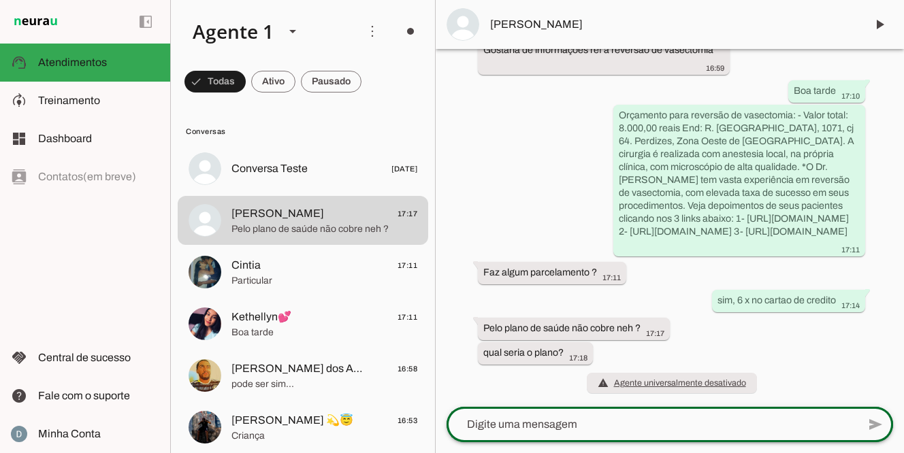
scroll to position [118, 0]
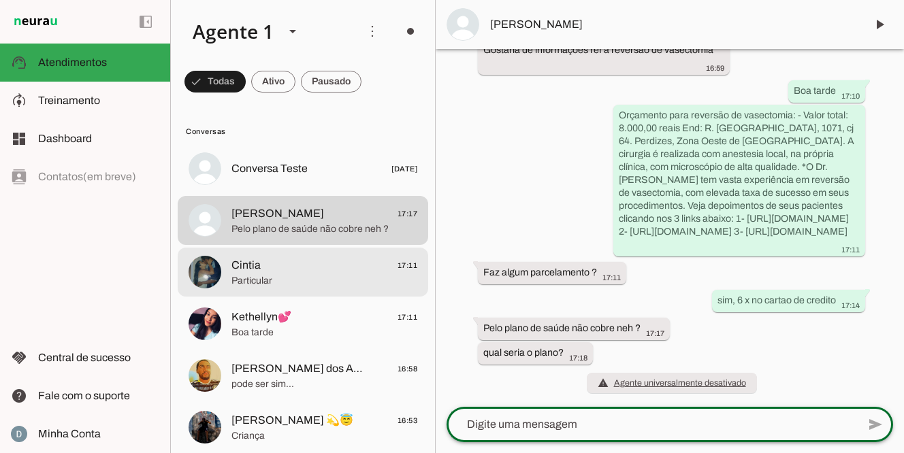
click at [330, 273] on span "Cintia 17:11" at bounding box center [324, 265] width 186 height 17
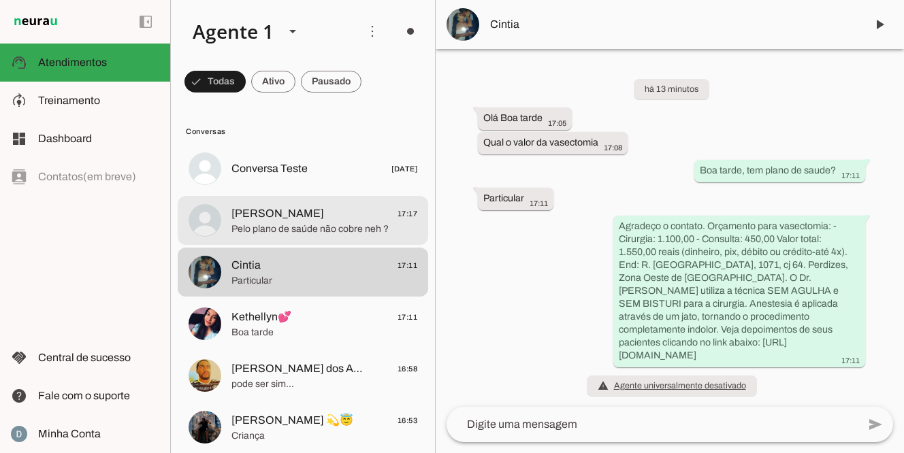
click at [293, 210] on span "Caroline 17:17" at bounding box center [324, 213] width 186 height 17
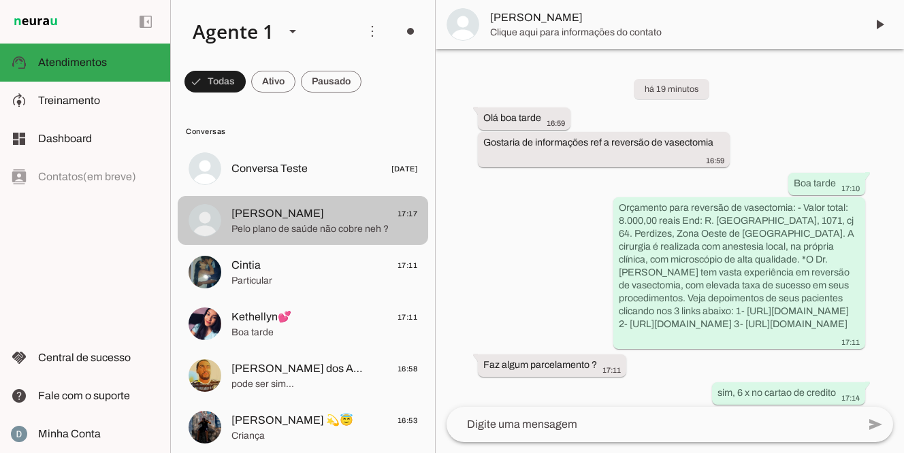
scroll to position [122, 0]
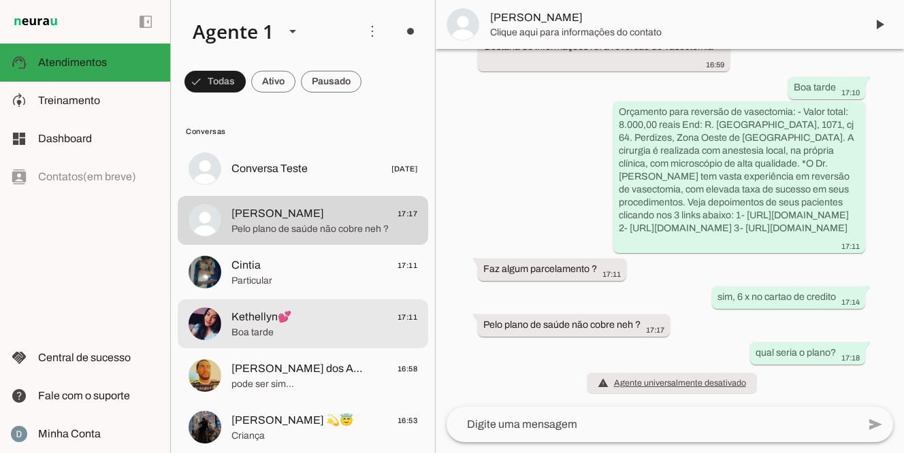
click at [277, 329] on span "Boa tarde" at bounding box center [324, 333] width 186 height 14
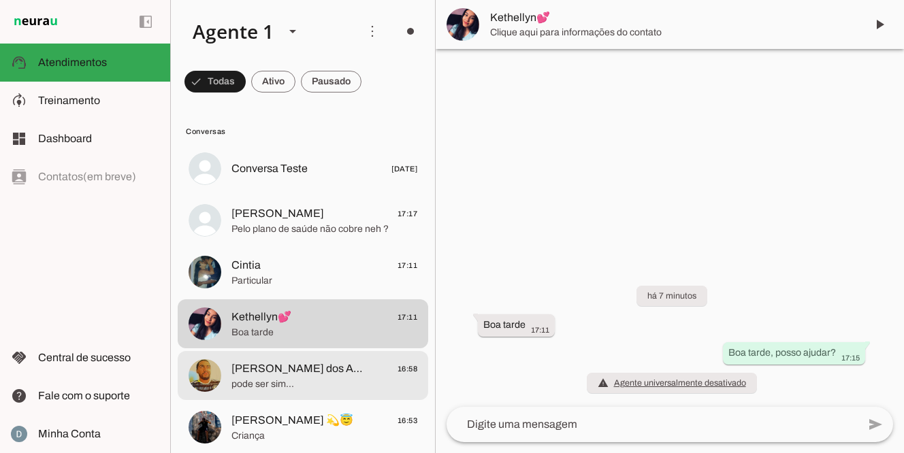
click at [258, 387] on span "pode ser sim..." at bounding box center [324, 385] width 186 height 14
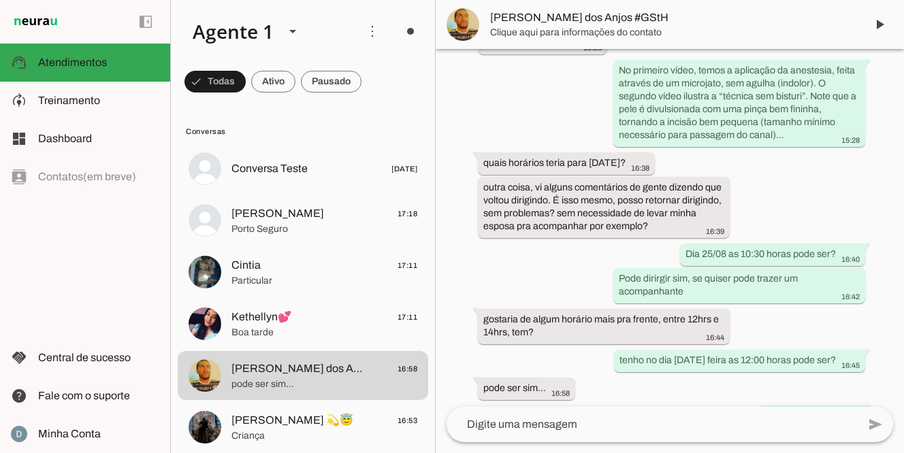
scroll to position [1166, 0]
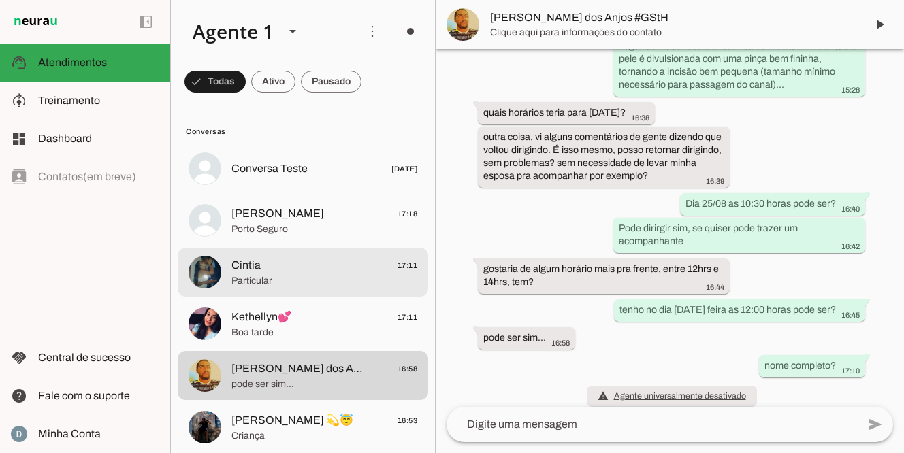
click at [312, 263] on span "Cintia 17:11" at bounding box center [324, 265] width 186 height 17
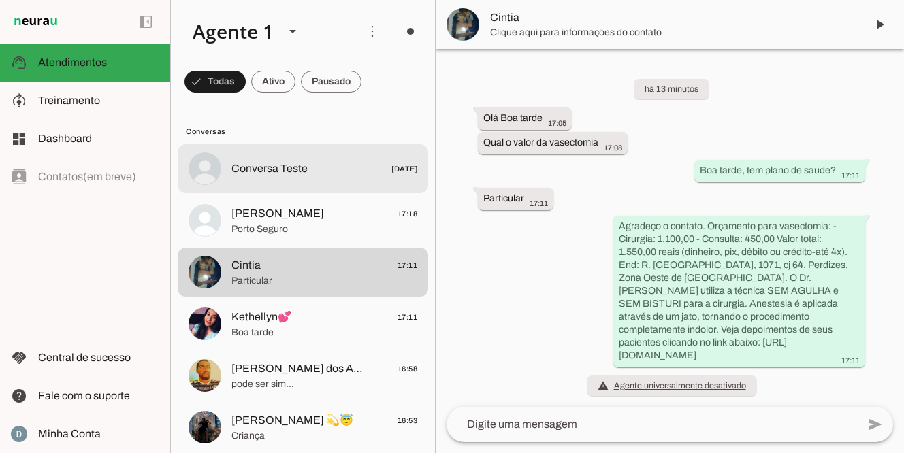
click at [305, 177] on span "Conversa Teste [DATE]" at bounding box center [324, 169] width 186 height 17
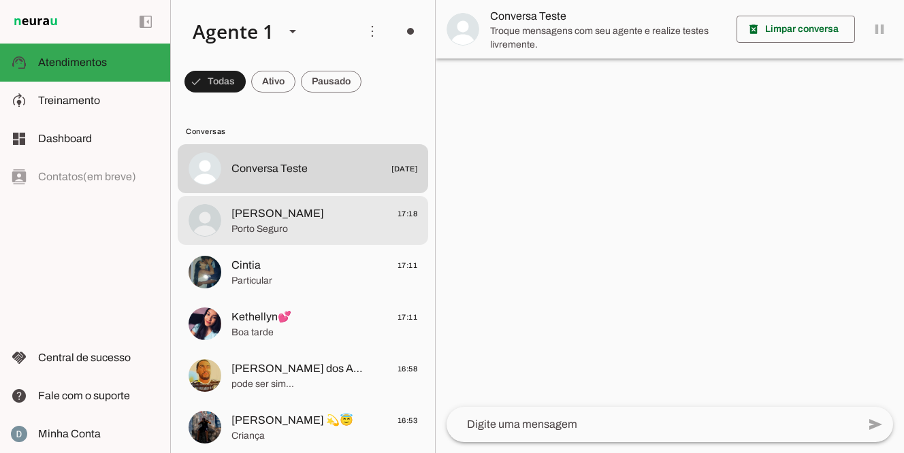
click at [288, 225] on span "Porto Seguro" at bounding box center [324, 229] width 186 height 14
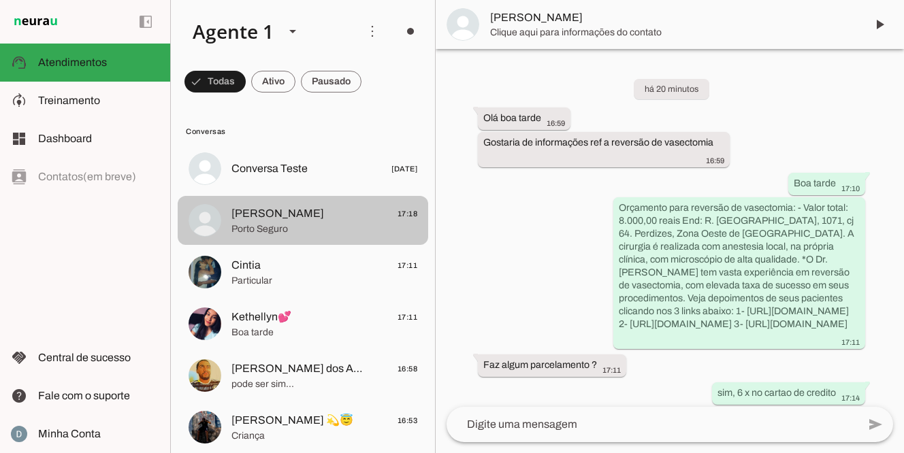
scroll to position [150, 0]
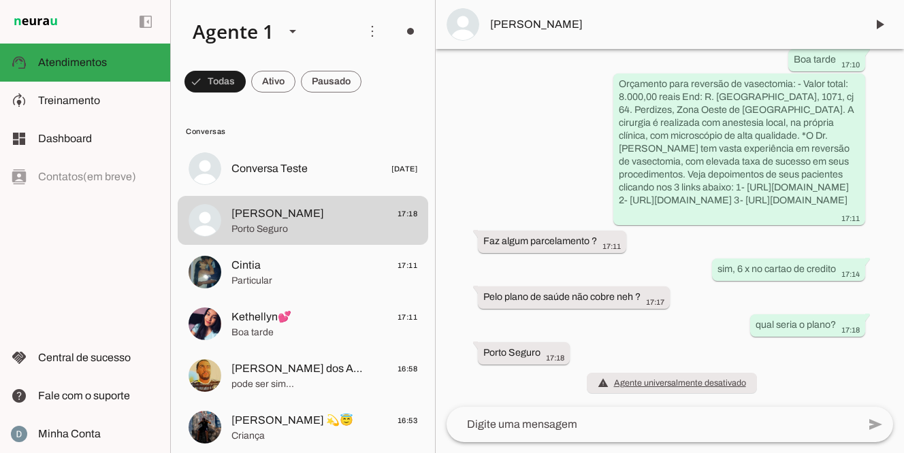
click at [486, 427] on textarea at bounding box center [651, 424] width 411 height 16
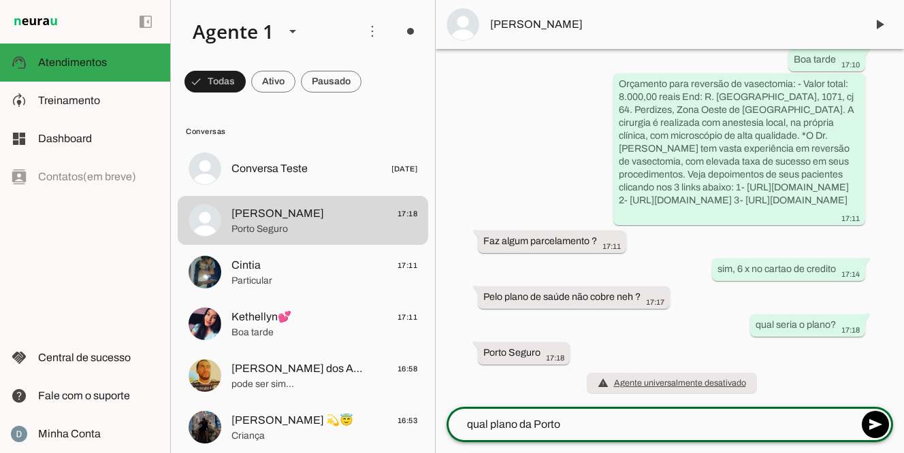
type textarea "qual plano da Porto?"
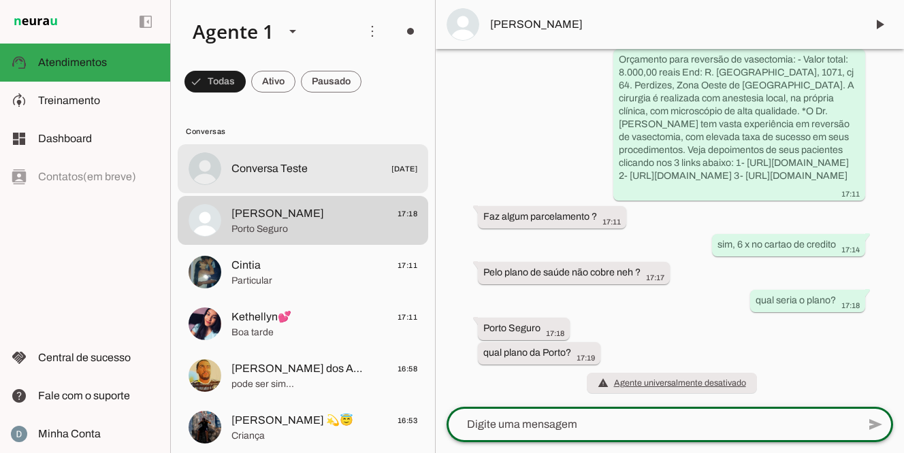
click at [310, 173] on span "Conversa Teste [DATE]" at bounding box center [324, 169] width 186 height 17
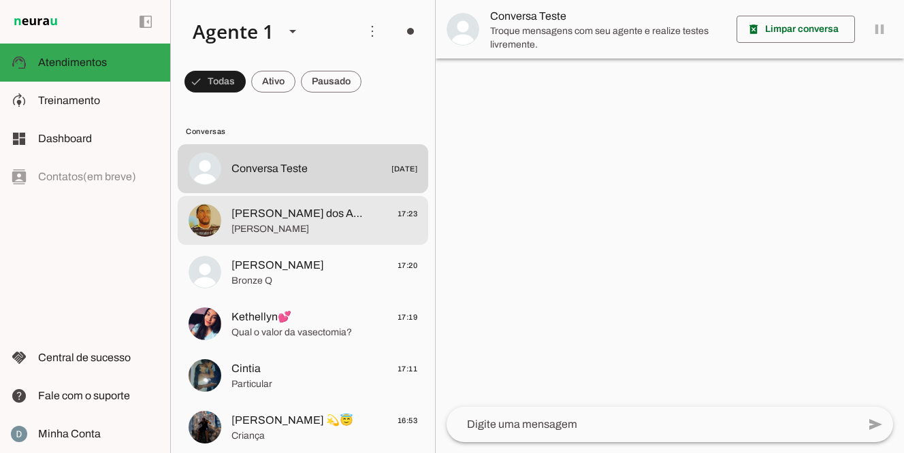
click at [299, 216] on span "[PERSON_NAME] dos Anjos #GStH" at bounding box center [298, 213] width 134 height 16
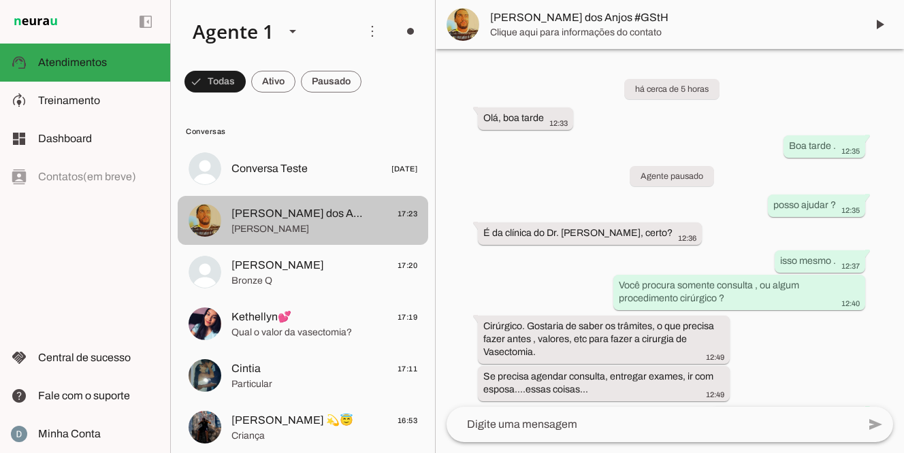
scroll to position [1194, 0]
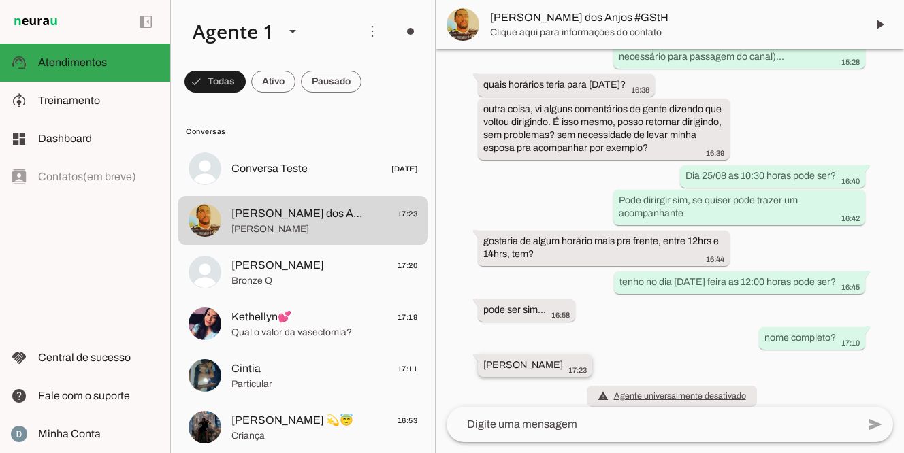
drag, startPoint x: 480, startPoint y: 350, endPoint x: 597, endPoint y: 349, distance: 116.4
click at [592, 354] on whatsapp-message-bubble "Renato dos Anjos Miranda 17:23" at bounding box center [535, 365] width 114 height 22
click at [608, 22] on span "[PERSON_NAME] dos Anjos #GStH" at bounding box center [672, 24] width 365 height 16
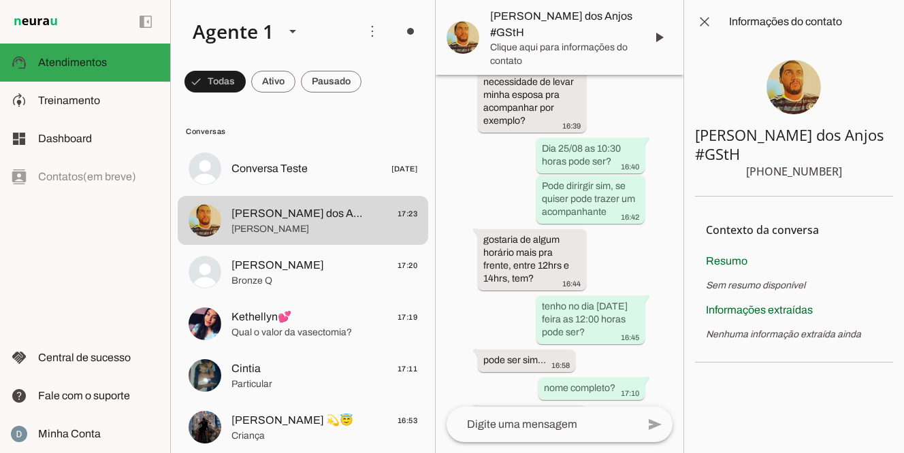
drag, startPoint x: 767, startPoint y: 153, endPoint x: 844, endPoint y: 154, distance: 76.9
click at [844, 155] on section "Renato dos Anjos #GStH +55 11 98964-2208" at bounding box center [794, 120] width 198 height 153
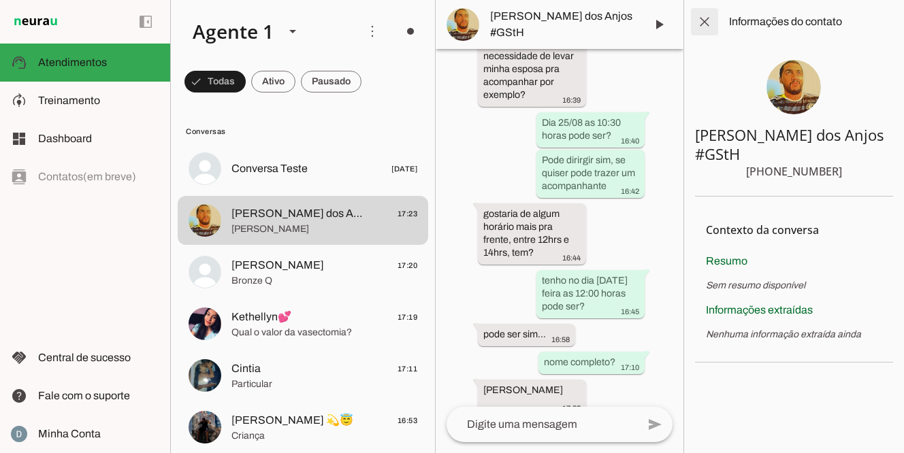
click at [703, 23] on span at bounding box center [704, 21] width 33 height 33
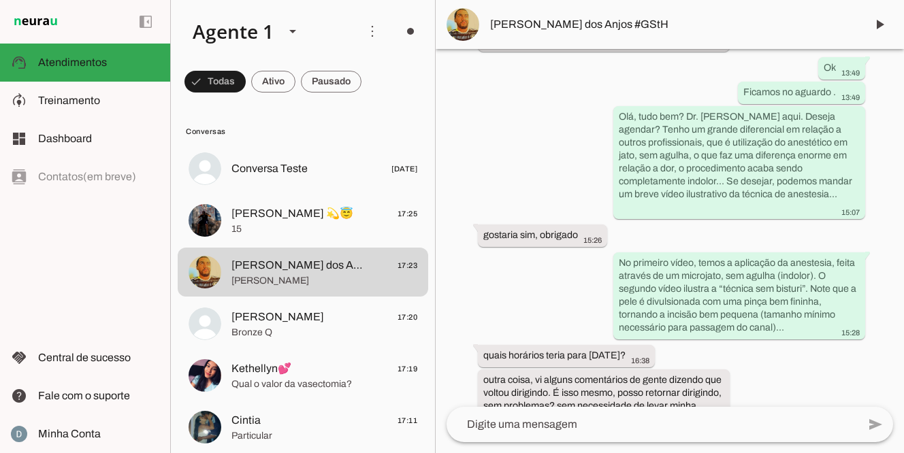
scroll to position [1194, 0]
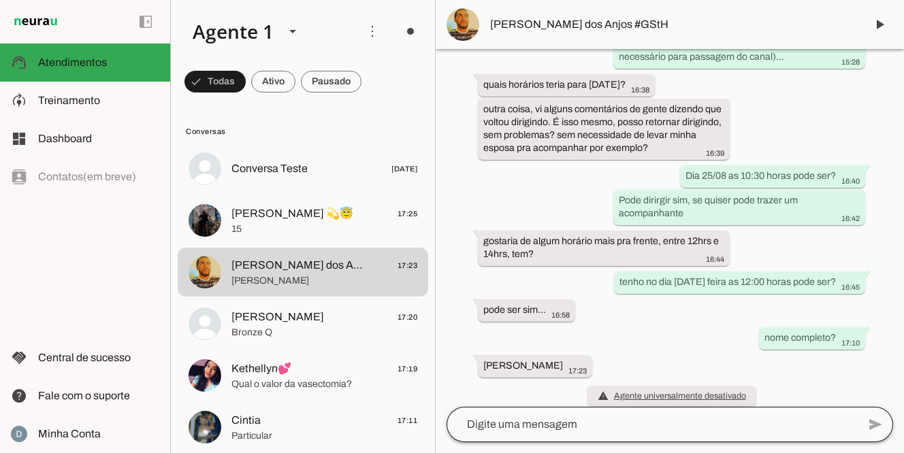
click at [543, 433] on div at bounding box center [651, 424] width 411 height 35
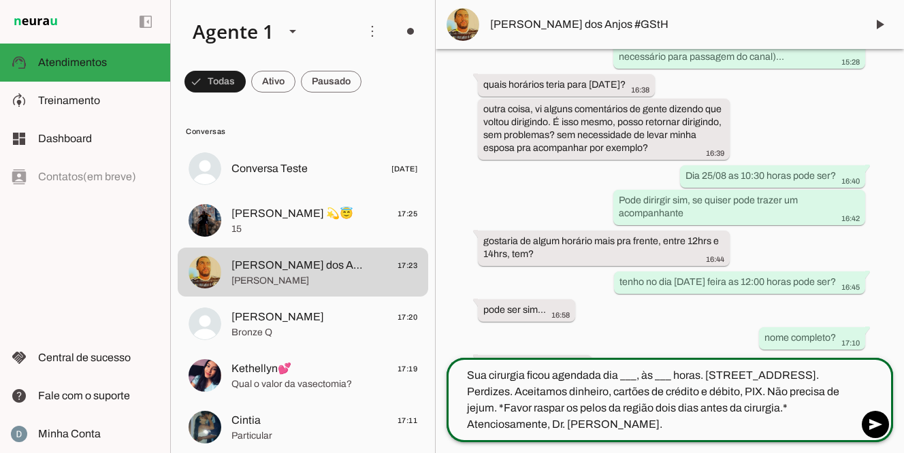
scroll to position [0, 0]
click at [638, 373] on textarea "Sua cirurgia ficou agendada dia ___, às ___ horas. [STREET_ADDRESS]. Perdizes. …" at bounding box center [651, 399] width 411 height 65
click at [682, 374] on textarea "Sua cirurgia ficou agendada dia 26/08 às ___ horas. Rua Cayowaá, 1071, cj 64. P…" at bounding box center [651, 399] width 411 height 65
click at [551, 425] on textarea "Sua cirurgia ficou agendada dia 26/08 às 12:00 horas. Rua Cayowaá, 1071, cj 64.…" at bounding box center [651, 399] width 411 height 65
type textarea "Sua cirurgia ficou agendada dia 26/08 às 12:00 horas. Rua Cayowaá, 1071, cj 64.…"
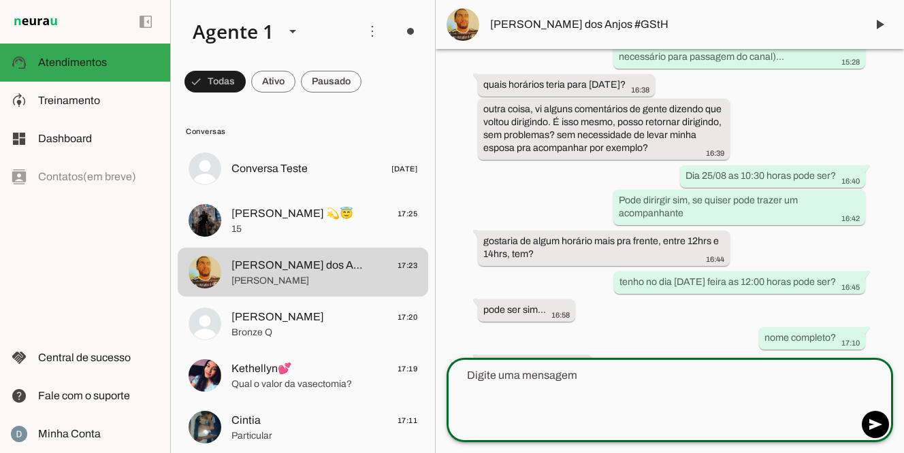
scroll to position [1283, 0]
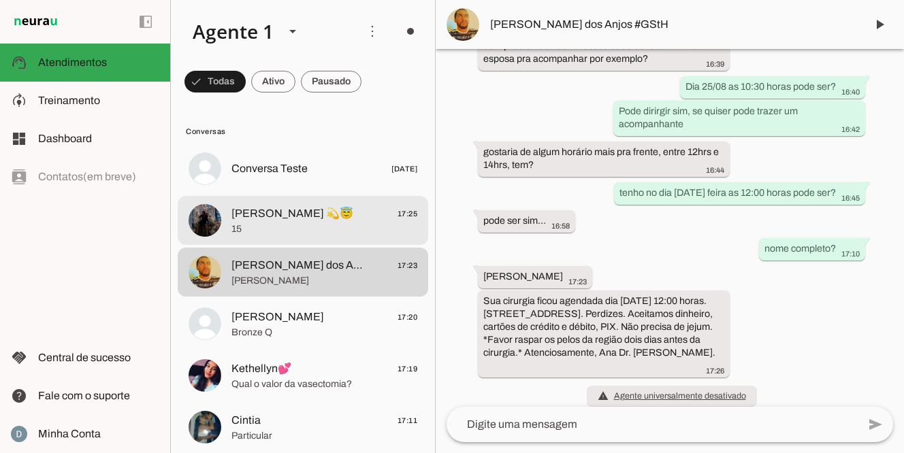
click at [296, 226] on span "15" at bounding box center [324, 229] width 186 height 14
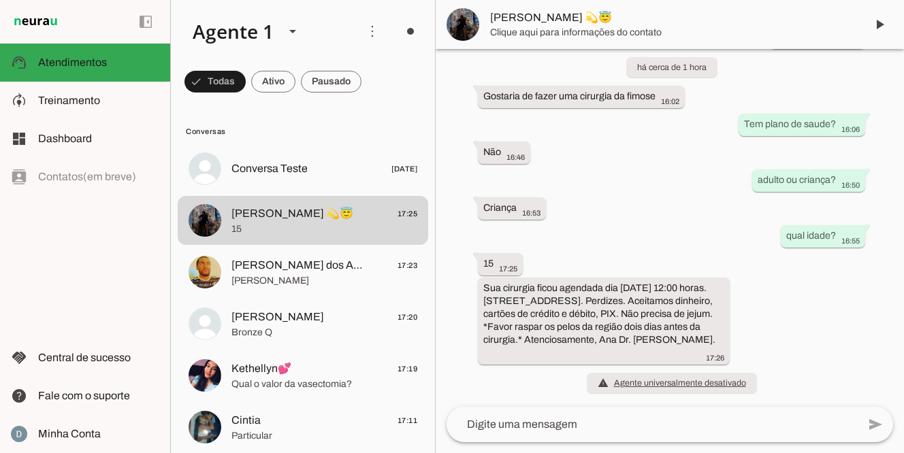
scroll to position [79, 0]
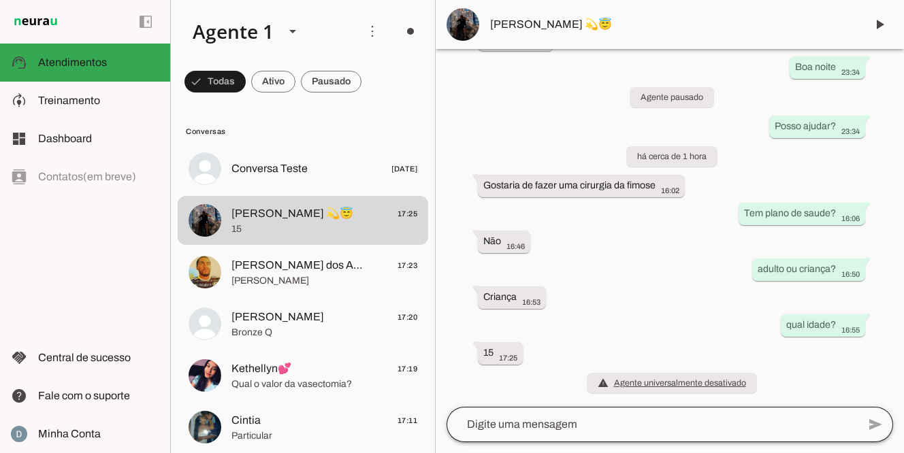
click at [604, 433] on div at bounding box center [651, 424] width 411 height 35
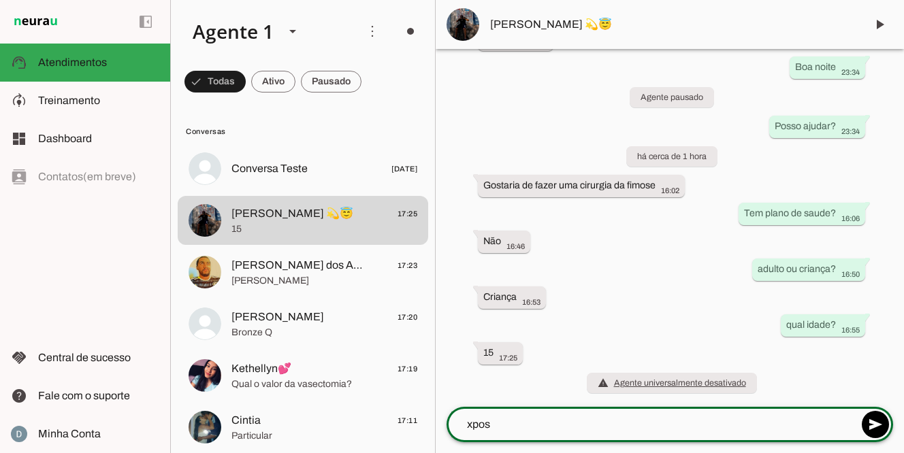
type textarea "Orçamento para postectomia (fimose): - Cirurgia: 1.800,00 - Consulta: 450,00 Va…"
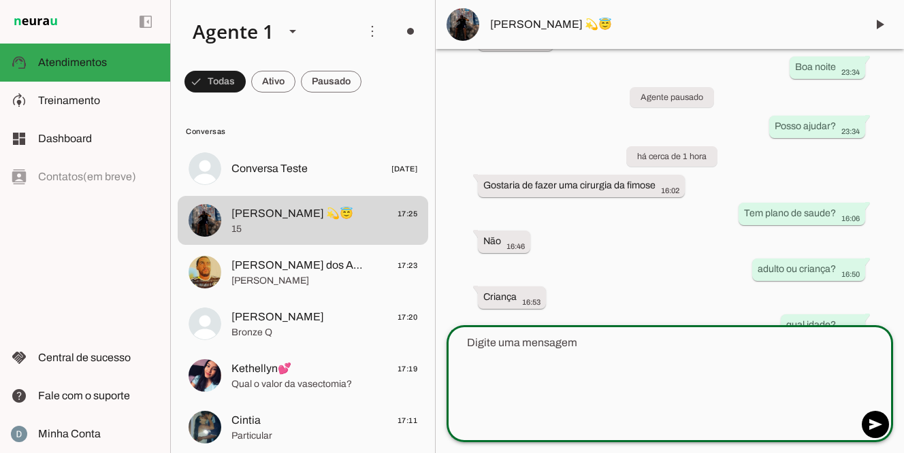
scroll to position [207, 0]
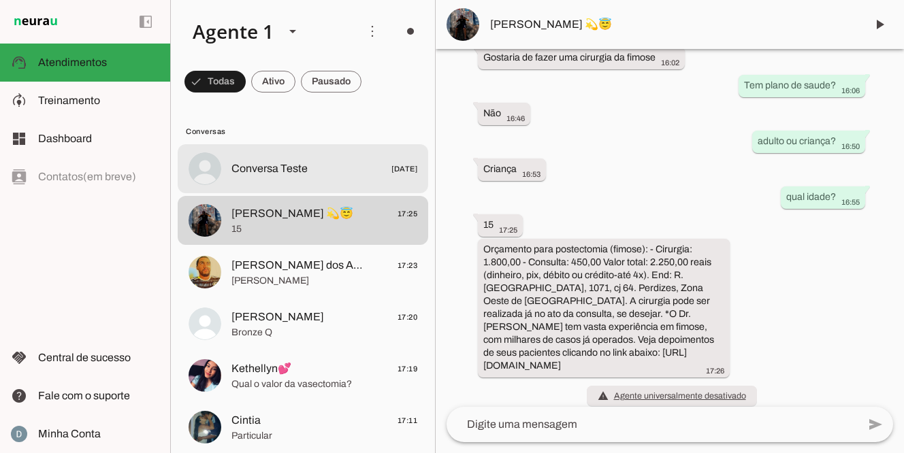
click at [325, 178] on md-item "Conversa Teste [DATE]" at bounding box center [303, 168] width 250 height 49
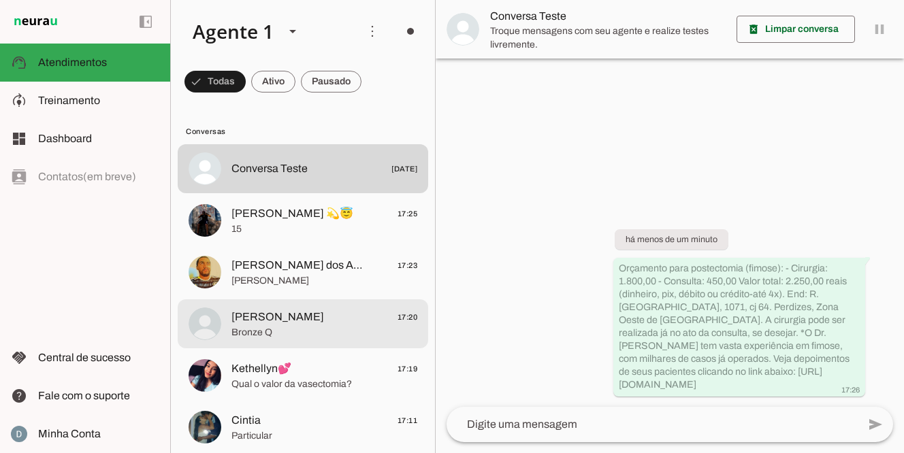
click at [276, 331] on span "Bronze Q" at bounding box center [324, 333] width 186 height 14
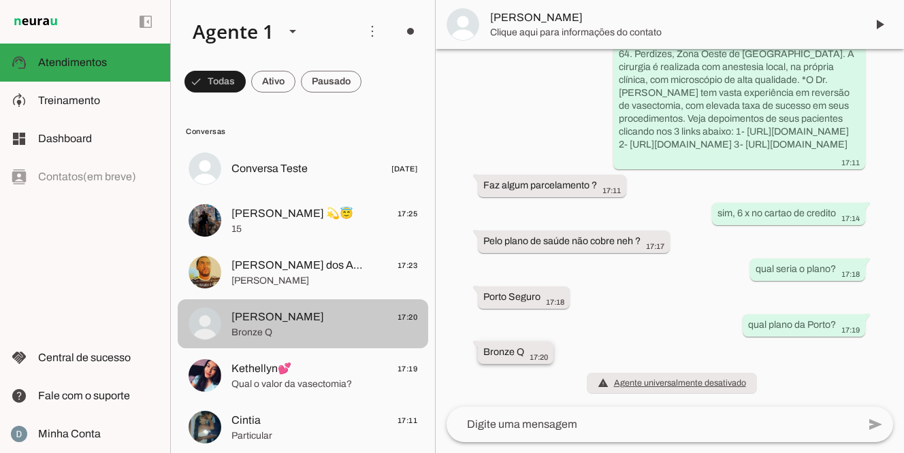
scroll to position [205, 0]
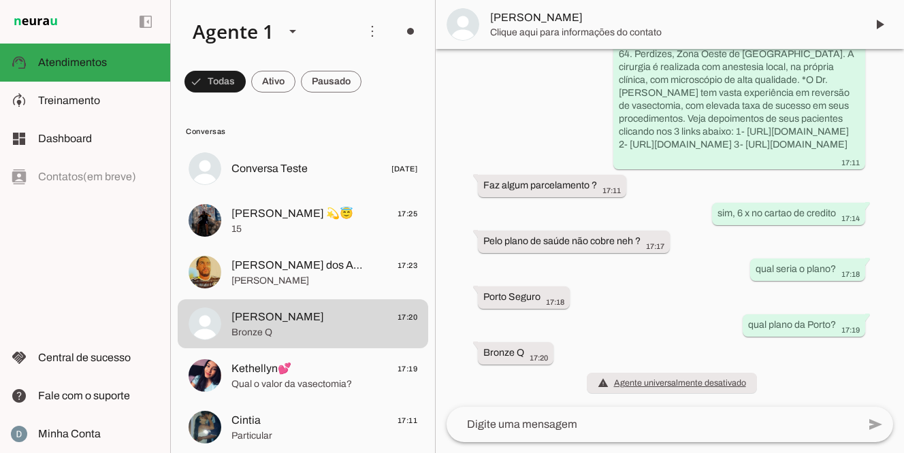
click at [531, 431] on textarea at bounding box center [651, 424] width 411 height 16
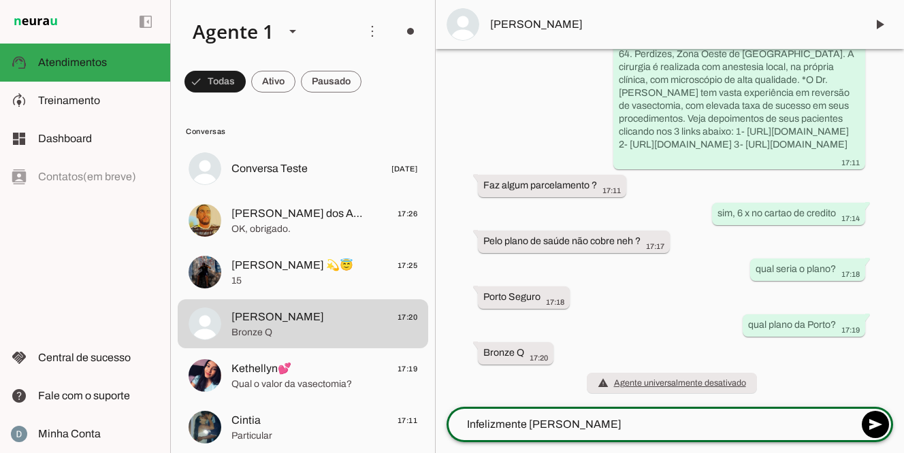
type textarea "Infelizmente nao ajuda"
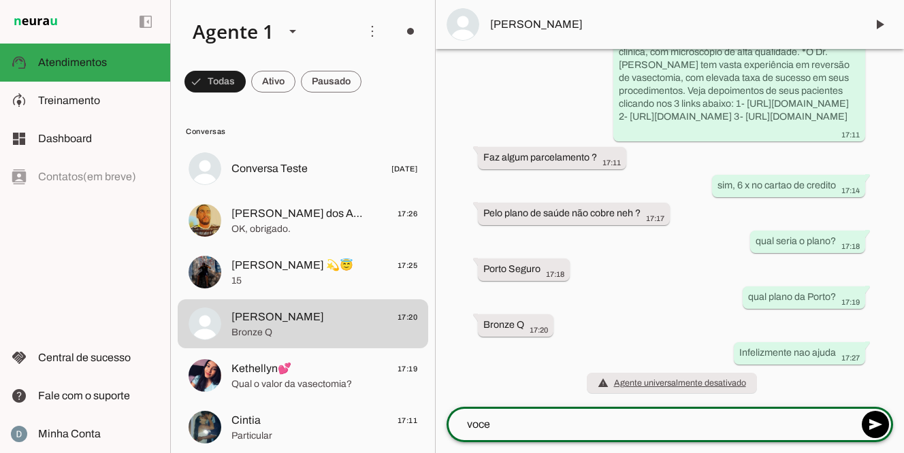
type textarea "voce"
type md-outlined-text-field "voce"
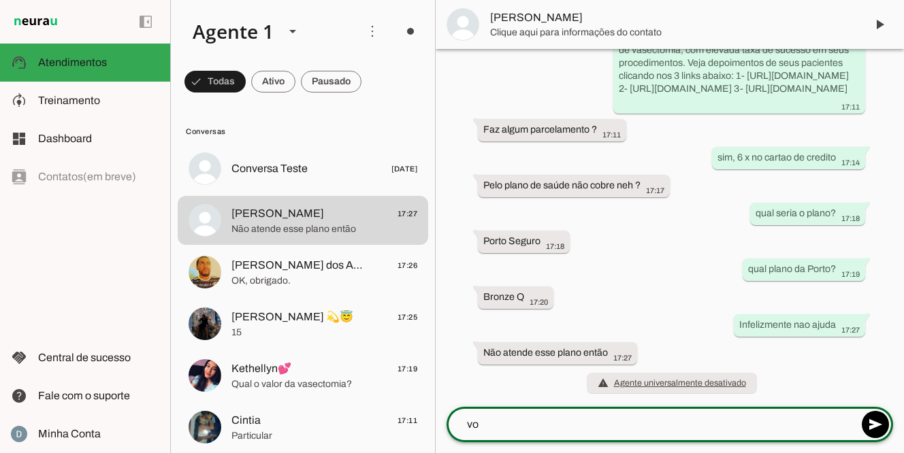
scroll to position [0, 0]
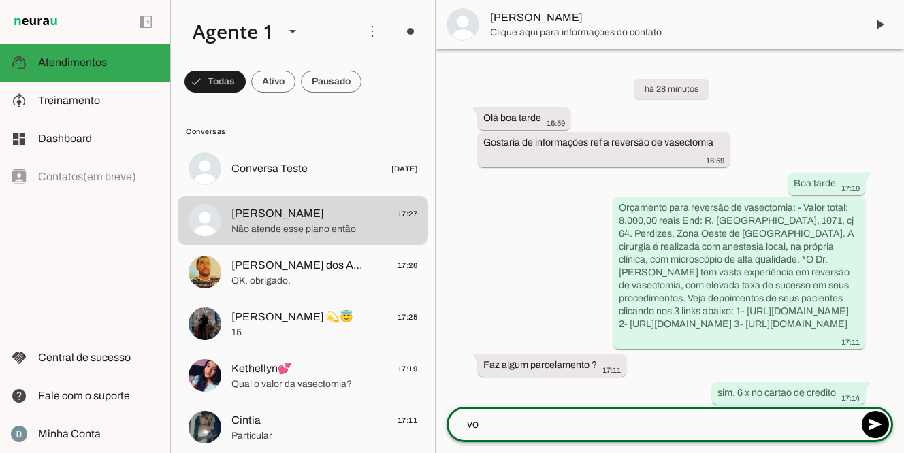
type textarea "v"
paste textarea "você pode agendar consulta presencial ou teleconsulta para conversar com o Dr […"
type textarea "você pode agendar consulta presencial ou teleconsulta para conversar com o Dr […"
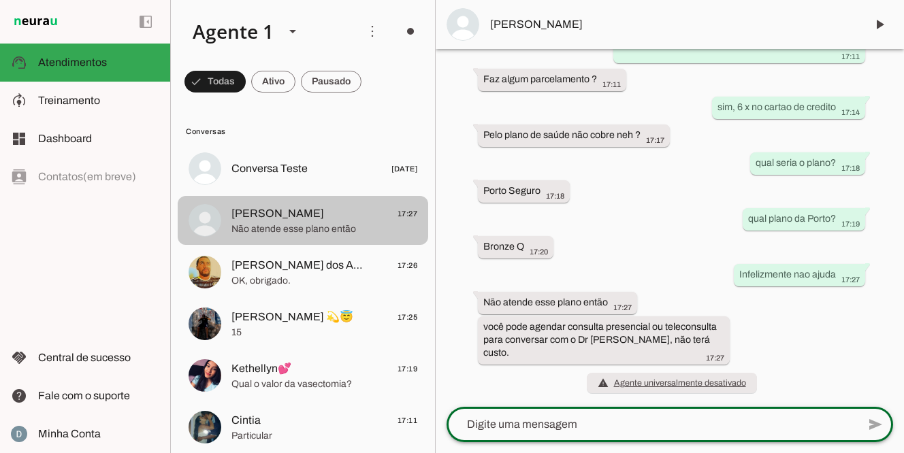
scroll to position [302, 0]
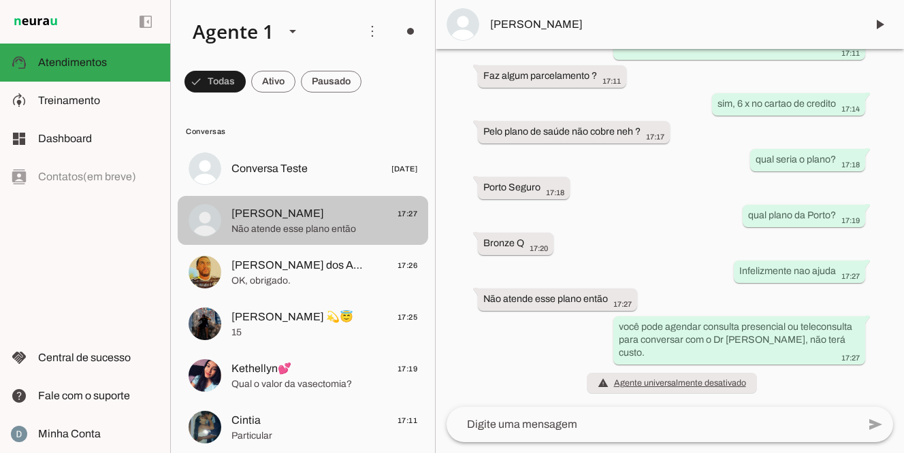
click at [327, 230] on span "Não atende esse plano então" at bounding box center [324, 229] width 186 height 14
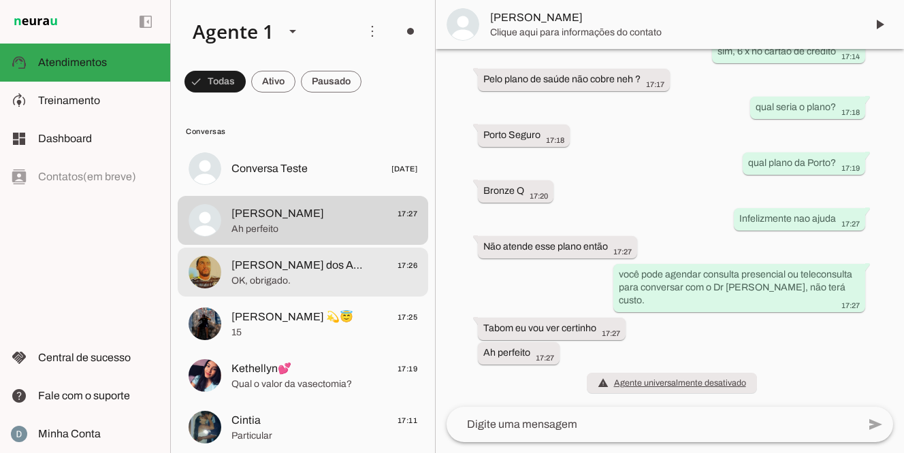
scroll to position [0, 0]
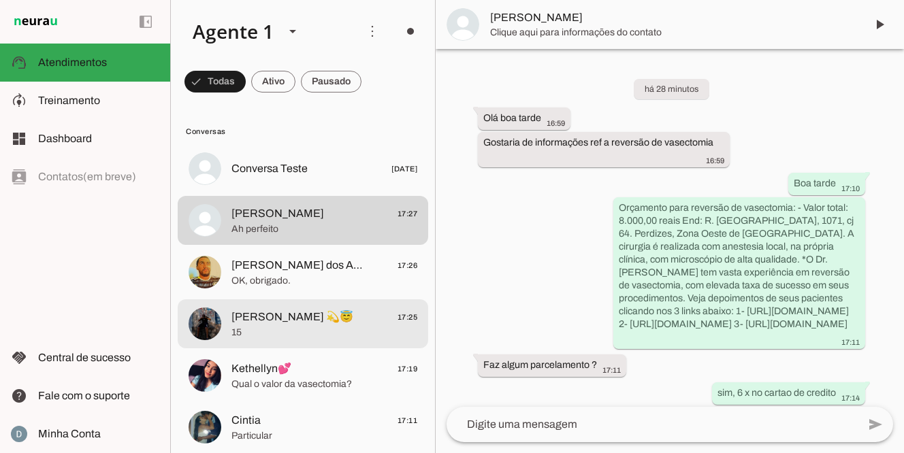
click at [291, 326] on span "15" at bounding box center [324, 333] width 186 height 14
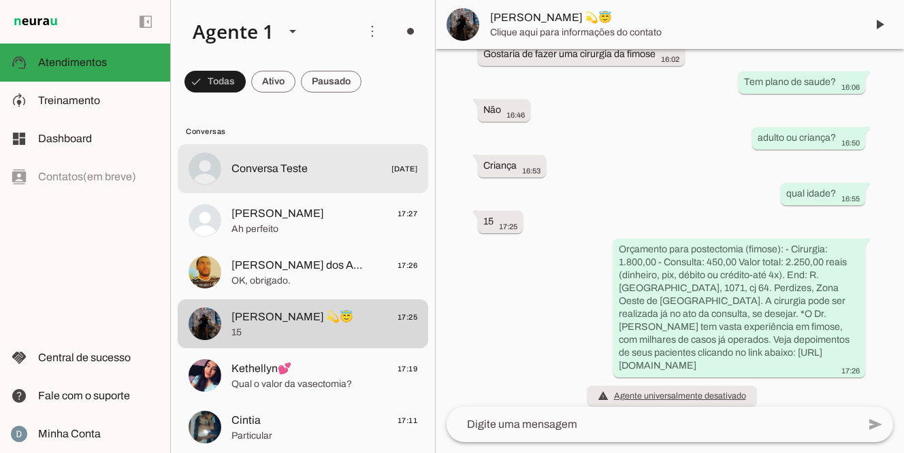
click at [286, 166] on span "Conversa Teste" at bounding box center [269, 169] width 76 height 16
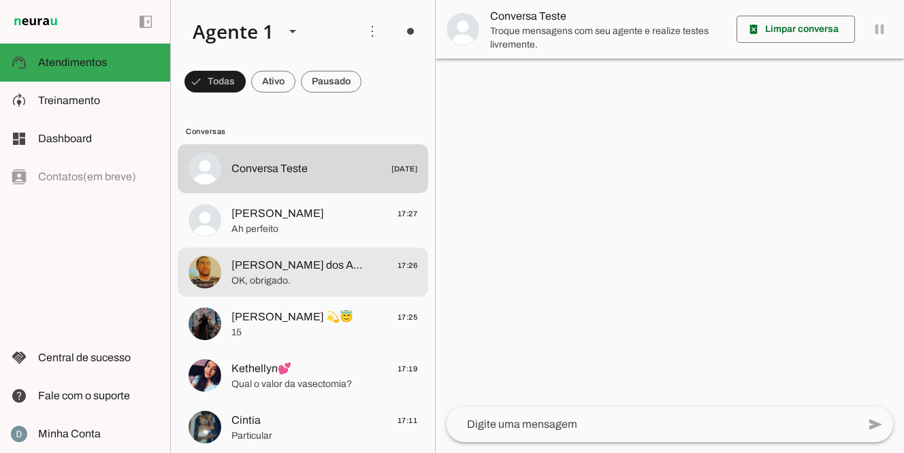
click at [269, 275] on span "OK, obrigado." at bounding box center [324, 281] width 186 height 14
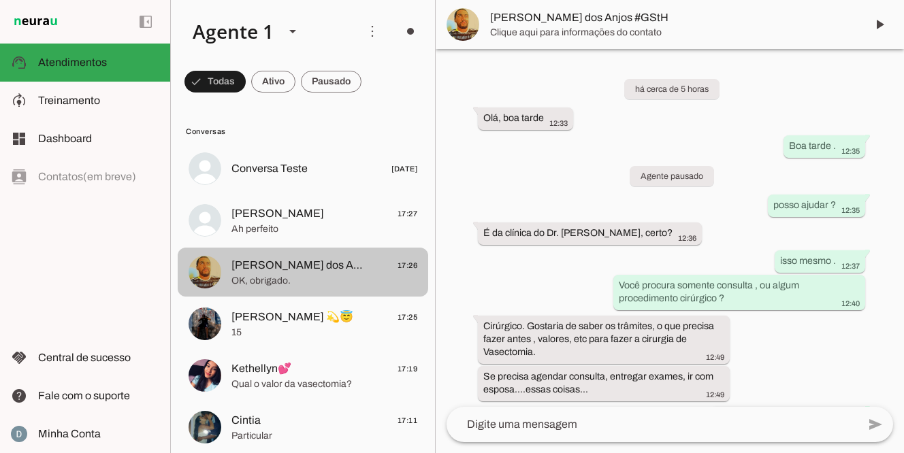
scroll to position [1314, 0]
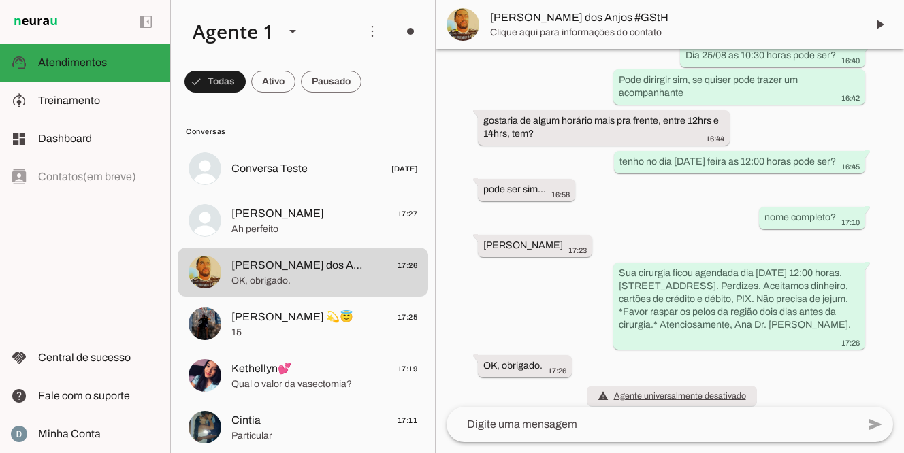
click at [493, 427] on textarea at bounding box center [651, 424] width 411 height 16
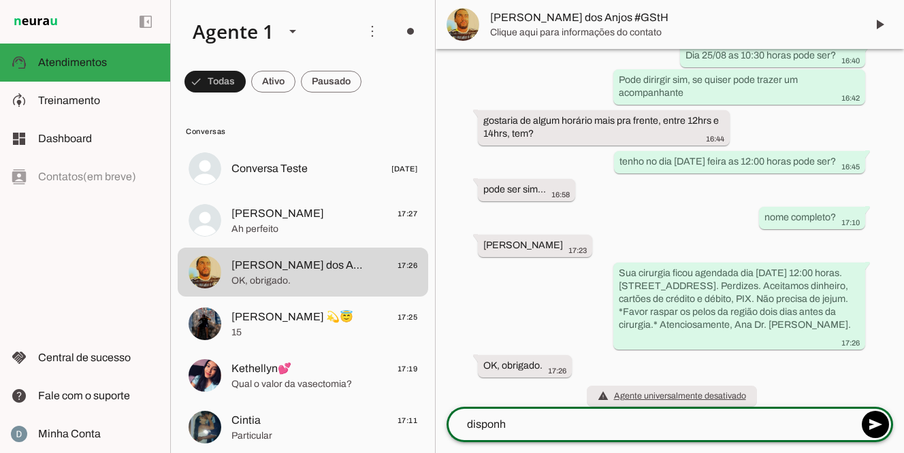
type textarea "disponha"
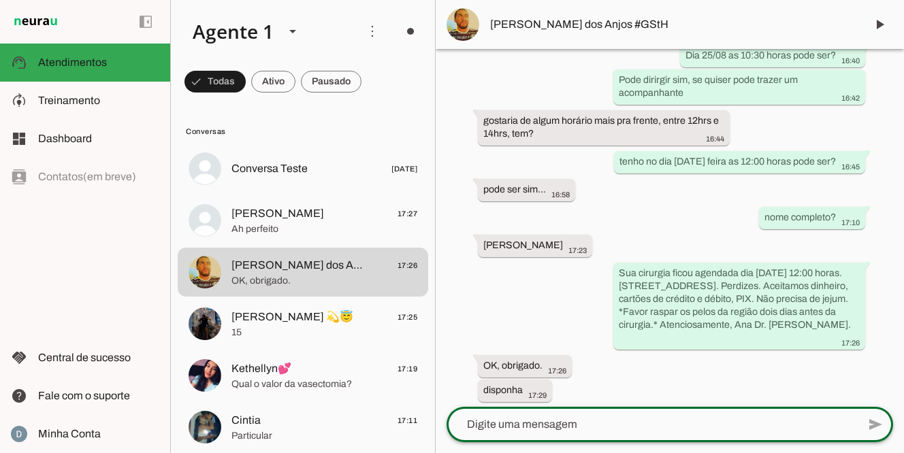
scroll to position [1339, 0]
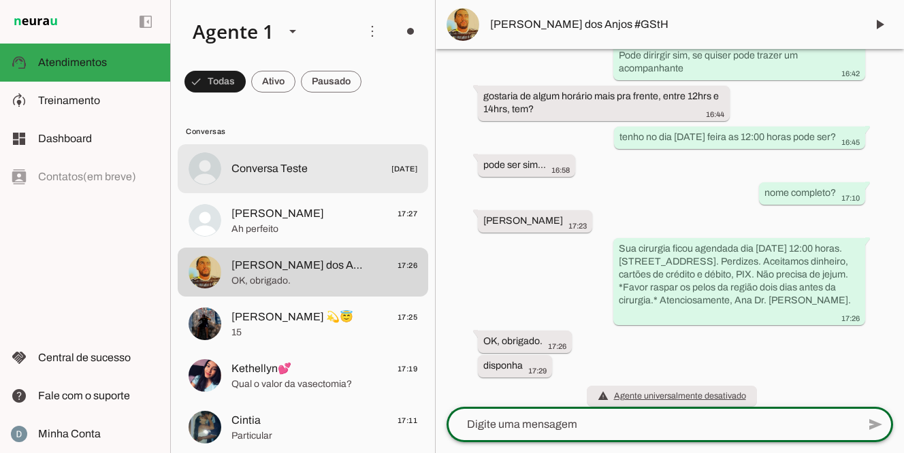
click at [259, 176] on span "Conversa Teste" at bounding box center [269, 169] width 76 height 16
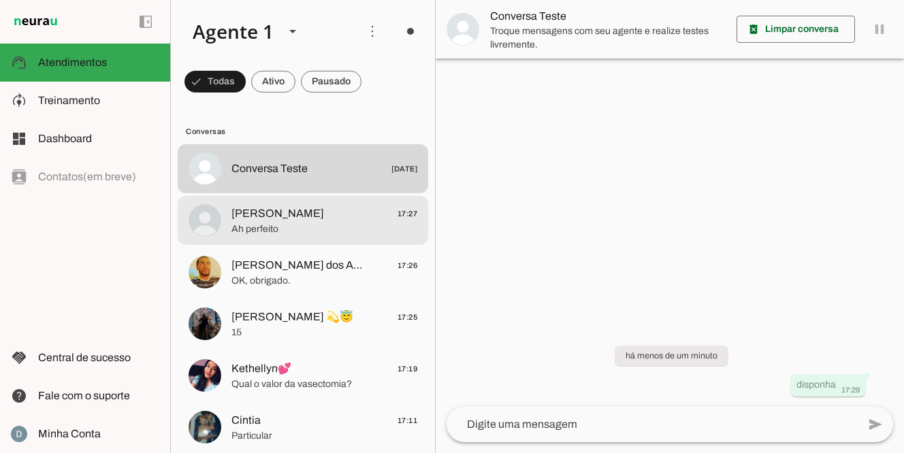
click at [263, 216] on span "[PERSON_NAME]" at bounding box center [277, 213] width 93 height 16
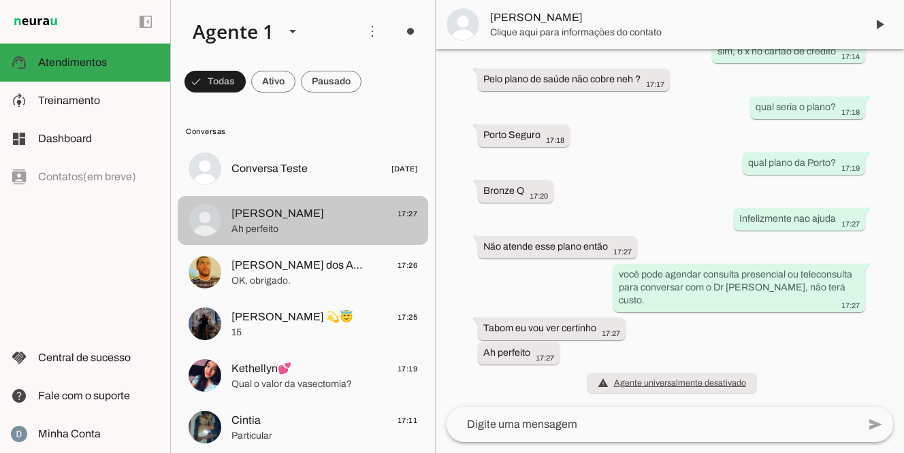
scroll to position [354, 0]
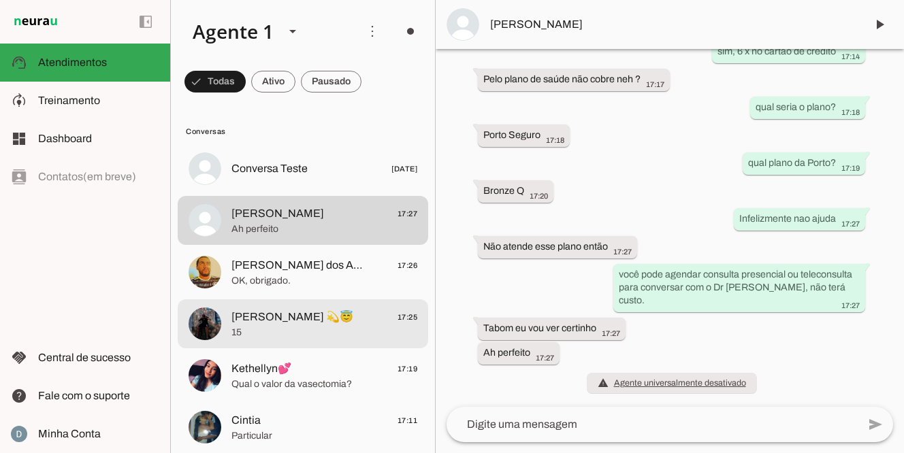
click at [250, 330] on span "15" at bounding box center [324, 333] width 186 height 14
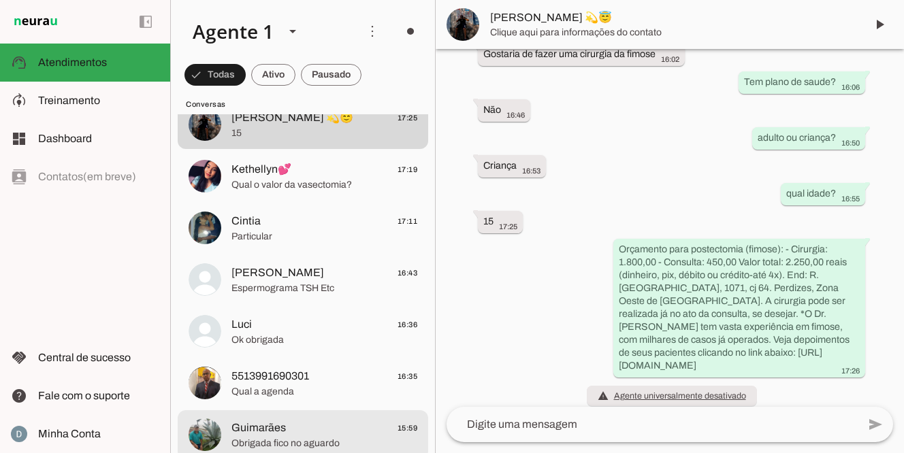
scroll to position [195, 0]
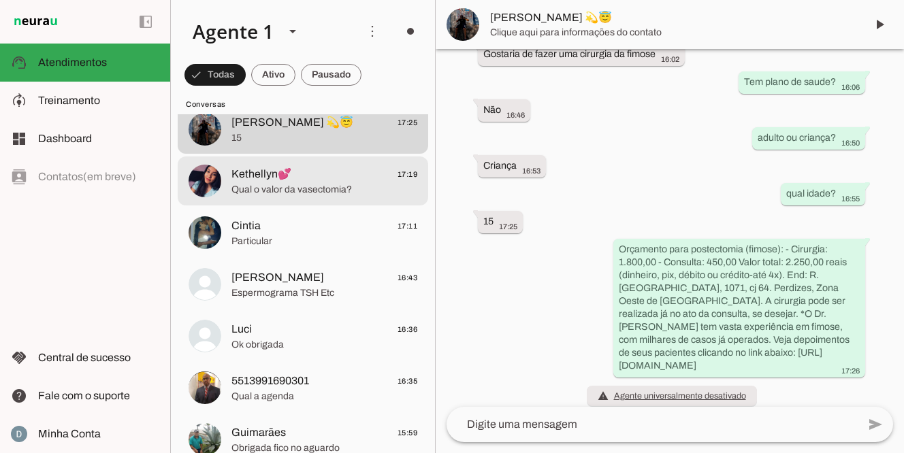
click at [267, 178] on span "Kethellyn💕" at bounding box center [261, 174] width 60 height 16
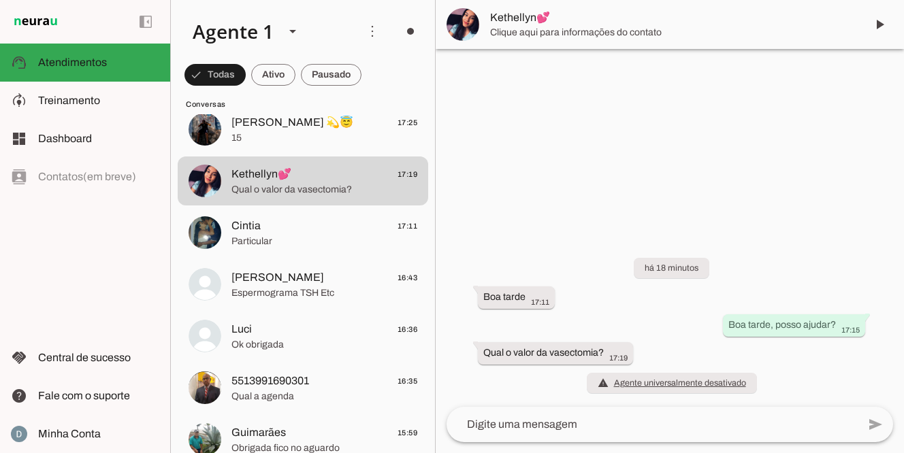
click at [555, 431] on textarea at bounding box center [651, 424] width 411 height 16
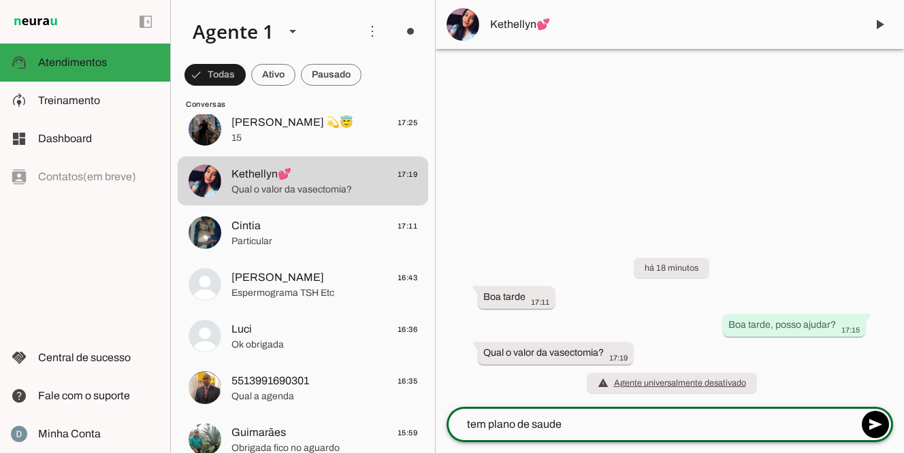
type textarea "tem plano de saude?"
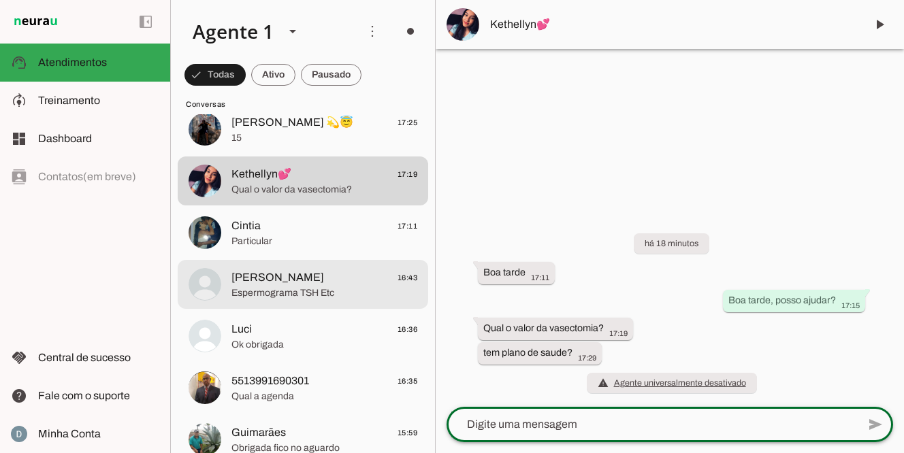
click at [310, 287] on span "Espermograma TSH Etc" at bounding box center [324, 293] width 186 height 14
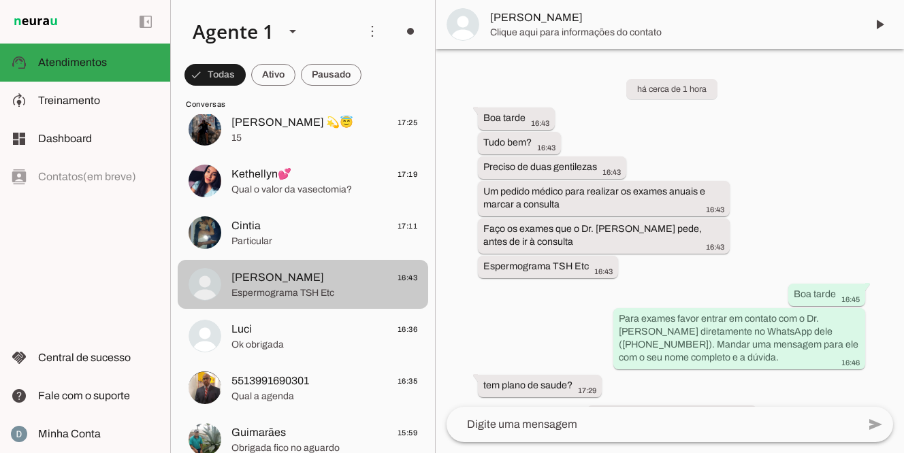
scroll to position [33, 0]
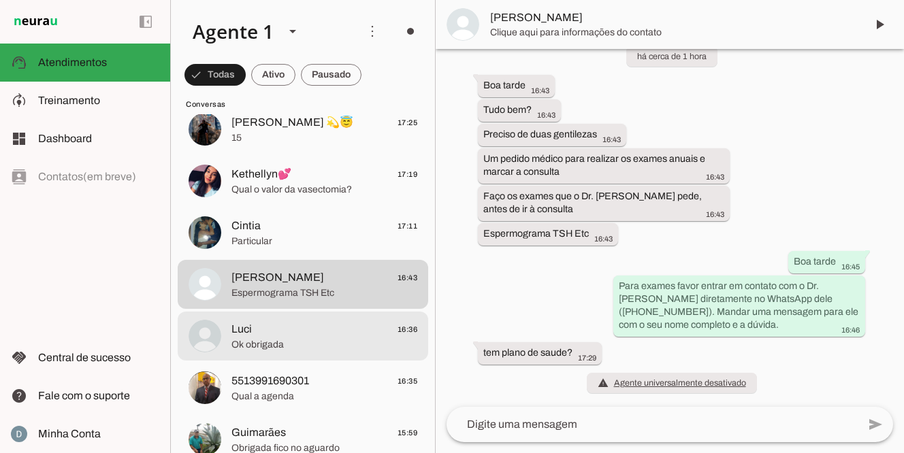
click at [299, 331] on span "Luci 16:36" at bounding box center [324, 329] width 186 height 17
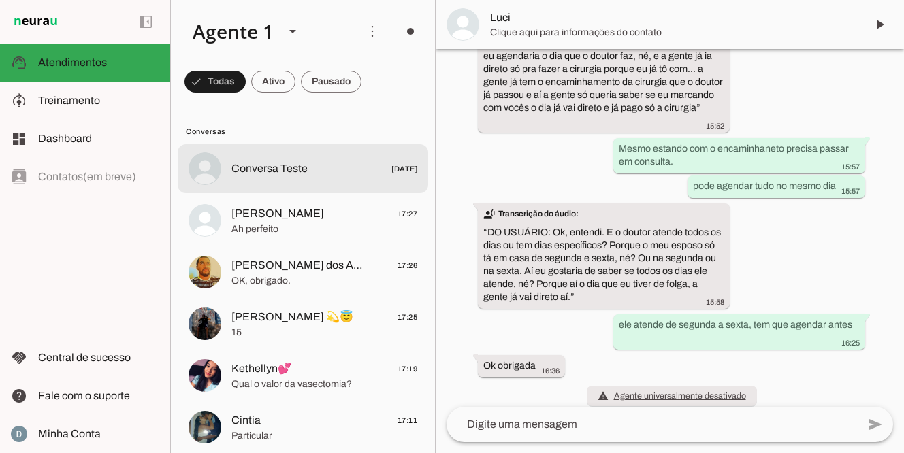
click at [289, 163] on span "Conversa Teste" at bounding box center [269, 169] width 76 height 16
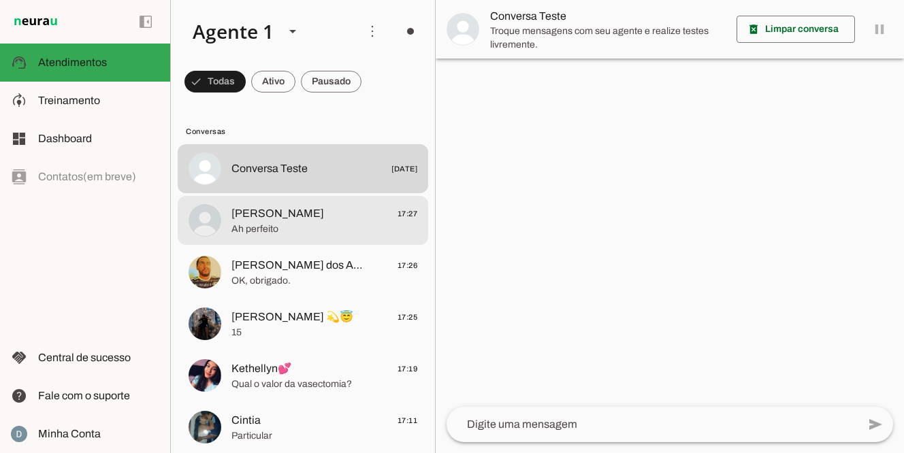
click at [322, 218] on span "Caroline 17:27" at bounding box center [324, 213] width 186 height 17
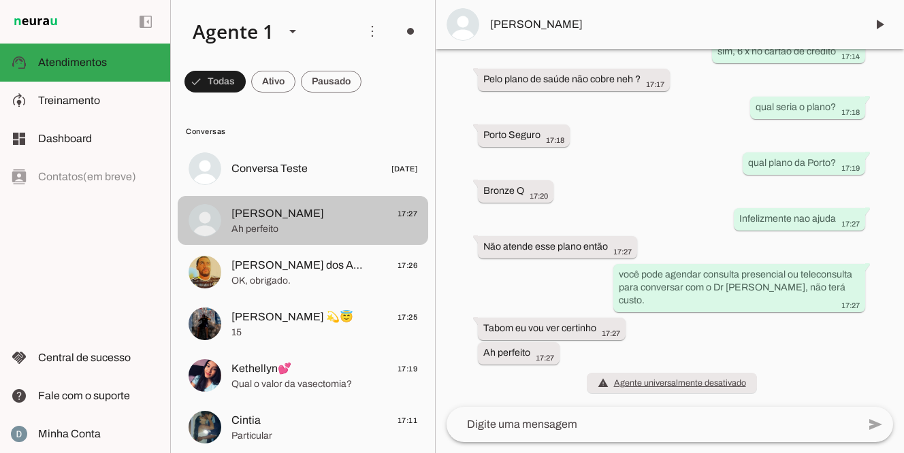
click at [295, 216] on span "Caroline 17:27" at bounding box center [324, 213] width 186 height 17
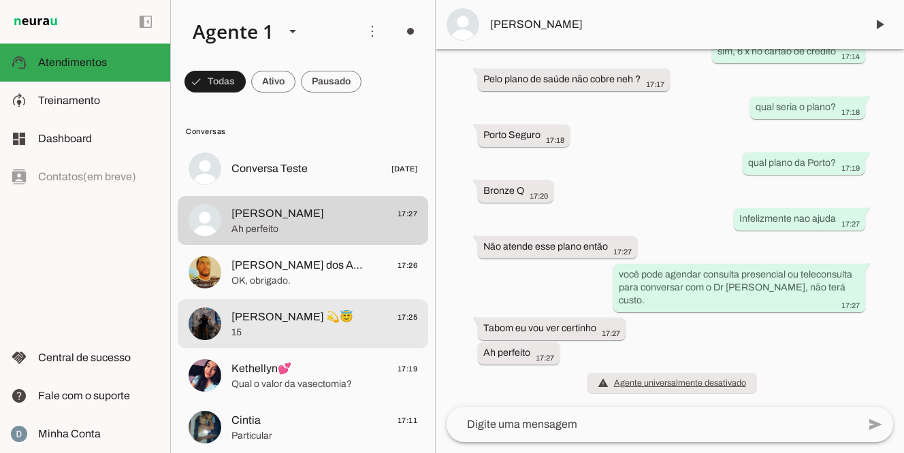
click at [263, 327] on span "15" at bounding box center [324, 333] width 186 height 14
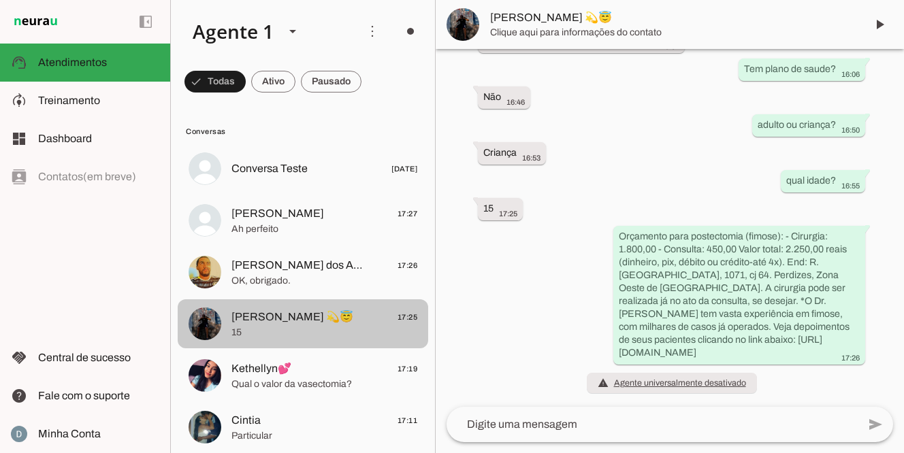
scroll to position [210, 0]
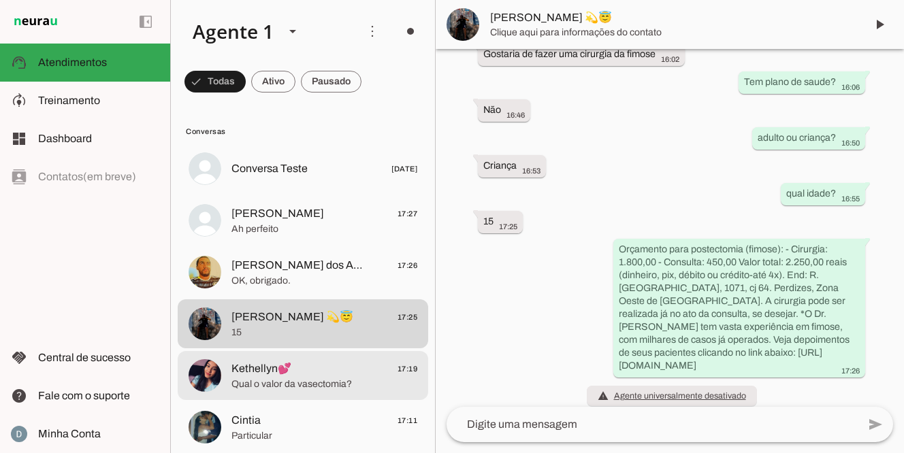
click at [255, 369] on span "Kethellyn💕" at bounding box center [261, 369] width 60 height 16
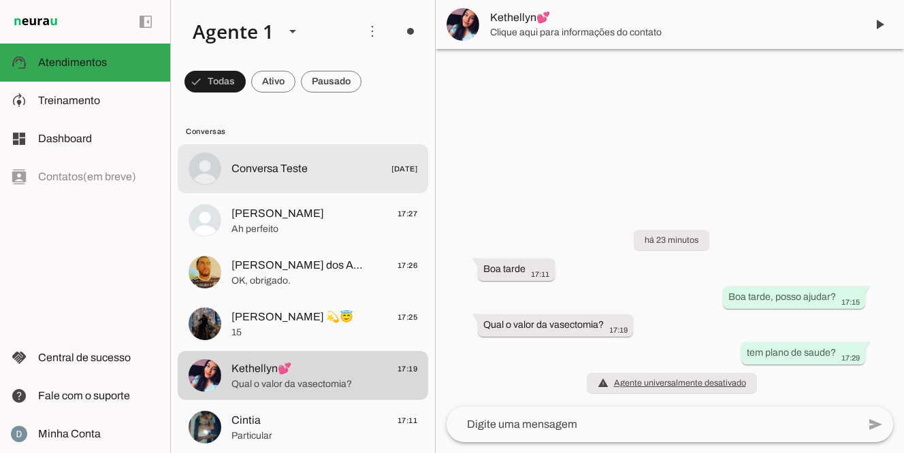
click at [304, 175] on span "Conversa Teste" at bounding box center [269, 169] width 76 height 16
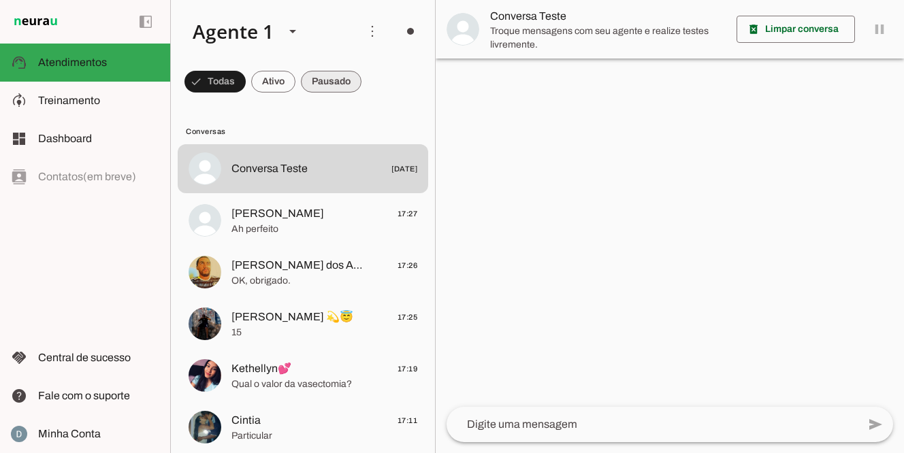
click at [246, 84] on span at bounding box center [214, 81] width 61 height 33
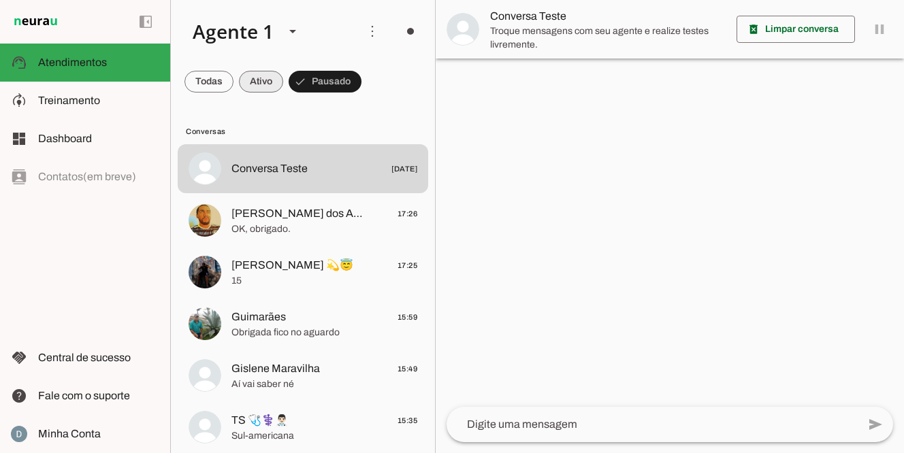
click at [233, 80] on span at bounding box center [208, 81] width 49 height 33
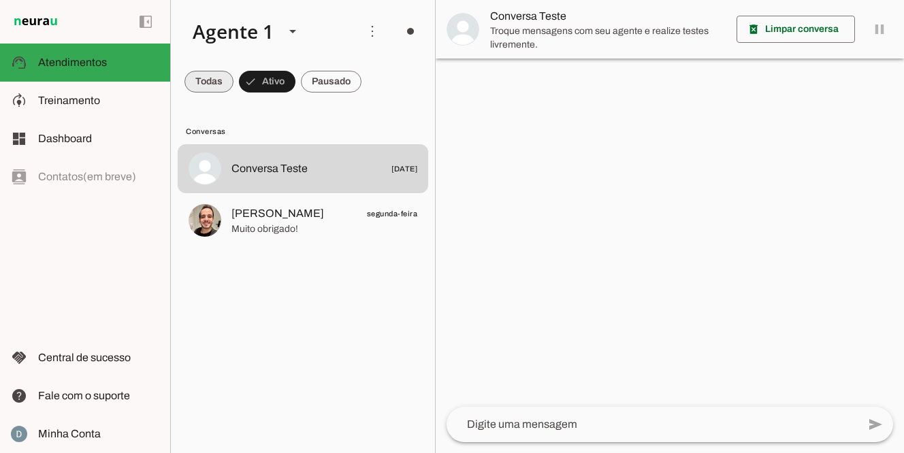
click at [191, 84] on span at bounding box center [208, 81] width 49 height 33
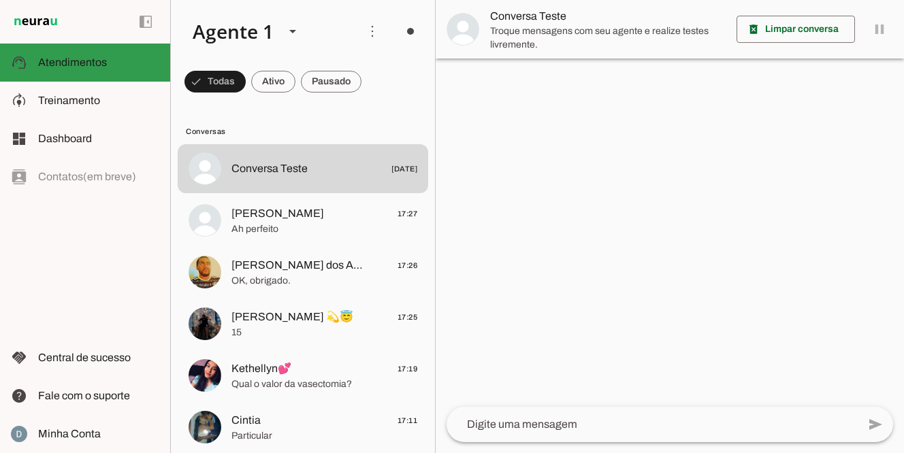
click at [113, 69] on slot at bounding box center [98, 62] width 121 height 16
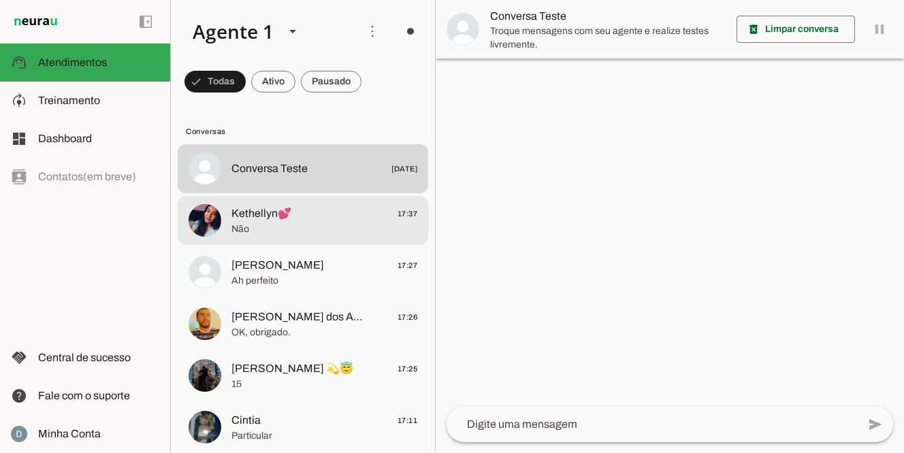
click at [288, 218] on span "Kethellyn💕 17:37" at bounding box center [324, 213] width 186 height 17
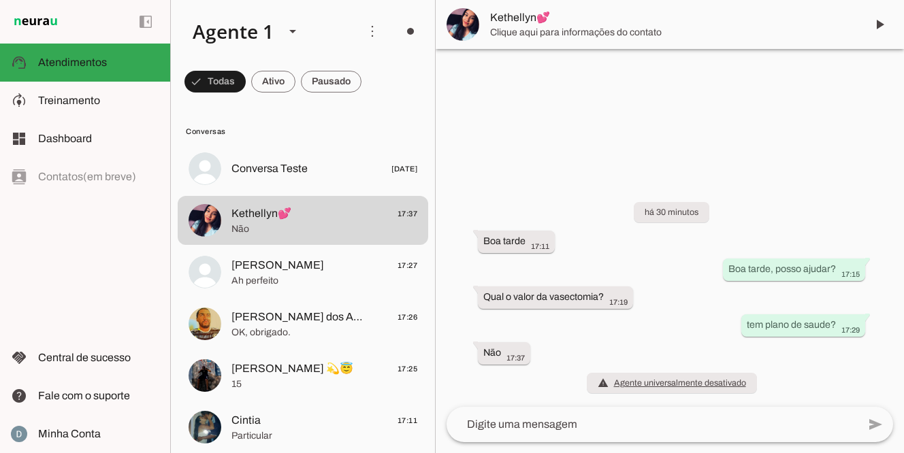
click at [591, 421] on textarea at bounding box center [651, 424] width 411 height 16
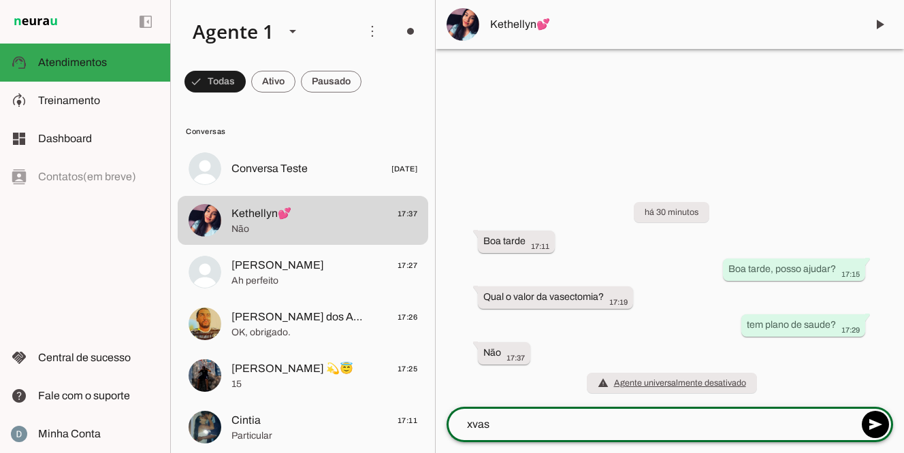
type textarea "Agradeço o contato. Orçamento para vasectomia: - Cirurgia: 1.100,00 - Consulta:…"
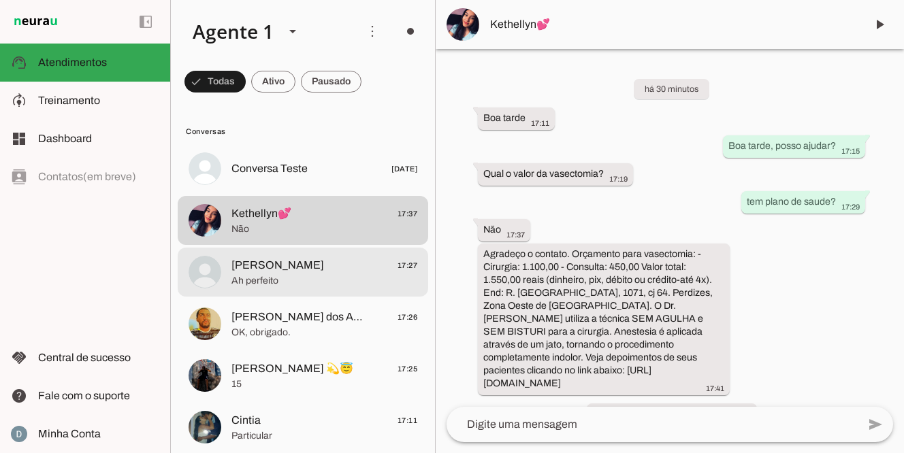
click at [325, 282] on span "Ah perfeito" at bounding box center [324, 281] width 186 height 14
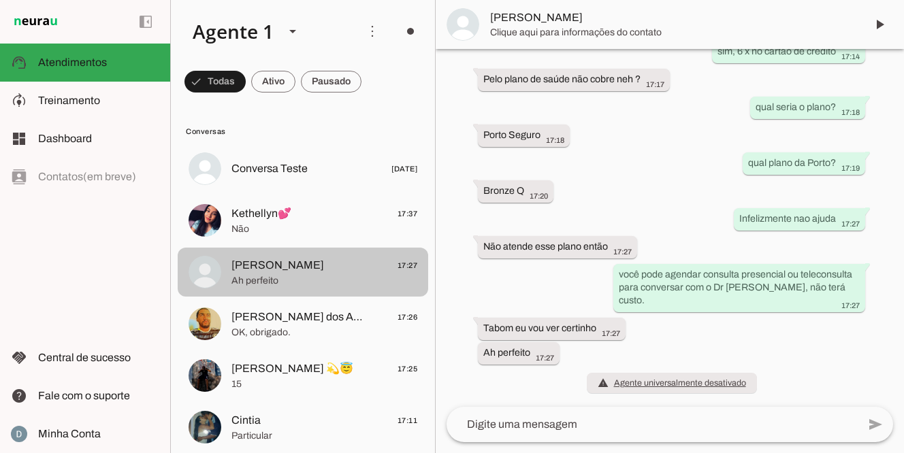
scroll to position [354, 0]
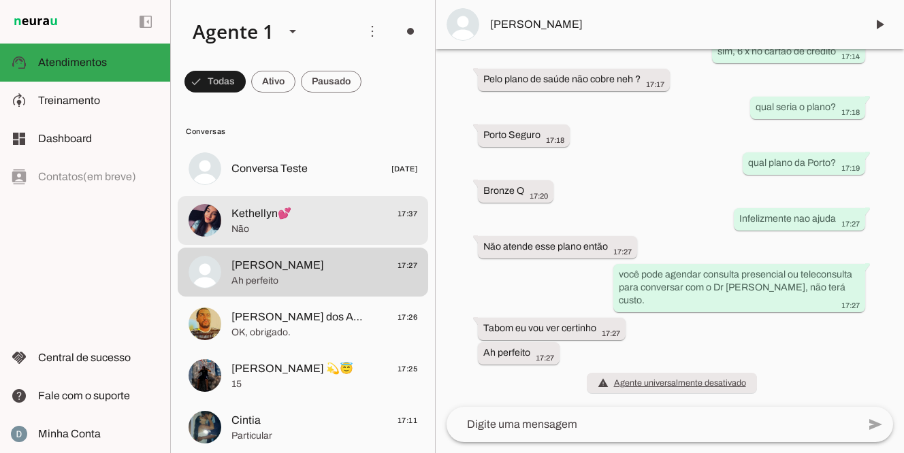
click at [318, 218] on span "Kethellyn💕 17:37" at bounding box center [324, 213] width 186 height 17
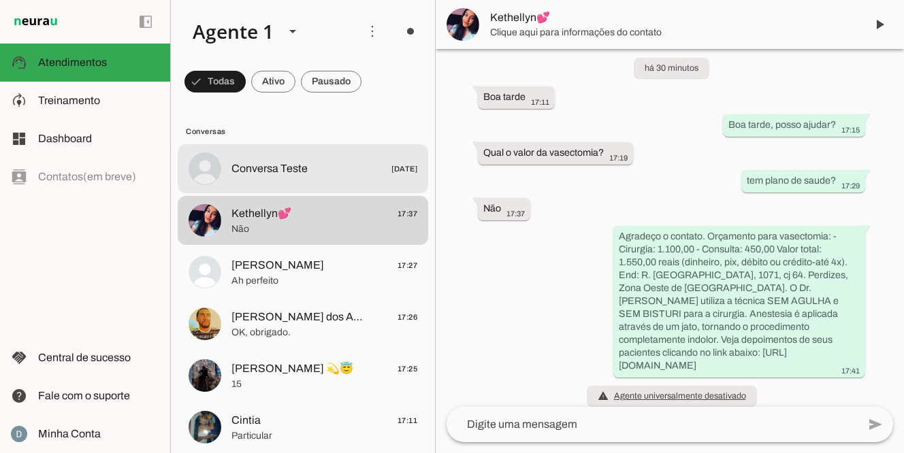
click at [318, 161] on span "Conversa Teste [DATE]" at bounding box center [324, 169] width 186 height 17
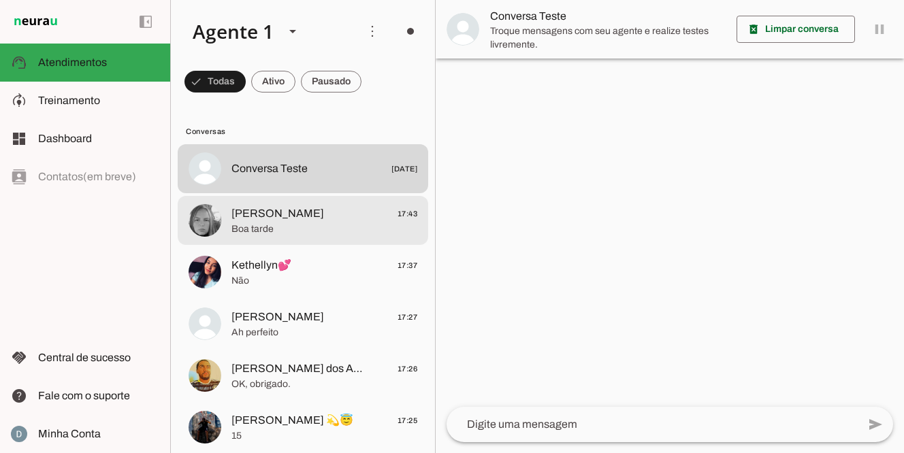
click at [324, 220] on span "Sara Almeida 17:43" at bounding box center [324, 213] width 186 height 17
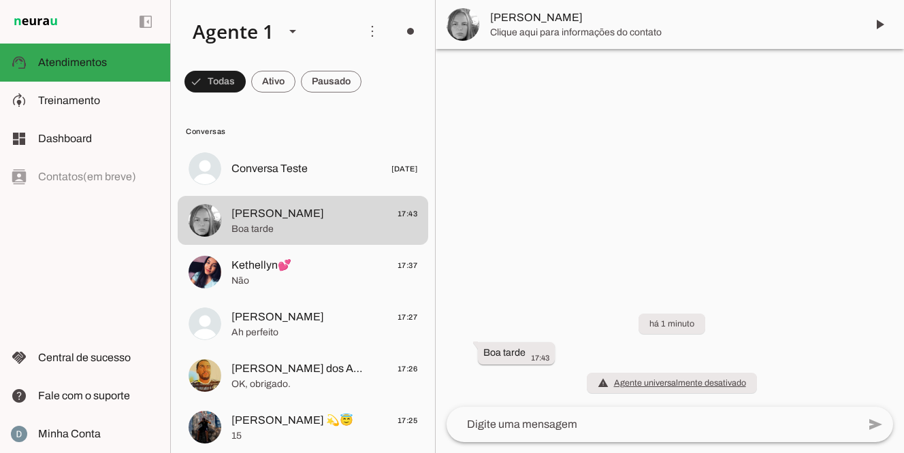
click at [618, 429] on textarea at bounding box center [651, 424] width 411 height 16
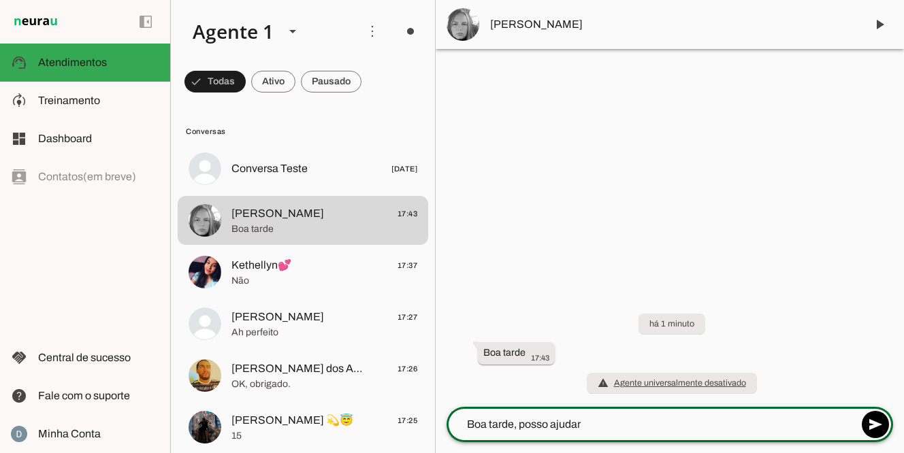
type textarea "Boa tarde, posso ajudar?"
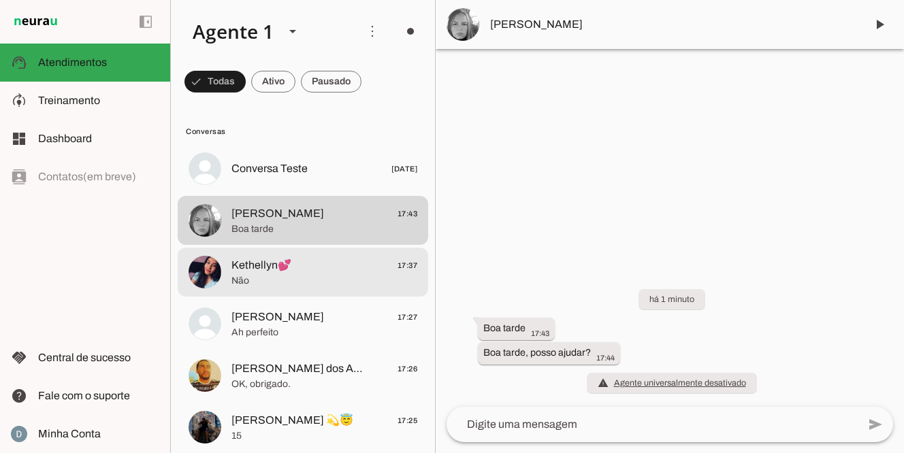
click at [356, 282] on span "Não" at bounding box center [324, 281] width 186 height 14
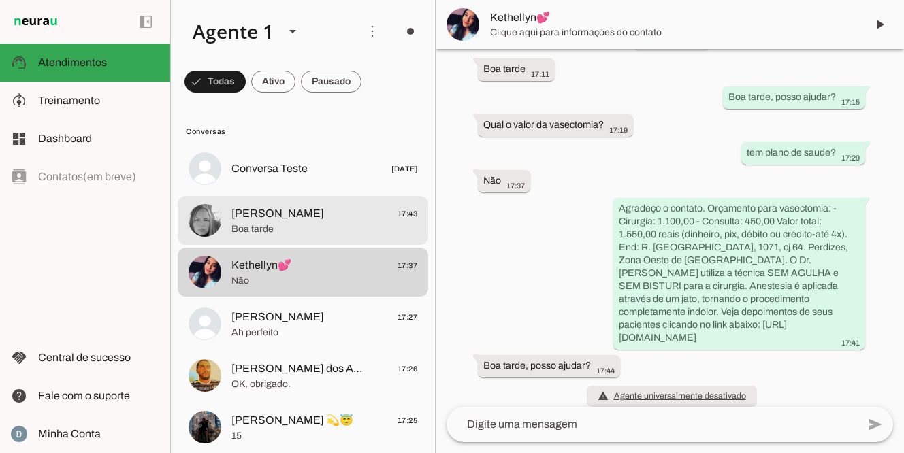
click at [357, 227] on span "Boa tarde" at bounding box center [324, 229] width 186 height 14
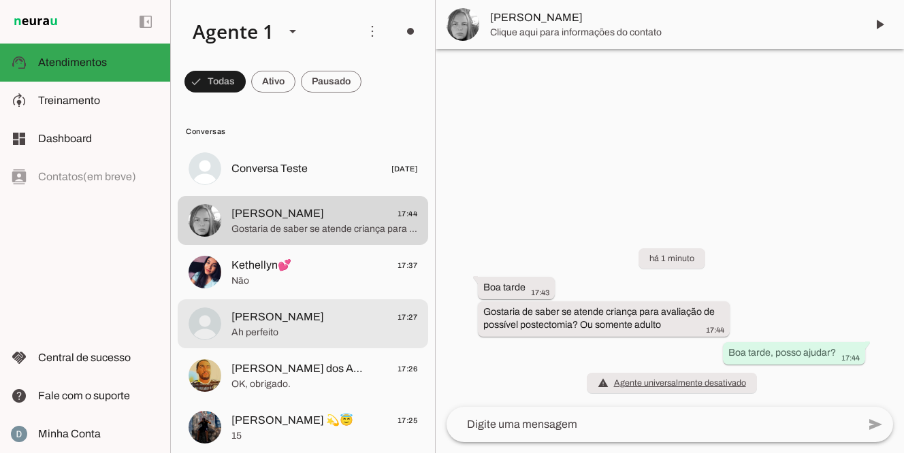
click at [320, 325] on span "Caroline 17:27" at bounding box center [324, 317] width 186 height 17
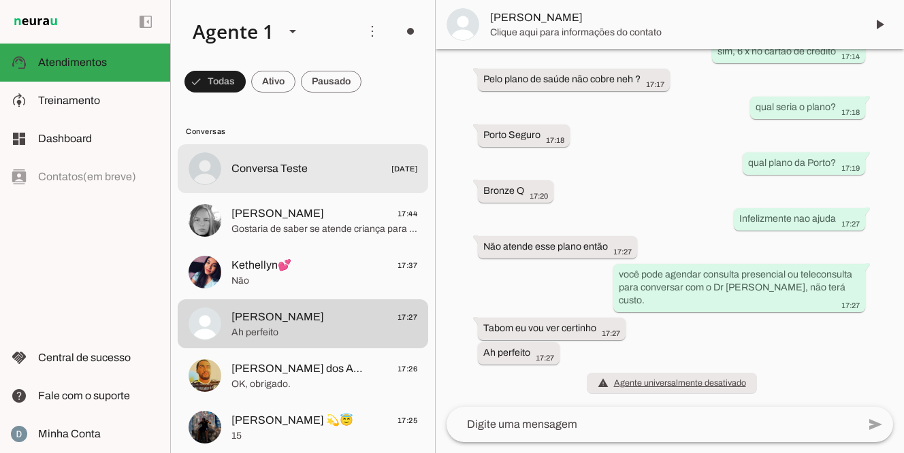
click at [327, 160] on div at bounding box center [324, 169] width 186 height 20
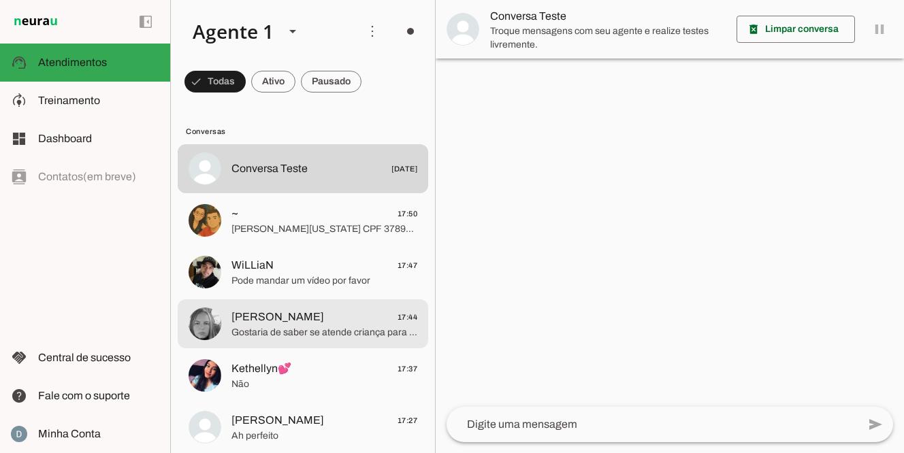
click at [322, 332] on span "Gostaria de saber se atende criança para avaliação de possível postectomia? Ou …" at bounding box center [324, 333] width 186 height 14
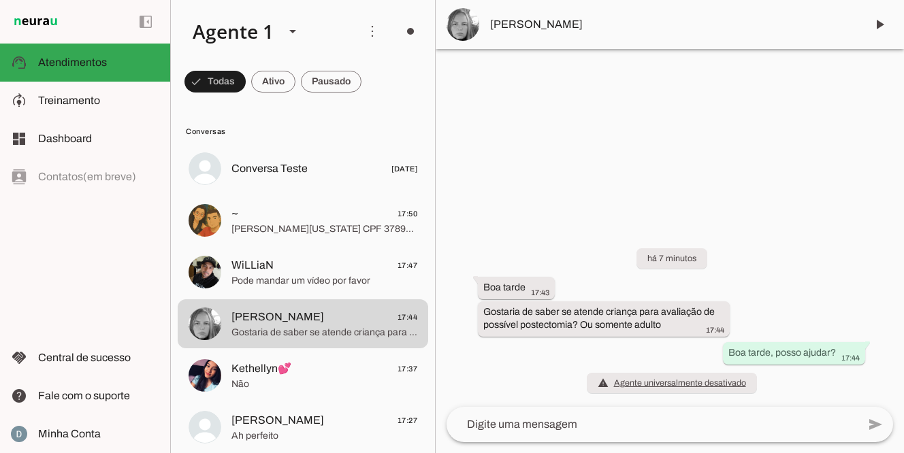
click at [513, 422] on textarea at bounding box center [651, 424] width 411 height 16
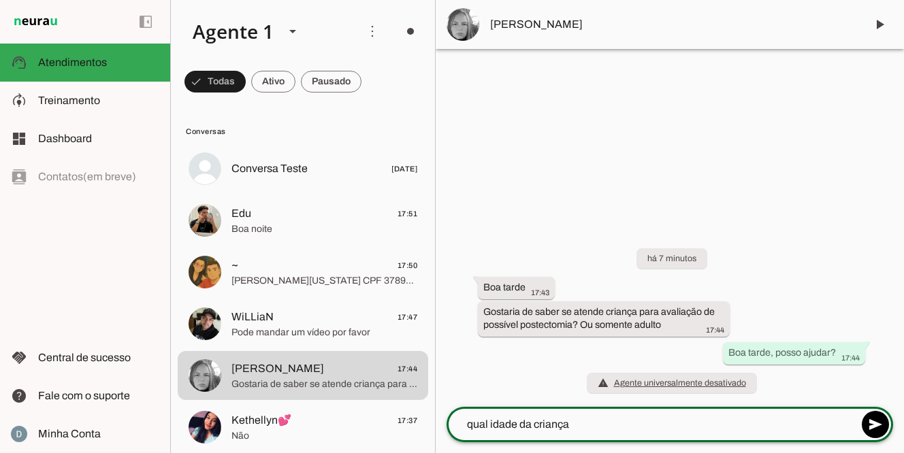
type textarea "qual idade da criança?"
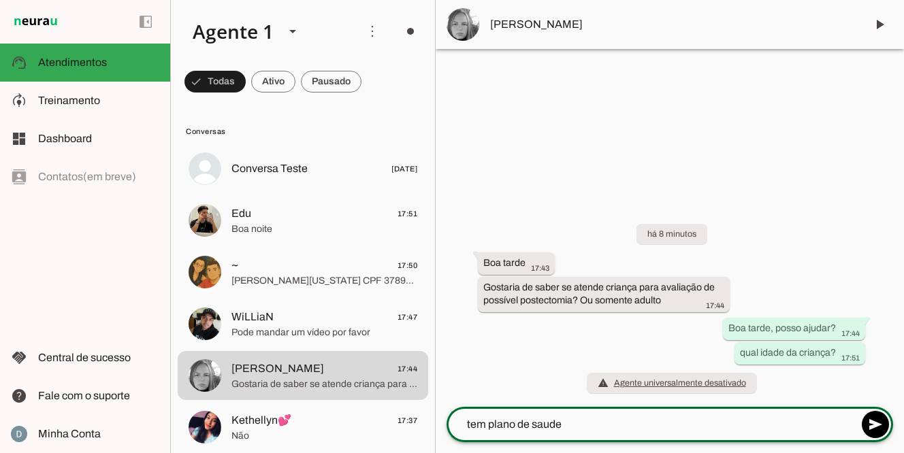
type textarea "tem plano de saude?"
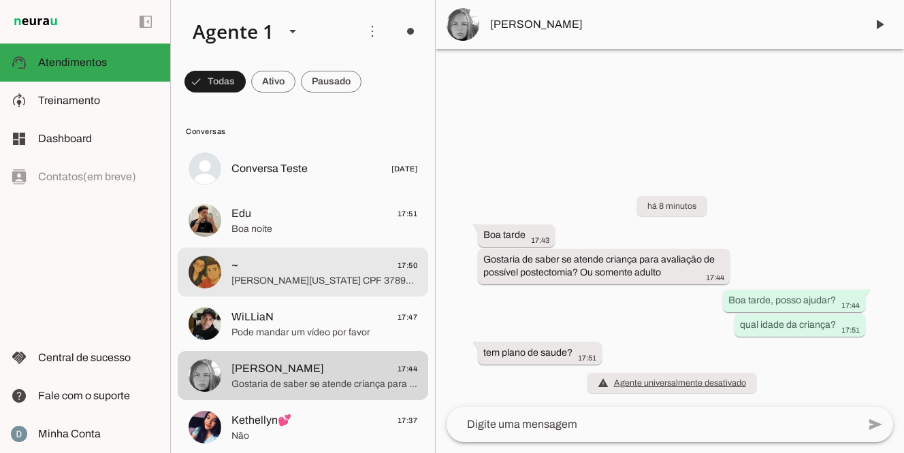
click at [299, 278] on span "[PERSON_NAME][US_STATE] CPF 37899269814" at bounding box center [324, 281] width 186 height 14
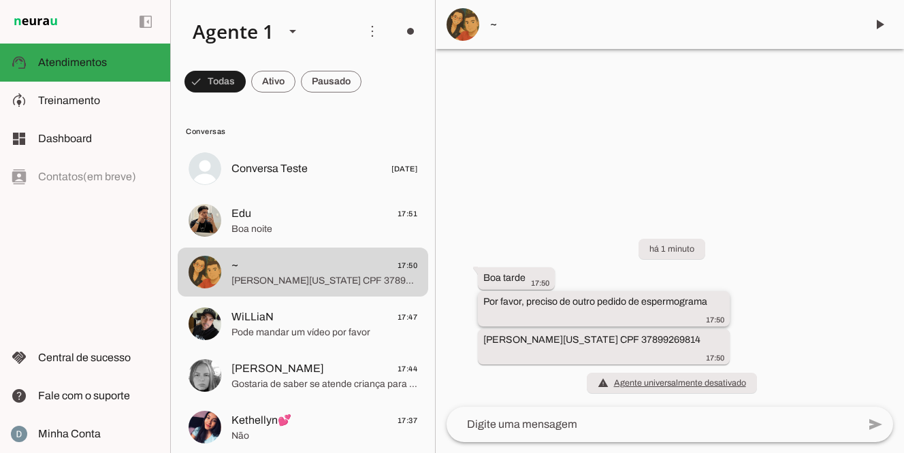
click at [716, 303] on div "Por favor, preciso de outro pedido de espermograma 17:50" at bounding box center [603, 310] width 241 height 30
click at [0, 0] on slot "Por favor, preciso de outro pedido de espermograma" at bounding box center [0, 0] width 0 height 0
drag, startPoint x: 484, startPoint y: 277, endPoint x: 720, endPoint y: 346, distance: 245.9
click at [720, 346] on div "há 1 minuto Boa tarde 17:50 Por favor, preciso de outro pedido de espermograma …" at bounding box center [669, 308] width 468 height 198
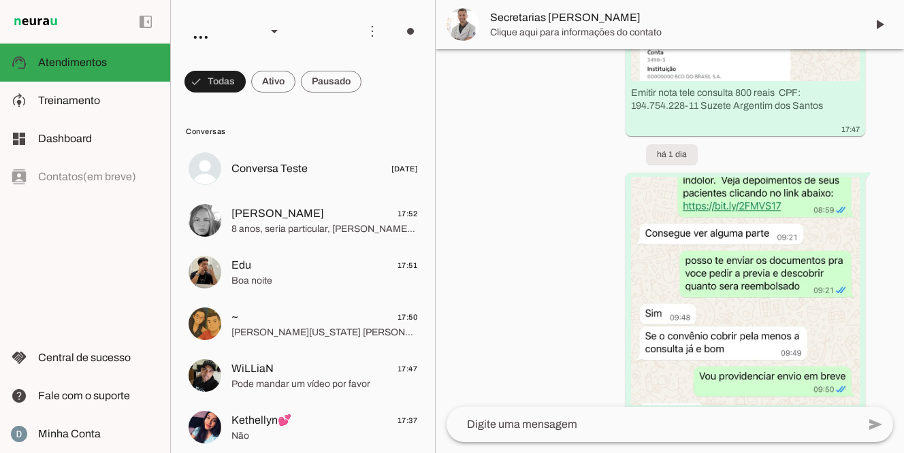
scroll to position [7764, 0]
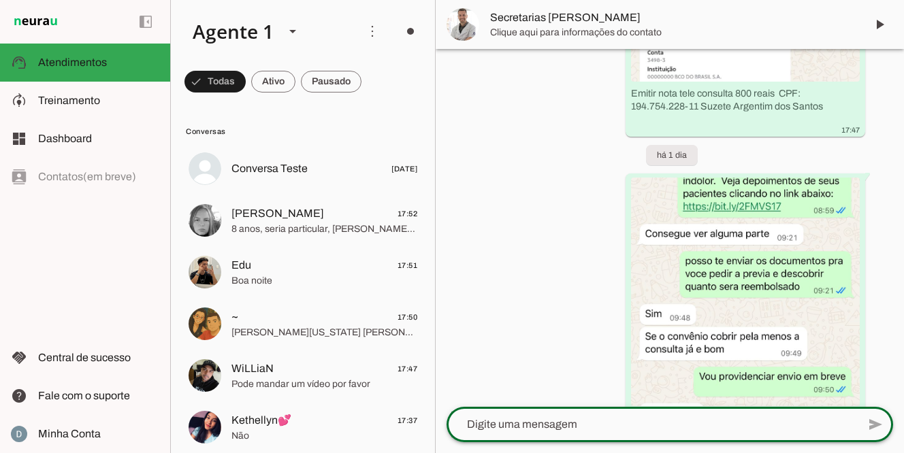
click at [591, 427] on textarea at bounding box center [651, 424] width 411 height 16
paste textarea "Boa tarde17:50 Por favor, preciso de outro pedido de espermograma17:50 [PERSON_…"
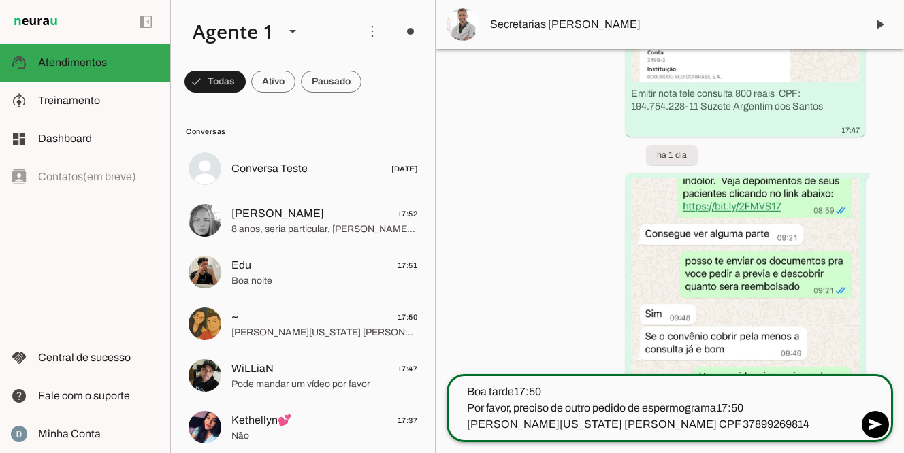
click at [565, 390] on textarea "Boa tarde17:50 Por favor, preciso de outro pedido de espermograma17:50 [PERSON_…" at bounding box center [651, 408] width 411 height 49
type textarea "Boa tarde Por favor, preciso de outro pedido de espermograma17:50 [PERSON_NAME]…"
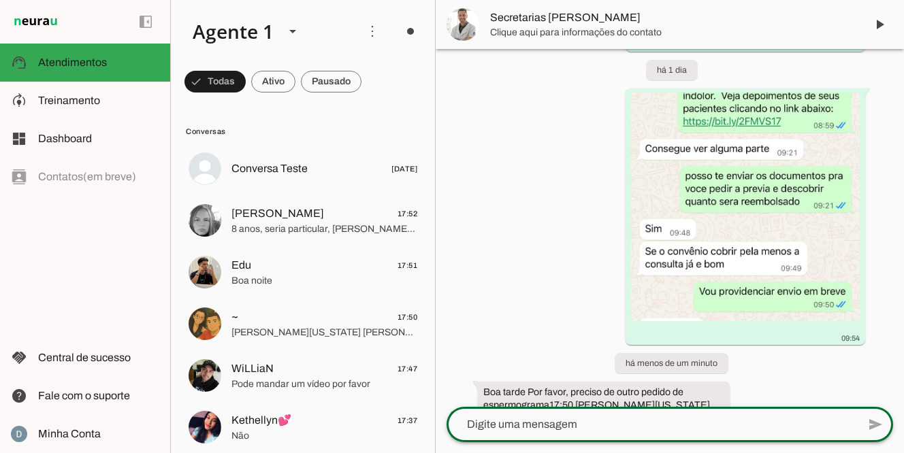
scroll to position [0, 0]
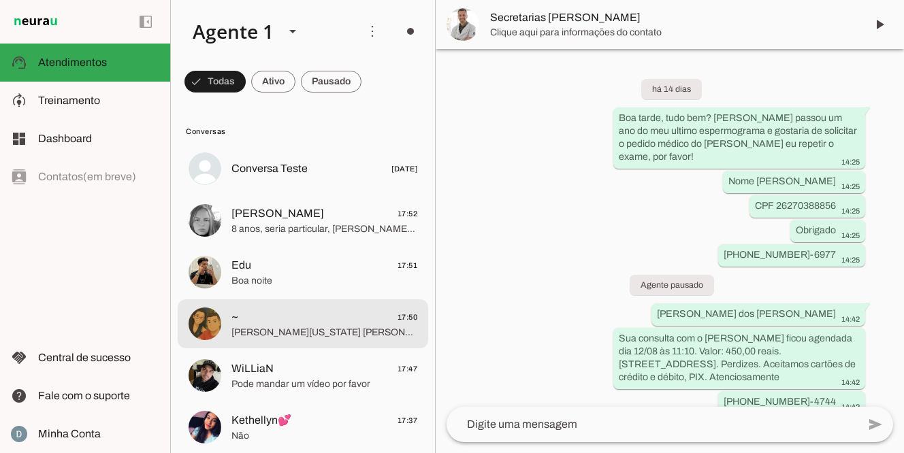
click at [284, 320] on span "~ 17:50" at bounding box center [324, 317] width 186 height 17
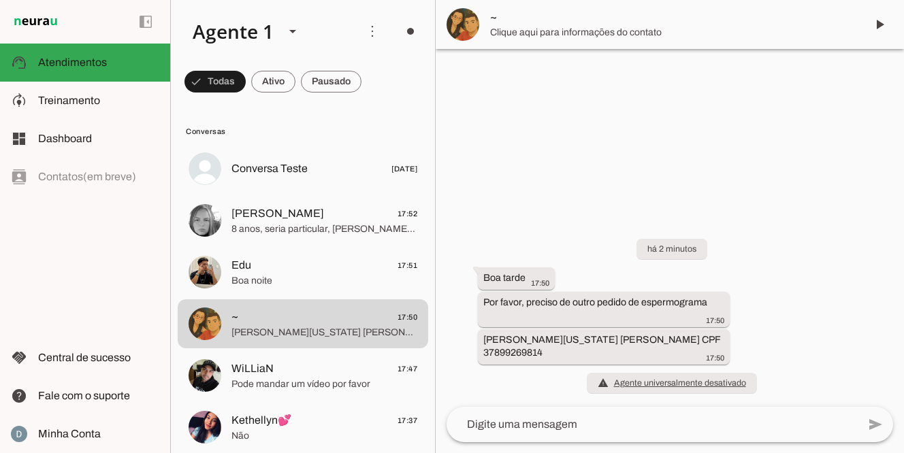
click at [551, 429] on textarea at bounding box center [651, 424] width 411 height 16
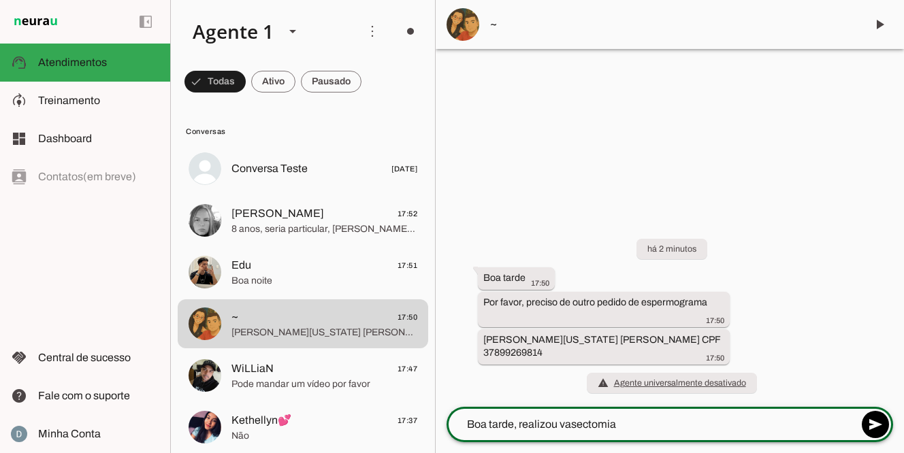
type textarea "Boa tarde, realizou vasectomia?"
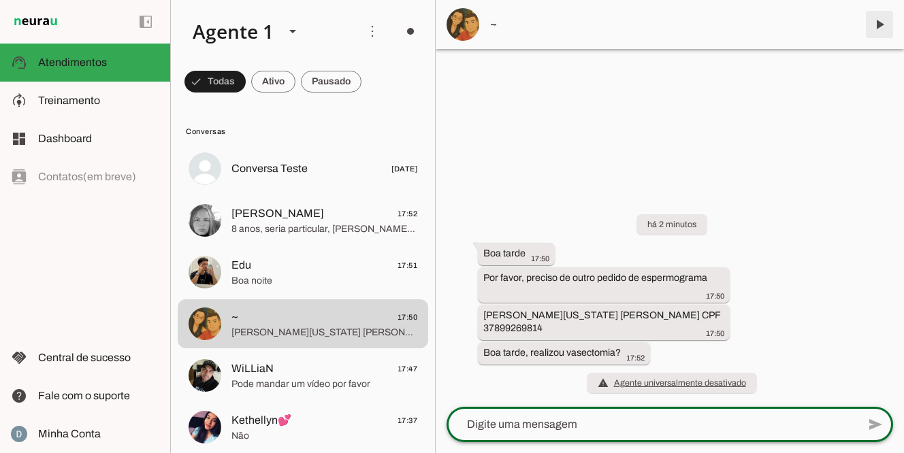
click at [876, 21] on span at bounding box center [879, 24] width 33 height 33
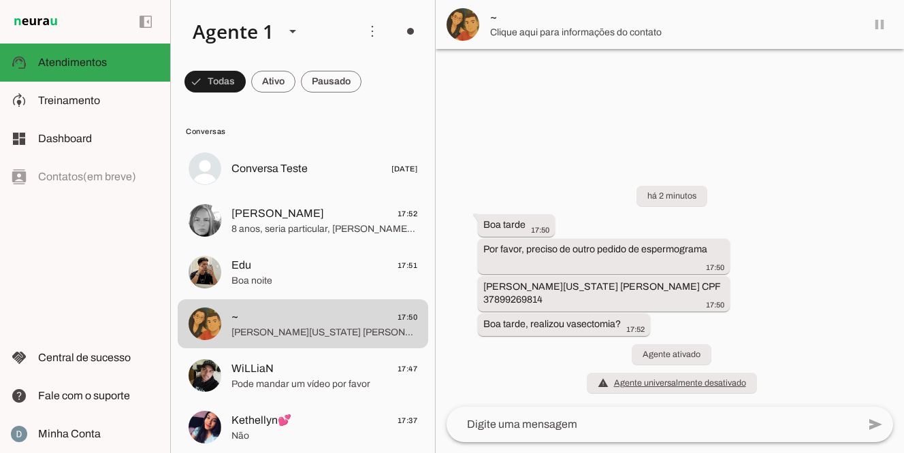
click at [518, 39] on md-item "~" at bounding box center [669, 24] width 468 height 49
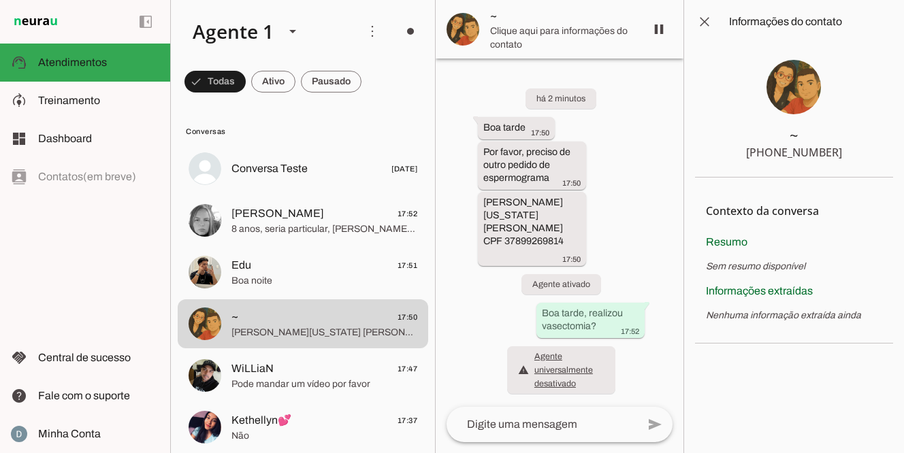
drag, startPoint x: 768, startPoint y: 153, endPoint x: 855, endPoint y: 150, distance: 87.1
click at [855, 151] on section "~ [PHONE_NUMBER]" at bounding box center [794, 111] width 198 height 134
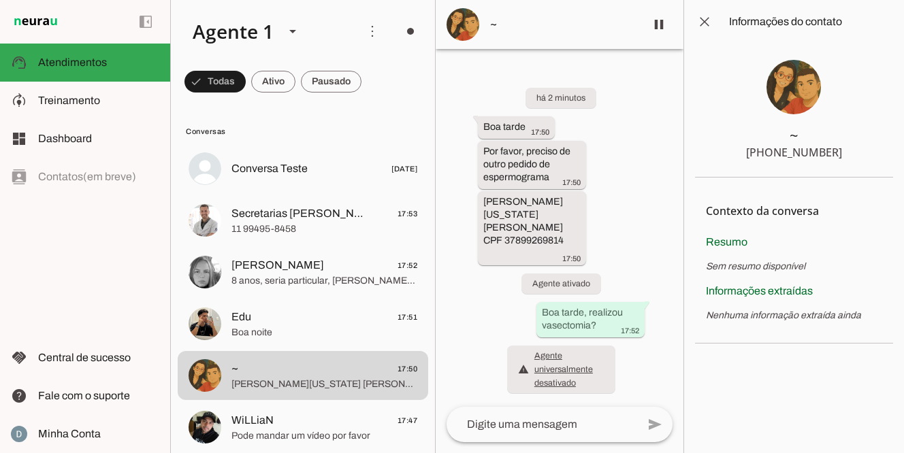
click at [703, 20] on span at bounding box center [704, 21] width 33 height 33
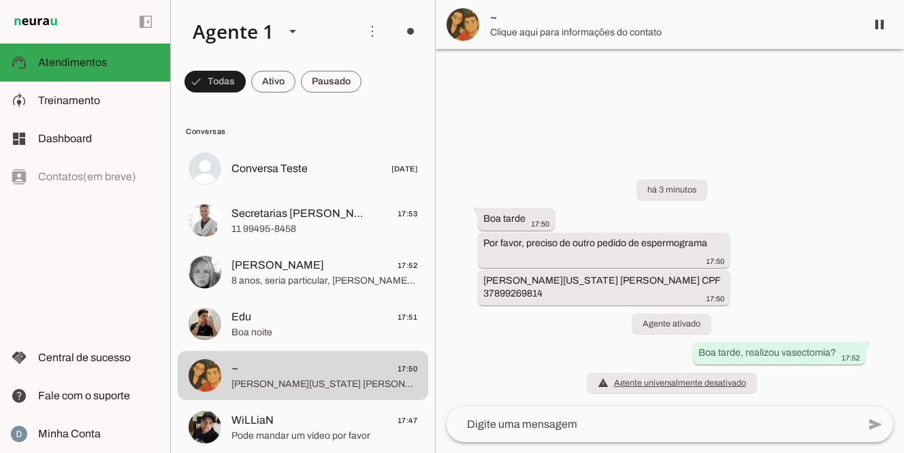
click at [703, 20] on div "Agente 1 Criar Agente Você atingiu o limite de IAs Neurau permitidas. Atualize …" at bounding box center [536, 226] width 733 height 453
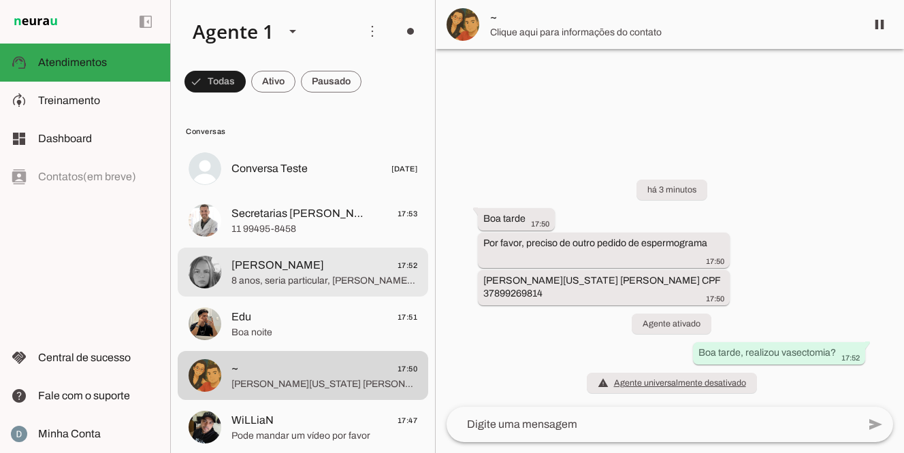
click at [284, 279] on span "8 anos, seria particular, [PERSON_NAME] [GEOGRAPHIC_DATA]" at bounding box center [324, 281] width 186 height 14
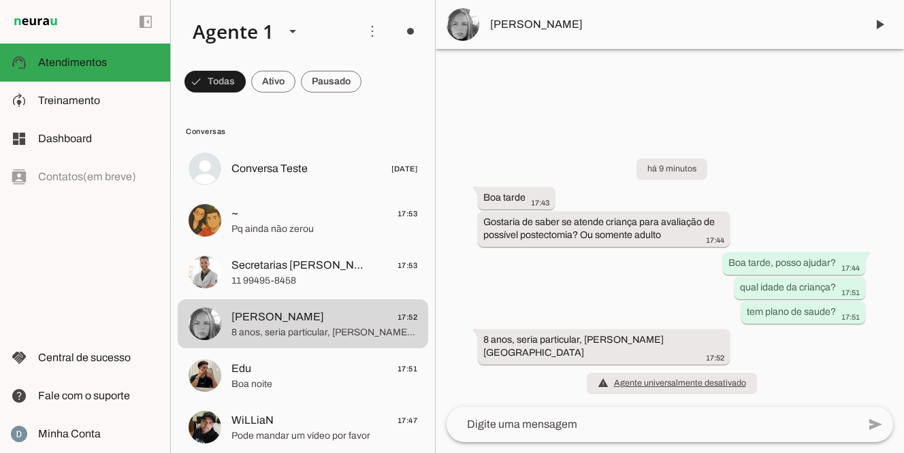
click at [620, 421] on textarea at bounding box center [651, 424] width 411 height 16
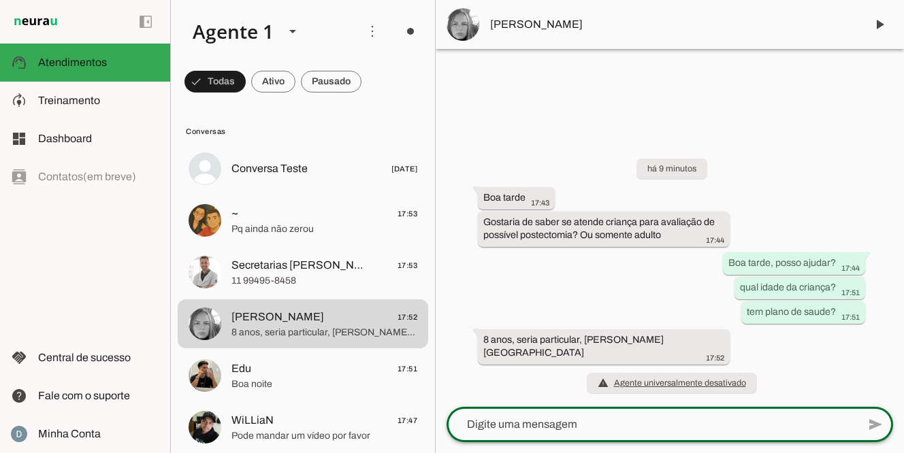
type textarea "Obrigado pelo contato. Segue orçamento para cirurgia de fimose: Valor: 12.000,0…"
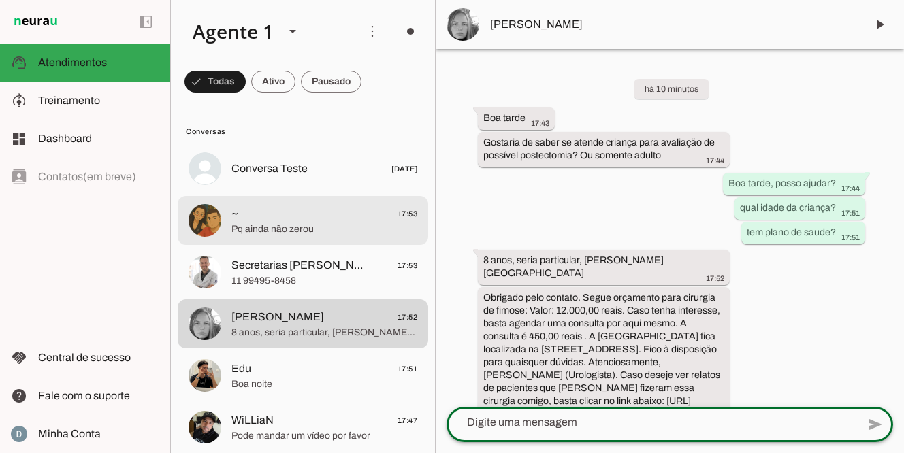
click at [262, 224] on span "Pq ainda não zerou" at bounding box center [324, 229] width 186 height 14
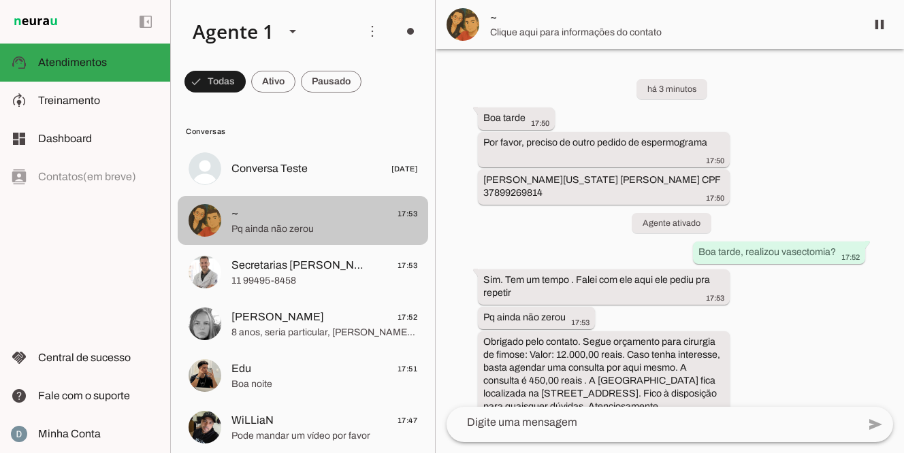
scroll to position [105, 0]
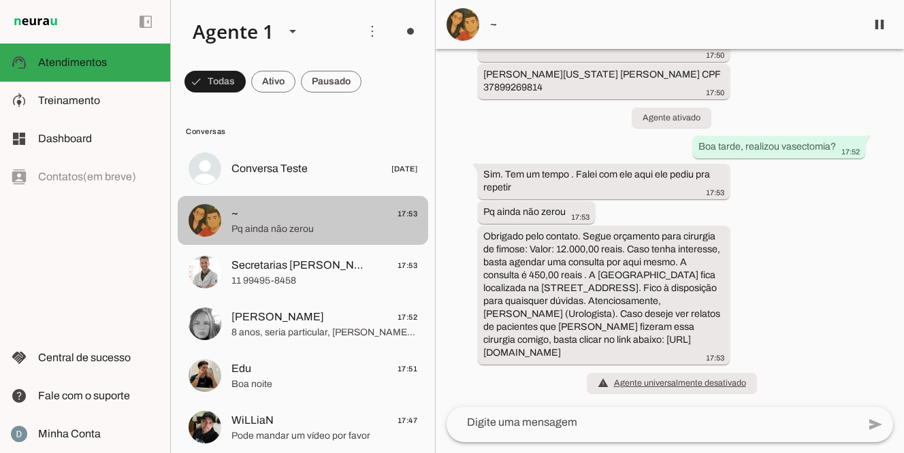
click at [262, 224] on span "Pq ainda não zerou" at bounding box center [324, 229] width 186 height 14
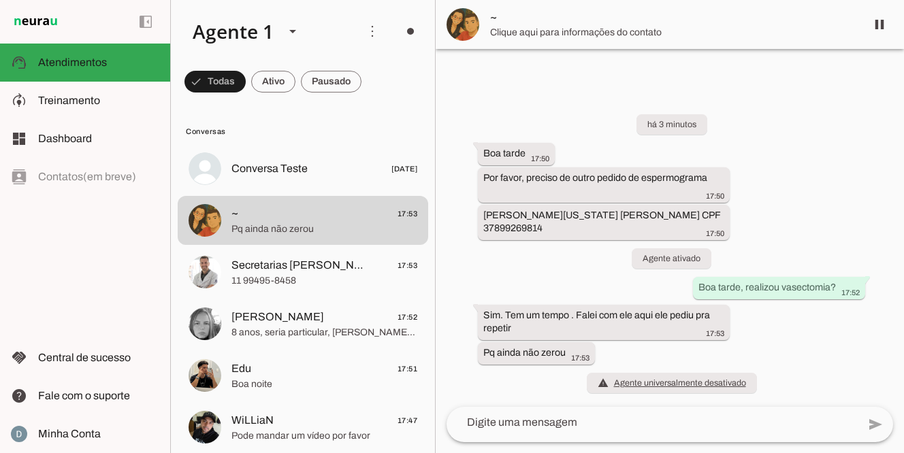
click at [503, 430] on textarea at bounding box center [651, 422] width 411 height 16
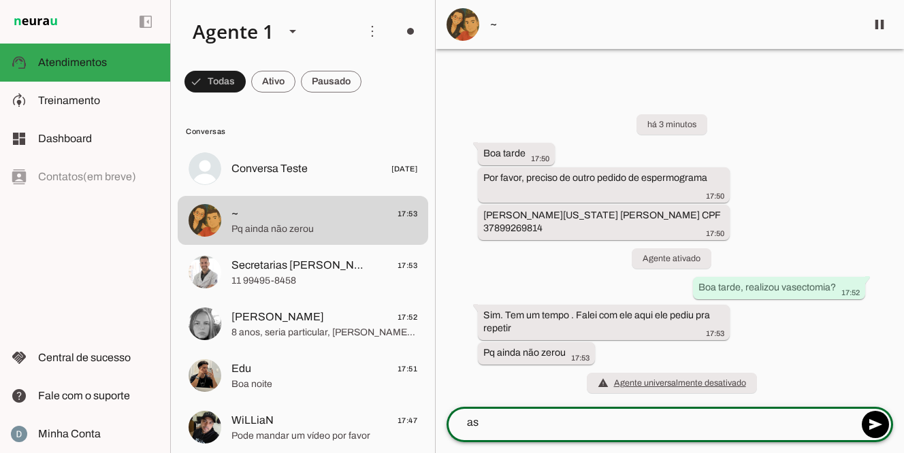
type textarea "a"
type textarea "vamos providenciar e envio quando possivel"
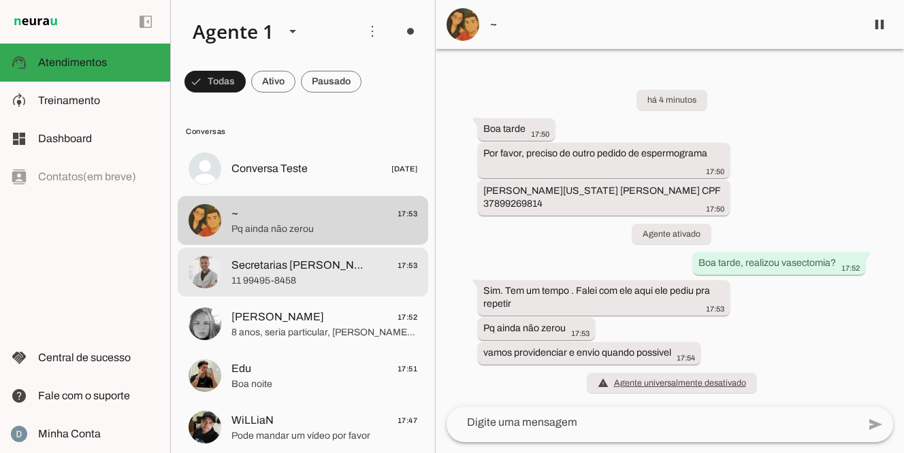
click at [261, 268] on span "Secretarias [PERSON_NAME]" at bounding box center [298, 265] width 134 height 16
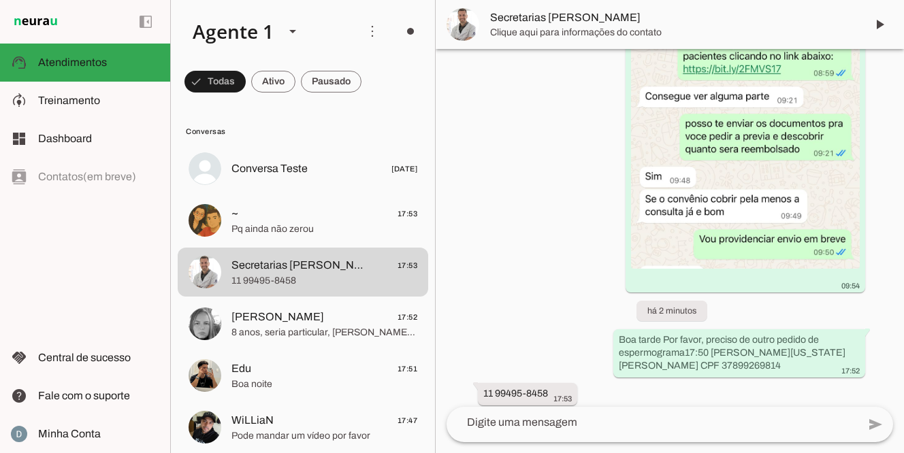
scroll to position [7877, 0]
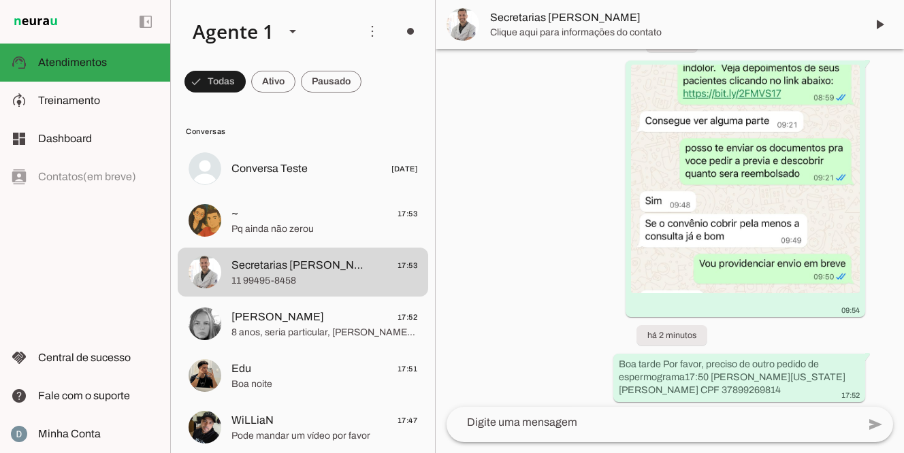
click at [537, 415] on textarea at bounding box center [651, 422] width 411 height 16
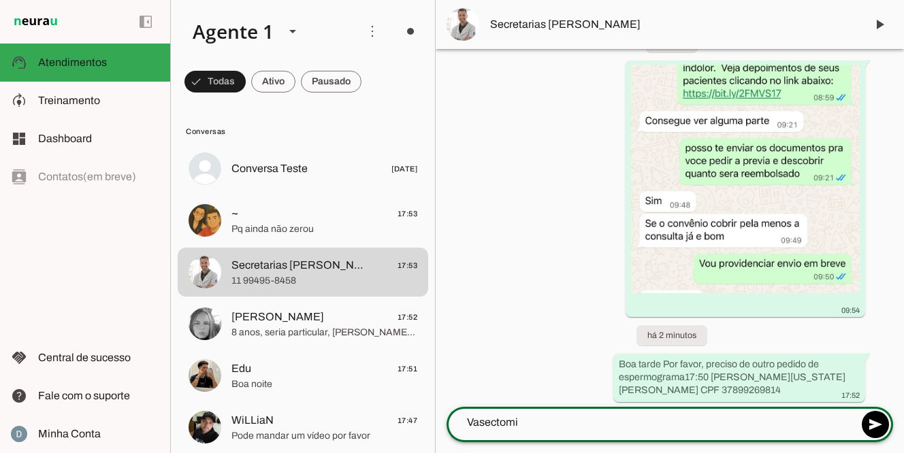
type textarea "Vasectomia"
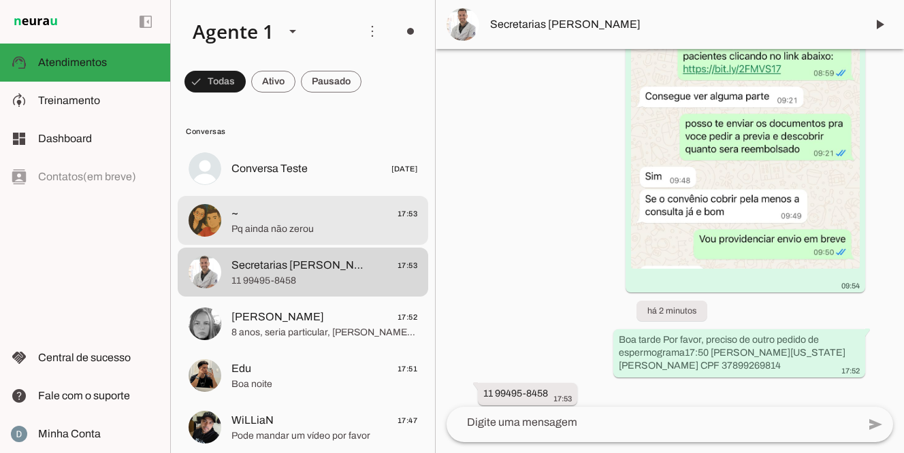
click at [293, 225] on span "Pq ainda não zerou" at bounding box center [324, 229] width 186 height 14
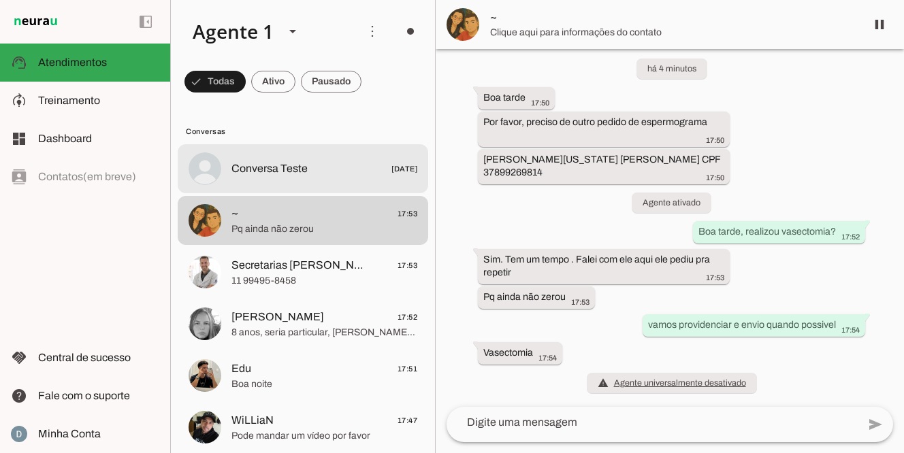
click at [294, 172] on span "Conversa Teste" at bounding box center [269, 169] width 76 height 16
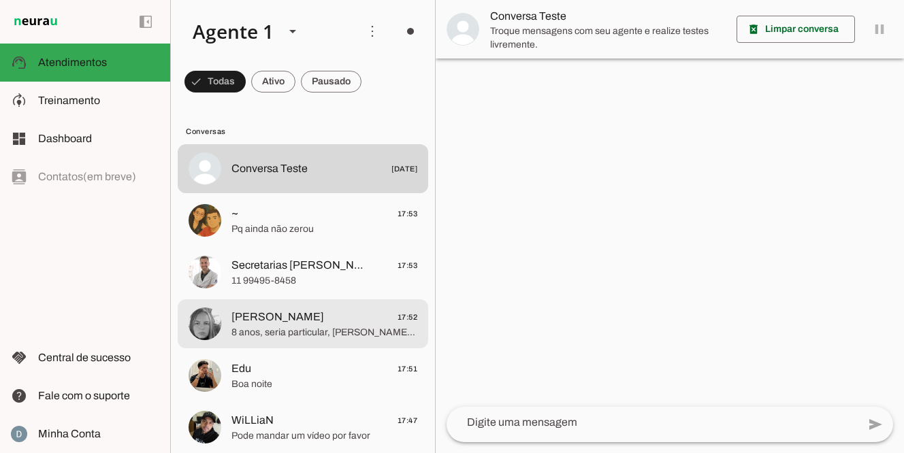
click at [270, 322] on span "[PERSON_NAME]" at bounding box center [277, 317] width 93 height 16
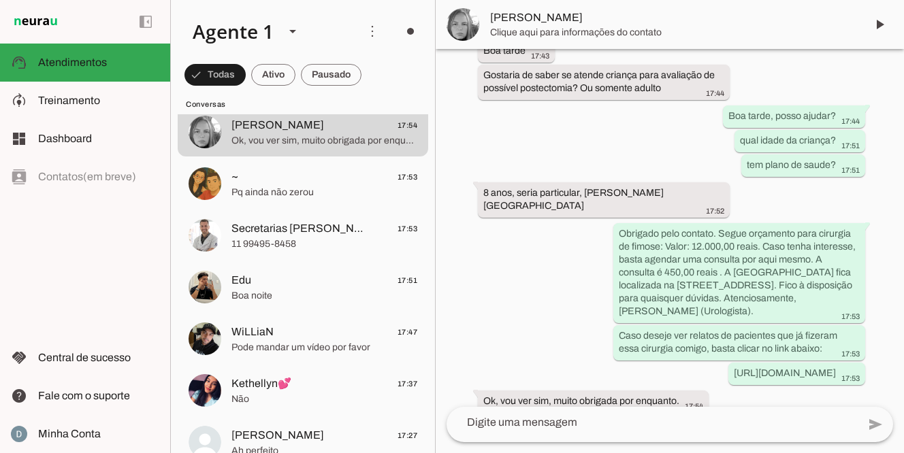
scroll to position [116, 0]
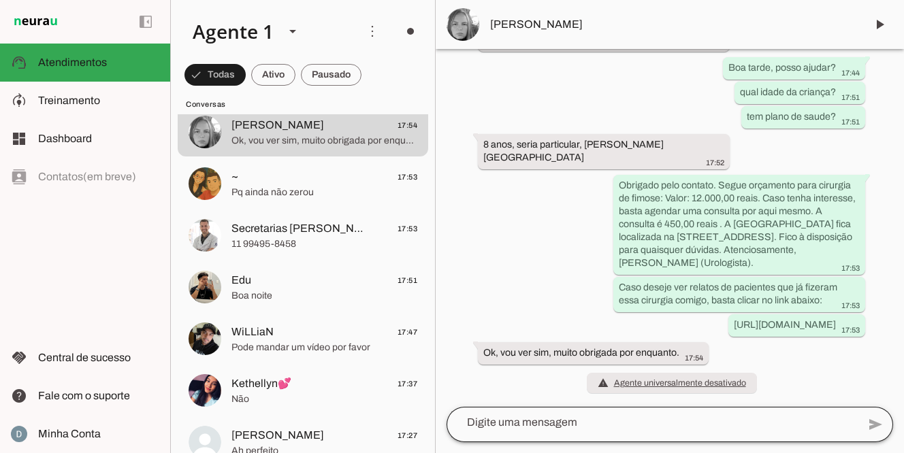
click at [495, 432] on div at bounding box center [651, 422] width 411 height 35
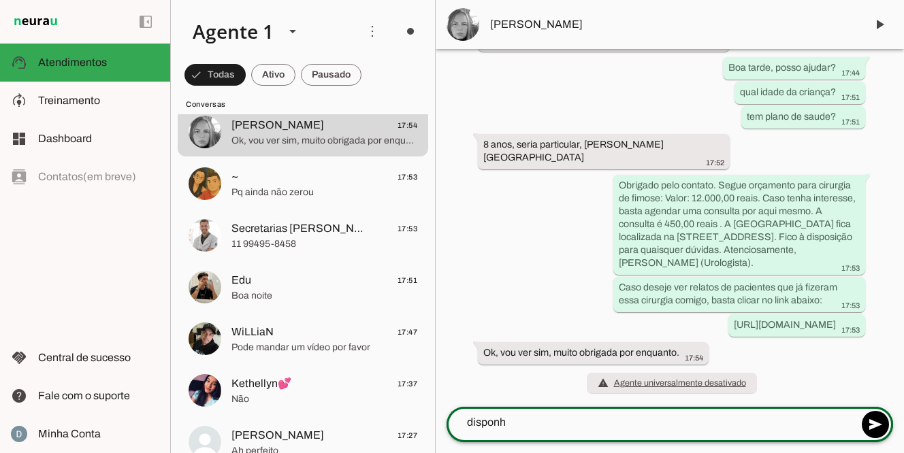
type textarea "disponha"
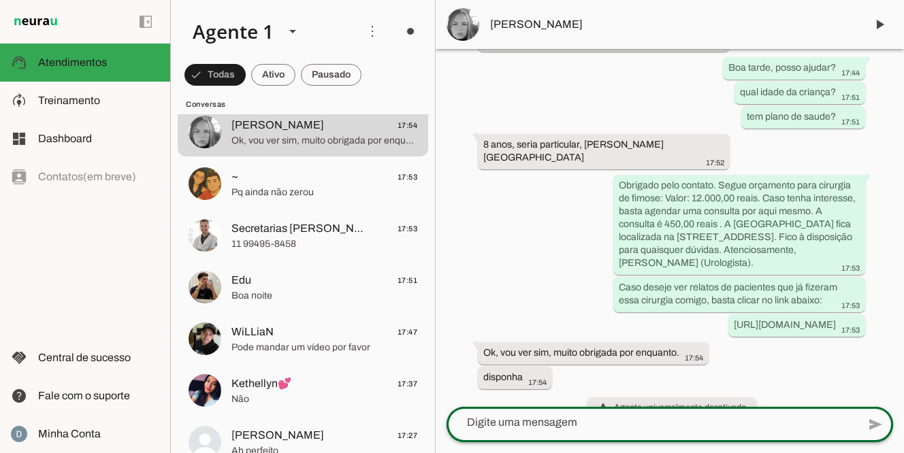
scroll to position [140, 0]
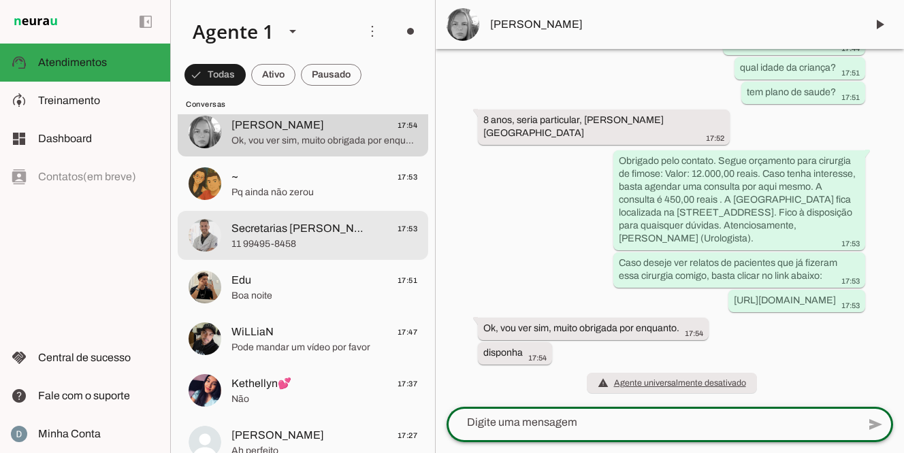
click at [294, 246] on span "11 99495-8458" at bounding box center [324, 244] width 186 height 14
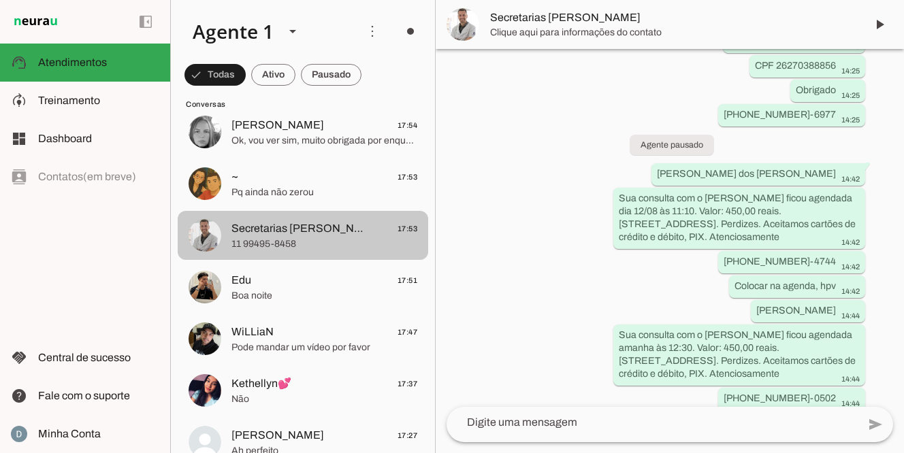
scroll to position [8258, 0]
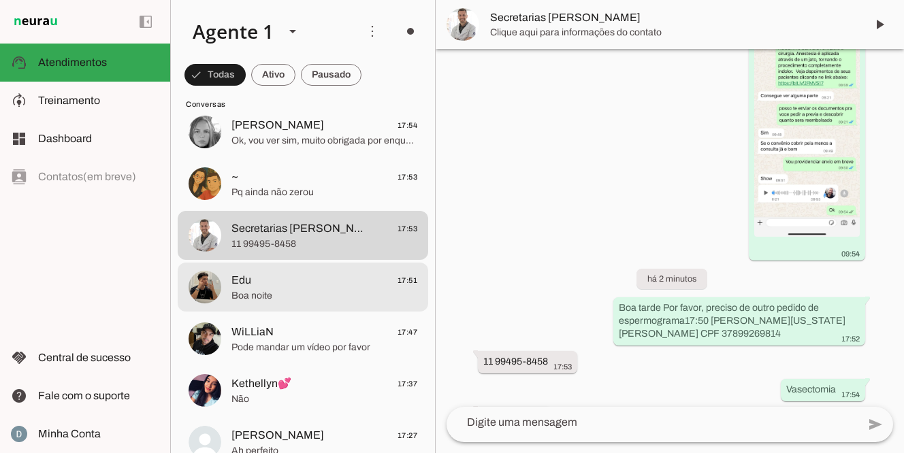
click at [279, 286] on span "Edu 17:51" at bounding box center [324, 280] width 186 height 17
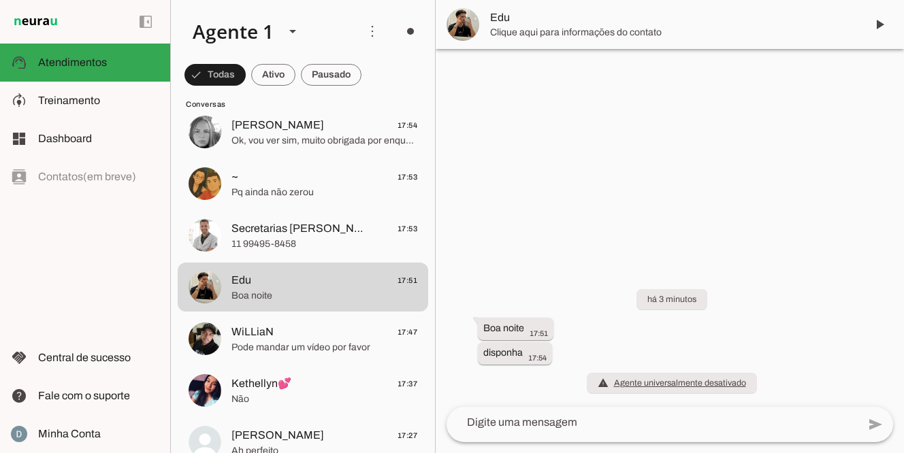
click at [528, 423] on textarea at bounding box center [651, 422] width 411 height 16
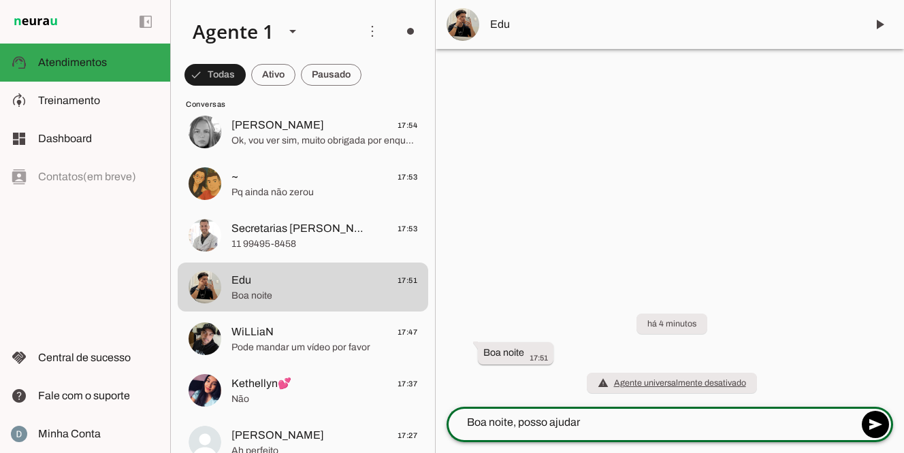
type textarea "Boa noite, posso ajudar?"
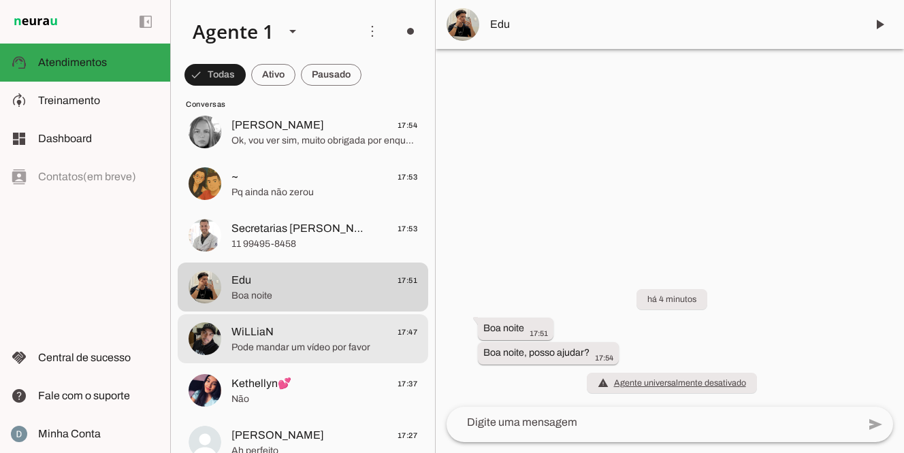
click at [321, 344] on span "Pode mandar um vídeo por favor" at bounding box center [324, 348] width 186 height 14
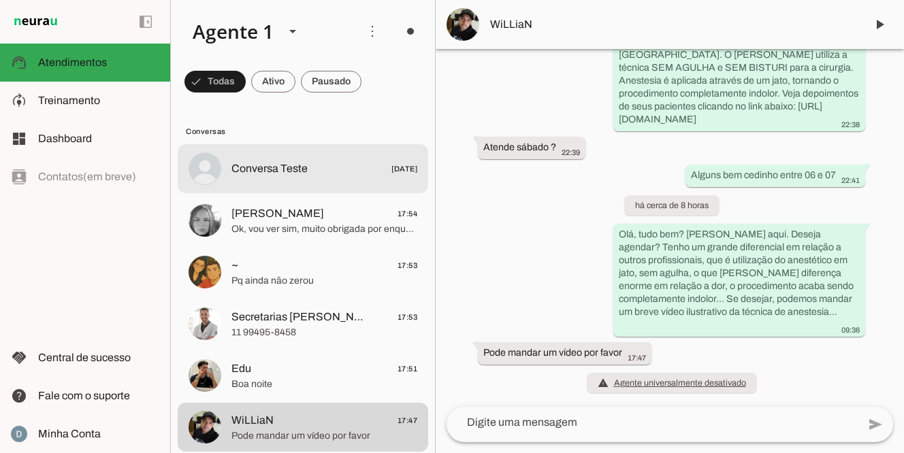
click at [318, 168] on span "Conversa Teste [DATE]" at bounding box center [324, 169] width 186 height 17
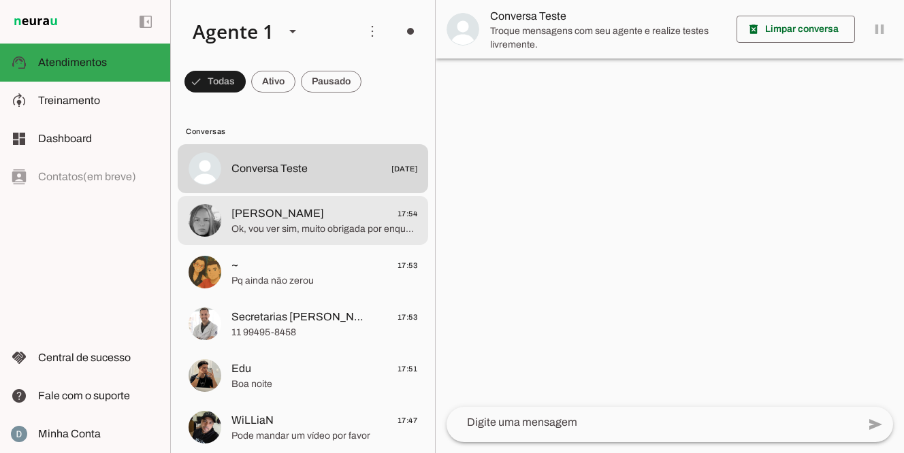
click at [271, 219] on span "[PERSON_NAME]" at bounding box center [277, 213] width 93 height 16
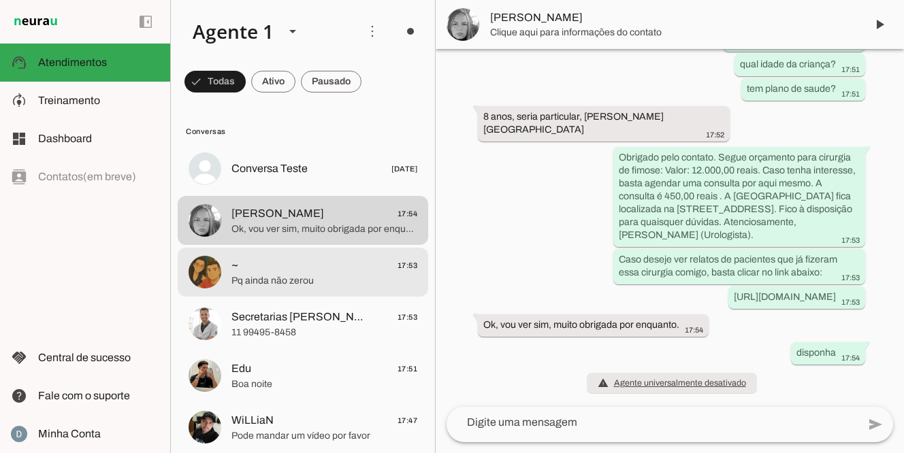
click at [275, 276] on span "Pq ainda não zerou" at bounding box center [324, 281] width 186 height 14
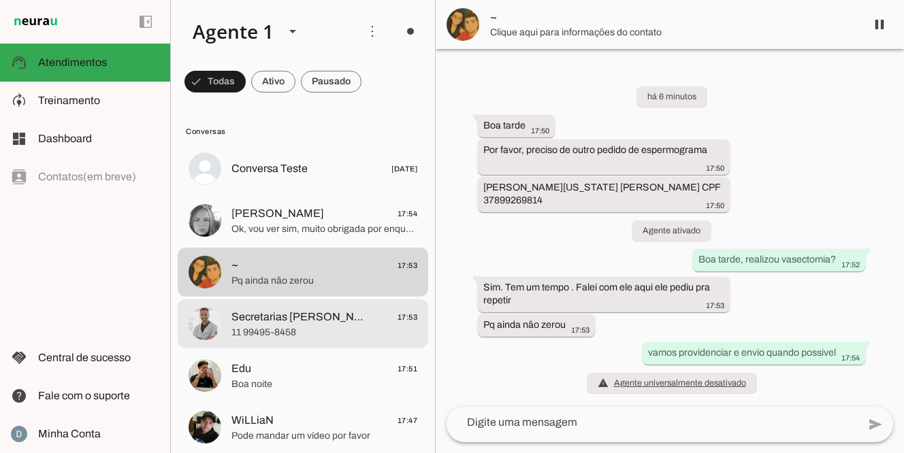
click at [274, 318] on span "Secretarias Dr [PERSON_NAME]" at bounding box center [298, 317] width 134 height 16
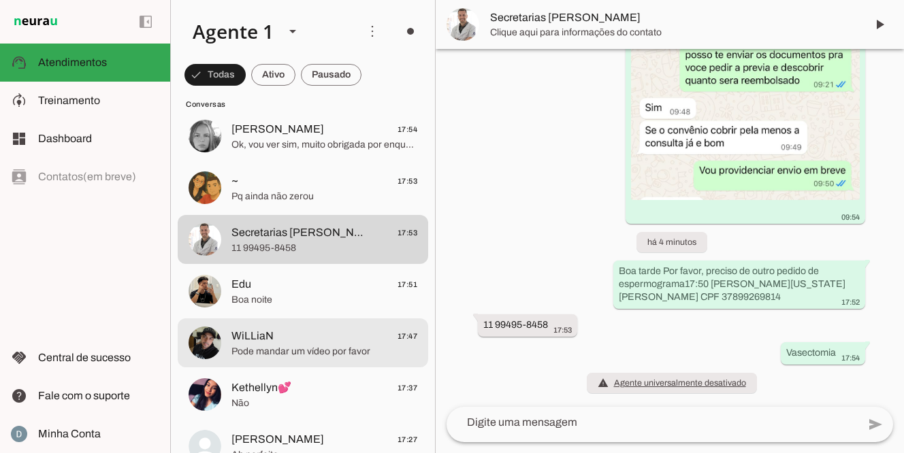
scroll to position [7905, 0]
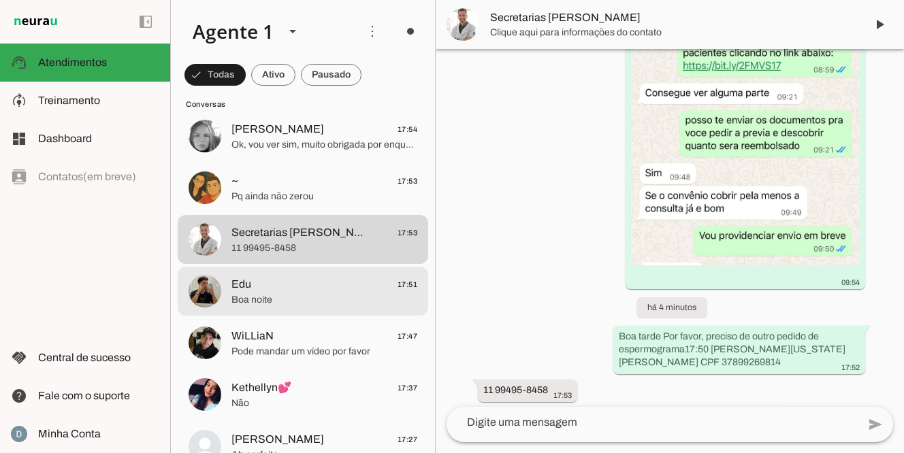
click at [272, 300] on span "Boa noite" at bounding box center [324, 300] width 186 height 14
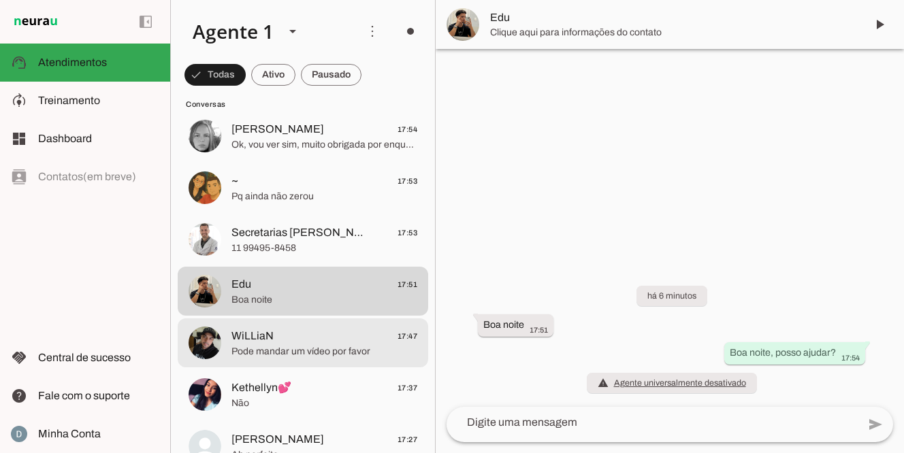
click at [276, 351] on span "Pode mandar um vídeo por favor" at bounding box center [324, 352] width 186 height 14
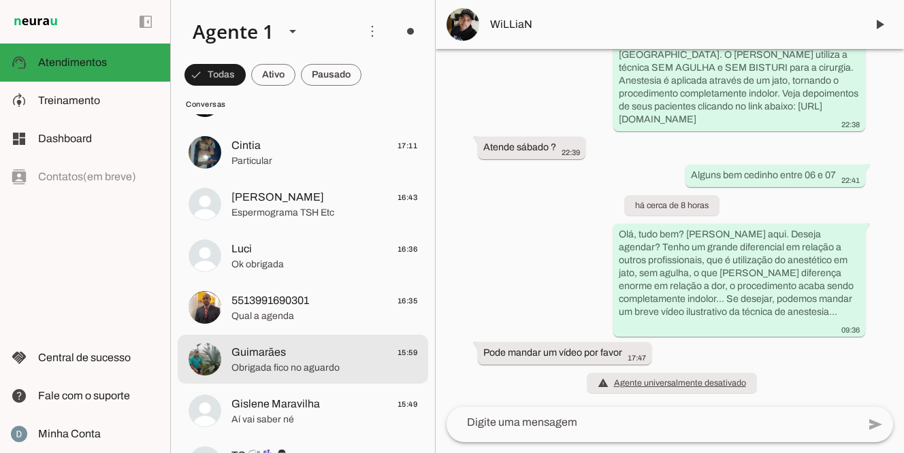
scroll to position [535, 0]
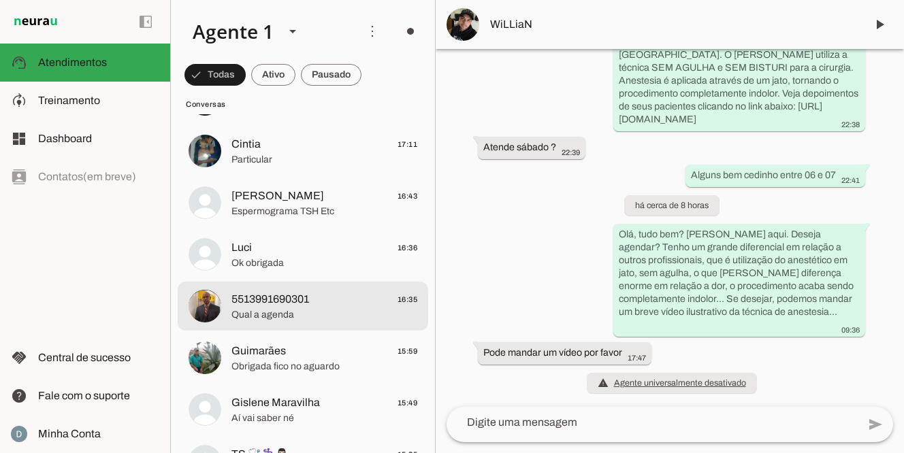
click at [274, 309] on span "Qual a agenda" at bounding box center [324, 315] width 186 height 14
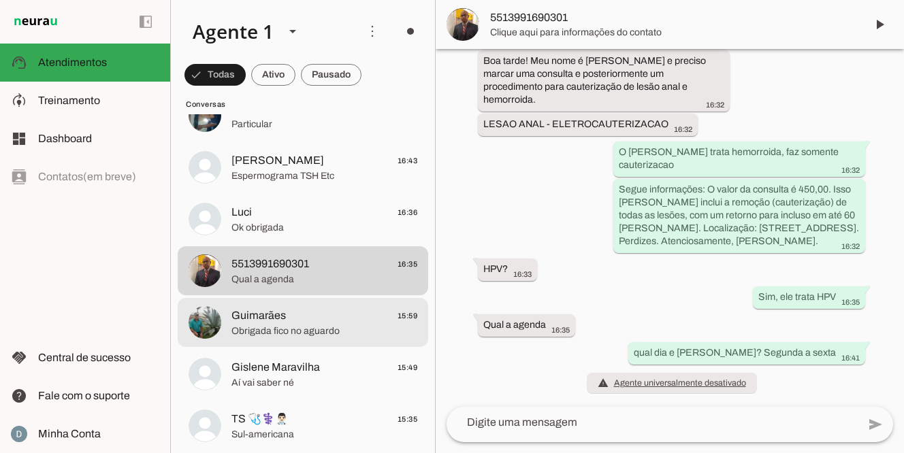
scroll to position [574, 0]
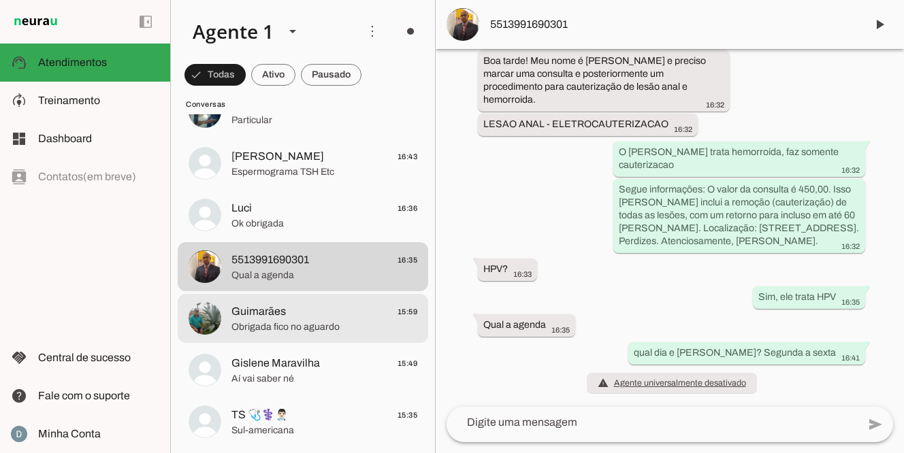
click at [274, 312] on span "Guimarães" at bounding box center [258, 311] width 54 height 16
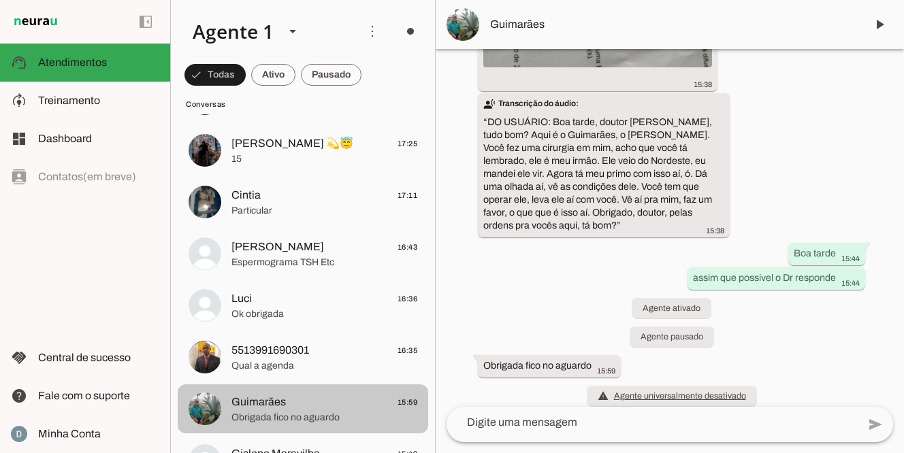
scroll to position [483, 0]
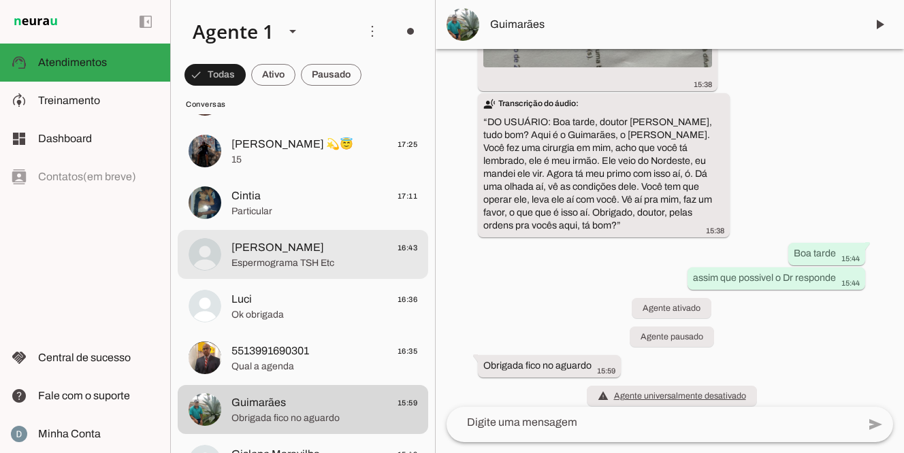
click at [286, 256] on span "Espermograma TSH Etc" at bounding box center [324, 263] width 186 height 14
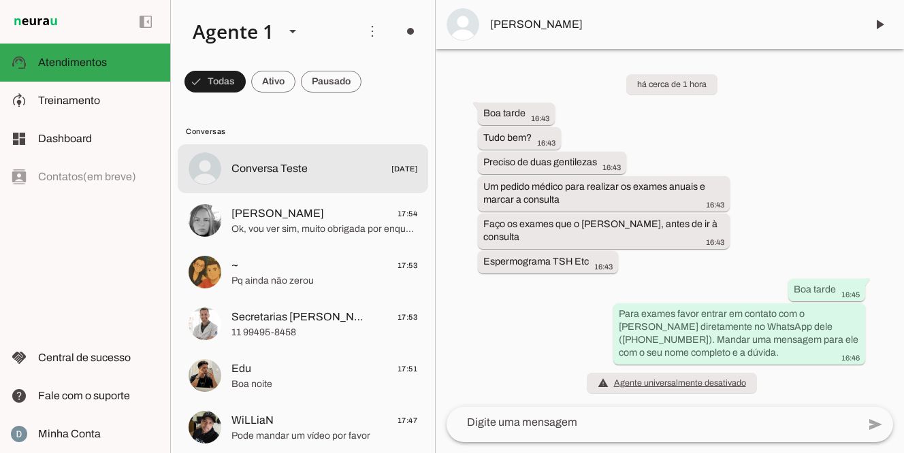
click at [283, 169] on span "Conversa Teste" at bounding box center [269, 169] width 76 height 16
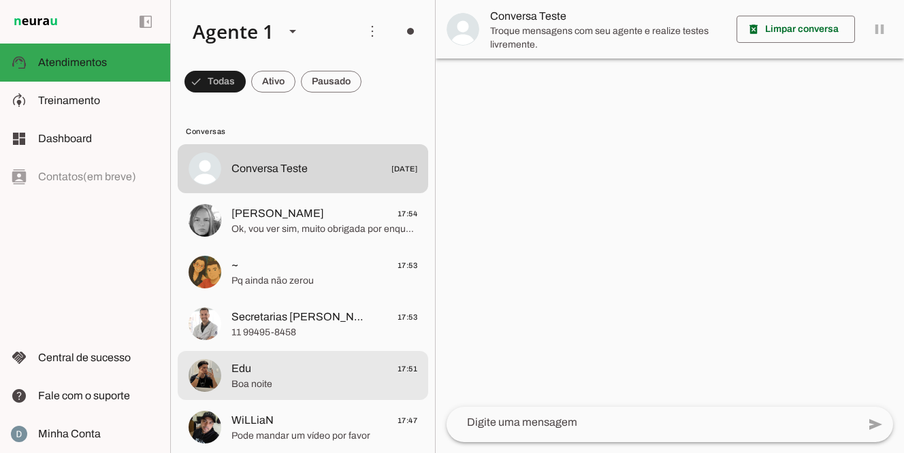
click at [305, 193] on md-item "Edu 17:51 Boa noite" at bounding box center [303, 168] width 250 height 49
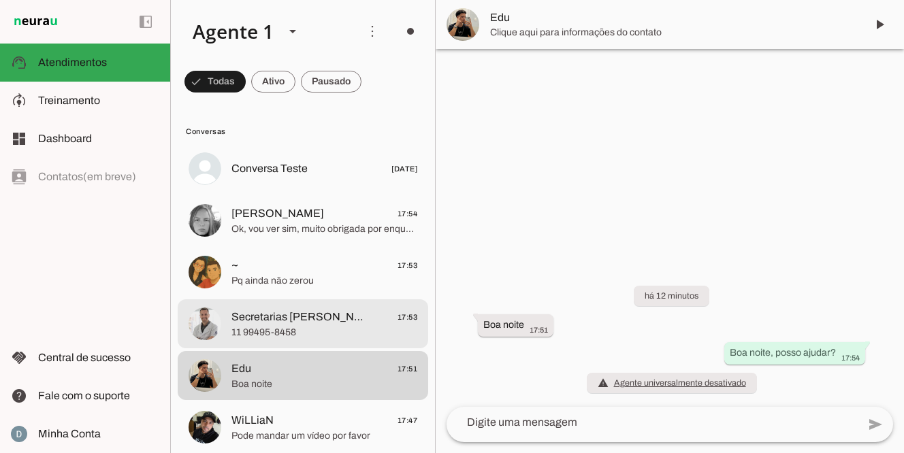
click at [301, 193] on md-item "Secretarias Dr Marcelo 17:53 11 99495-8458" at bounding box center [303, 168] width 250 height 49
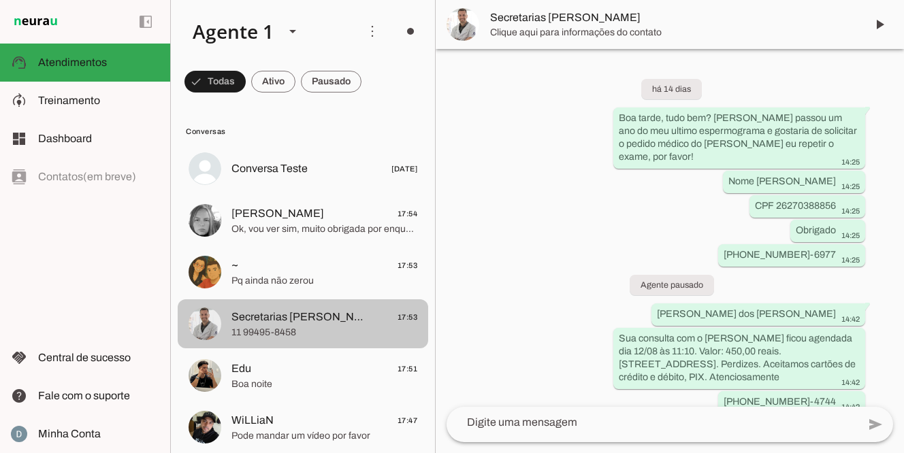
scroll to position [8230, 0]
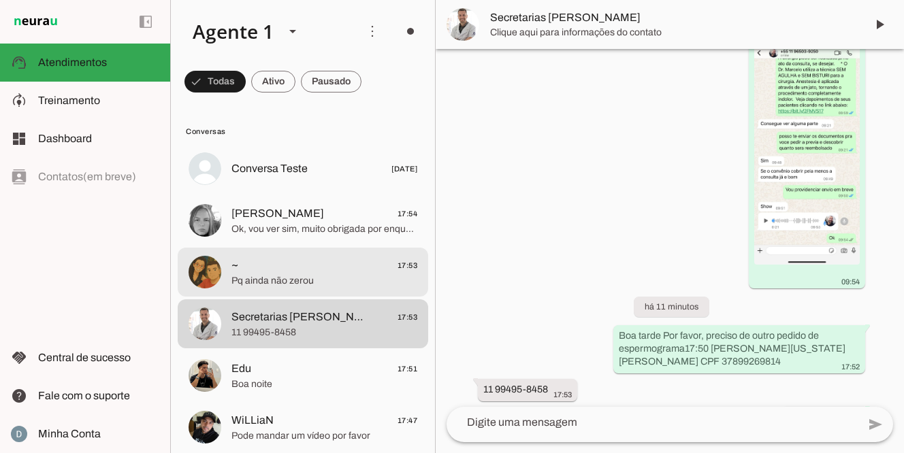
click at [307, 271] on span "~ 17:53" at bounding box center [324, 265] width 186 height 17
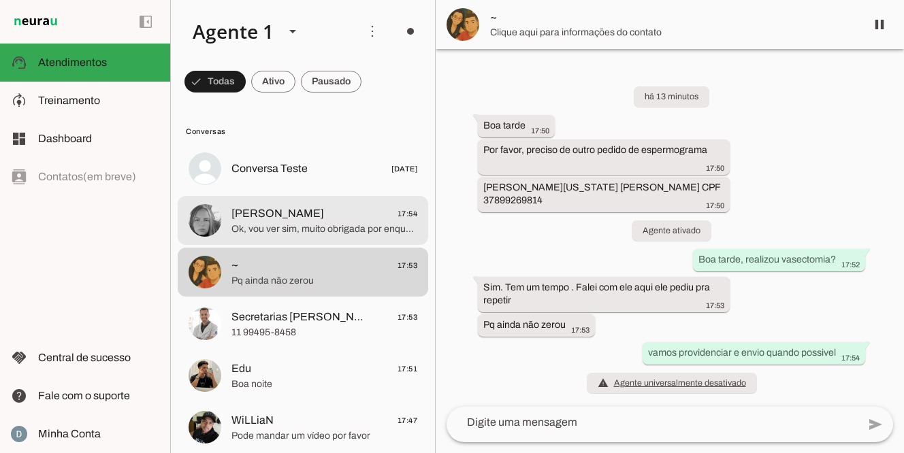
click at [296, 233] on span "Ok, vou ver sim, muito obrigada por enquanto." at bounding box center [324, 229] width 186 height 14
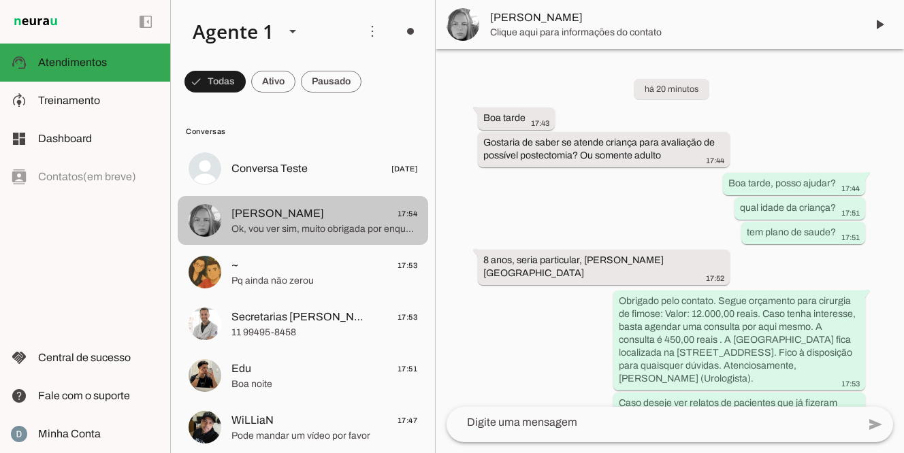
scroll to position [144, 0]
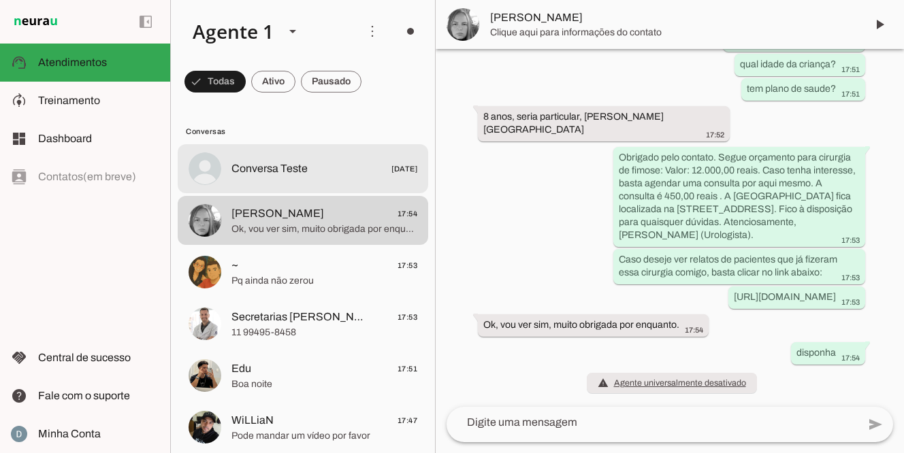
click at [292, 176] on span "Conversa Teste" at bounding box center [269, 169] width 76 height 16
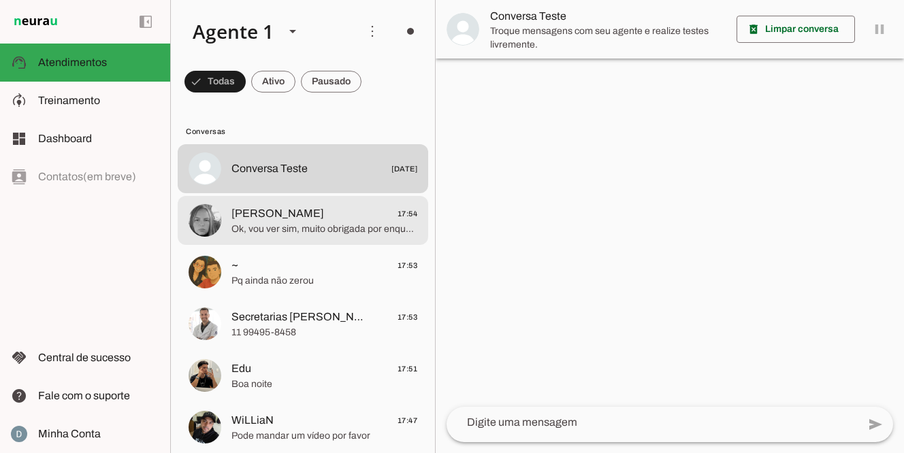
click at [337, 227] on span "Ok, vou ver sim, muito obrigada por enquanto." at bounding box center [324, 229] width 186 height 14
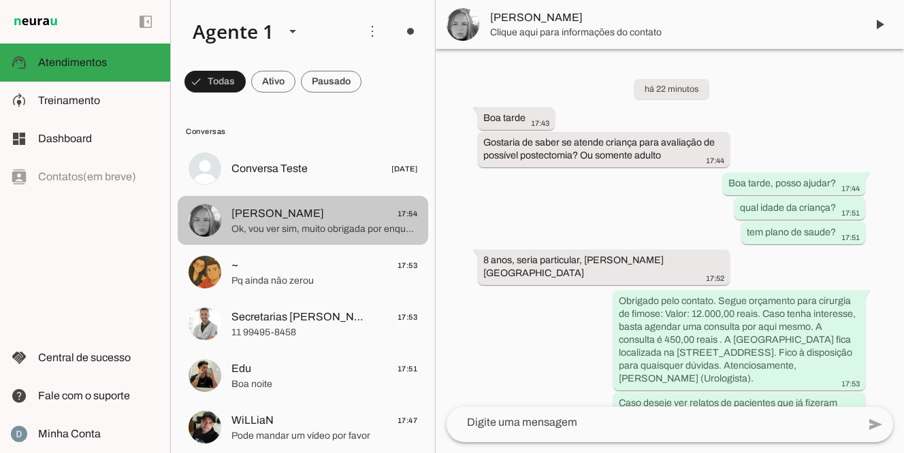
scroll to position [144, 0]
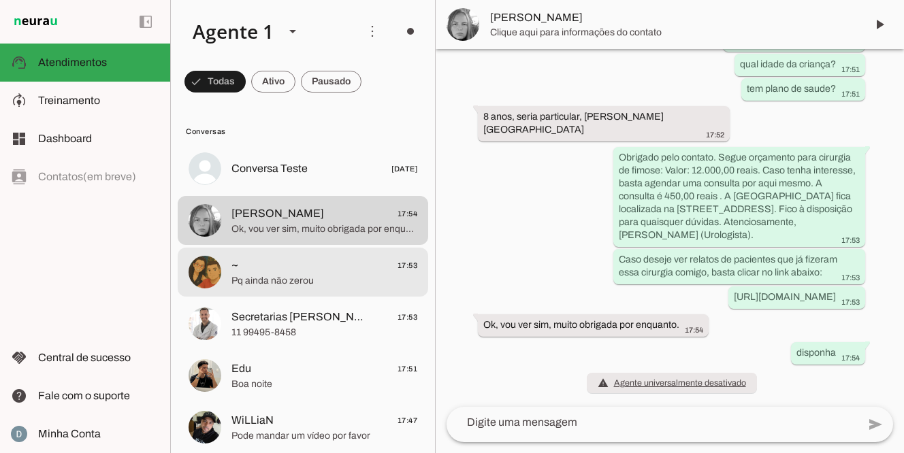
click at [297, 282] on span "Pq ainda não zerou" at bounding box center [324, 281] width 186 height 14
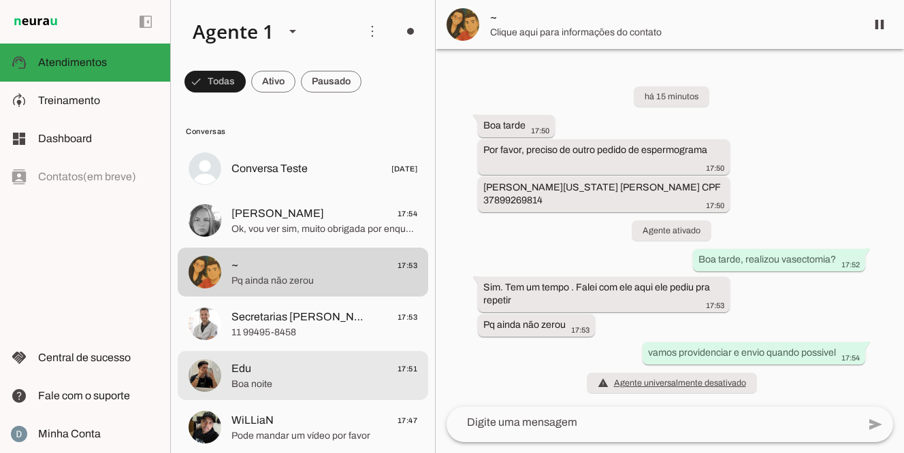
click at [275, 371] on span "Edu 17:51" at bounding box center [324, 369] width 186 height 17
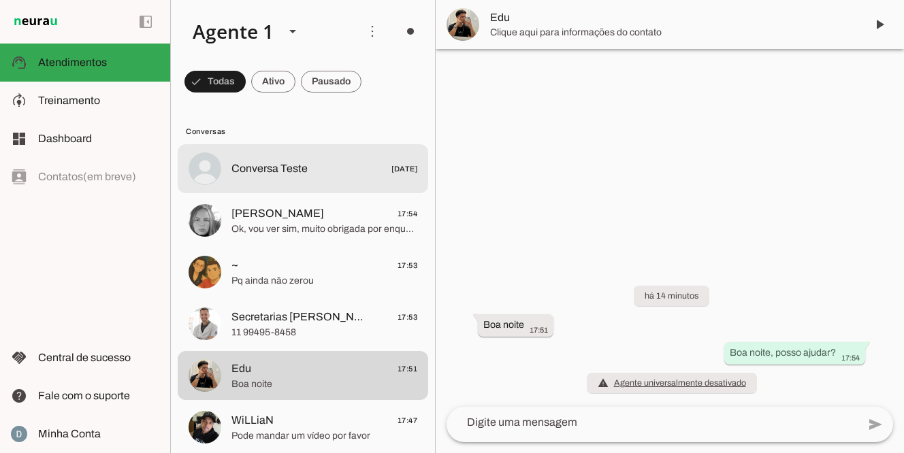
click at [289, 169] on span "Conversa Teste" at bounding box center [269, 169] width 76 height 16
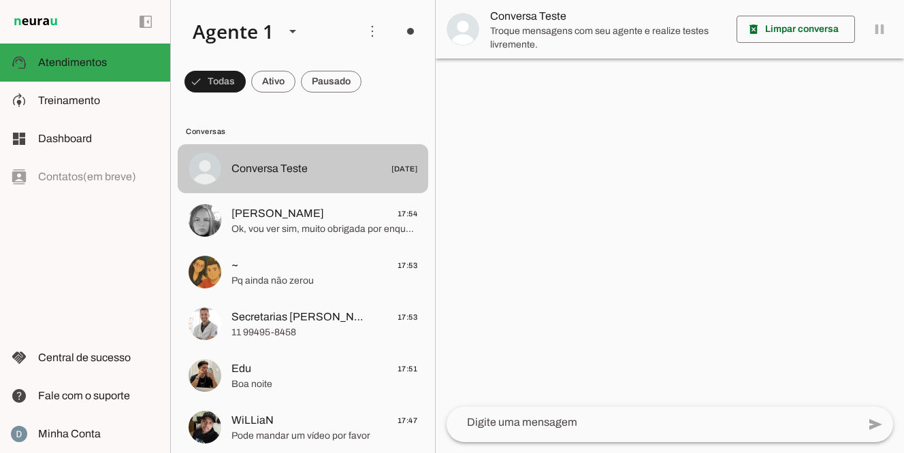
click at [356, 170] on span "Conversa Teste [DATE]" at bounding box center [324, 169] width 186 height 17
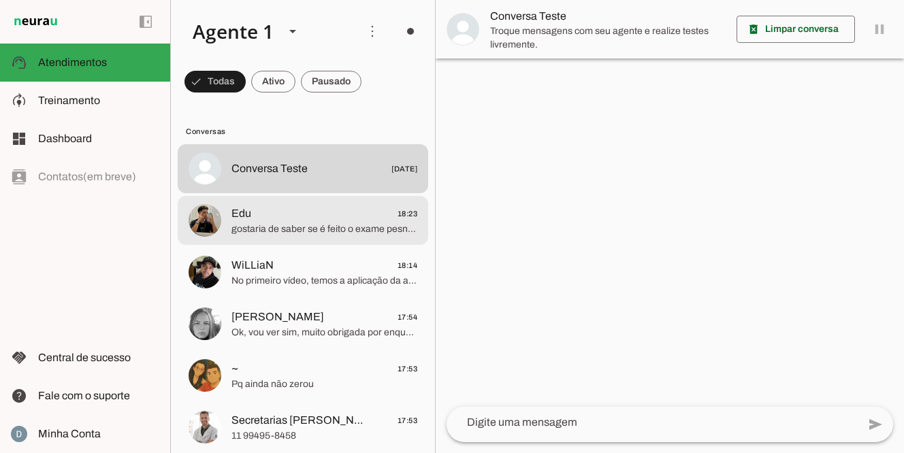
click at [333, 221] on span "Edu 18:23" at bounding box center [324, 213] width 186 height 17
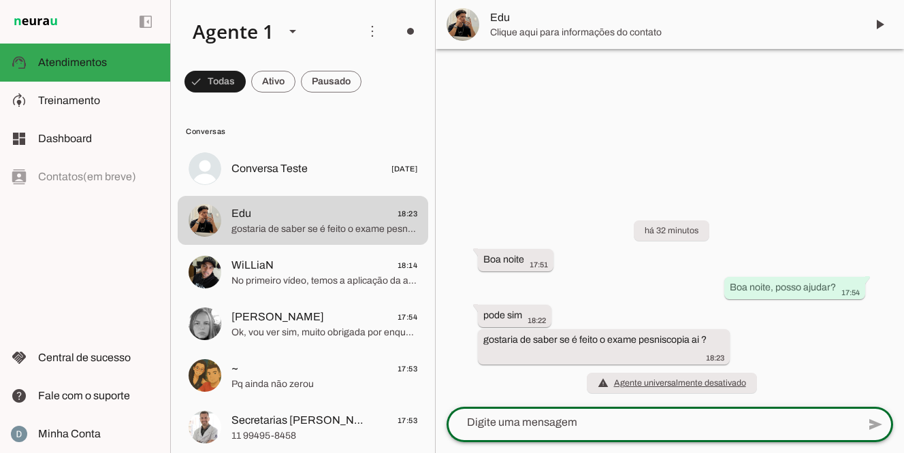
click at [491, 414] on textarea at bounding box center [651, 422] width 411 height 16
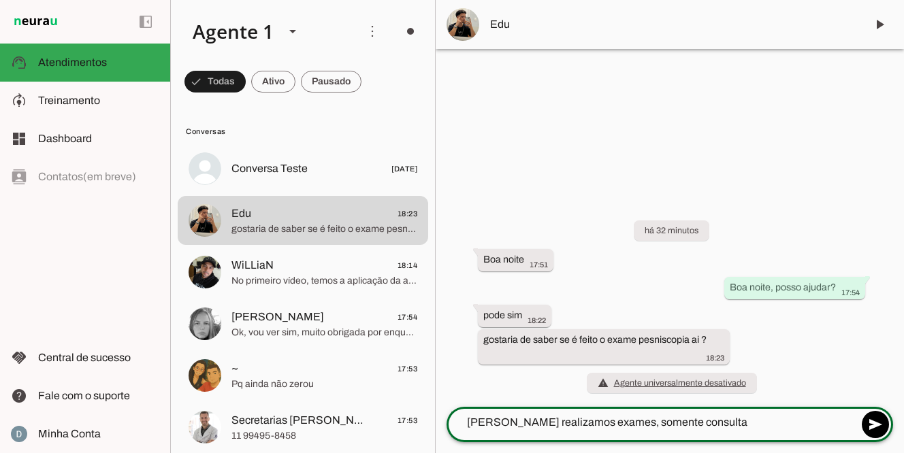
type textarea "[PERSON_NAME] realizamos exames, somente consultas"
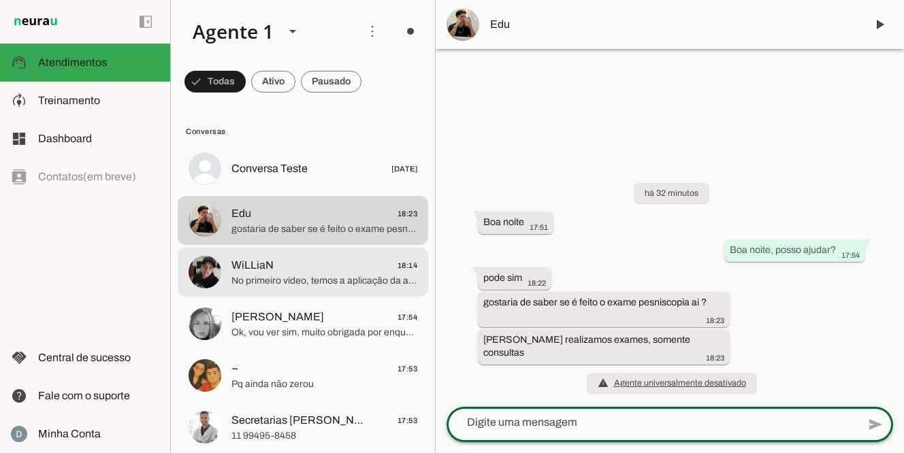
click at [345, 282] on span "No primeiro vídeo, temos a aplicação da anestesia, feita através de um microjat…" at bounding box center [324, 281] width 186 height 14
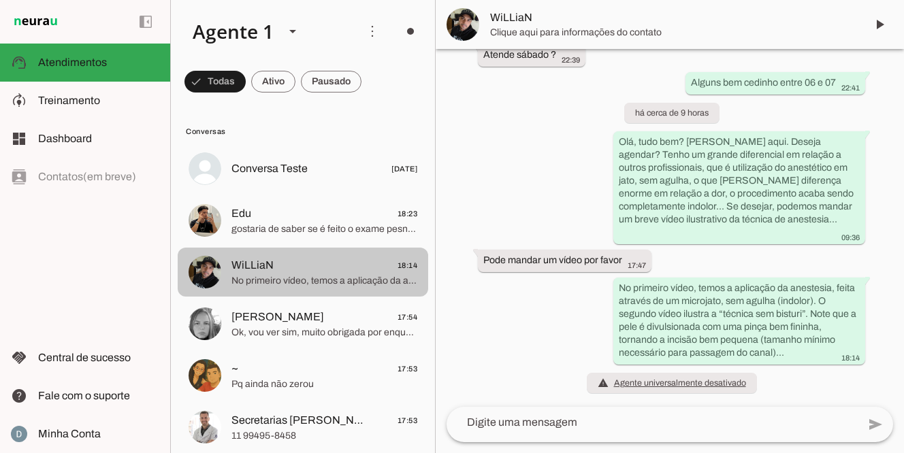
scroll to position [466, 0]
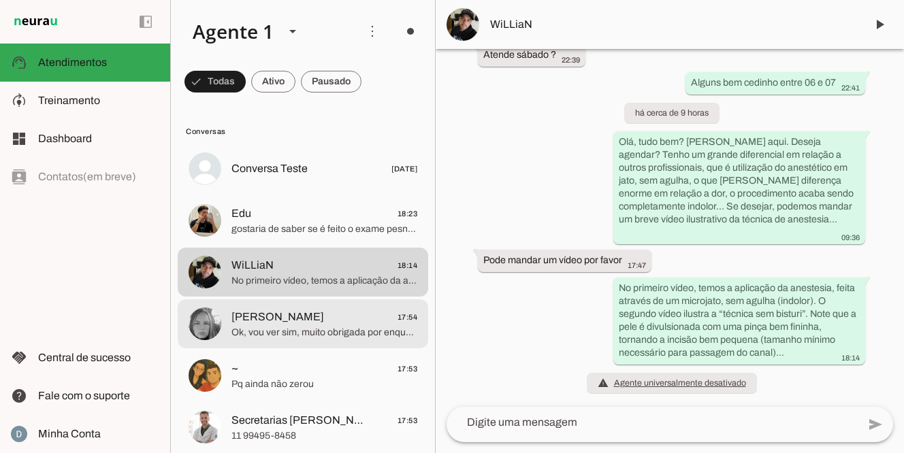
click at [322, 333] on span "Ok, vou ver sim, muito obrigada por enquanto." at bounding box center [324, 333] width 186 height 14
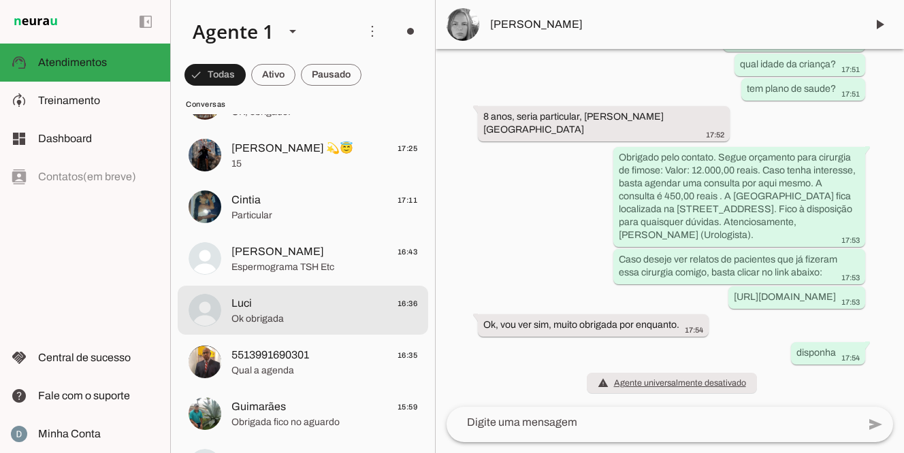
scroll to position [480, 0]
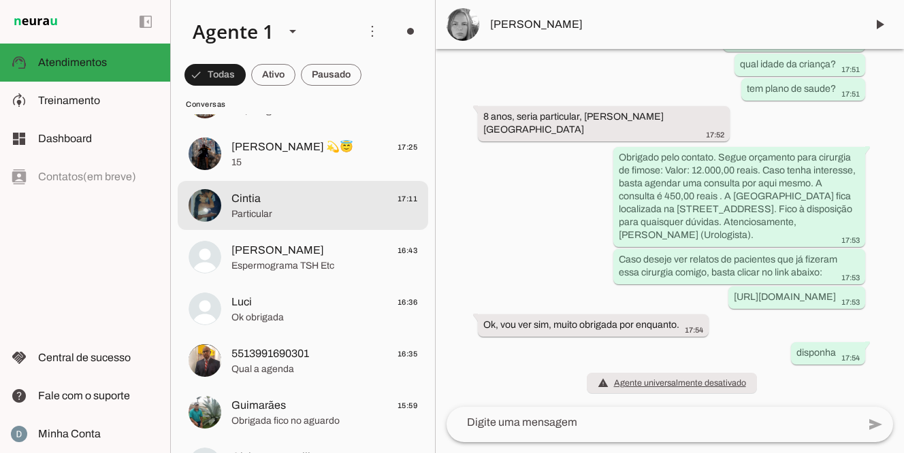
click at [310, 214] on span "Particular" at bounding box center [324, 215] width 186 height 14
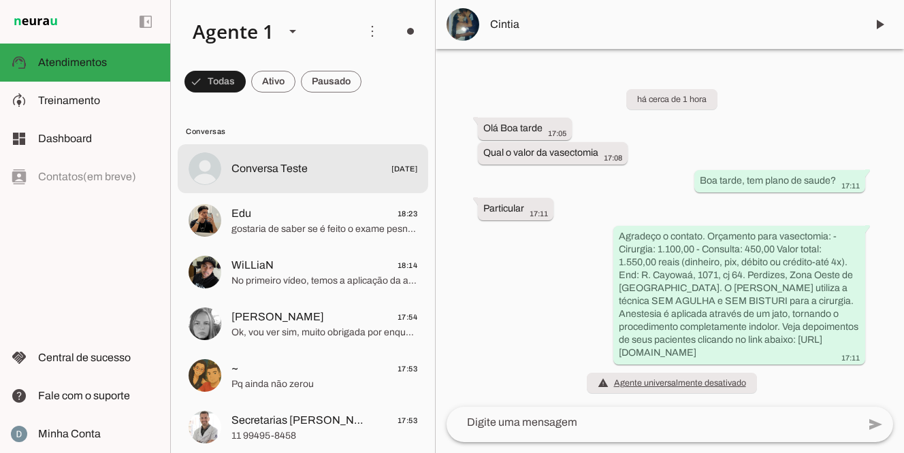
click at [289, 162] on span "Conversa Teste" at bounding box center [269, 169] width 76 height 16
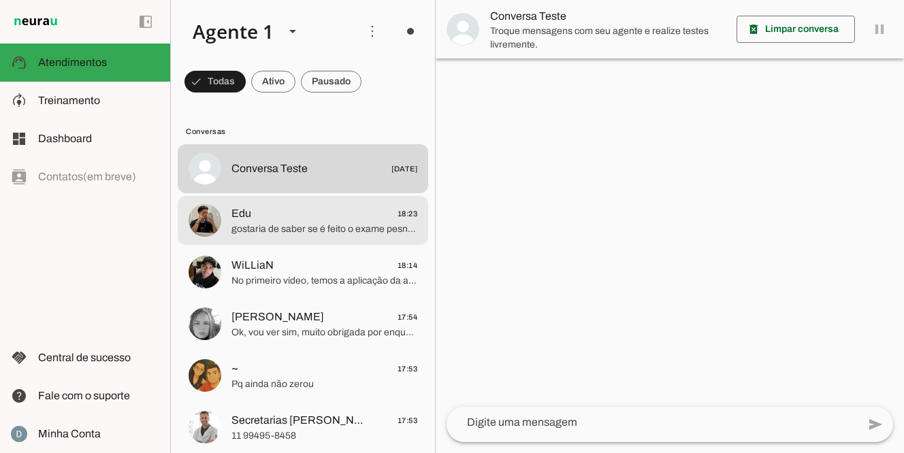
click at [293, 220] on span "Edu 18:23" at bounding box center [324, 213] width 186 height 17
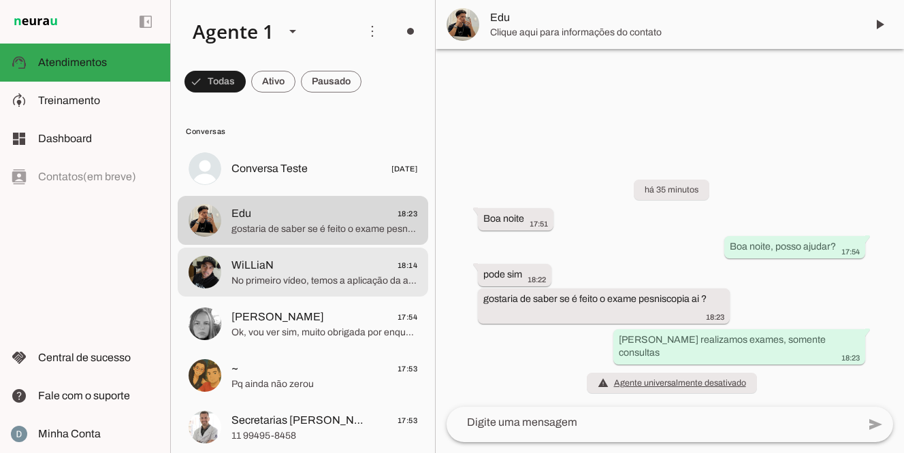
click at [286, 279] on span "No primeiro vídeo, temos a aplicação da anestesia, feita através de um microjat…" at bounding box center [324, 281] width 186 height 14
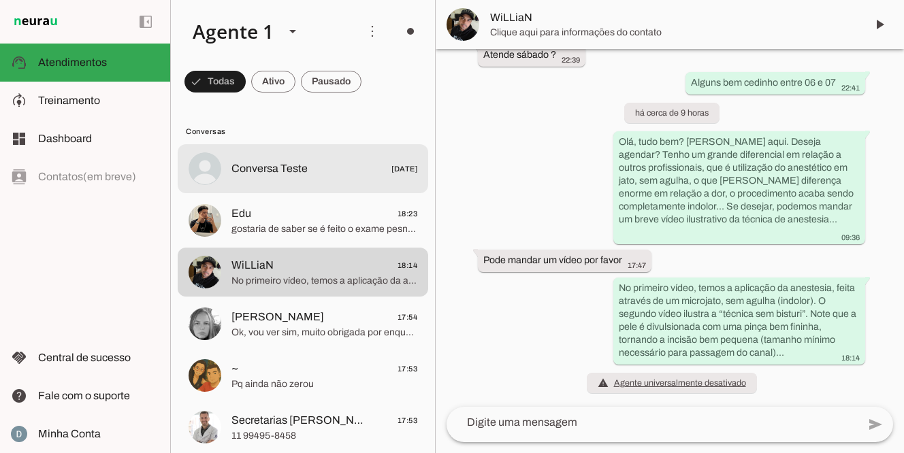
click at [305, 176] on span "Conversa Teste" at bounding box center [269, 169] width 76 height 16
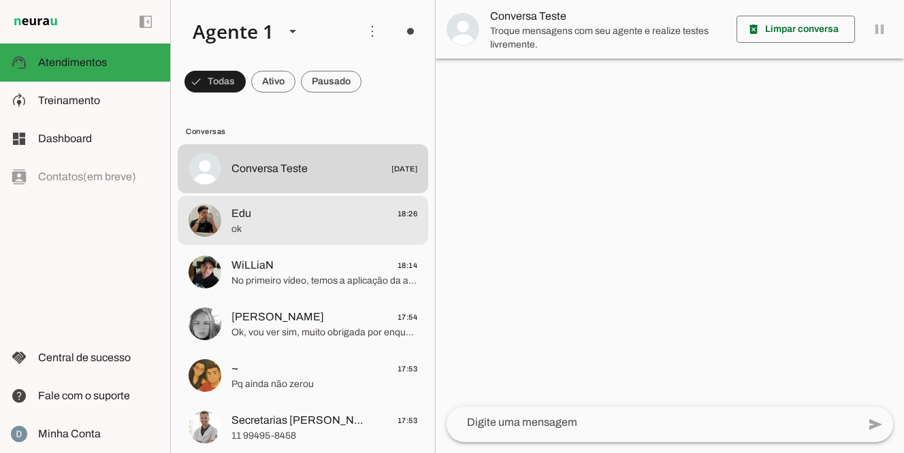
click at [302, 227] on span "ok" at bounding box center [324, 229] width 186 height 14
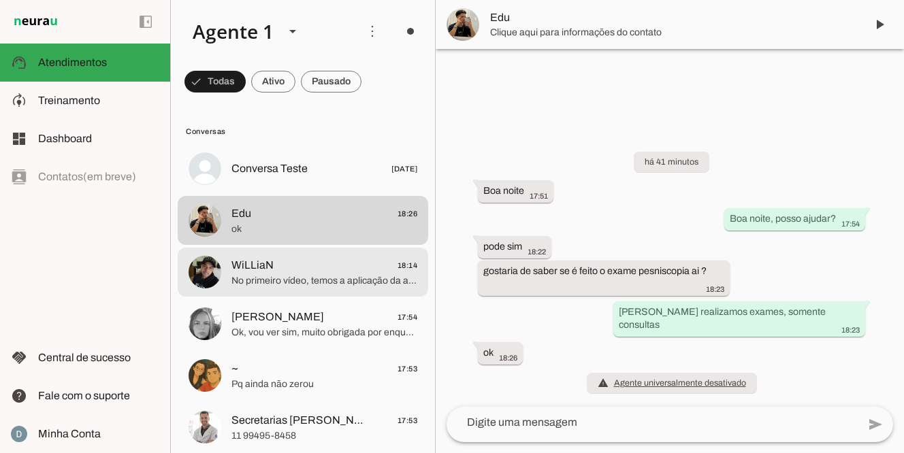
click at [289, 272] on span "WiLLiaN 18:14" at bounding box center [324, 265] width 186 height 17
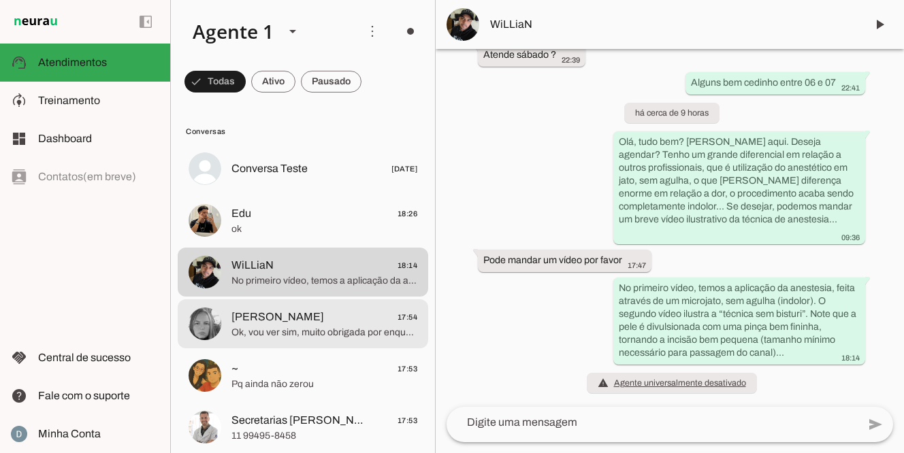
click at [291, 335] on span "Ok, vou ver sim, muito obrigada por enquanto." at bounding box center [324, 333] width 186 height 14
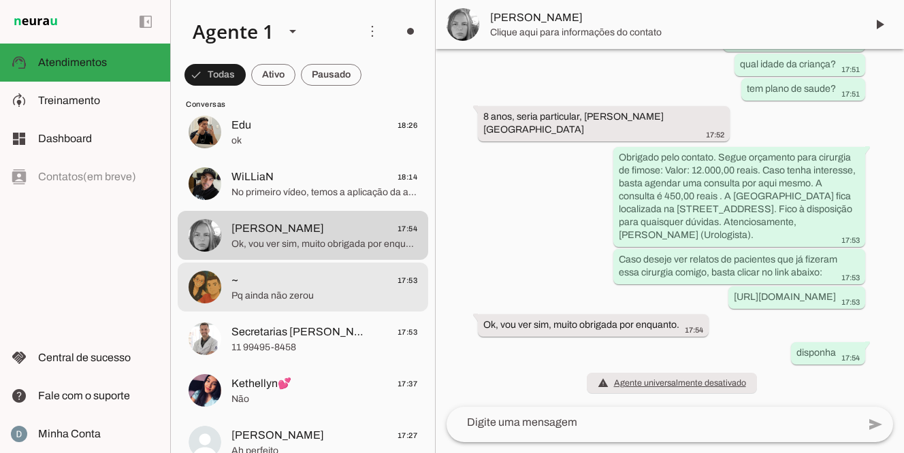
scroll to position [90, 0]
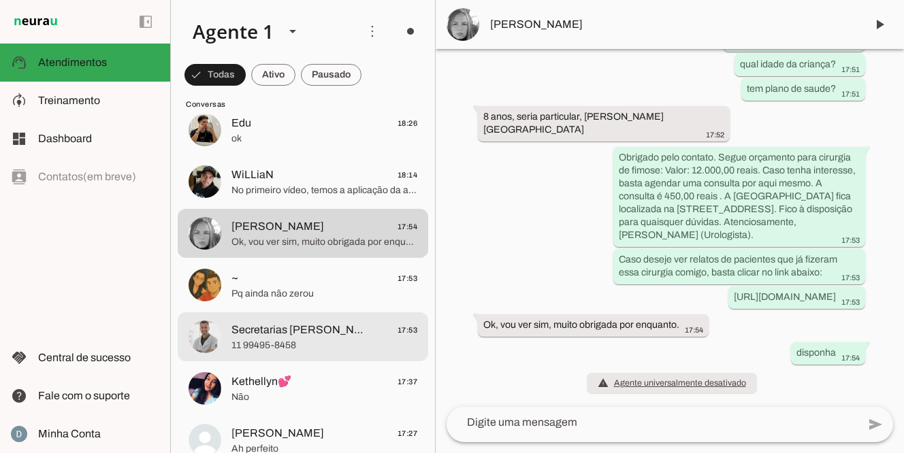
click at [280, 328] on span "Secretarias Dr [PERSON_NAME]" at bounding box center [298, 330] width 134 height 16
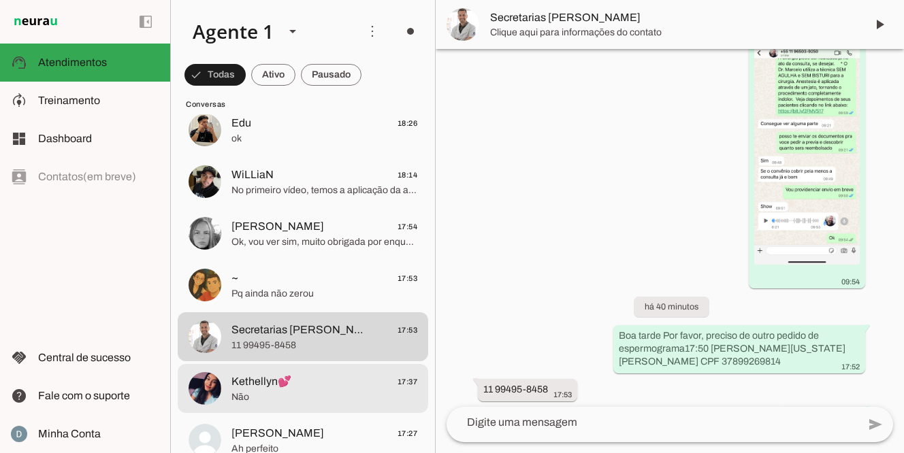
click at [265, 382] on span "Kethellyn💕" at bounding box center [261, 382] width 60 height 16
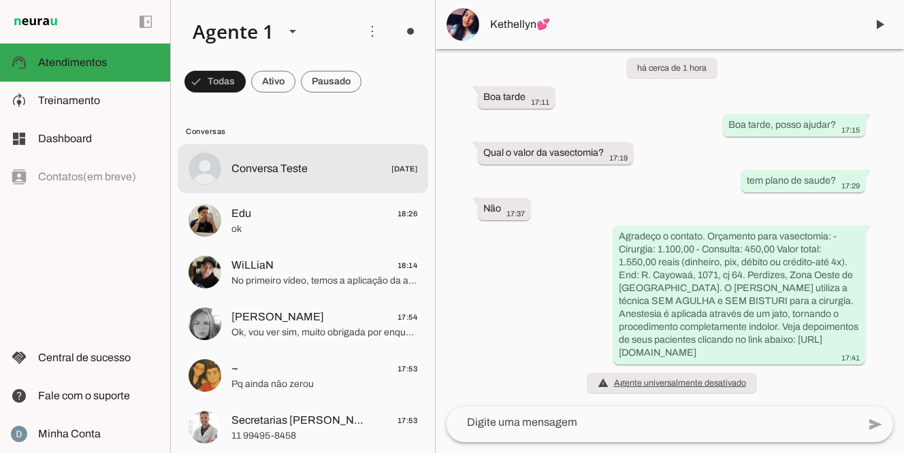
click at [282, 165] on span "Conversa Teste" at bounding box center [269, 169] width 76 height 16
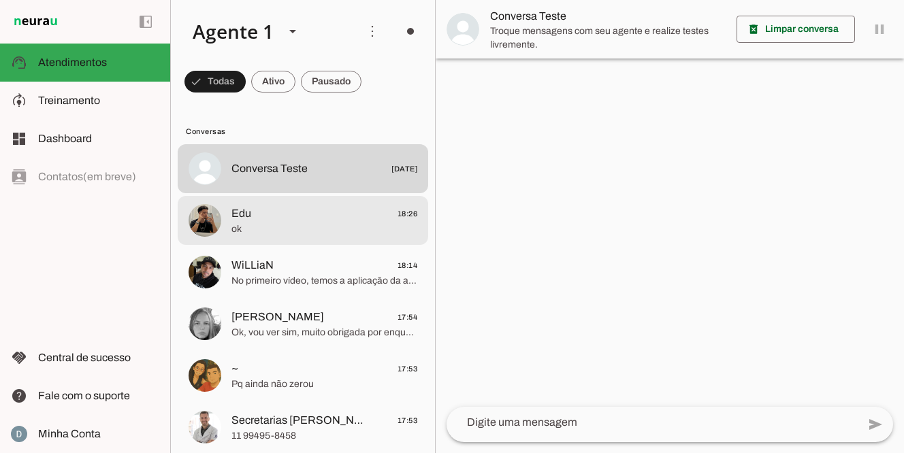
click at [316, 218] on span "Edu 18:26" at bounding box center [324, 213] width 186 height 17
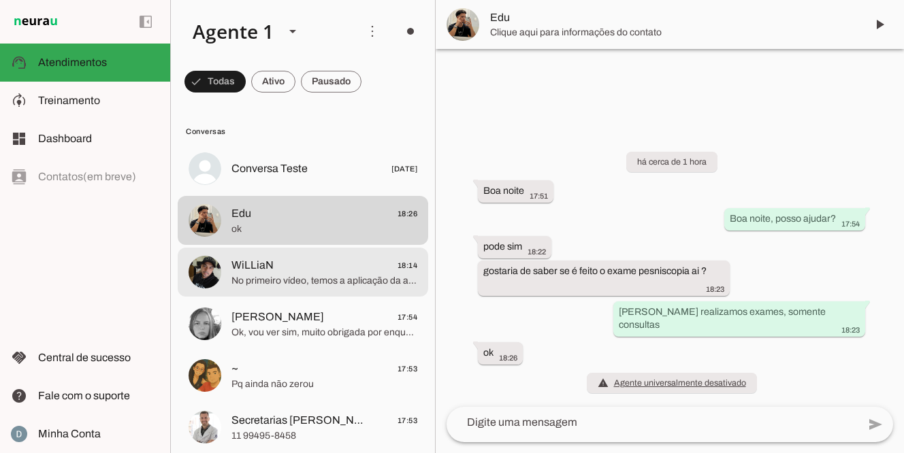
click at [299, 271] on span "WiLLiaN 18:14" at bounding box center [324, 265] width 186 height 17
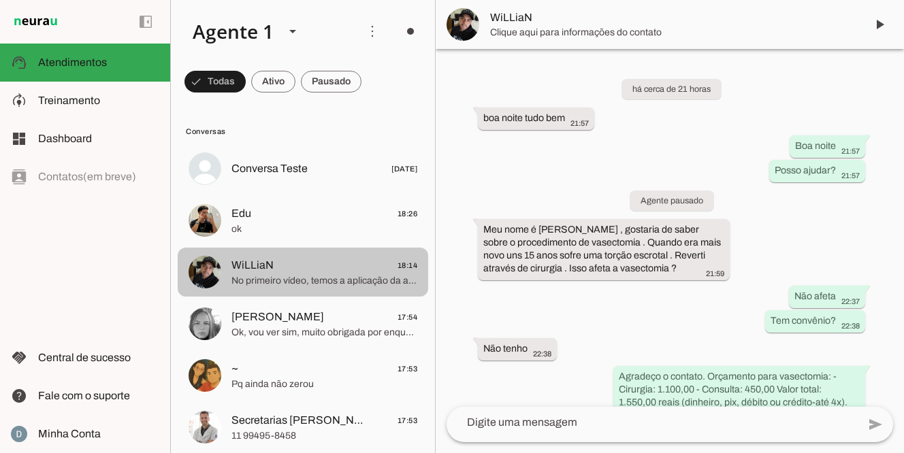
scroll to position [466, 0]
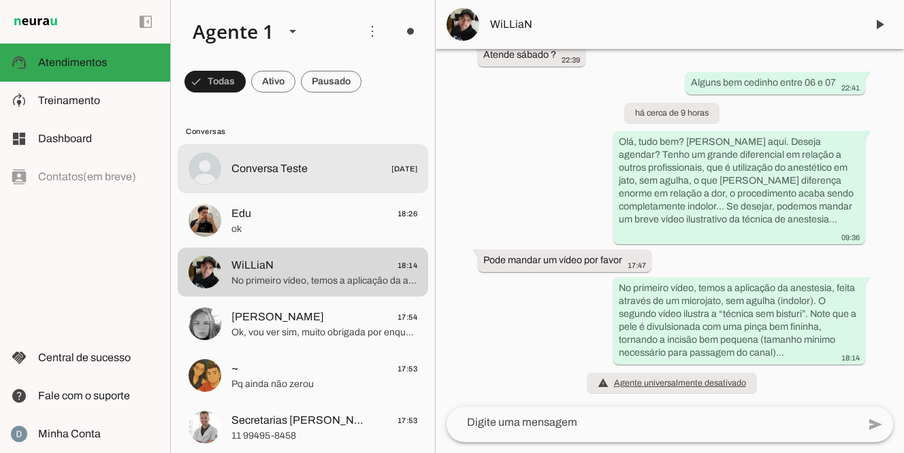
click at [349, 166] on span "Conversa Teste [DATE]" at bounding box center [324, 169] width 186 height 17
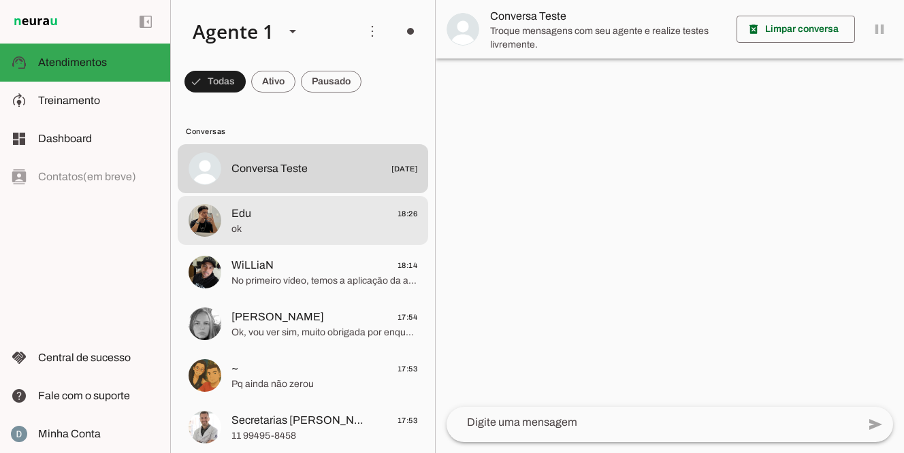
click at [312, 214] on span "Edu 18:26" at bounding box center [324, 213] width 186 height 17
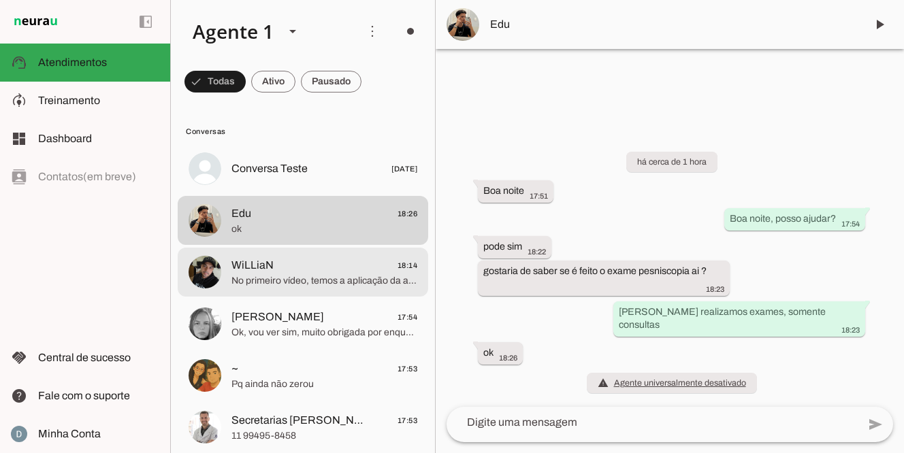
click at [296, 282] on span "No primeiro vídeo, temos a aplicação da anestesia, feita através de um microjat…" at bounding box center [324, 281] width 186 height 14
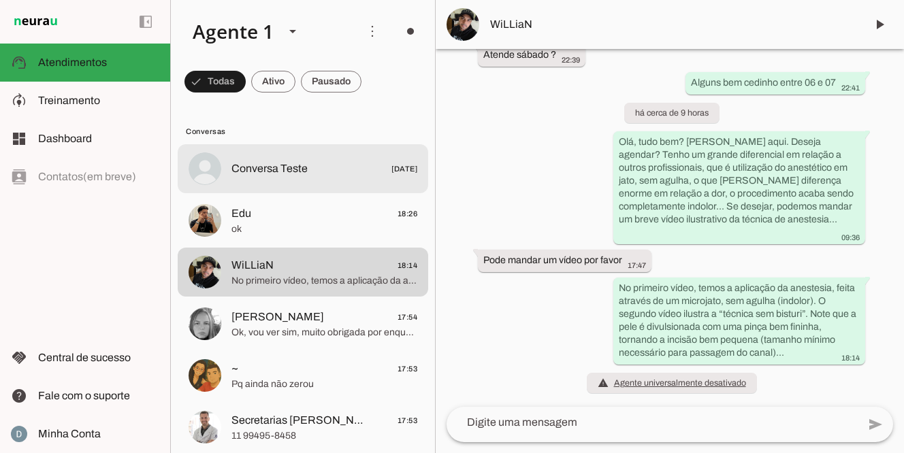
click at [314, 167] on span "Conversa Teste [DATE]" at bounding box center [324, 169] width 186 height 17
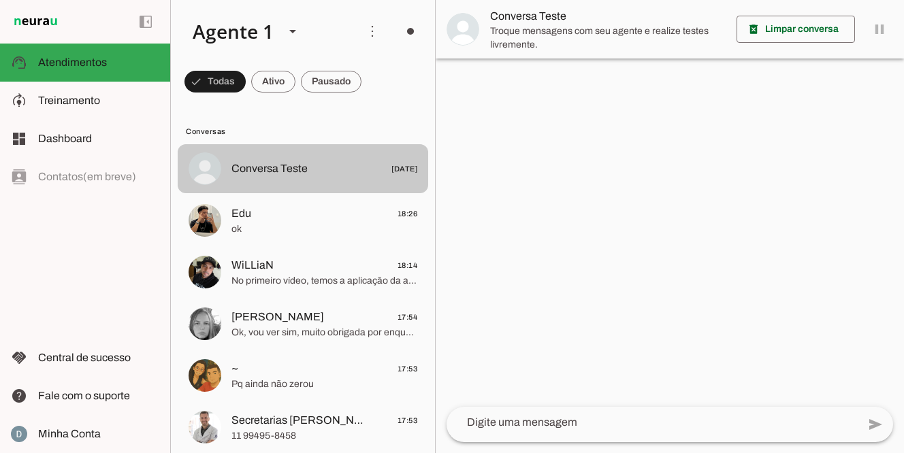
click at [305, 169] on span "Conversa Teste" at bounding box center [269, 169] width 76 height 16
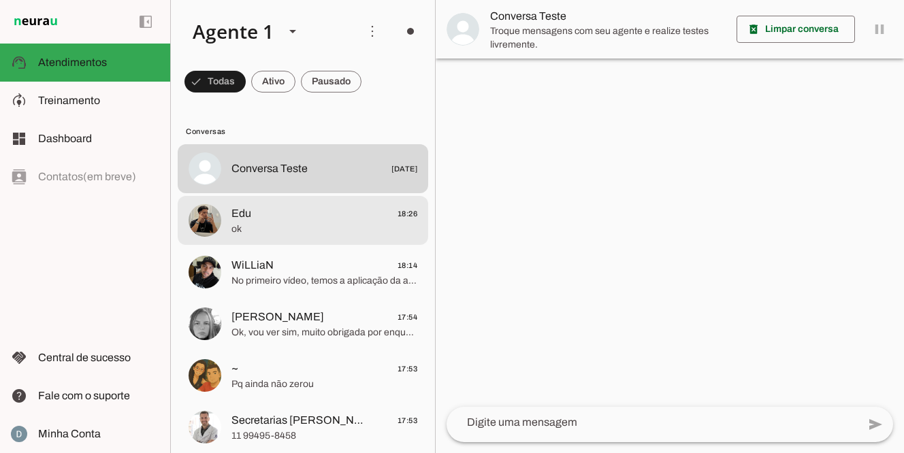
click at [280, 216] on span "Edu 18:26" at bounding box center [324, 213] width 186 height 17
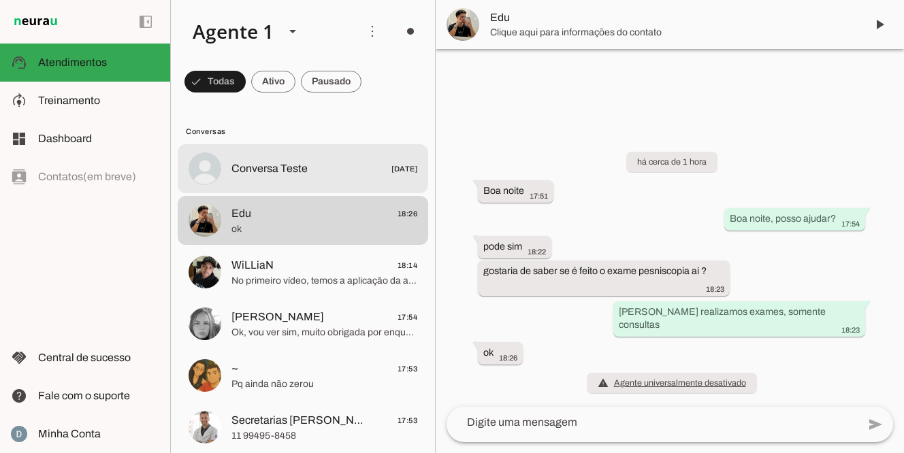
click at [292, 173] on span "Conversa Teste" at bounding box center [269, 169] width 76 height 16
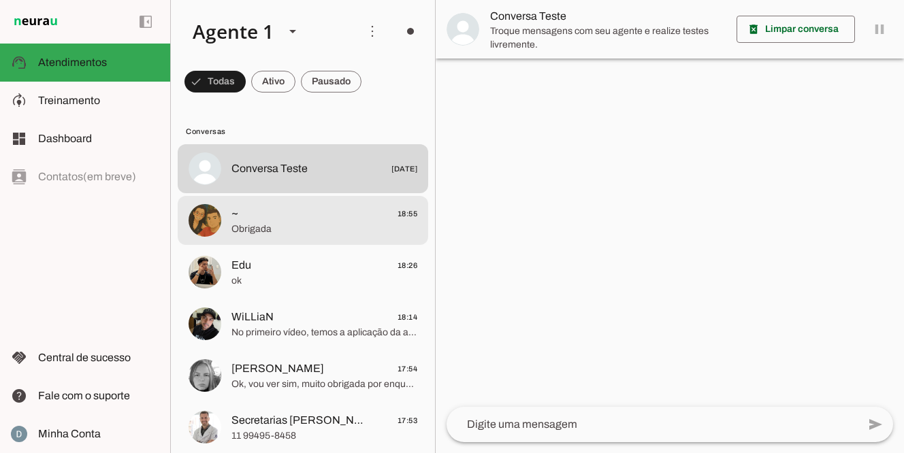
click at [249, 224] on span "Obrigada" at bounding box center [324, 229] width 186 height 14
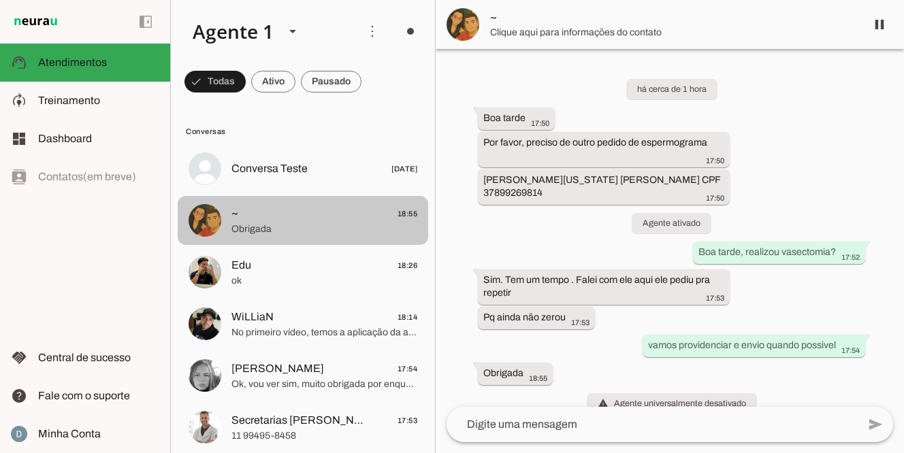
scroll to position [20, 0]
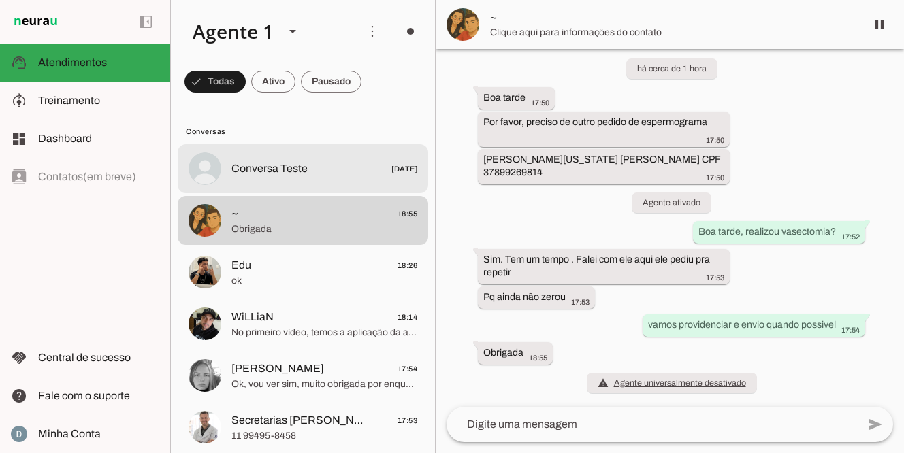
click at [284, 161] on span "Conversa Teste" at bounding box center [269, 169] width 76 height 16
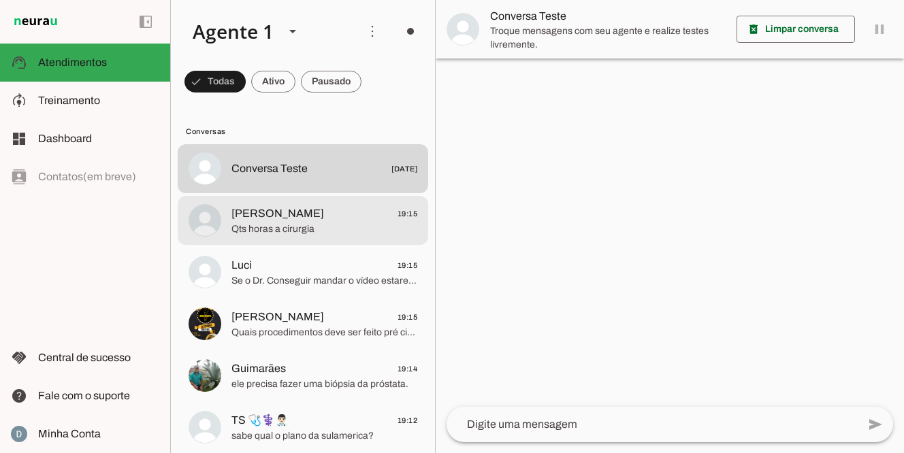
click at [289, 216] on span "[PERSON_NAME] 19:15" at bounding box center [324, 213] width 186 height 17
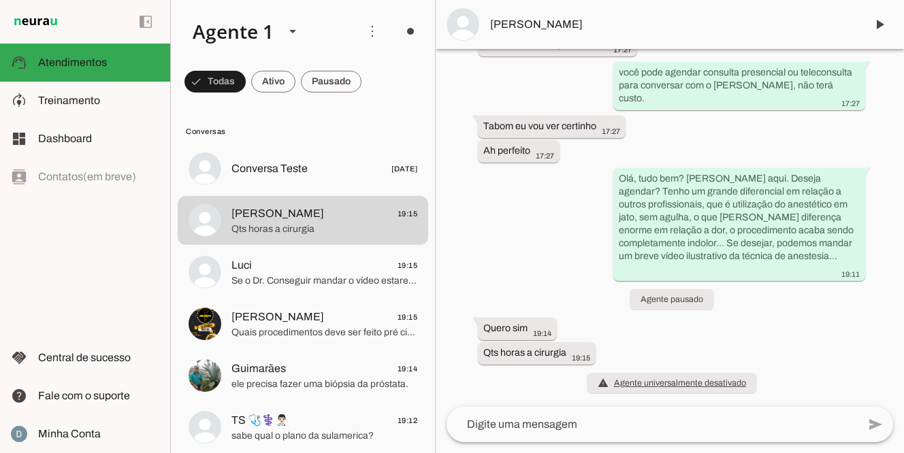
scroll to position [557, 0]
click at [499, 435] on div at bounding box center [651, 424] width 411 height 35
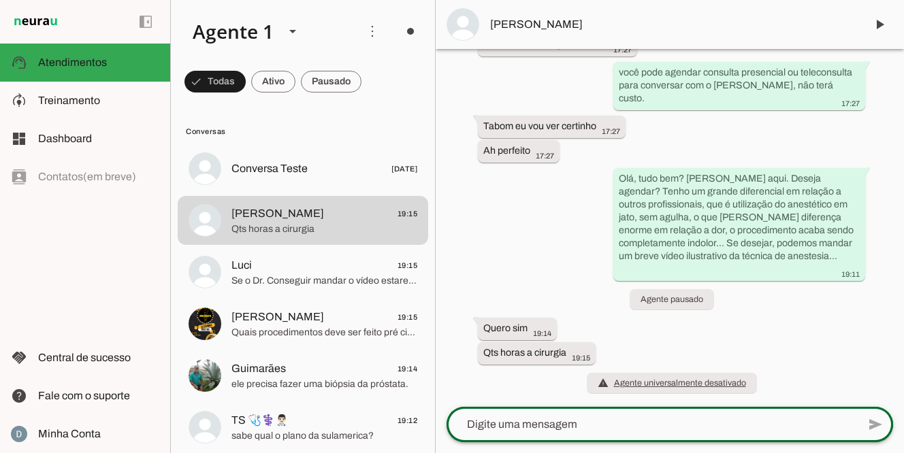
type textarea "3"
type textarea "d"
type textarea "em torno de 1:30 horas"
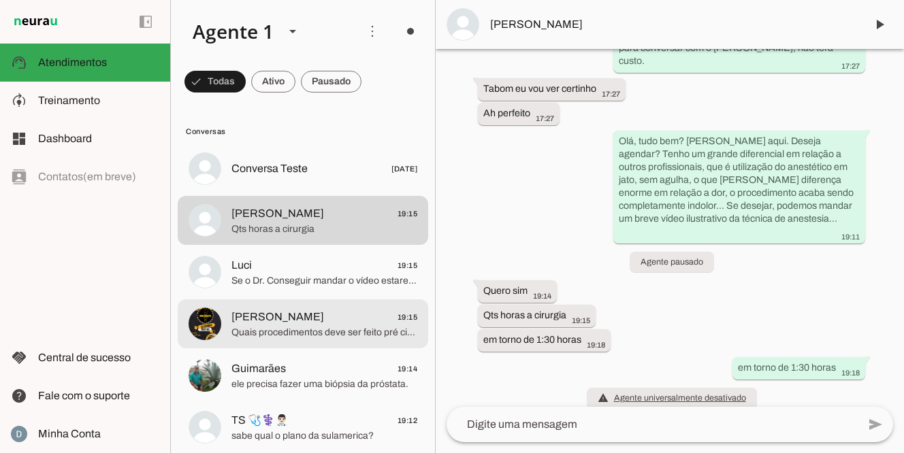
click at [303, 329] on span "Quais procedimentos deve ser feito pré cirúrgico" at bounding box center [324, 333] width 186 height 14
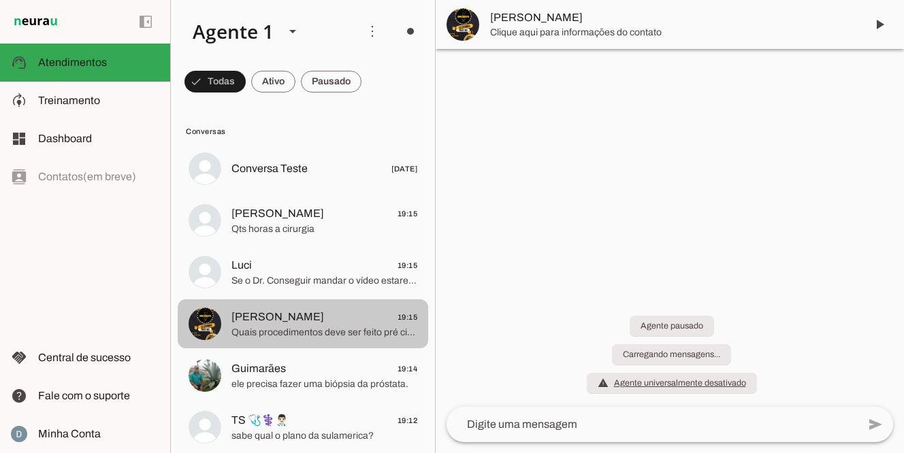
scroll to position [120, 0]
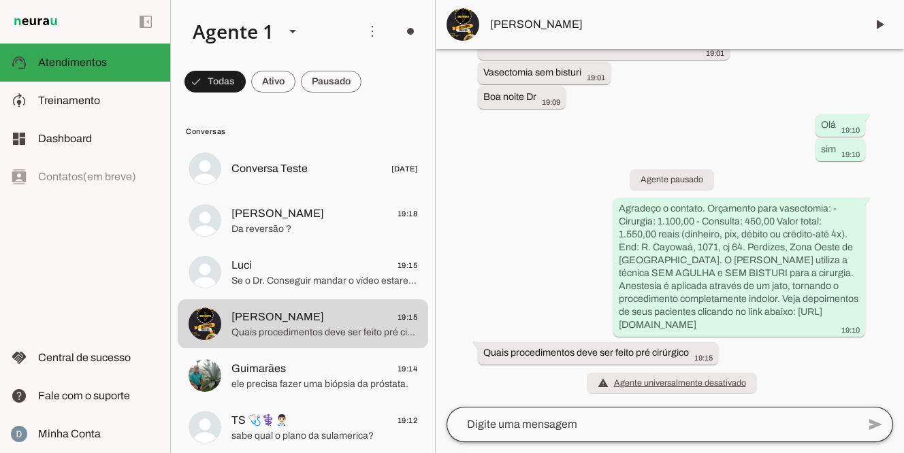
click at [497, 433] on div at bounding box center [651, 424] width 411 height 35
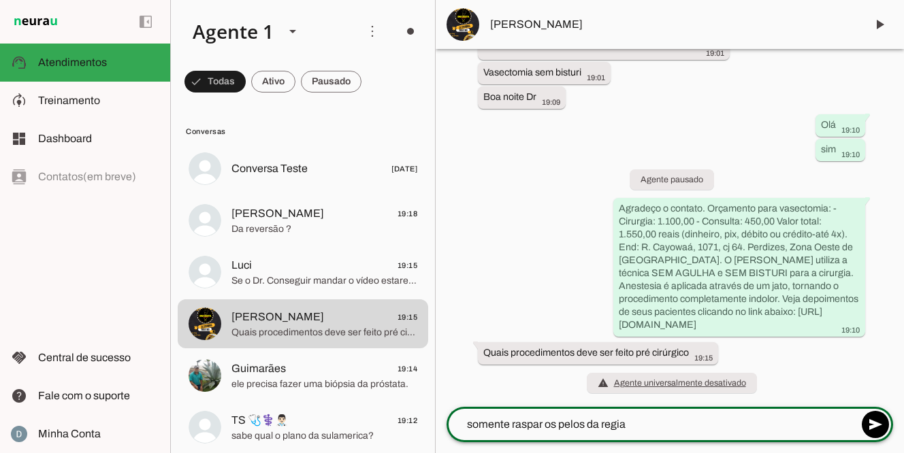
type textarea "somente raspar os pelos da regiao"
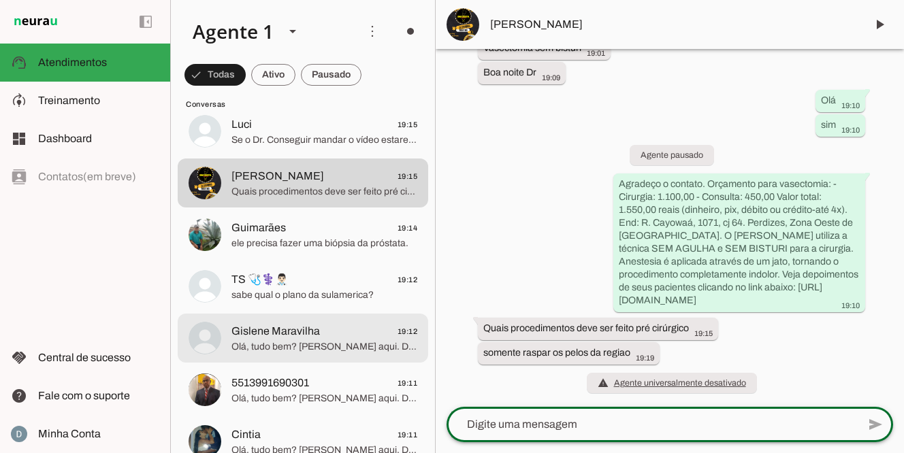
scroll to position [153, 0]
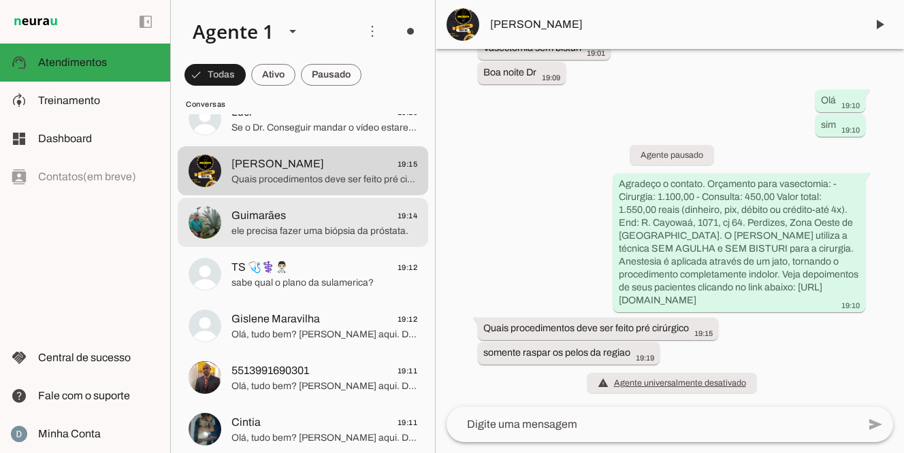
click at [286, 222] on span "Guimarães 19:14" at bounding box center [324, 216] width 186 height 17
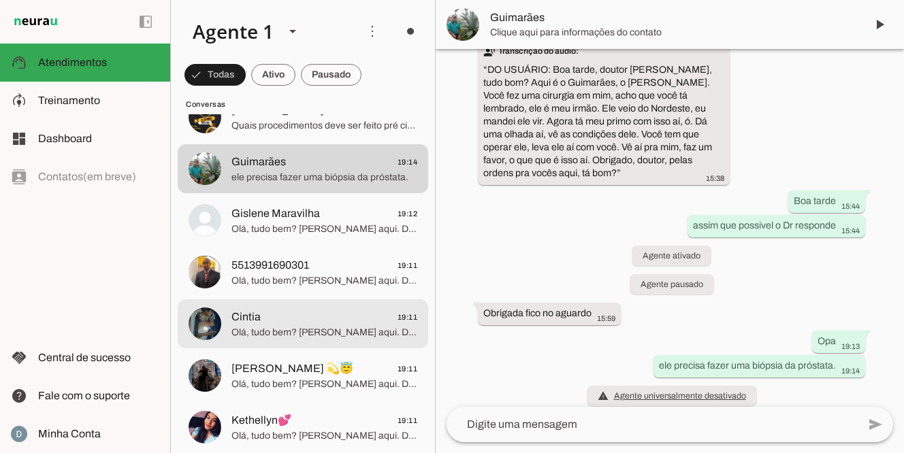
scroll to position [259, 0]
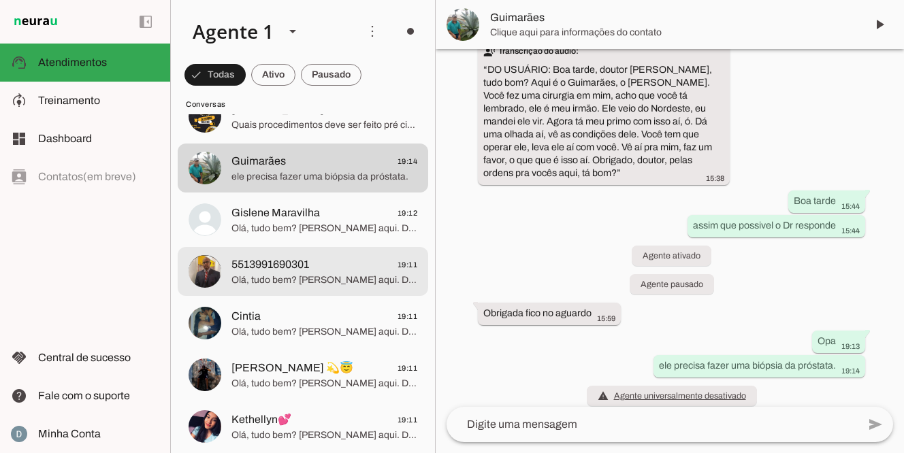
click at [269, 275] on span "Olá, tudo bem? Dr. [PERSON_NAME] aqui. Deseja agendar? Tenho um grande diferenc…" at bounding box center [324, 281] width 186 height 14
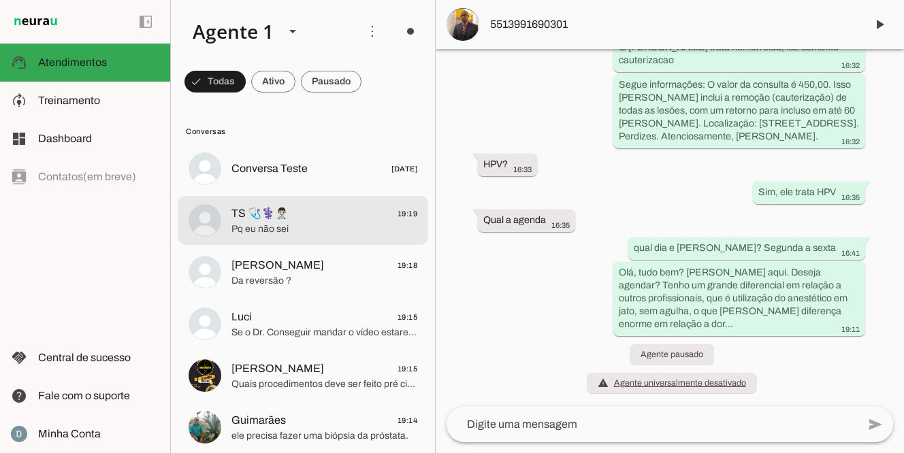
click at [273, 232] on span "Pq eu não sei" at bounding box center [324, 229] width 186 height 14
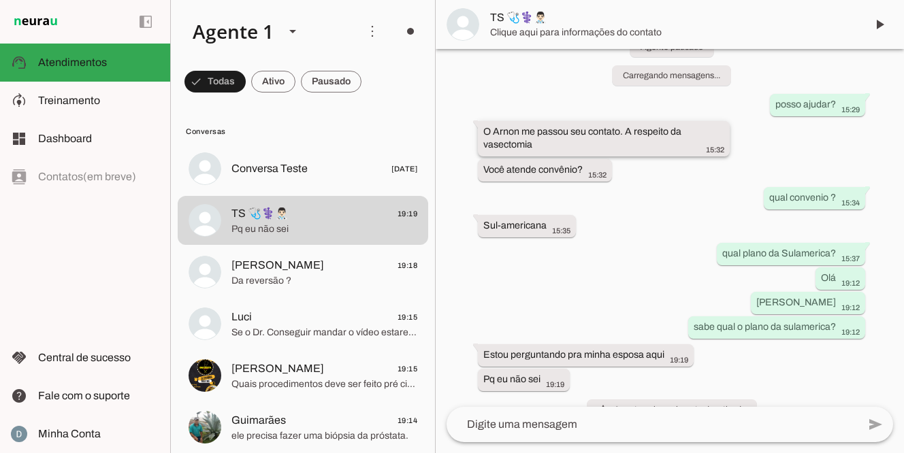
scroll to position [156, 0]
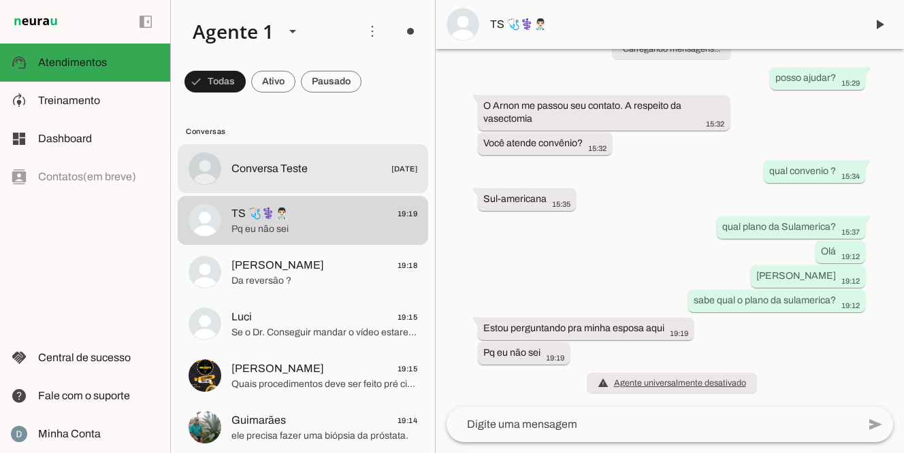
click at [293, 173] on span "Conversa Teste" at bounding box center [269, 169] width 76 height 16
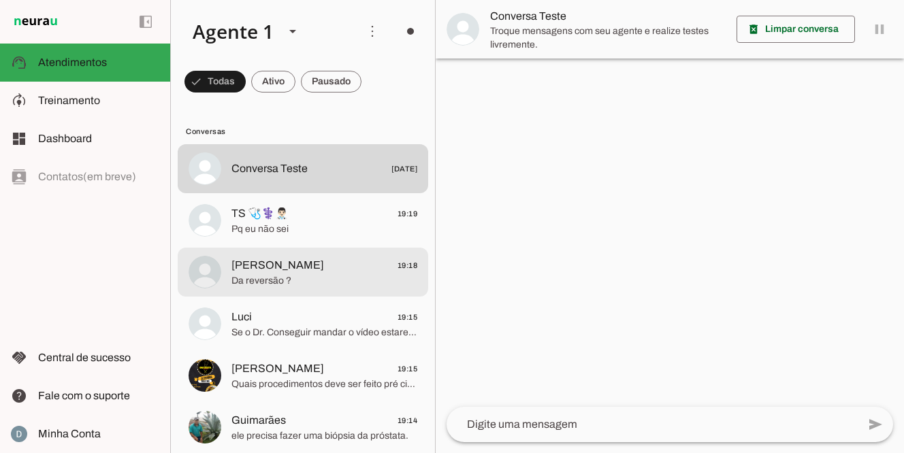
click at [295, 269] on span "[PERSON_NAME] 19:18" at bounding box center [324, 265] width 186 height 17
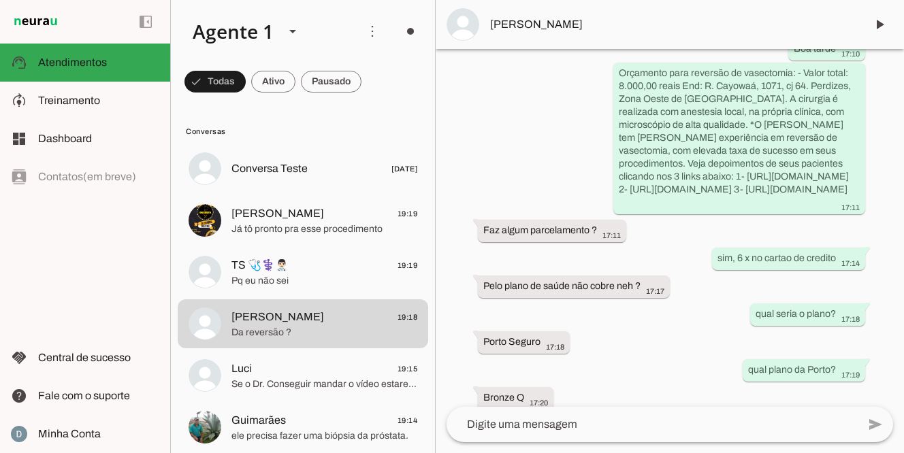
scroll to position [612, 0]
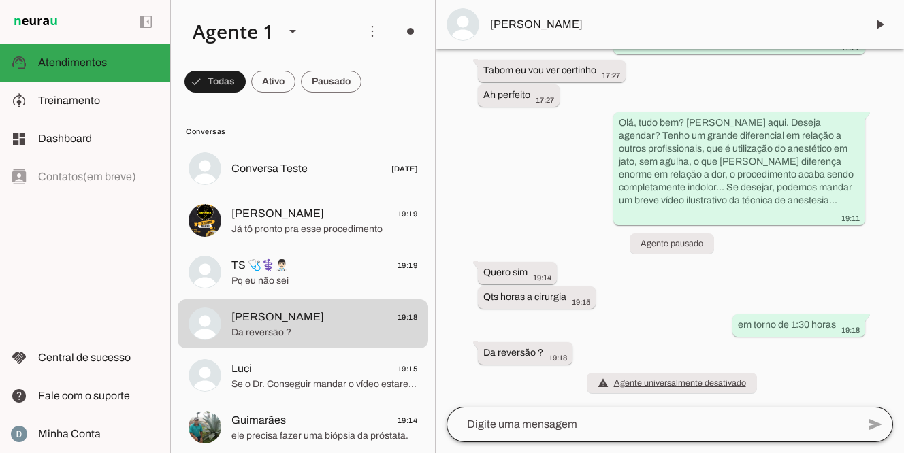
click at [542, 433] on div at bounding box center [651, 424] width 411 height 35
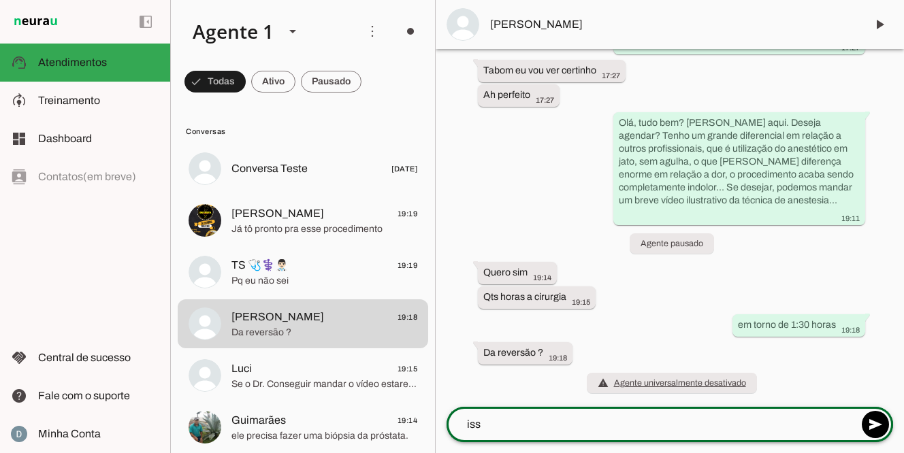
type textarea "isso"
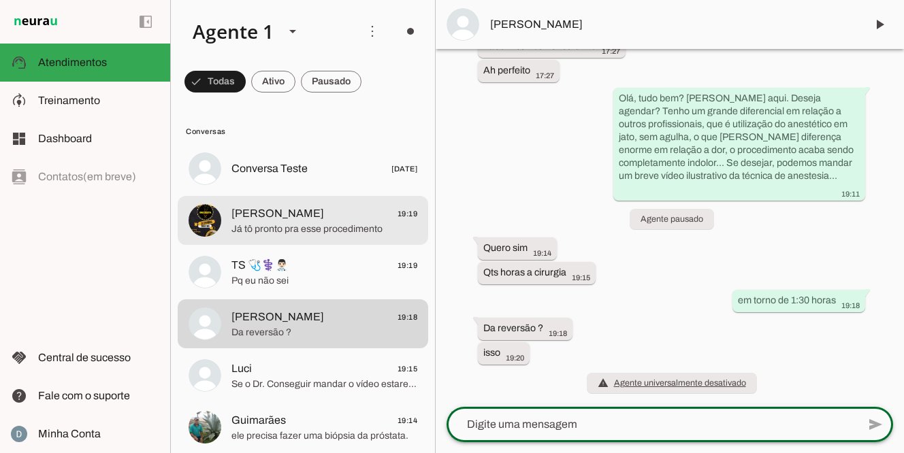
click at [320, 233] on span "Já tô pronto pra esse procedimento" at bounding box center [324, 229] width 186 height 14
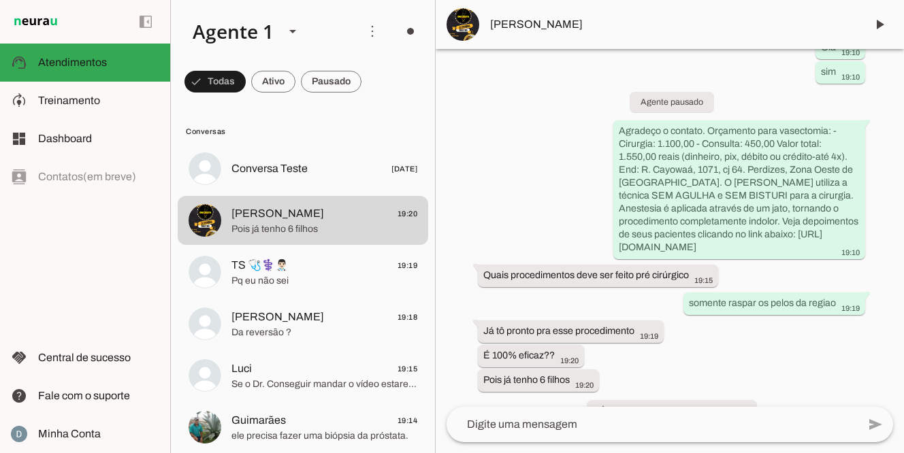
scroll to position [225, 0]
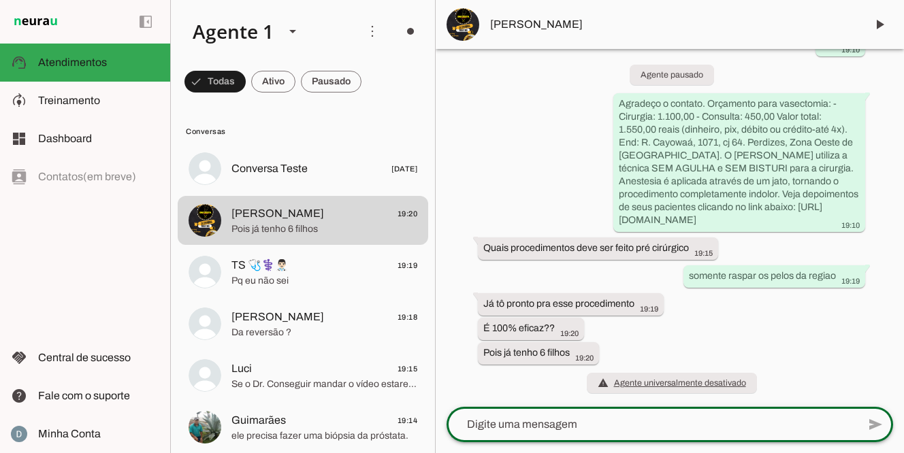
click at [519, 421] on textarea at bounding box center [651, 424] width 411 height 16
type textarea "Após 90 dias você faz o espermograma para saber se a cirurgia deu certo. Não re…"
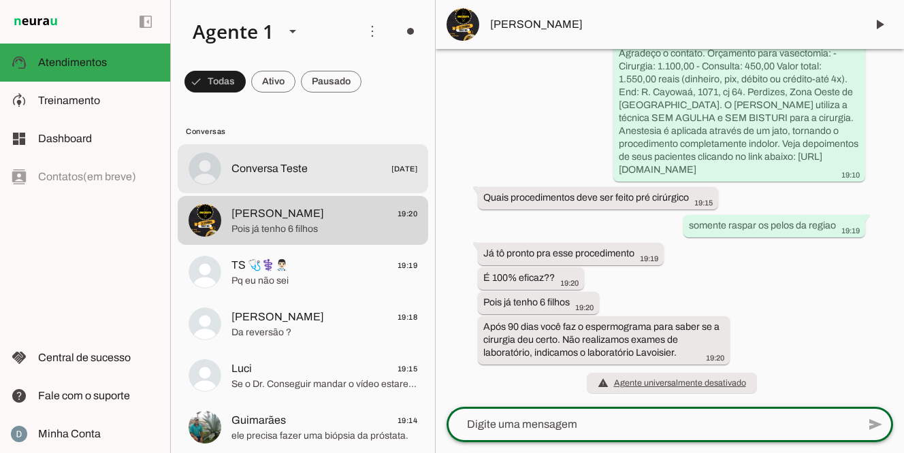
scroll to position [279, 0]
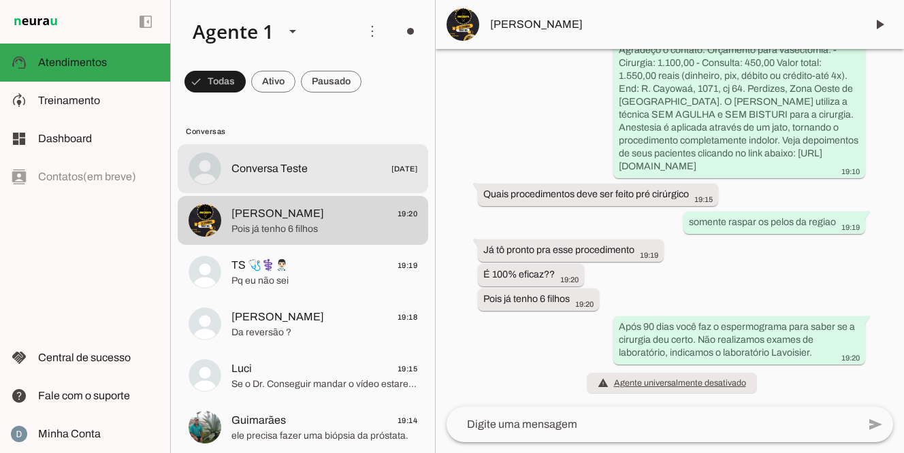
click at [281, 168] on span "Conversa Teste" at bounding box center [269, 169] width 76 height 16
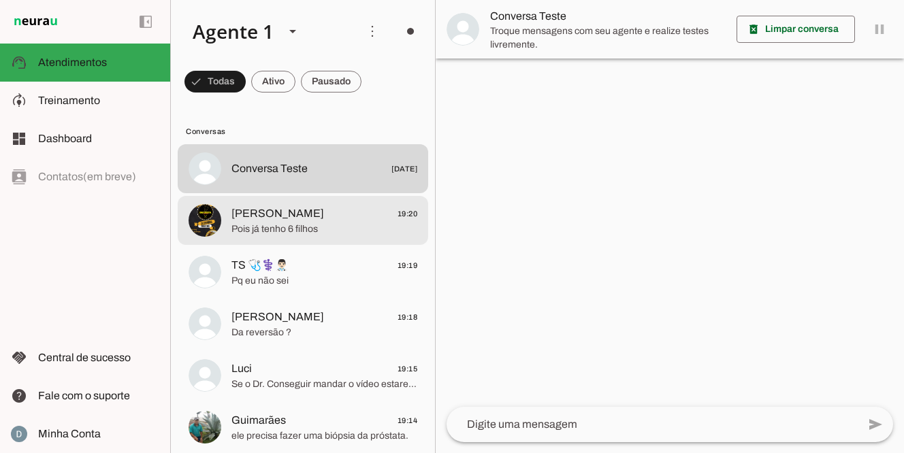
click at [259, 193] on md-item "[PERSON_NAME] 19:20 Pois já tenho 6 filhos" at bounding box center [303, 168] width 250 height 49
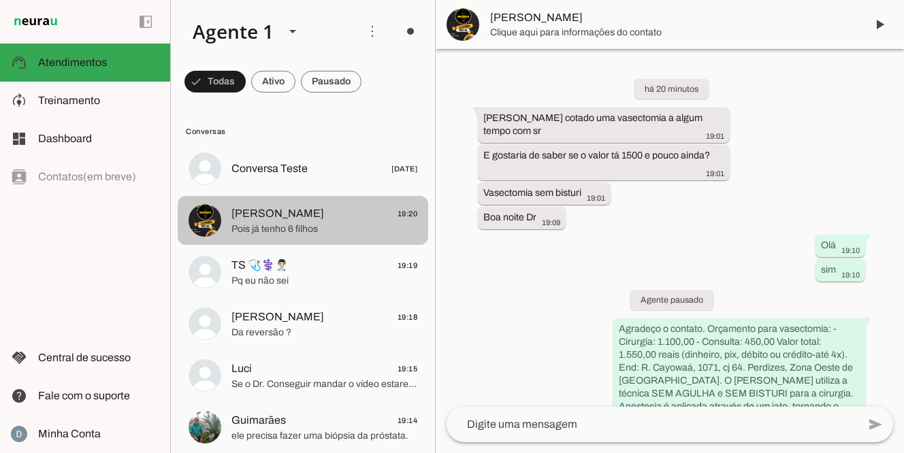
scroll to position [279, 0]
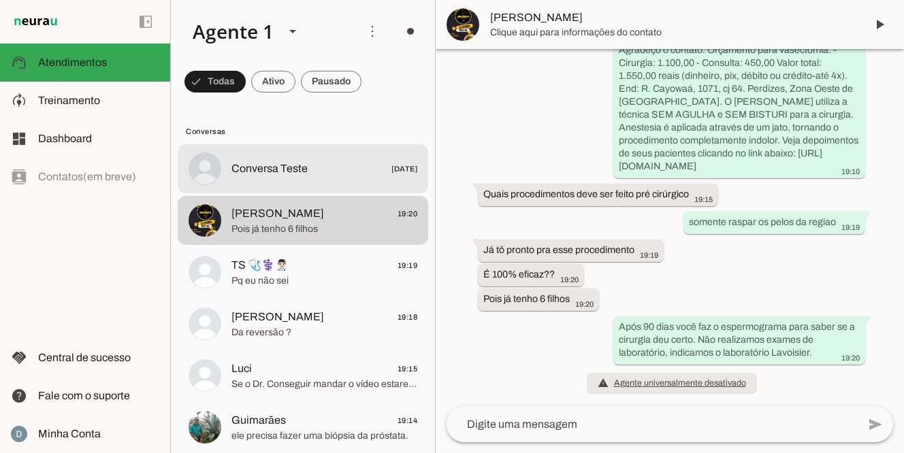
click at [295, 173] on span "Conversa Teste" at bounding box center [269, 169] width 76 height 16
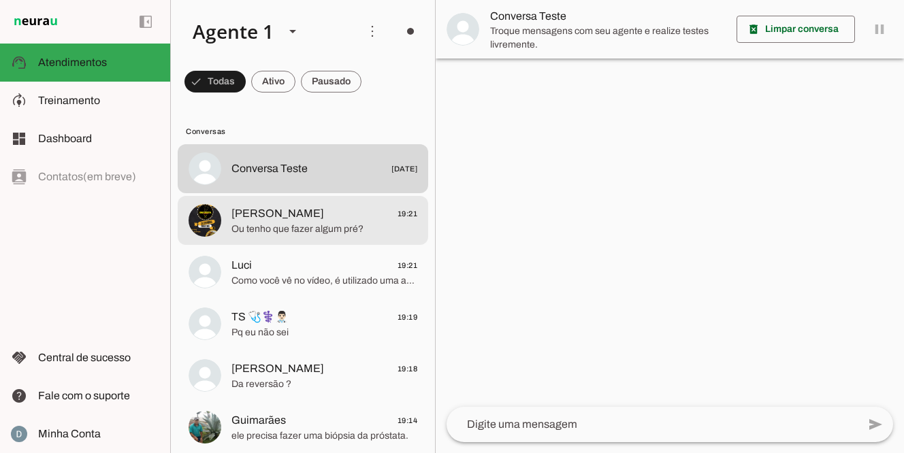
click at [280, 208] on span "[PERSON_NAME]" at bounding box center [277, 213] width 93 height 16
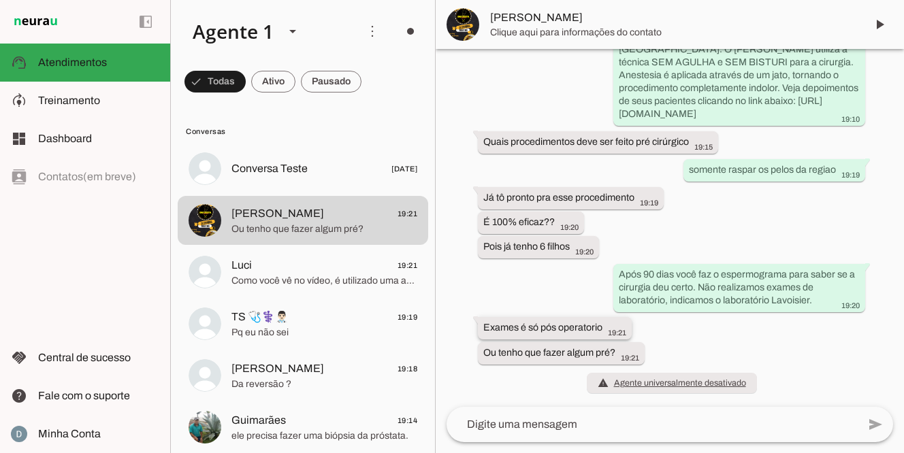
click at [618, 340] on footer "19:21" at bounding box center [616, 345] width 20 height 11
click at [505, 418] on textarea at bounding box center [651, 424] width 411 height 16
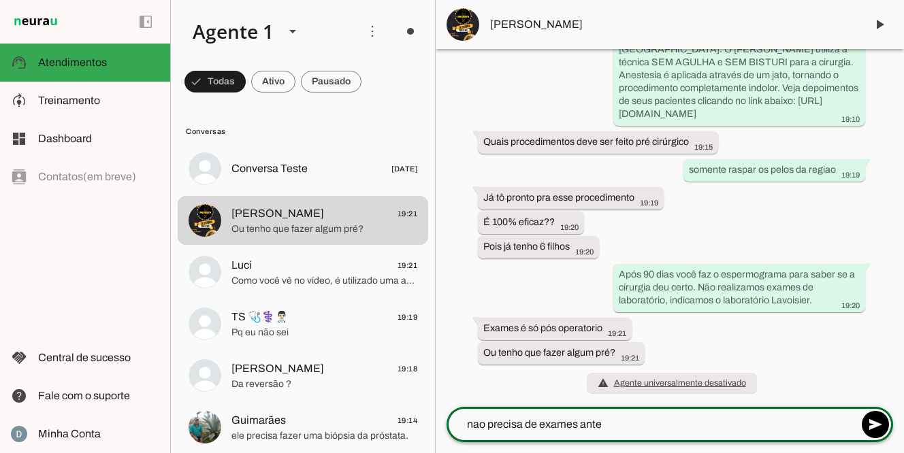
type textarea "nao precisa de exames antes"
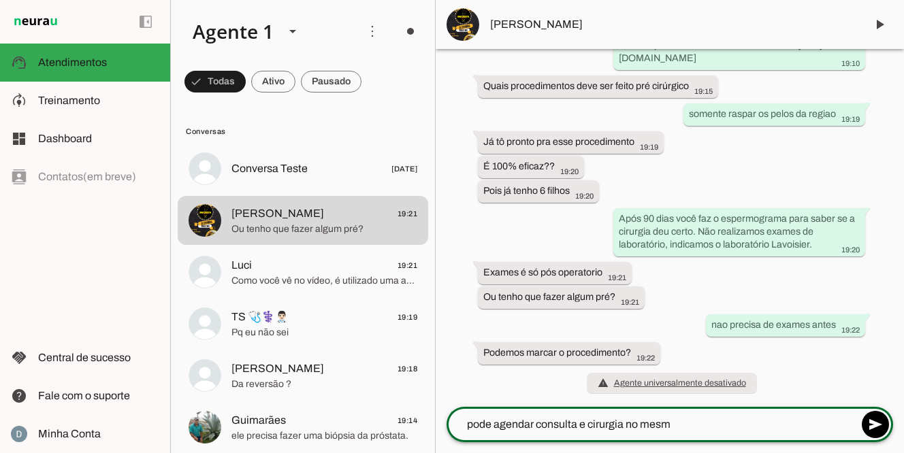
scroll to position [0, 0]
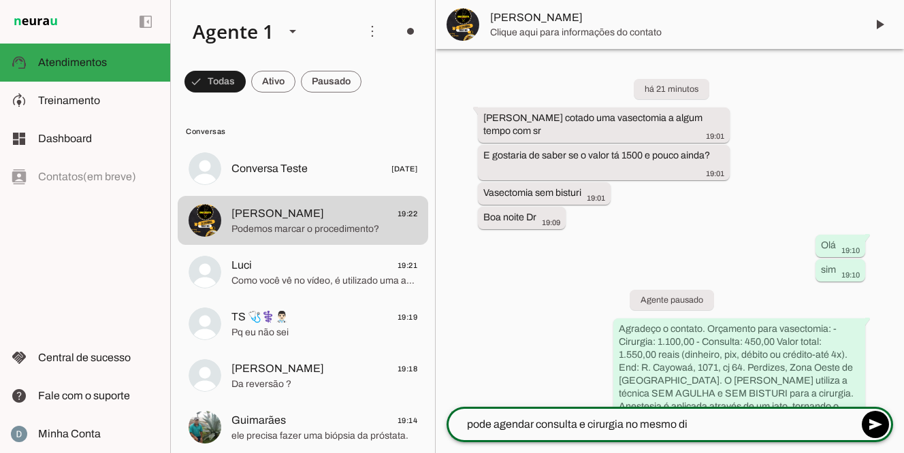
type textarea "pode agendar consulta e cirurgia no mesmo dia"
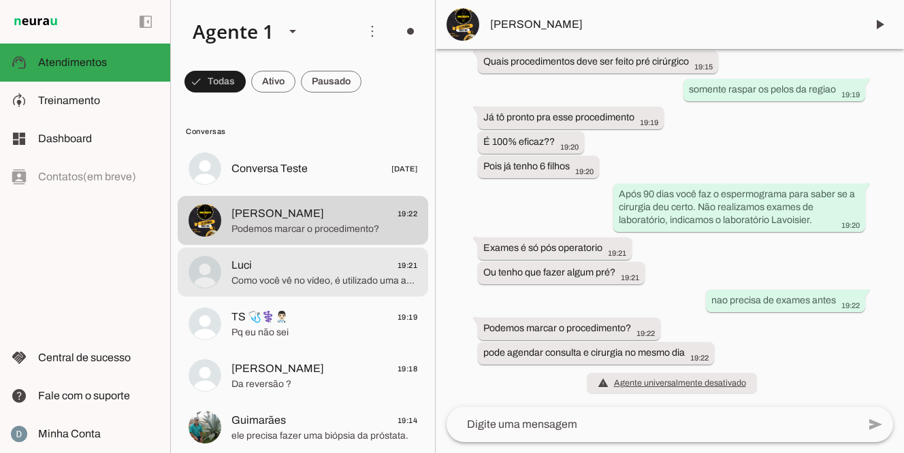
click at [318, 283] on span "Como você vê no vídeo, é utilizado uma anestesia em jato, sem agulha nenhuma. I…" at bounding box center [324, 281] width 186 height 14
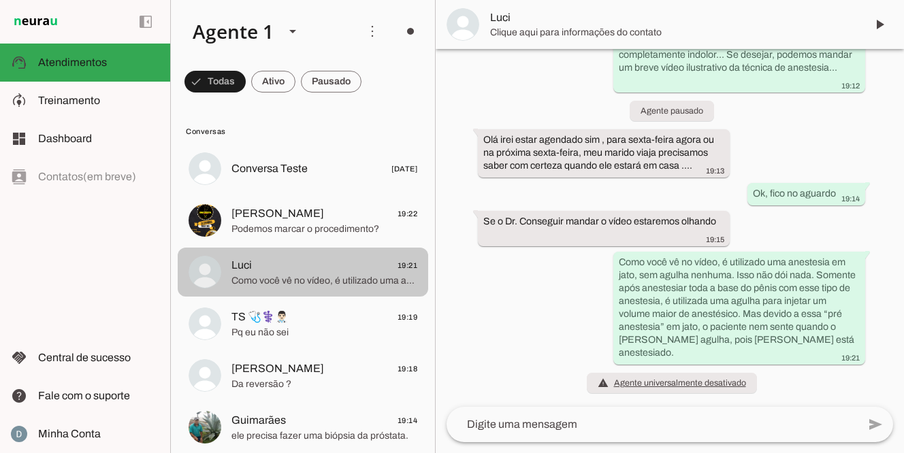
scroll to position [812, 0]
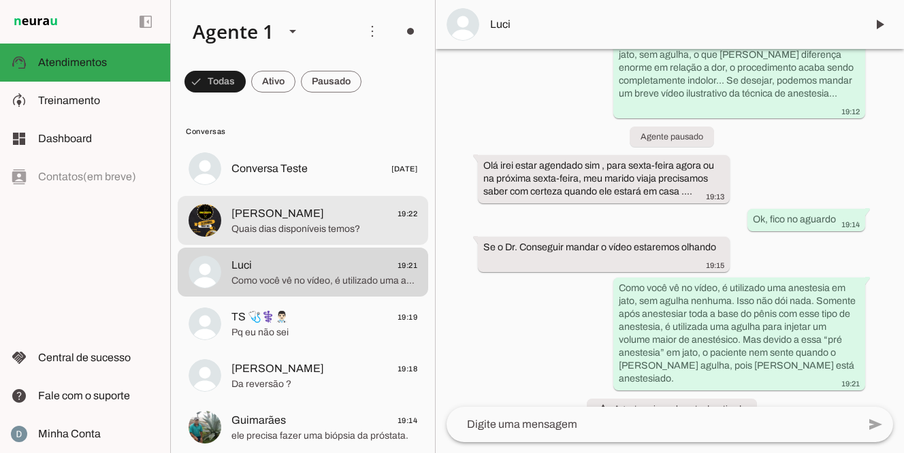
click at [323, 225] on span "Quais dias disponíveis temos?" at bounding box center [324, 229] width 186 height 14
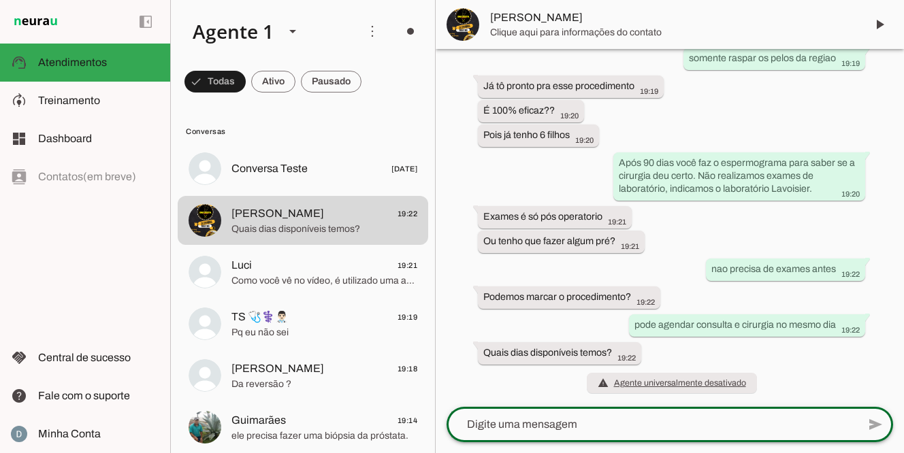
click at [495, 423] on textarea at bounding box center [651, 424] width 411 height 16
type textarea "segunda a sexta"
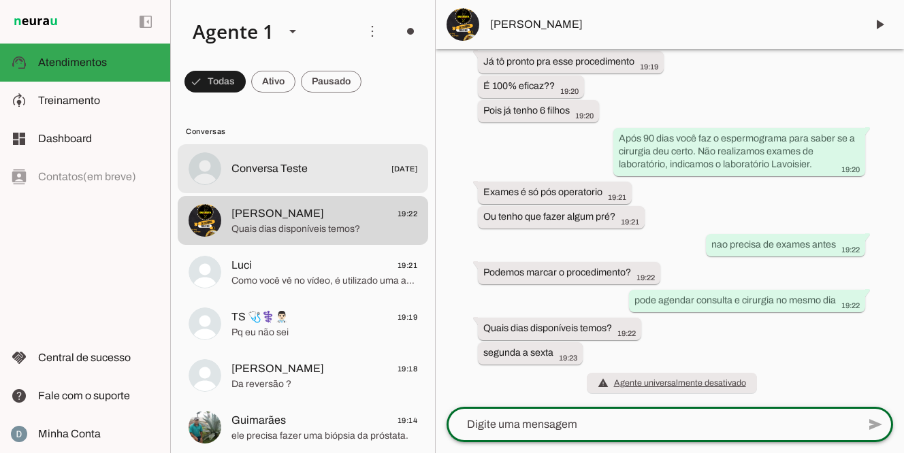
click at [331, 166] on span "Conversa Teste [DATE]" at bounding box center [324, 169] width 186 height 17
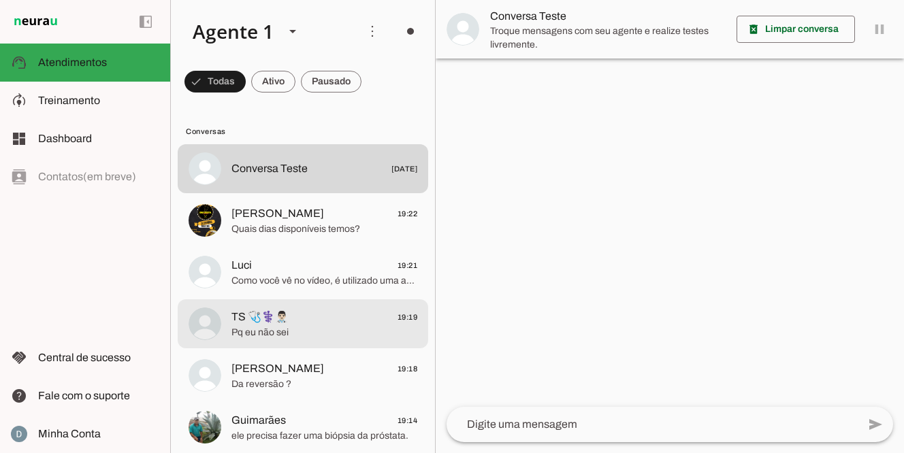
click at [267, 324] on span "TS 🩺⚕️👨🏻‍⚕️" at bounding box center [259, 317] width 57 height 16
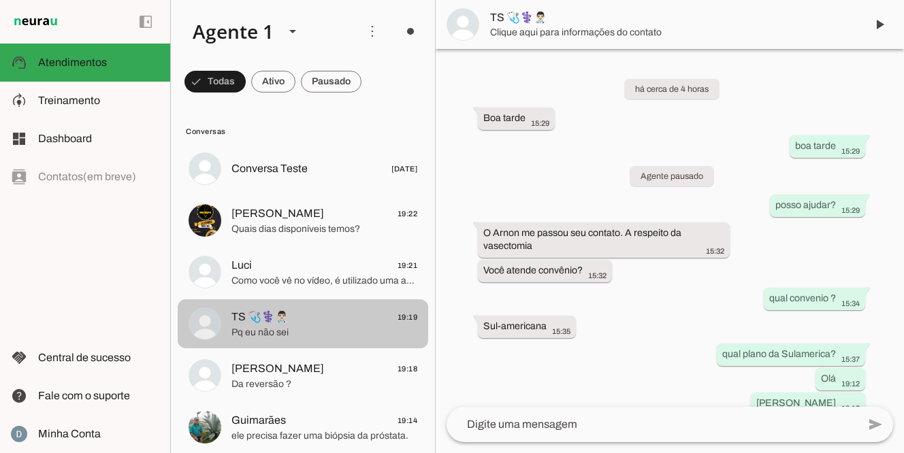
scroll to position [127, 0]
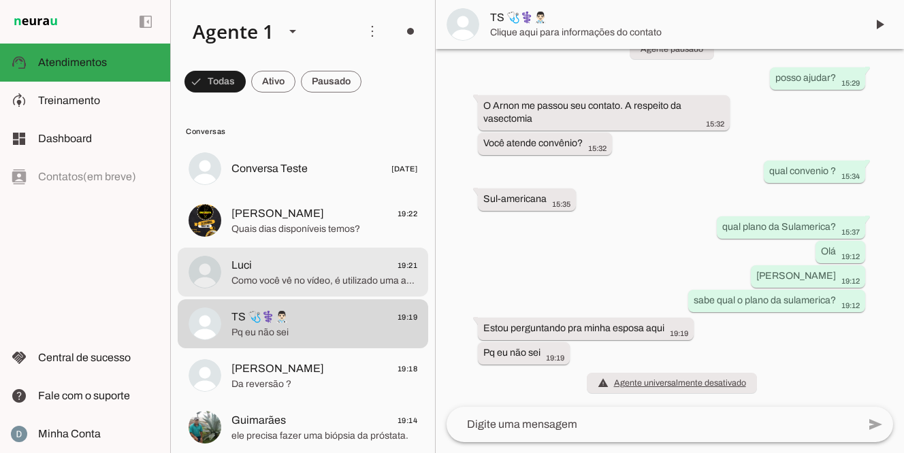
click at [276, 278] on span "Como você vê no vídeo, é utilizado uma anestesia em jato, sem agulha nenhuma. I…" at bounding box center [324, 281] width 186 height 14
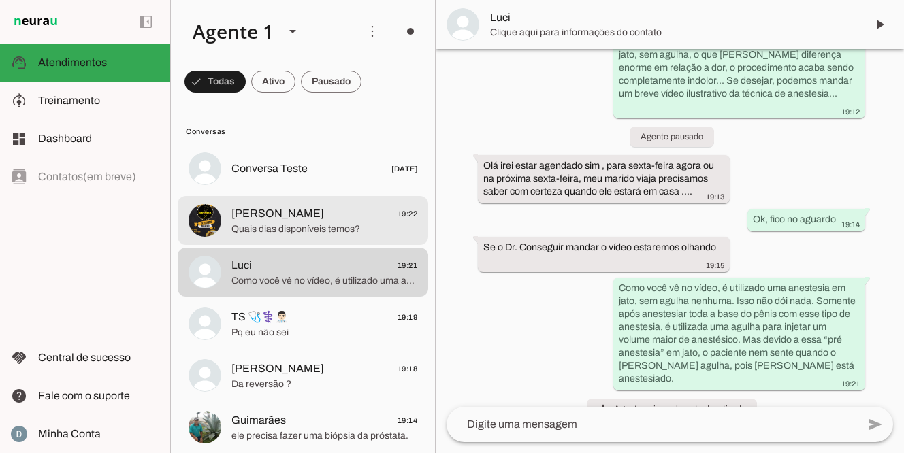
click at [291, 227] on span "Quais dias disponíveis temos?" at bounding box center [324, 229] width 186 height 14
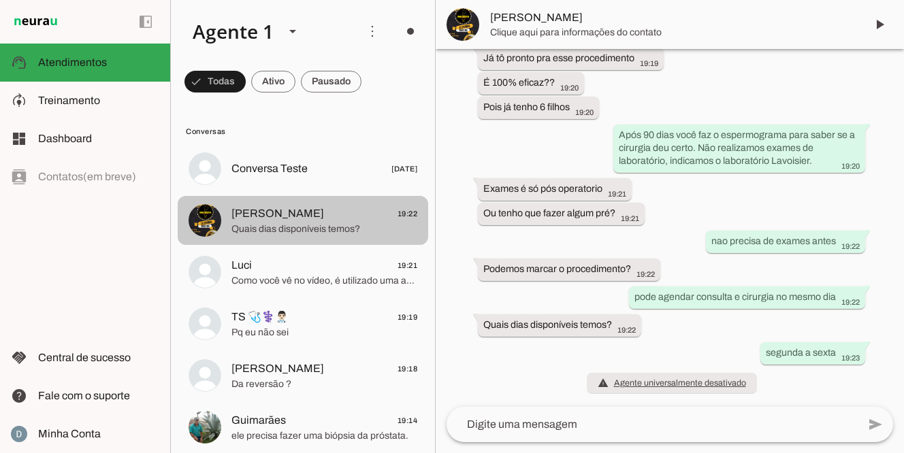
scroll to position [471, 0]
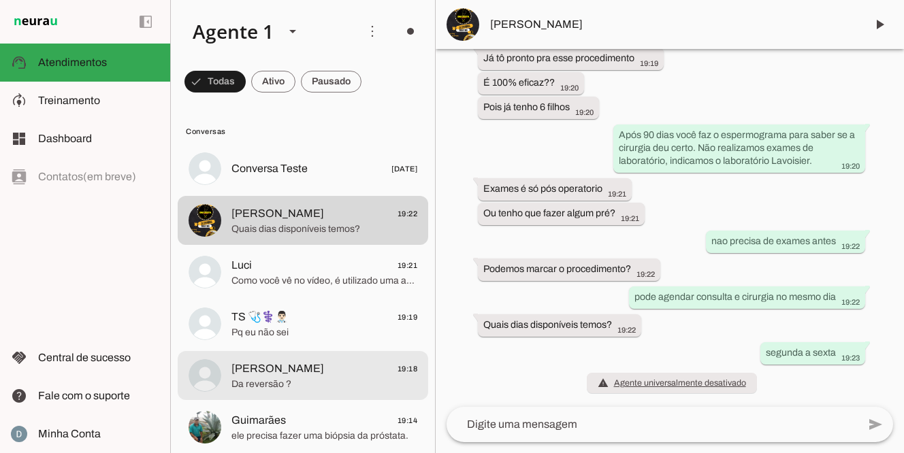
click at [286, 378] on span "Da reversão ?" at bounding box center [324, 385] width 186 height 14
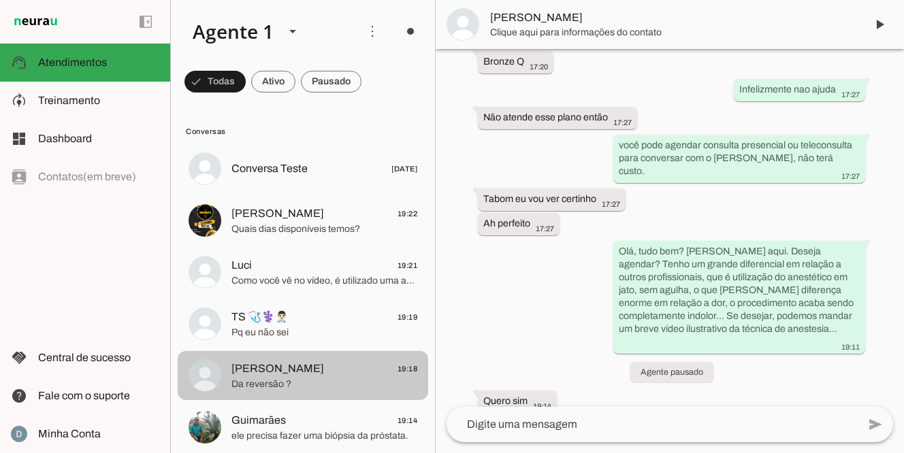
scroll to position [640, 0]
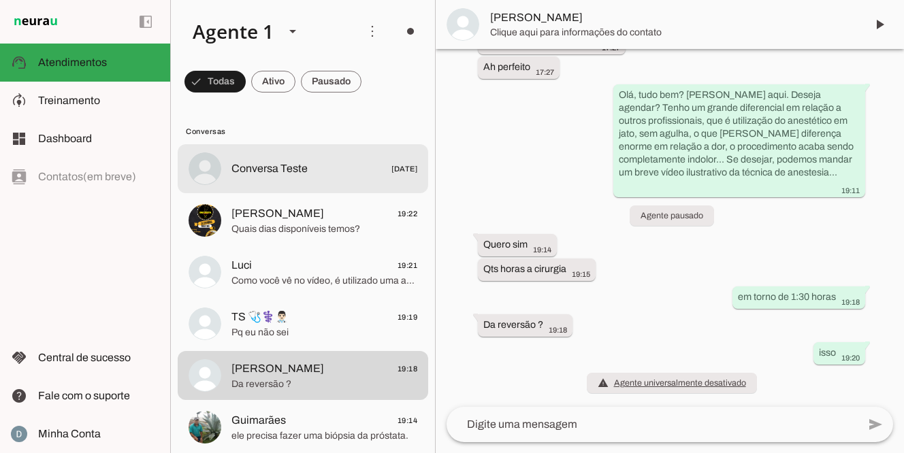
click at [357, 170] on span "Conversa Teste [DATE]" at bounding box center [324, 169] width 186 height 17
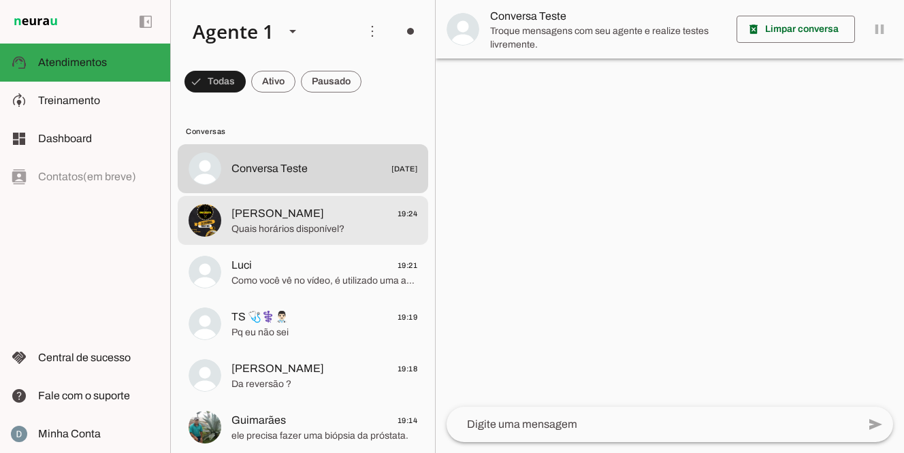
click at [286, 231] on span "Quais horários disponível?" at bounding box center [324, 229] width 186 height 14
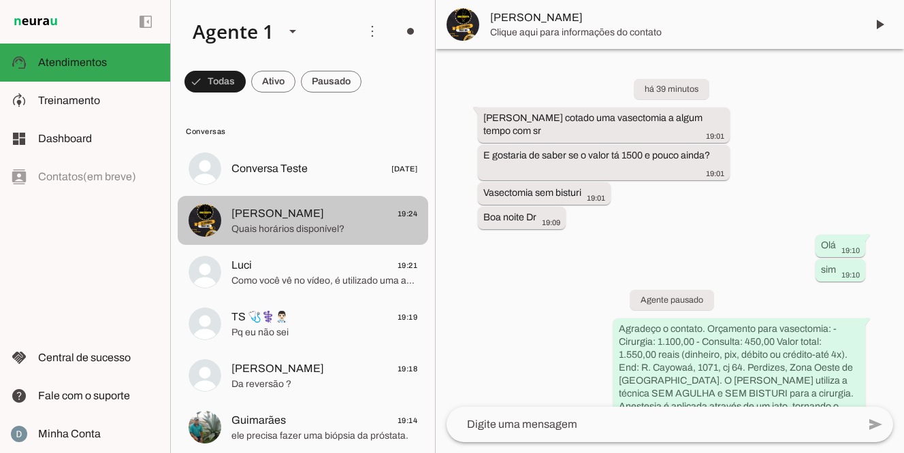
scroll to position [499, 0]
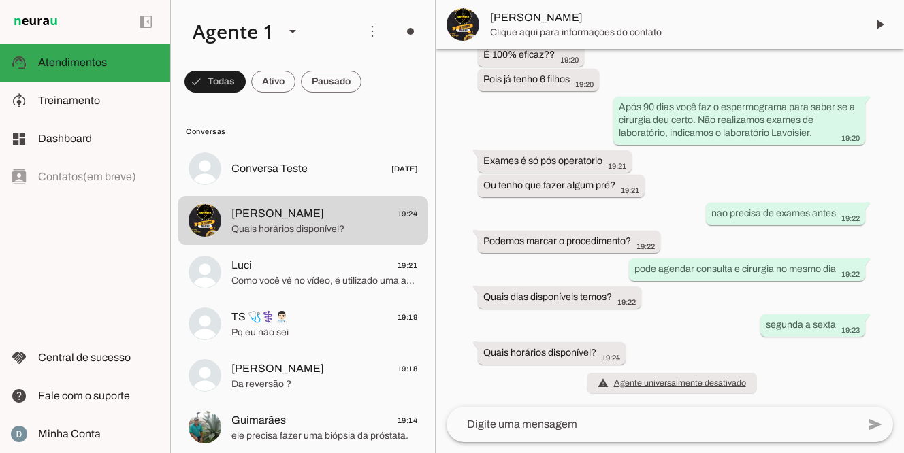
click at [570, 426] on textarea at bounding box center [651, 424] width 411 height 16
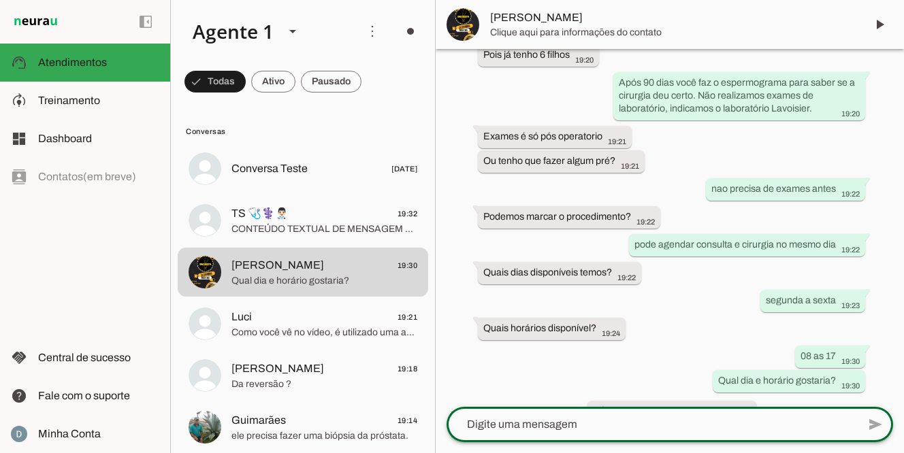
scroll to position [551, 0]
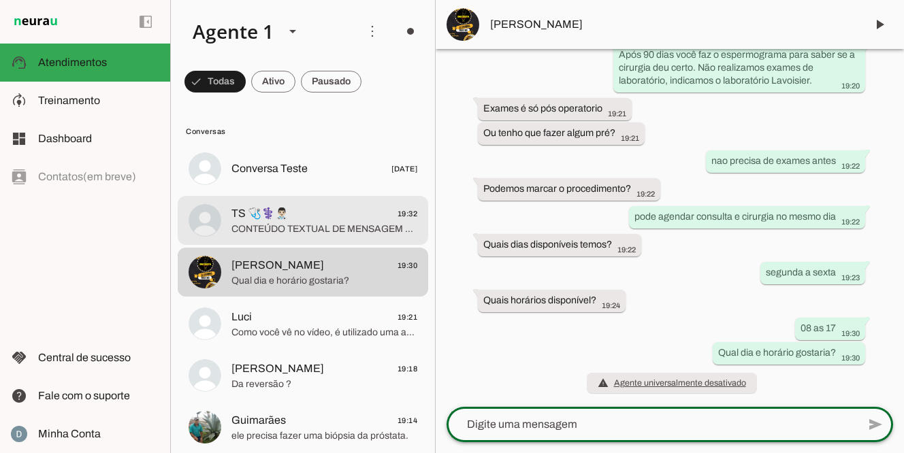
click at [352, 223] on span "CONTEÚDO TEXTUAL DE MENSAGEM COM IMAGEM (URL [URL][DOMAIN_NAME]) :" at bounding box center [324, 229] width 186 height 14
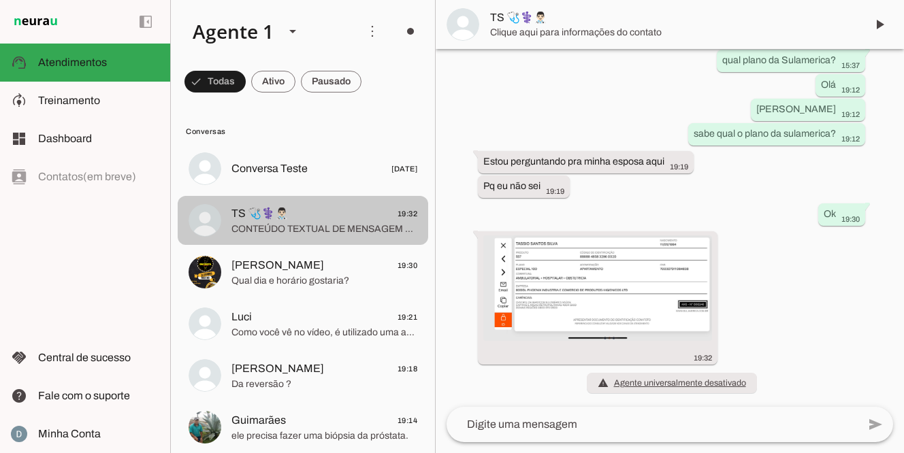
scroll to position [294, 0]
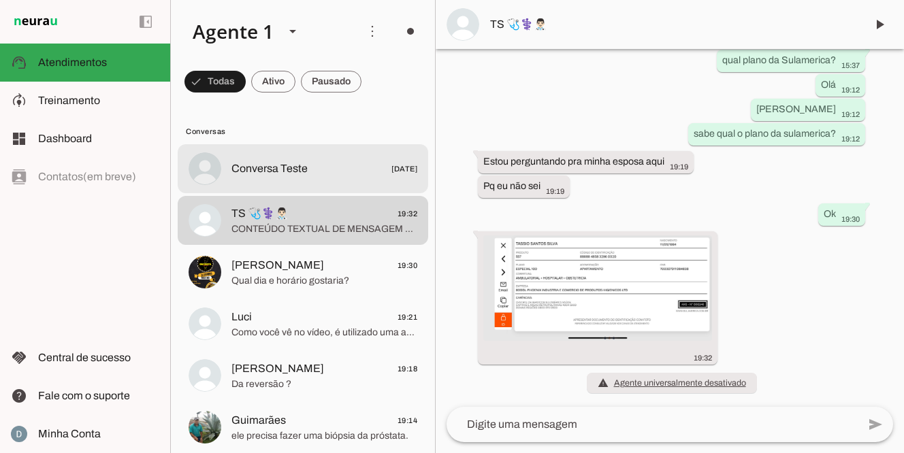
click at [321, 165] on span "Conversa Teste [DATE]" at bounding box center [324, 169] width 186 height 17
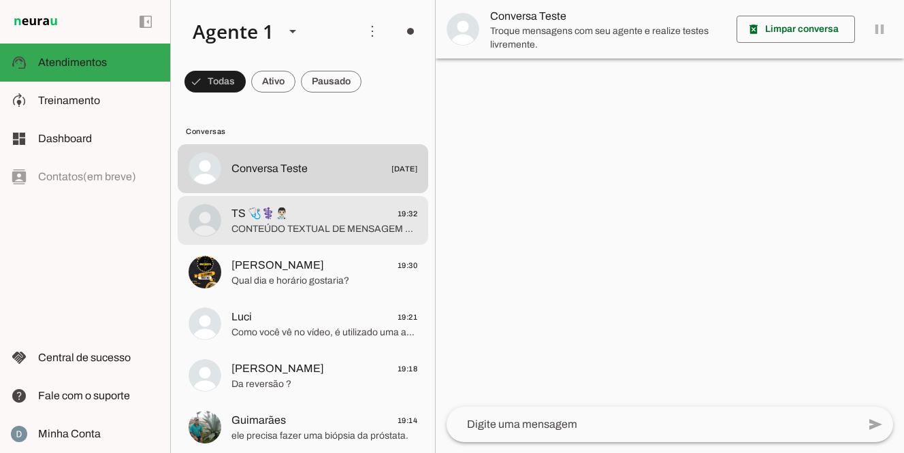
click at [316, 193] on md-item "TS 🩺⚕️👨🏻‍⚕️ 19:32 CONTEÚDO TEXTUAL DE MENSAGEM COM IMAGEM (URL [URL][DOMAIN_NAM…" at bounding box center [303, 168] width 250 height 49
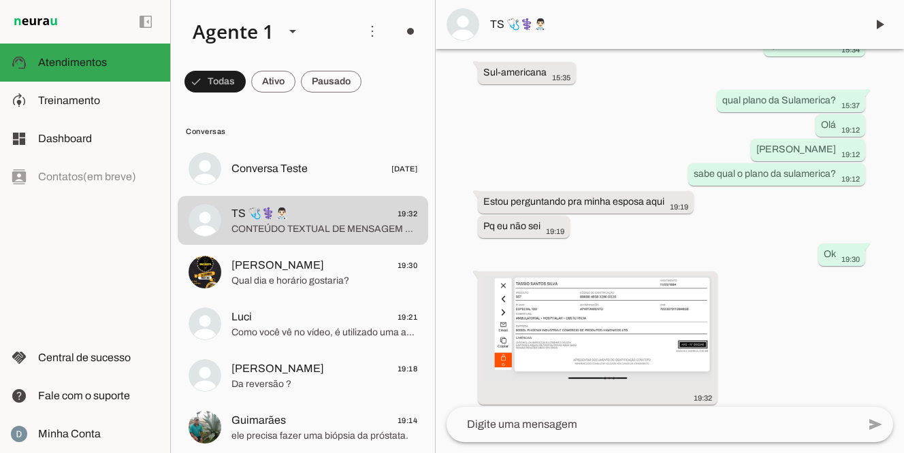
scroll to position [294, 0]
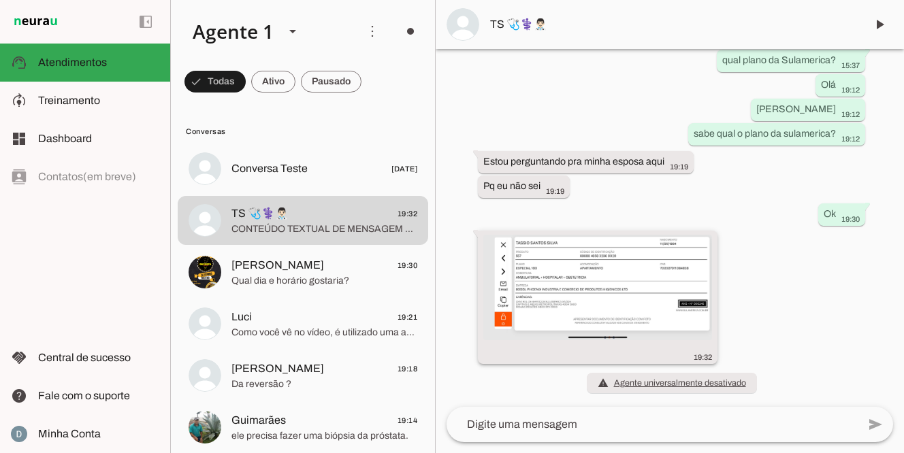
click at [611, 282] on img at bounding box center [597, 287] width 229 height 105
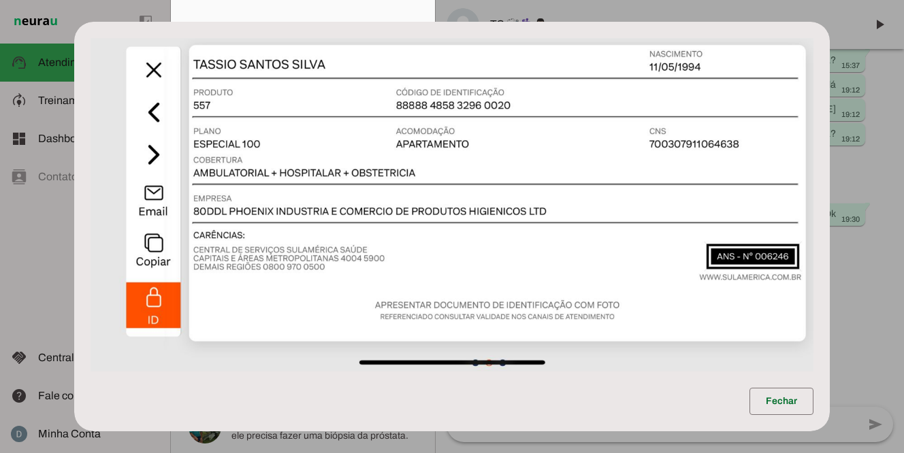
click at [829, 305] on dialog "Fechar" at bounding box center [451, 227] width 755 height 410
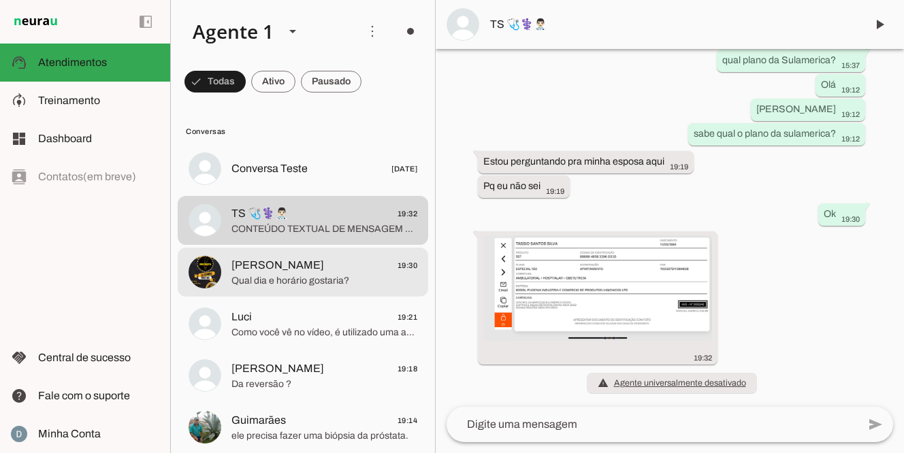
click at [318, 264] on span "[PERSON_NAME] 19:30" at bounding box center [324, 265] width 186 height 17
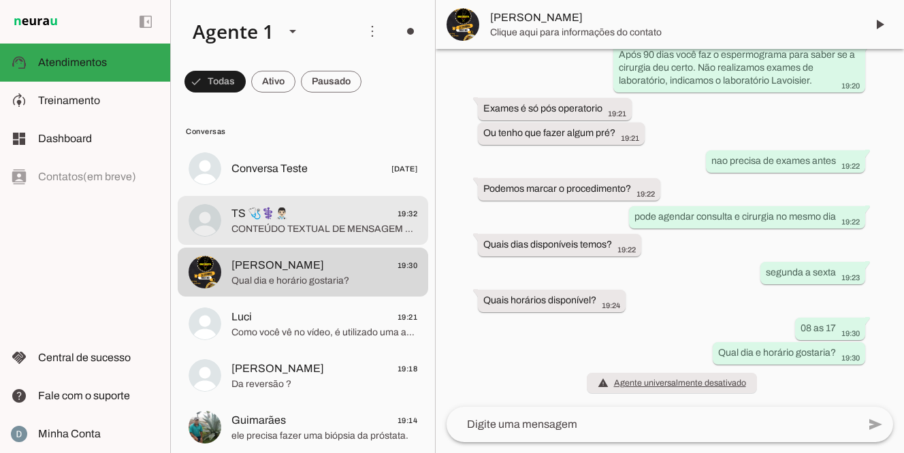
click at [312, 234] on span "CONTEÚDO TEXTUAL DE MENSAGEM COM IMAGEM (URL [URL][DOMAIN_NAME]) :" at bounding box center [324, 229] width 186 height 14
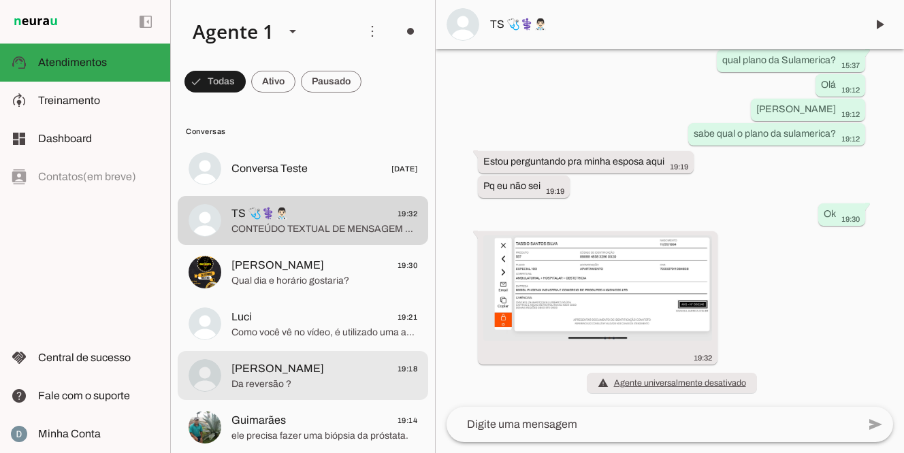
click at [310, 362] on span "[PERSON_NAME] 19:18" at bounding box center [324, 369] width 186 height 17
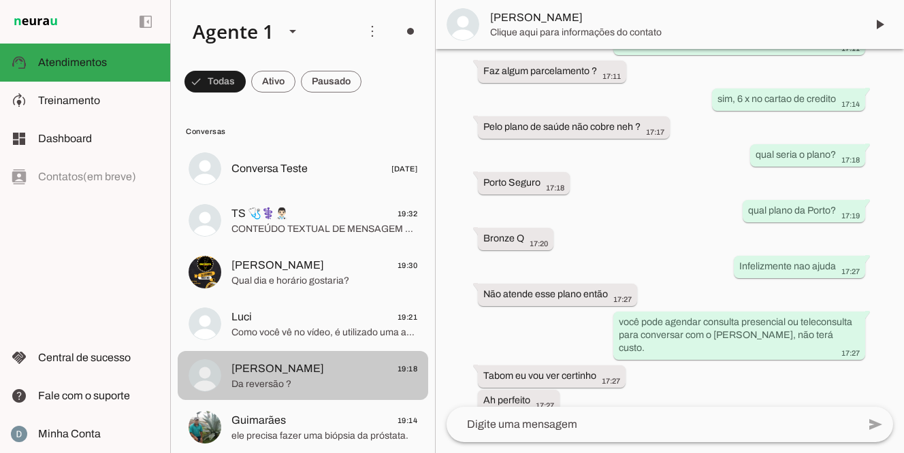
scroll to position [640, 0]
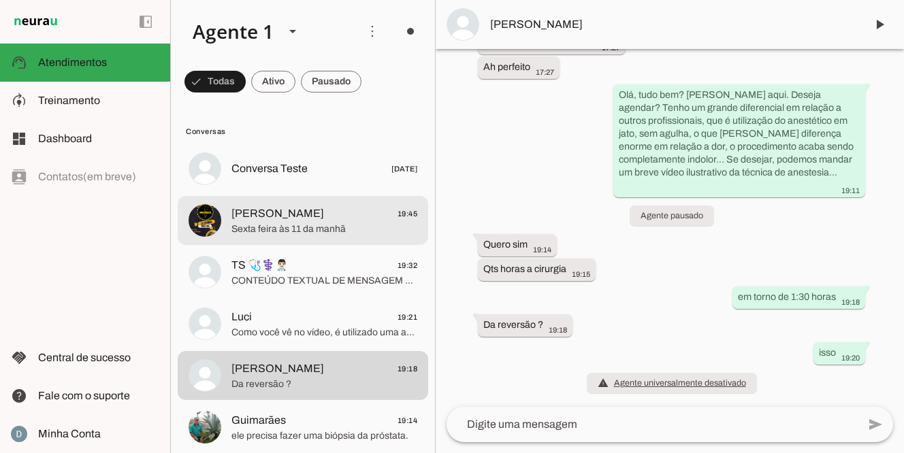
click at [251, 229] on span "Sexta feira às 11 da manhã" at bounding box center [324, 229] width 186 height 14
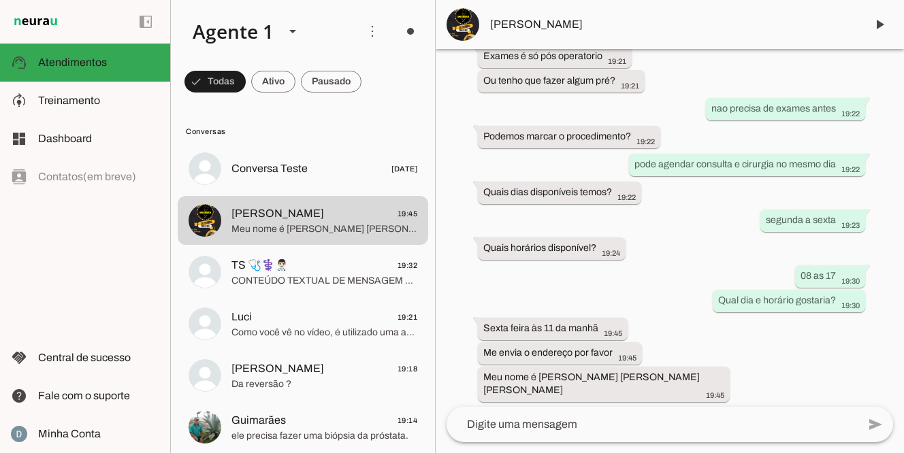
scroll to position [641, 0]
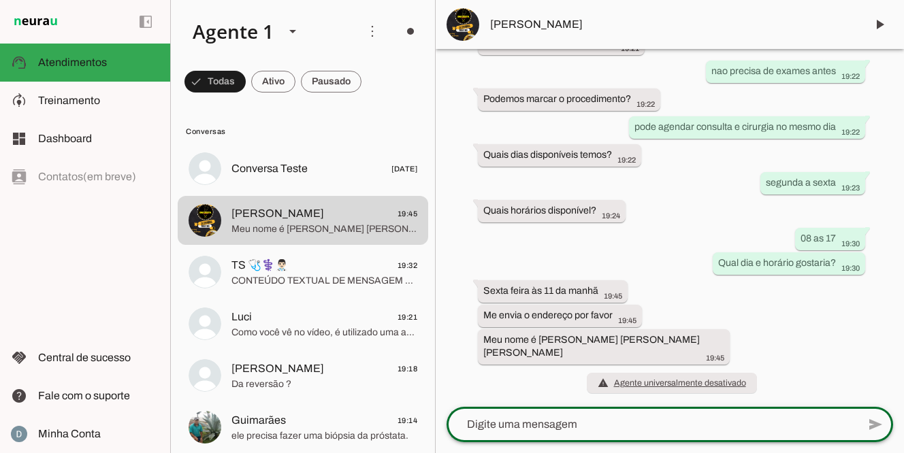
click at [540, 416] on textarea at bounding box center [651, 424] width 411 height 16
type textarea "tenho 11:40 horas pode ser?"
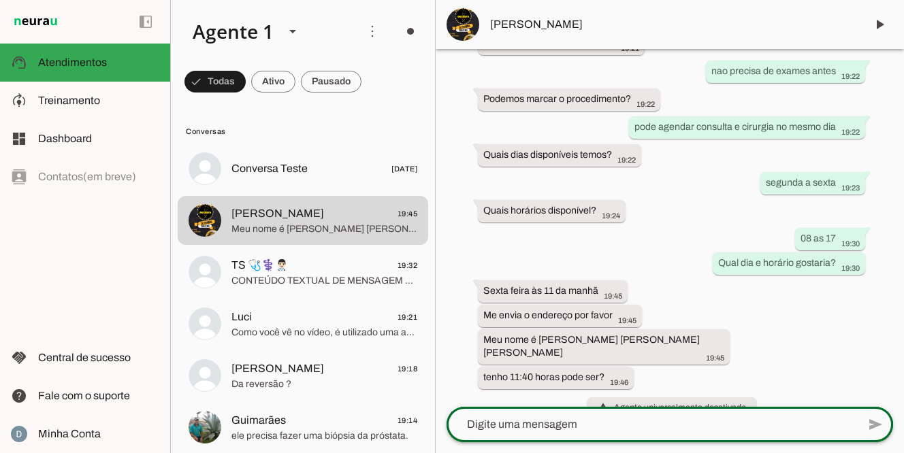
scroll to position [665, 0]
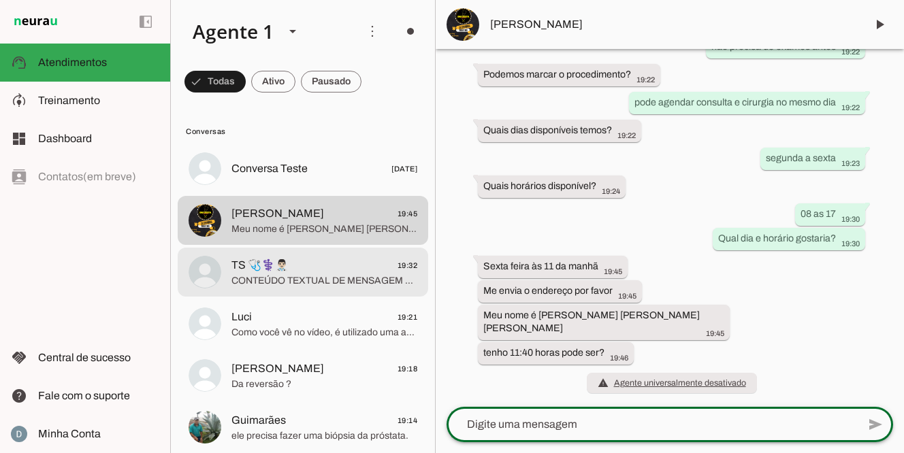
click at [317, 276] on span "CONTEÚDO TEXTUAL DE MENSAGEM COM IMAGEM (URL [URL][DOMAIN_NAME]) :" at bounding box center [324, 281] width 186 height 14
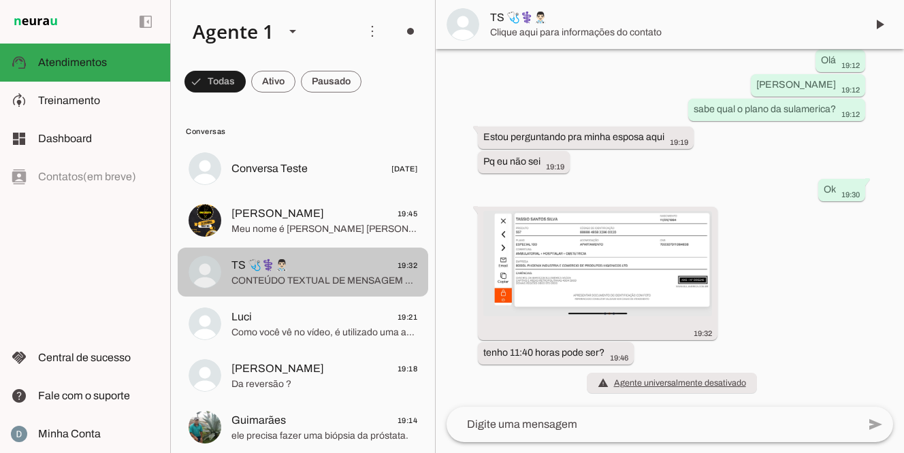
scroll to position [318, 0]
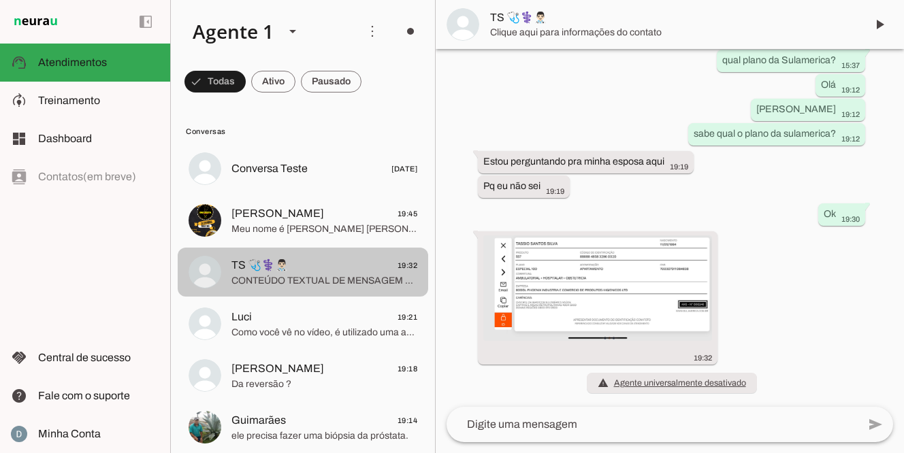
click at [414, 282] on span "CONTEÚDO TEXTUAL DE MENSAGEM COM IMAGEM (URL [URL][DOMAIN_NAME]) :" at bounding box center [324, 281] width 186 height 14
click at [305, 277] on span "CONTEÚDO TEXTUAL DE MENSAGEM COM IMAGEM (URL [URL][DOMAIN_NAME]) :" at bounding box center [324, 281] width 186 height 14
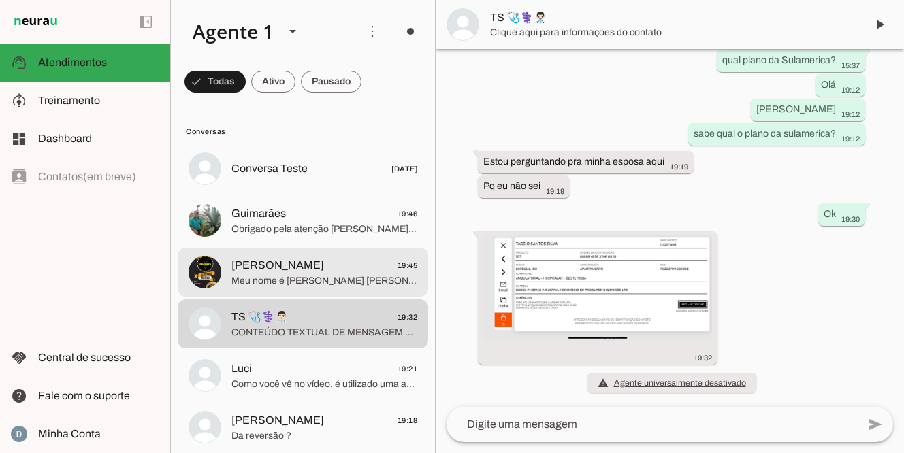
click at [288, 267] on span "[PERSON_NAME]" at bounding box center [277, 265] width 93 height 16
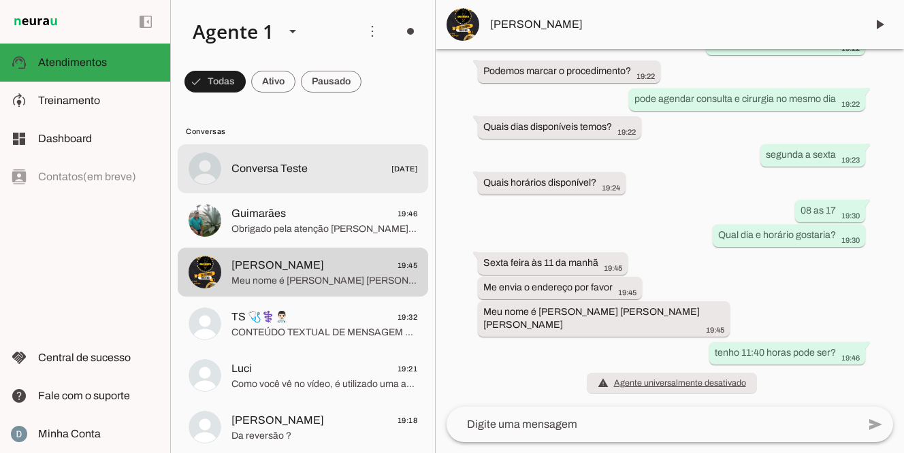
click at [255, 180] on md-item "Conversa Teste [DATE]" at bounding box center [303, 168] width 250 height 49
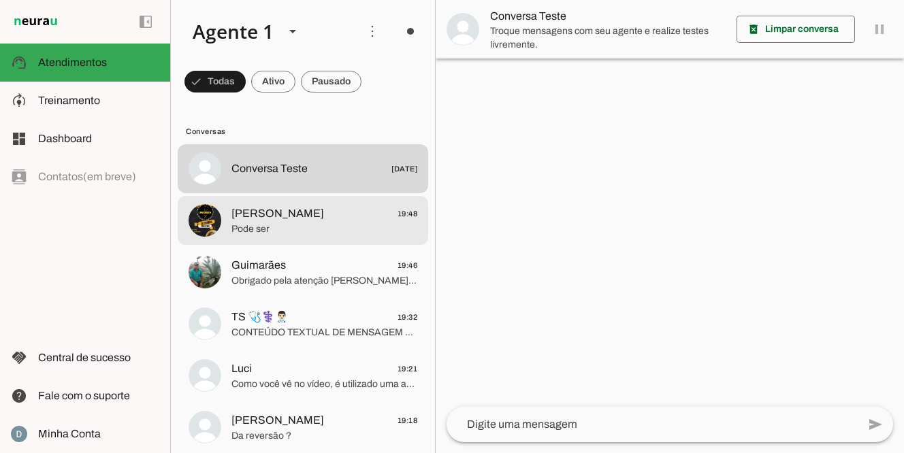
click at [264, 234] on span "Pode ser" at bounding box center [324, 229] width 186 height 14
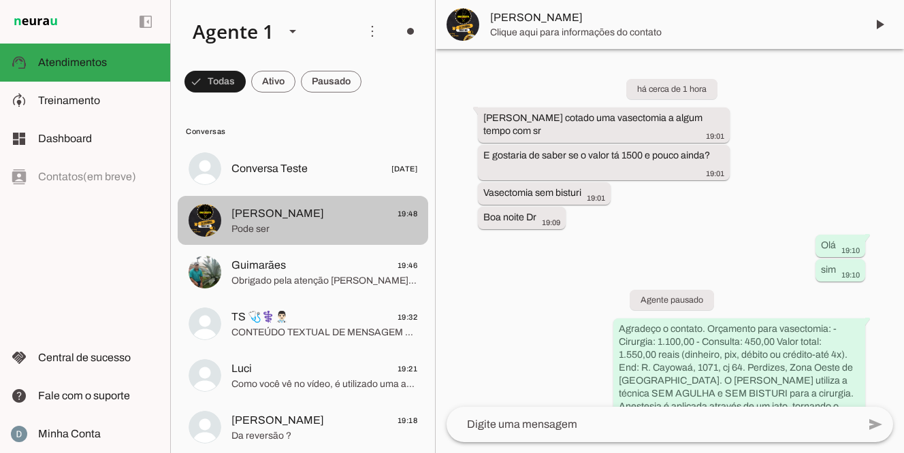
scroll to position [697, 0]
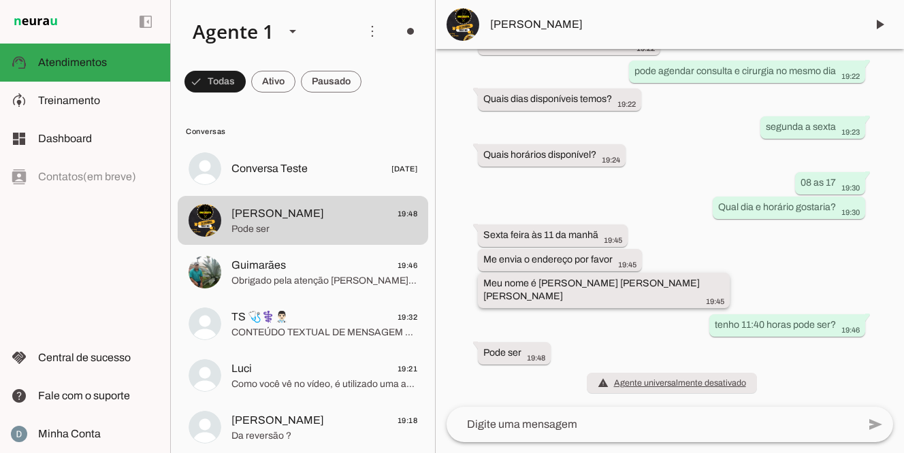
drag, startPoint x: 706, startPoint y: 279, endPoint x: 536, endPoint y: 286, distance: 169.5
click at [536, 290] on div "Meu nome é [PERSON_NAME] da [PERSON_NAME] 19:45" at bounding box center [603, 305] width 241 height 30
click at [553, 20] on span "[PERSON_NAME]" at bounding box center [672, 24] width 365 height 16
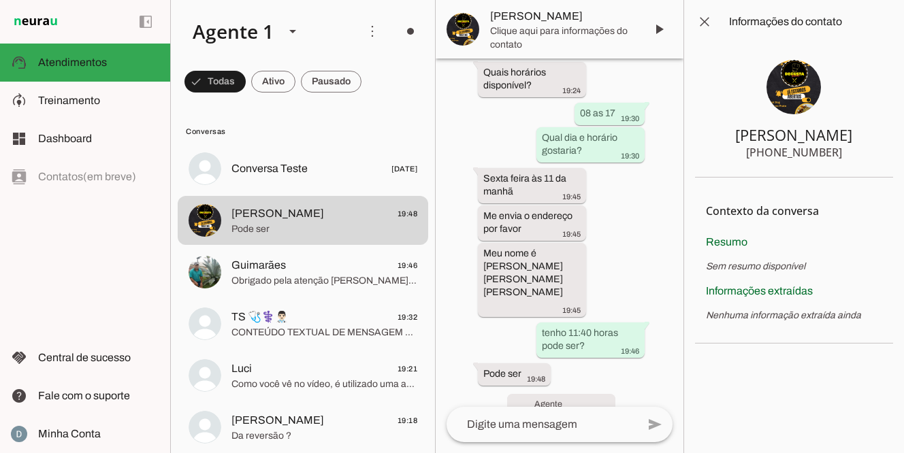
drag, startPoint x: 766, startPoint y: 154, endPoint x: 846, endPoint y: 150, distance: 79.7
click at [846, 150] on section "[PERSON_NAME] [PHONE_NUMBER]" at bounding box center [794, 111] width 198 height 134
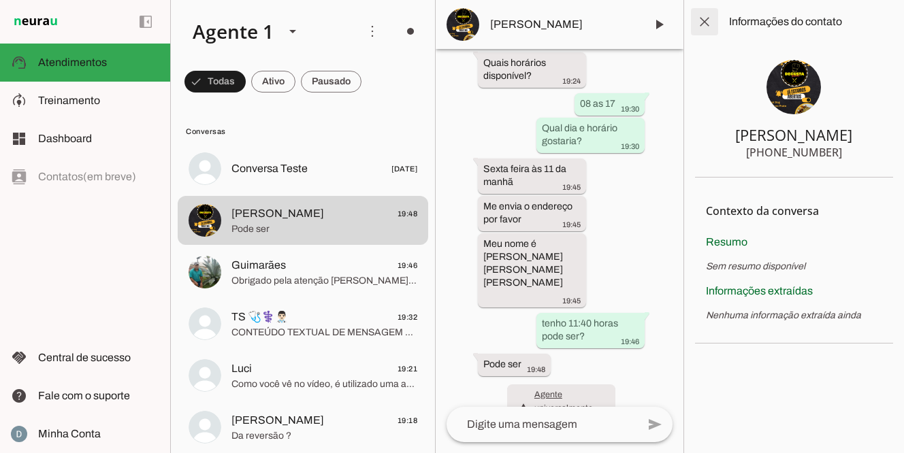
click at [705, 24] on span at bounding box center [704, 21] width 33 height 33
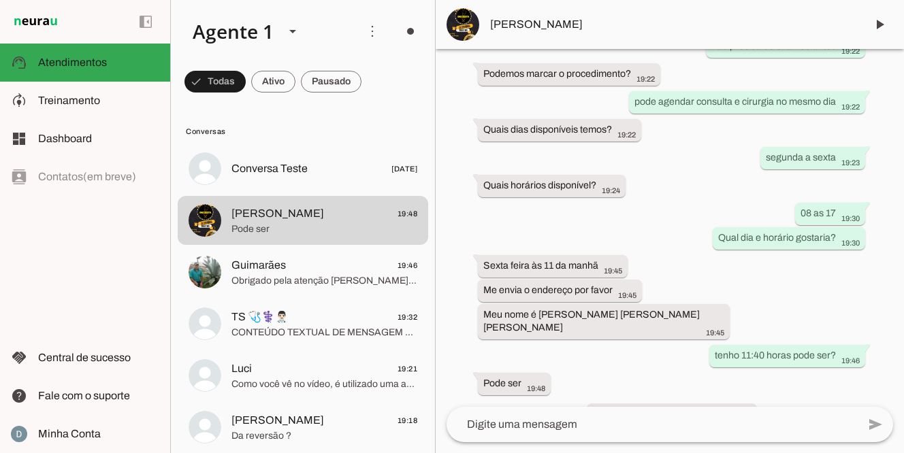
scroll to position [697, 0]
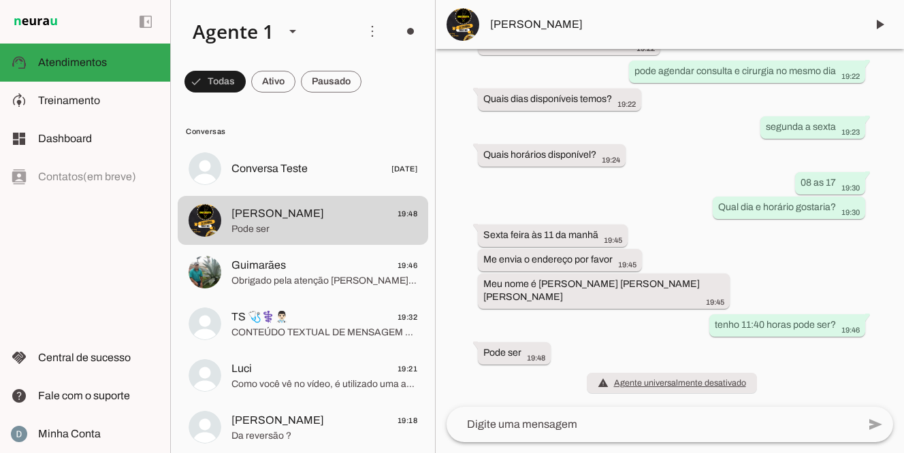
click at [499, 424] on textarea at bounding box center [651, 424] width 411 height 16
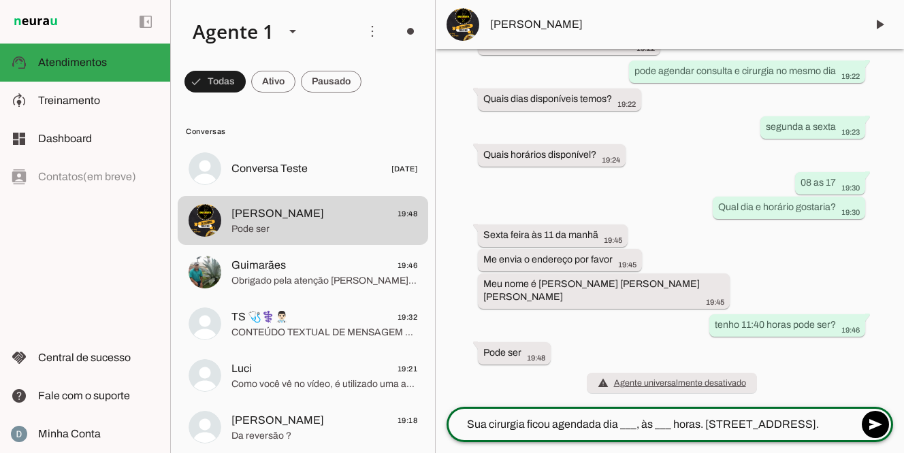
scroll to position [0, 0]
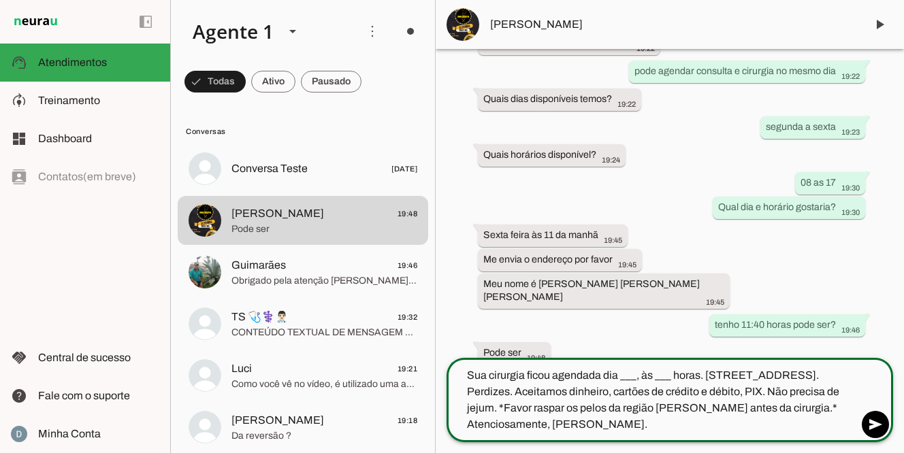
click at [639, 377] on textarea "Sua cirurgia ficou agendada dia ___, às ___ horas. [STREET_ADDRESS]. Perdizes. …" at bounding box center [651, 399] width 411 height 65
click at [679, 374] on textarea "Sua cirurgia ficou agendada dia 22/08 às ___ horas. [STREET_ADDRESS]. Perdizes.…" at bounding box center [651, 399] width 411 height 65
click at [547, 423] on textarea "Sua cirurgia ficou agendada dia [DATE] 11:40 horas. [STREET_ADDRESS]. Perdizes.…" at bounding box center [651, 399] width 411 height 65
type textarea "Sua cirurgia ficou agendada dia [DATE] 11:40 horas. [STREET_ADDRESS]. Perdizes.…"
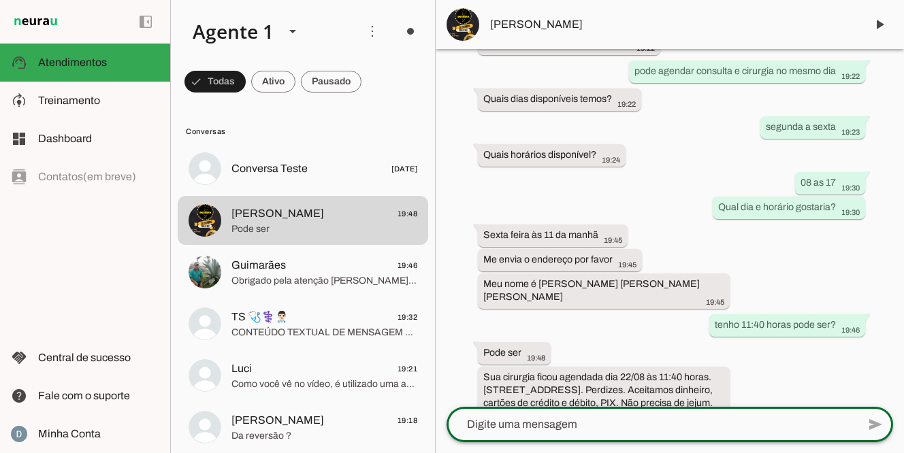
scroll to position [786, 0]
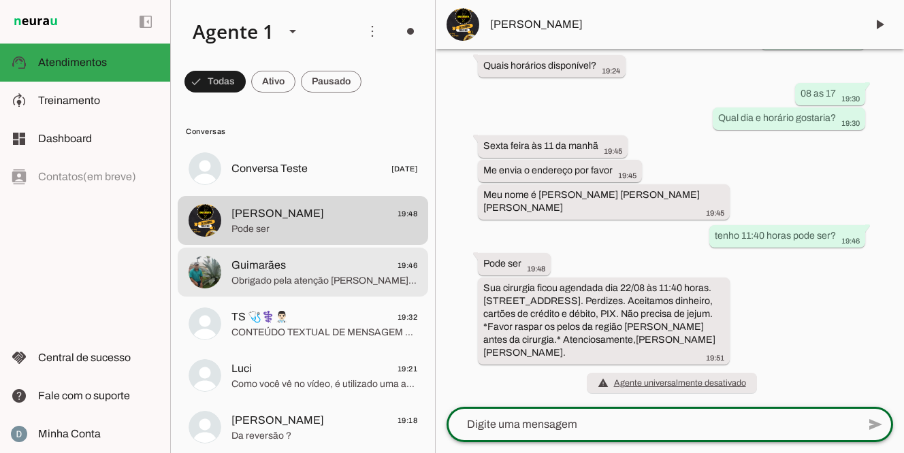
click at [279, 274] on span "Obrigado pela atenção Dr [PERSON_NAME] falar pra ele fazer mim" at bounding box center [324, 281] width 186 height 14
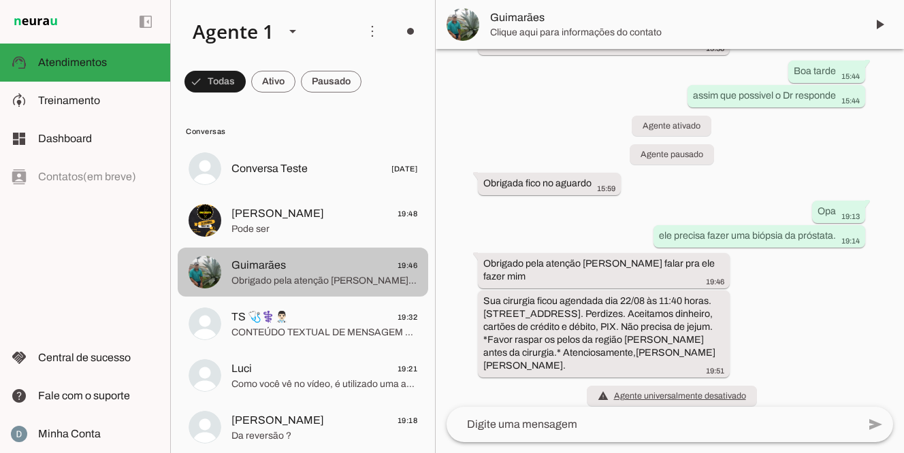
scroll to position [625, 0]
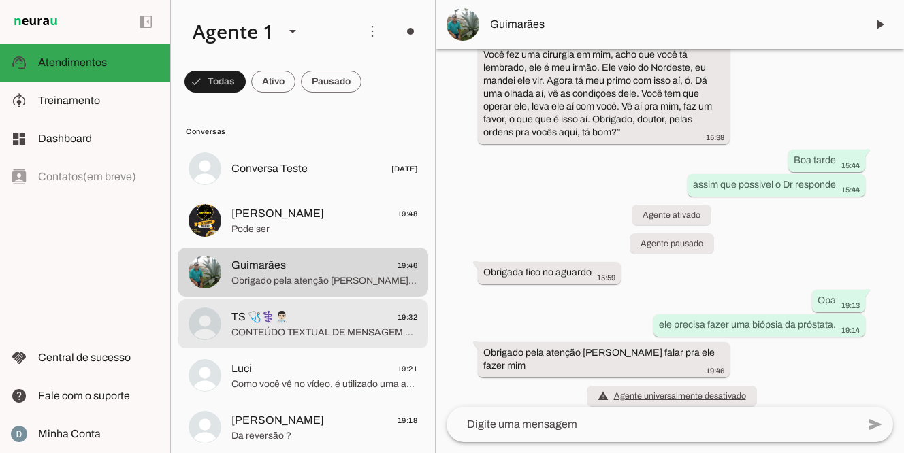
click at [325, 334] on span "CONTEÚDO TEXTUAL DE MENSAGEM COM IMAGEM (URL [URL][DOMAIN_NAME]) :" at bounding box center [324, 333] width 186 height 14
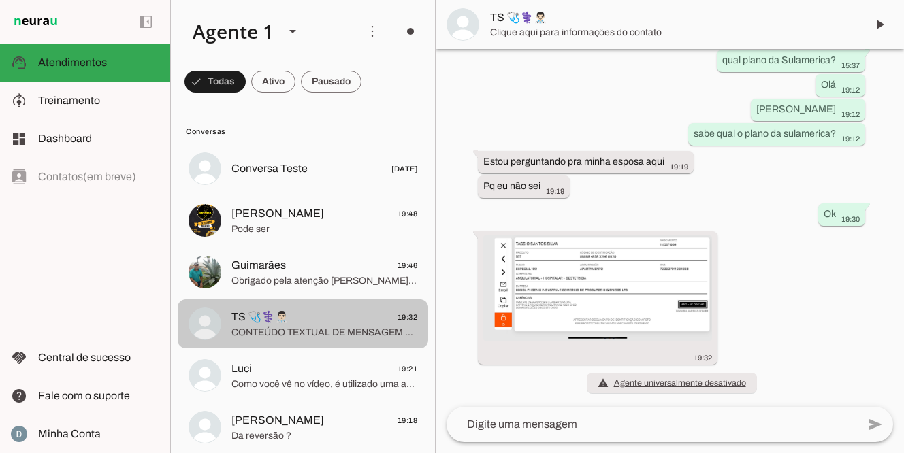
scroll to position [294, 0]
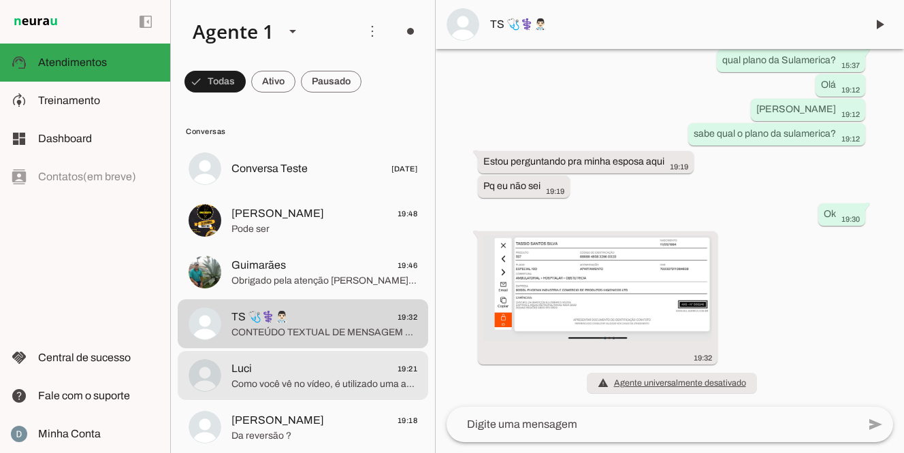
click at [288, 380] on span "Como você vê no vídeo, é utilizado uma anestesia em jato, sem agulha nenhuma. I…" at bounding box center [324, 385] width 186 height 14
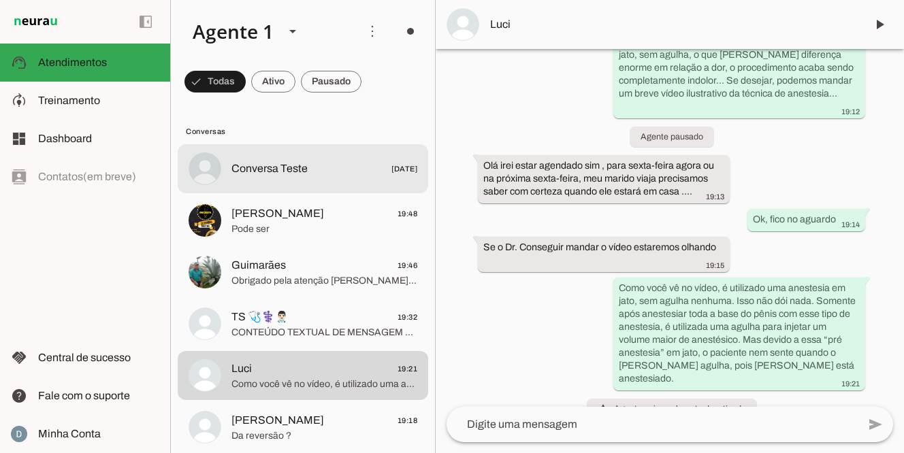
click at [262, 171] on span "Conversa Teste" at bounding box center [269, 169] width 76 height 16
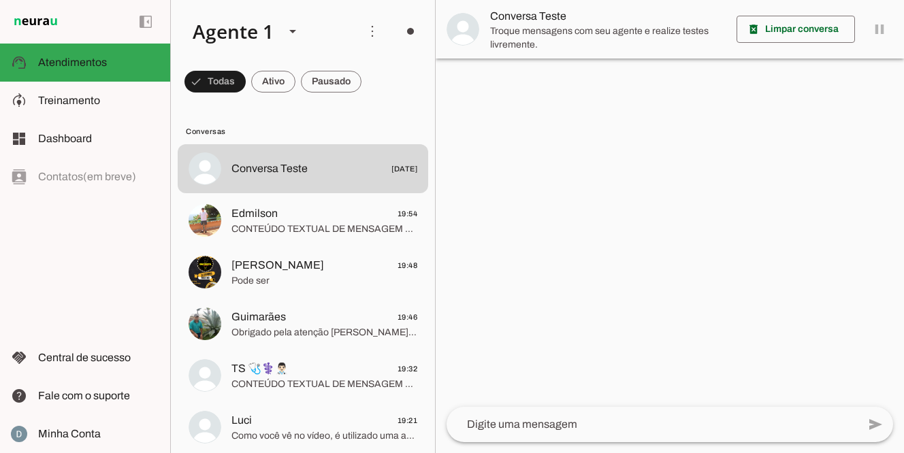
click at [648, 216] on div at bounding box center [669, 226] width 468 height 453
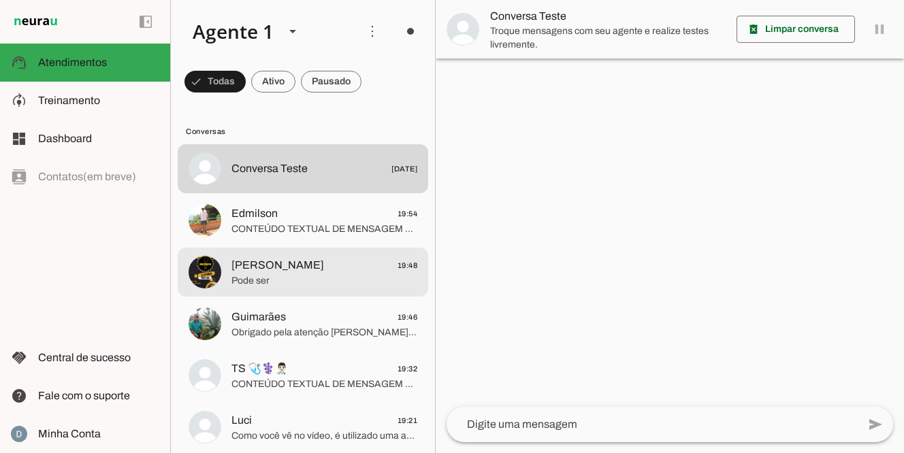
click at [312, 271] on span "[PERSON_NAME]" at bounding box center [277, 265] width 93 height 16
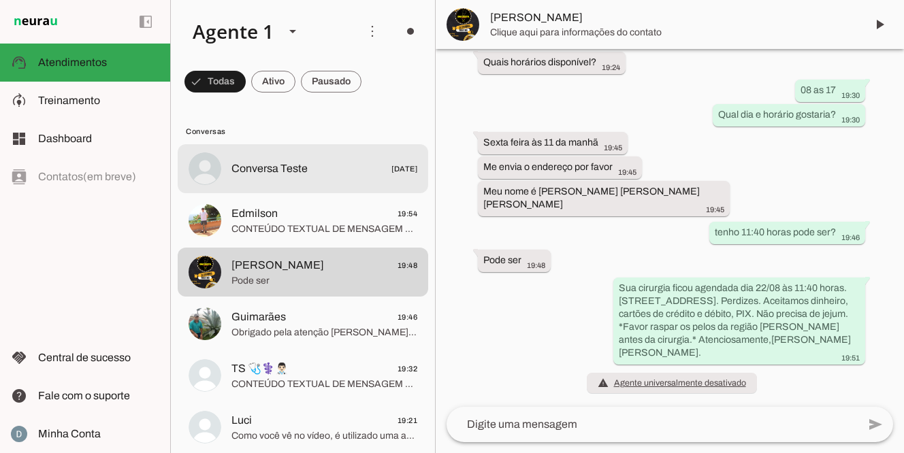
click at [315, 165] on span "Conversa Teste [DATE]" at bounding box center [324, 169] width 186 height 17
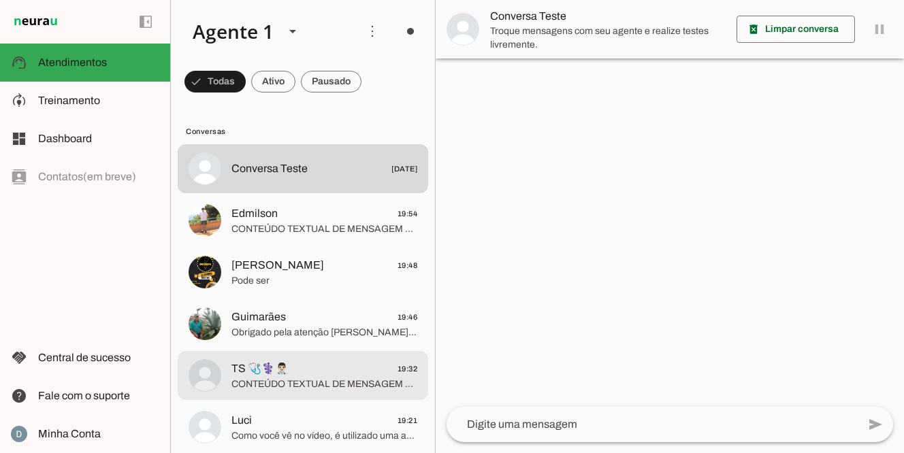
click at [293, 381] on span "CONTEÚDO TEXTUAL DE MENSAGEM COM IMAGEM (URL [URL][DOMAIN_NAME]) :" at bounding box center [324, 385] width 186 height 14
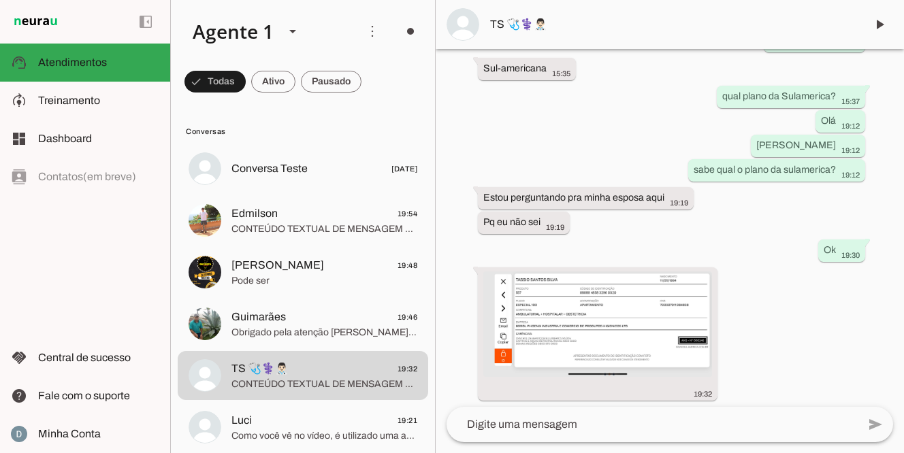
scroll to position [294, 0]
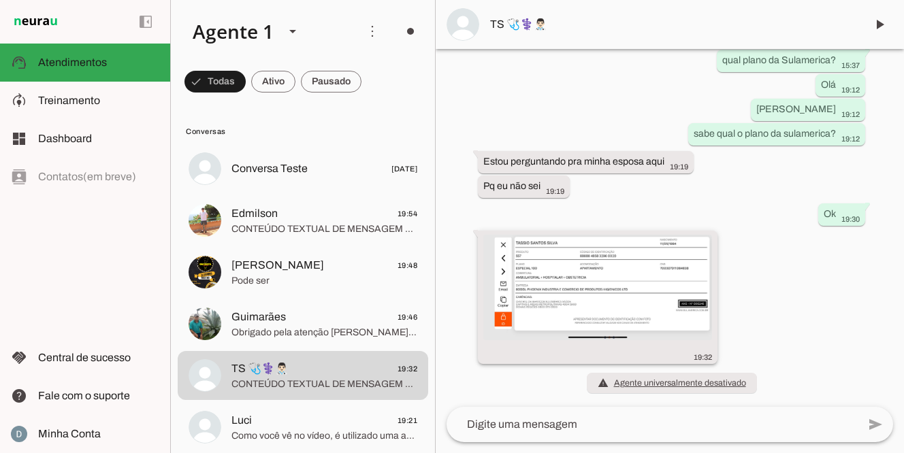
click at [637, 261] on img at bounding box center [597, 287] width 229 height 105
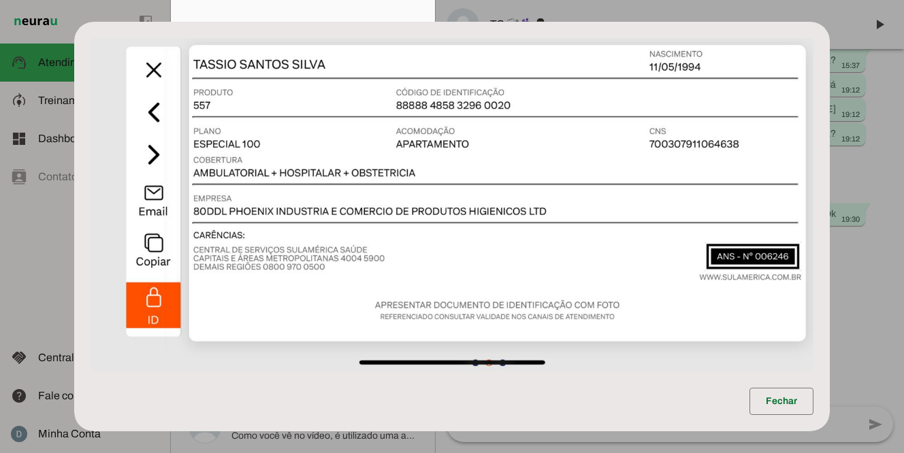
click at [829, 242] on dialog "Fechar" at bounding box center [451, 227] width 755 height 410
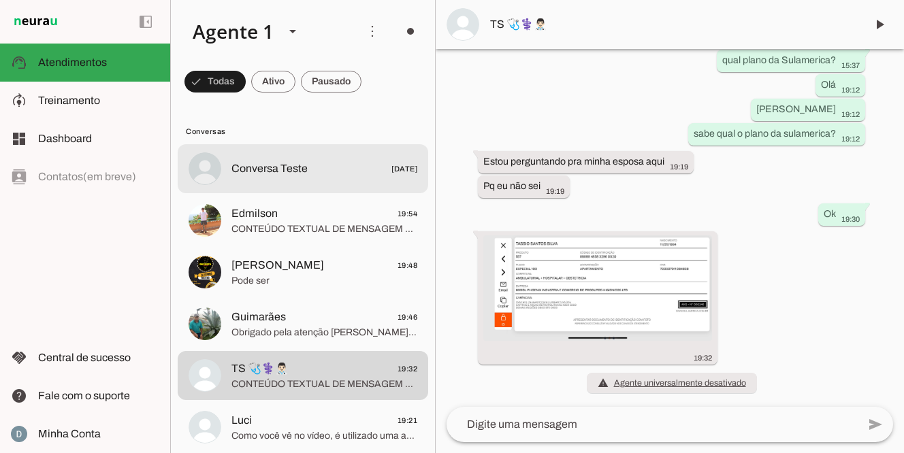
click at [391, 163] on span "[DATE]" at bounding box center [404, 169] width 26 height 17
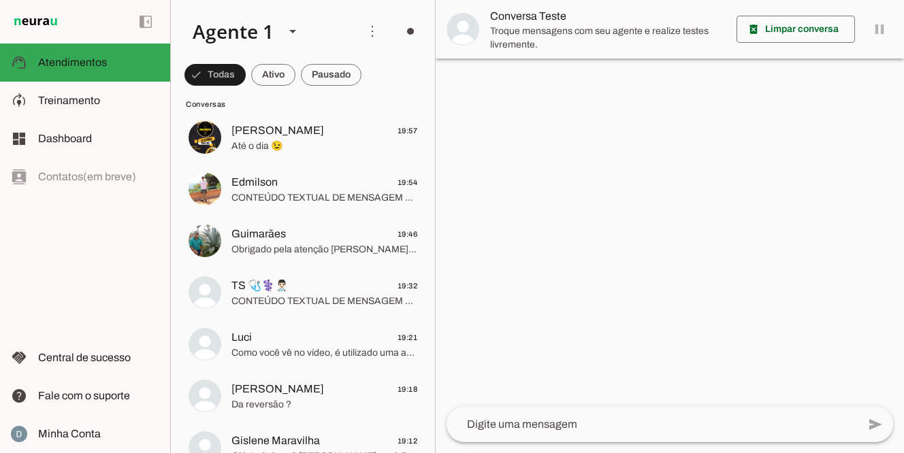
scroll to position [86, 0]
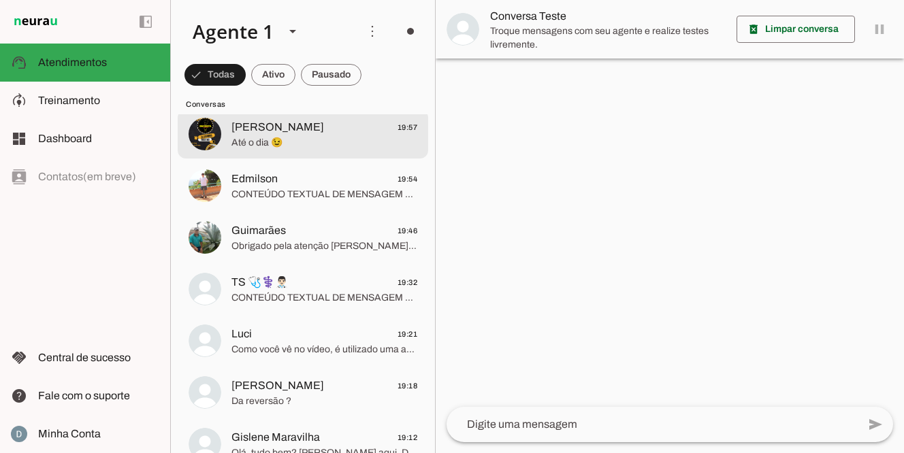
click at [308, 129] on span "[PERSON_NAME]" at bounding box center [277, 127] width 93 height 16
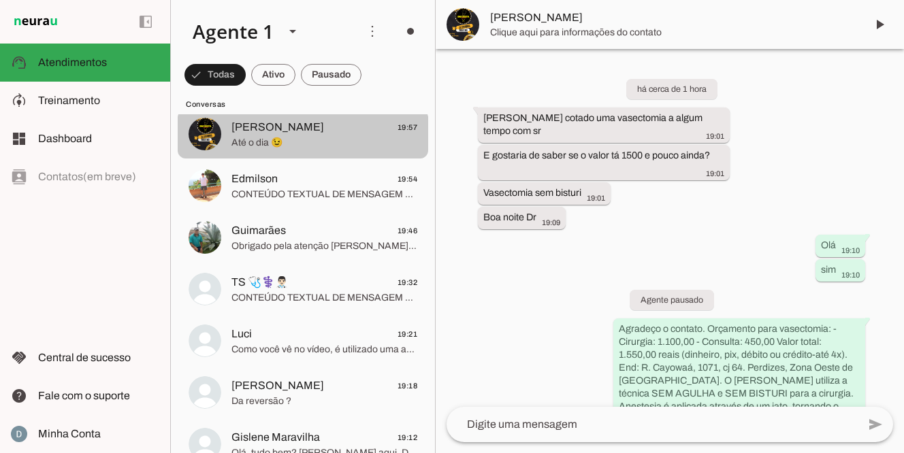
scroll to position [842, 0]
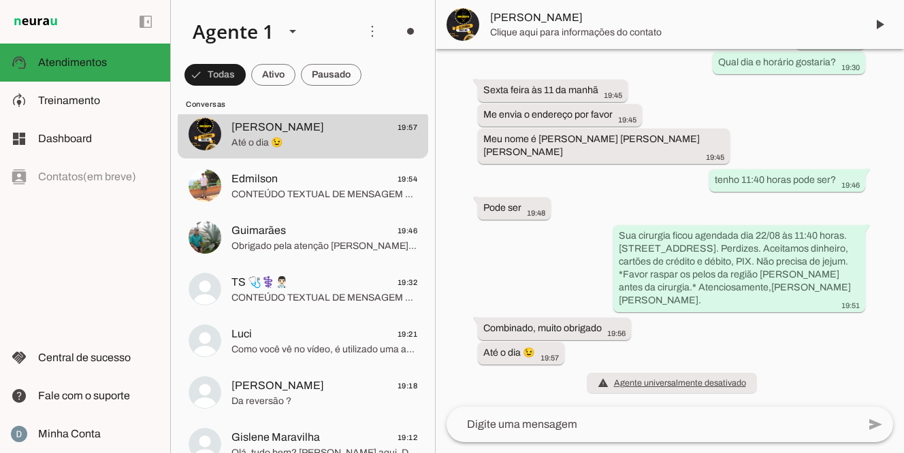
click at [517, 422] on textarea at bounding box center [651, 424] width 411 height 16
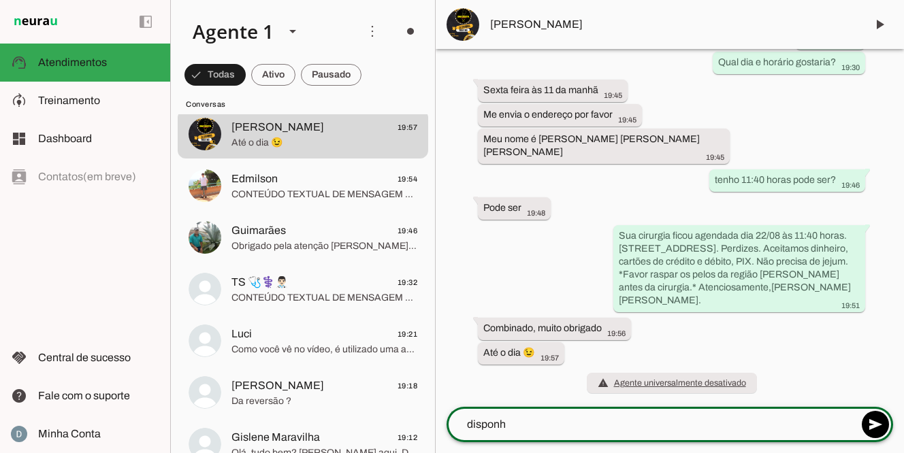
type textarea "disponha"
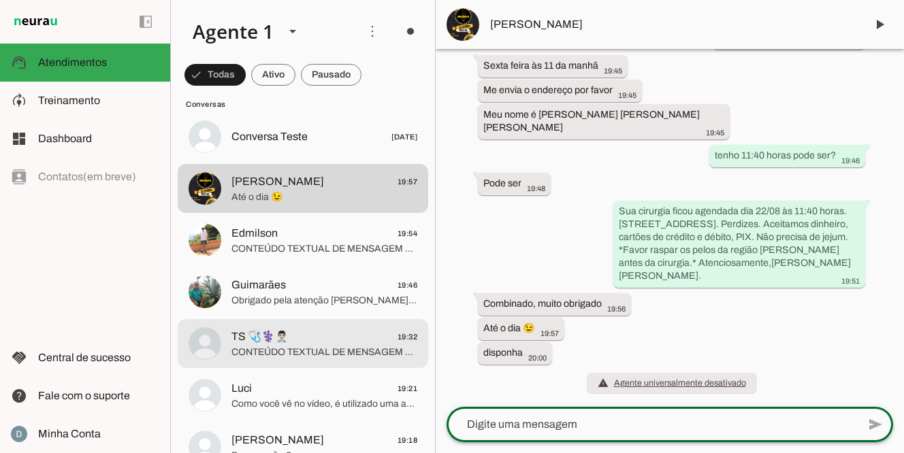
scroll to position [0, 0]
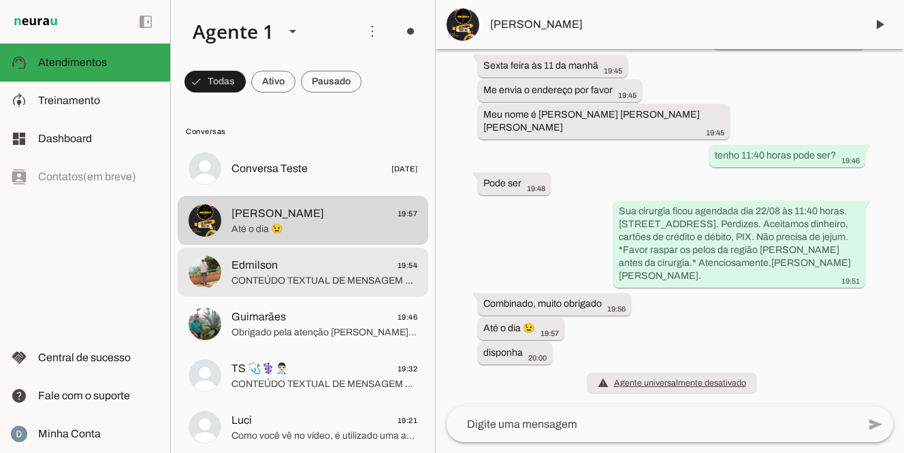
click at [345, 280] on span "CONTEÚDO TEXTUAL DE MENSAGEM COM IMAGEM (URL [URL][DOMAIN_NAME]) :" at bounding box center [324, 281] width 186 height 14
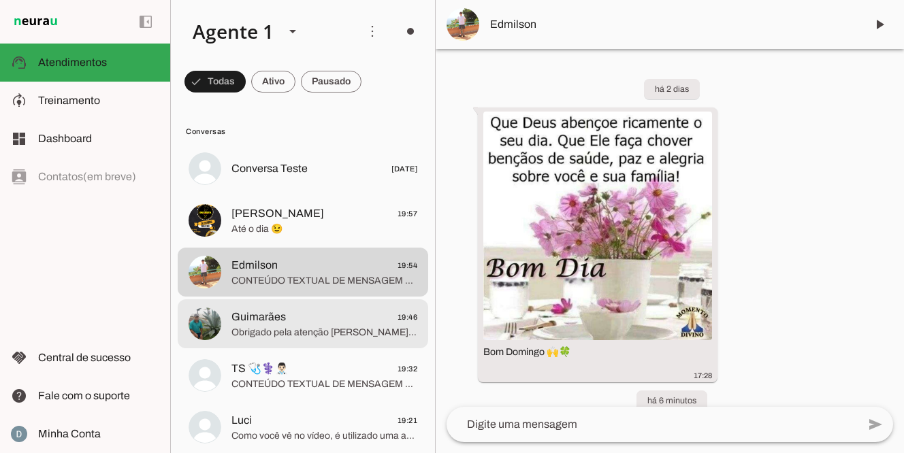
click at [312, 316] on span "Guimarães 19:46" at bounding box center [324, 317] width 186 height 17
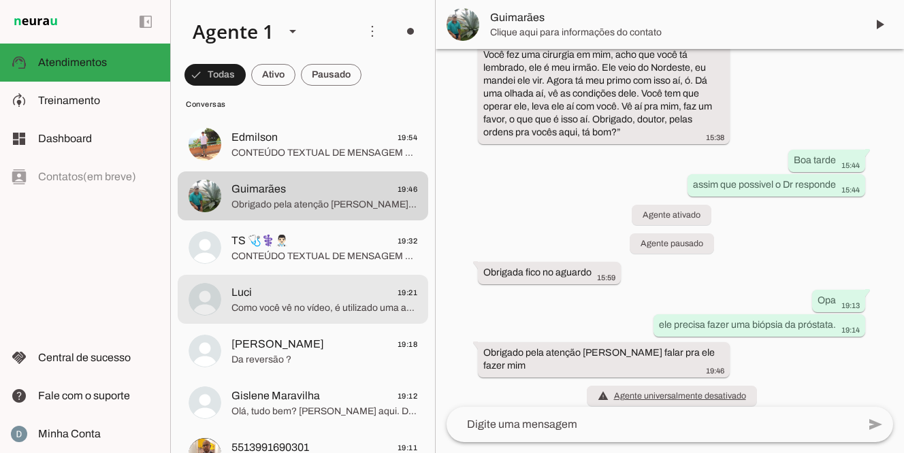
scroll to position [129, 0]
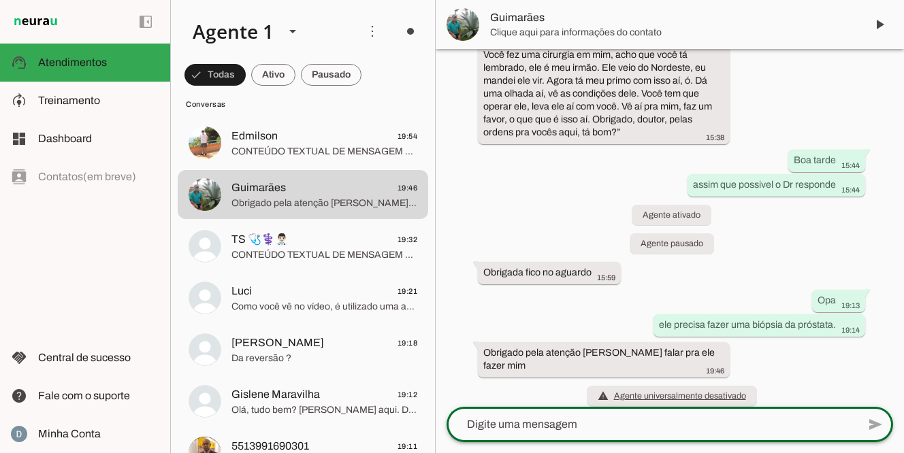
click at [529, 429] on textarea at bounding box center [651, 424] width 411 height 16
type textarea "disponha"
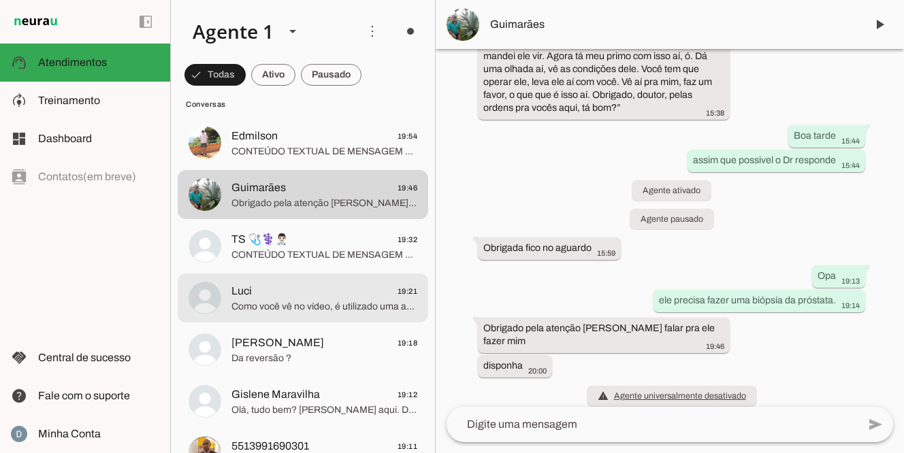
click at [340, 307] on span "Como você vê no vídeo, é utilizado uma anestesia em jato, sem agulha nenhuma. I…" at bounding box center [324, 307] width 186 height 14
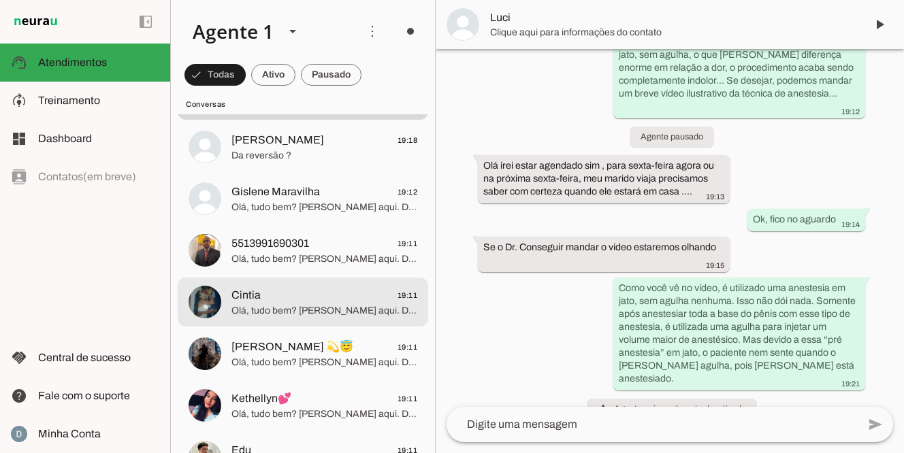
scroll to position [329, 0]
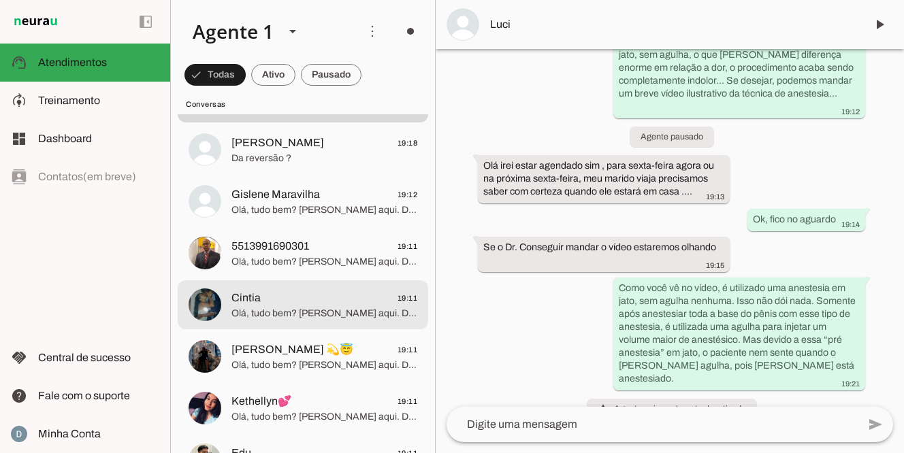
click at [340, 307] on span "Olá, tudo bem? Dr. [PERSON_NAME] aqui. Deseja agendar? Tenho um grande diferenc…" at bounding box center [324, 314] width 186 height 14
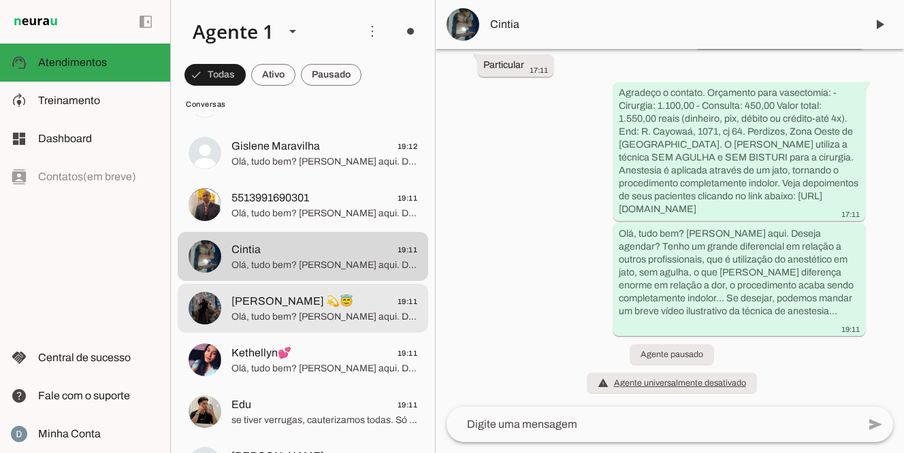
scroll to position [381, 0]
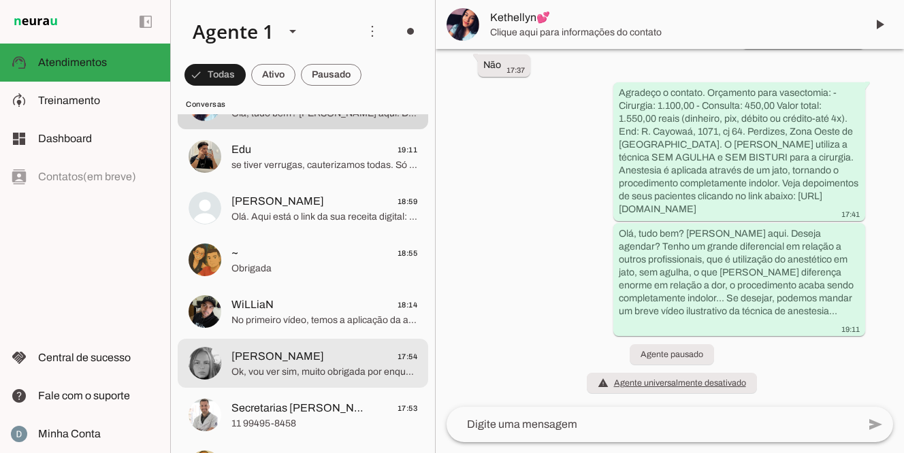
scroll to position [646, 0]
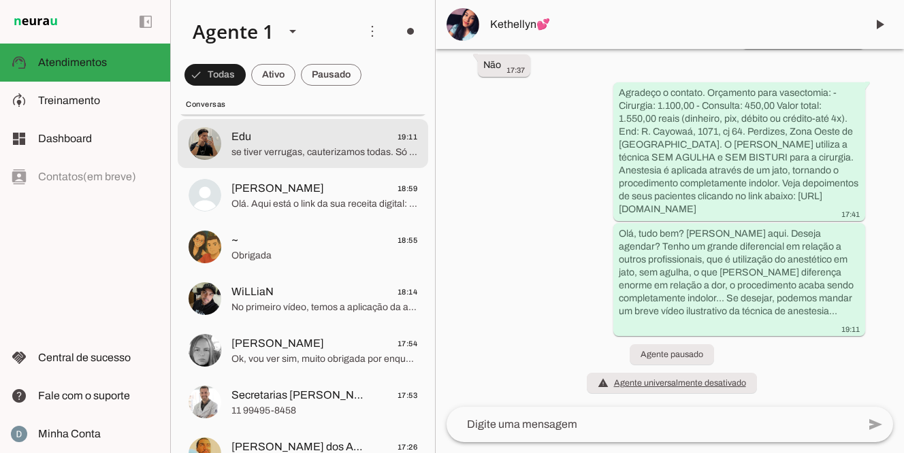
click at [327, 152] on span "se tiver verrugas, cauterizamos todas. Só não emitimos o laudo de peniscopia. A…" at bounding box center [324, 153] width 186 height 14
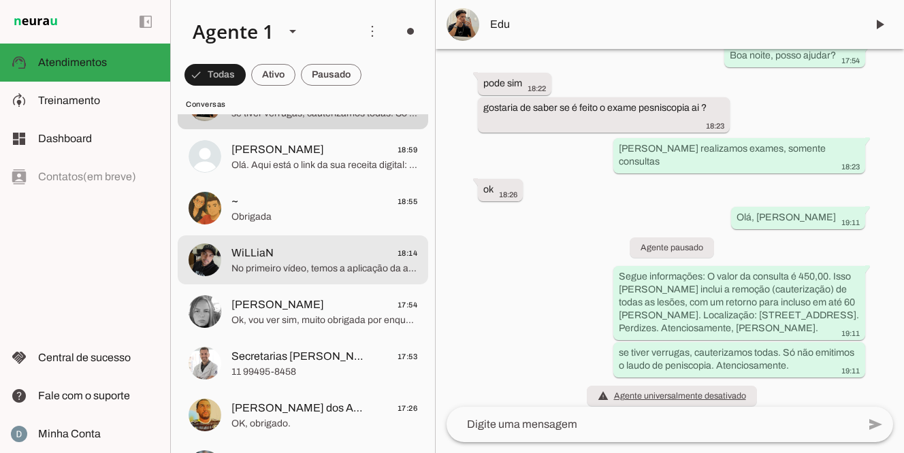
scroll to position [712, 0]
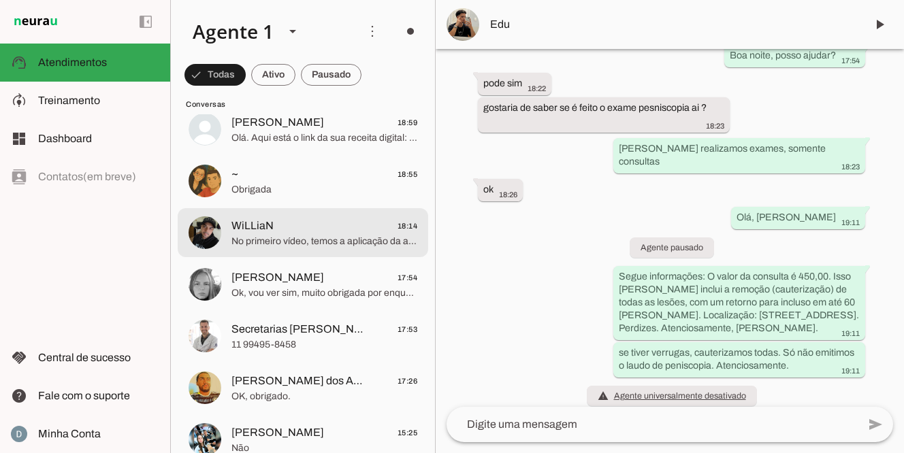
click at [312, 242] on span "No primeiro vídeo, temos a aplicação da anestesia, feita através de um microjat…" at bounding box center [324, 242] width 186 height 14
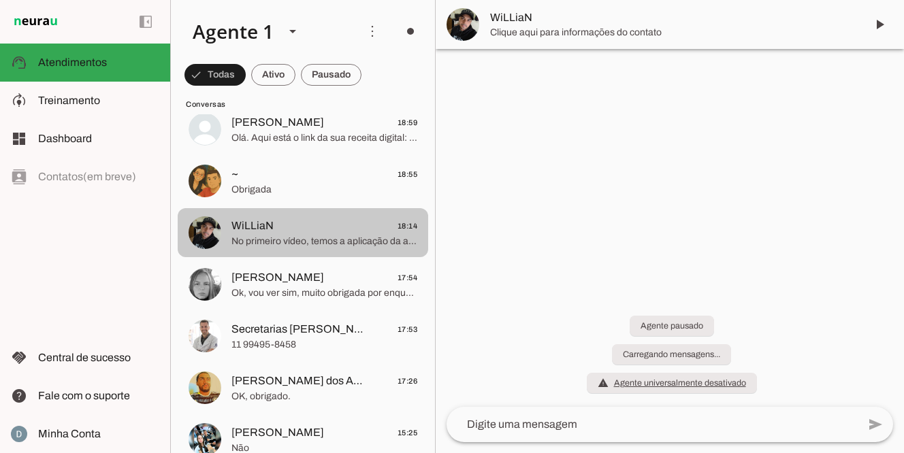
scroll to position [466, 0]
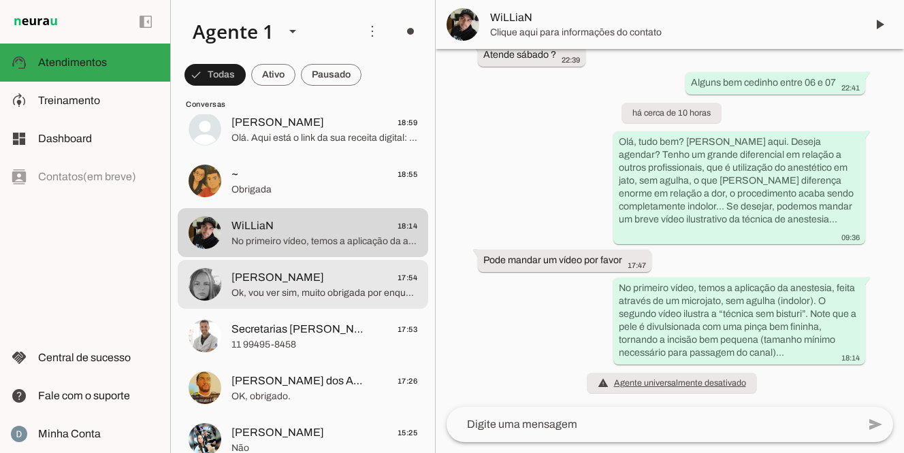
click at [303, 284] on span "[PERSON_NAME] 17:54" at bounding box center [324, 277] width 186 height 17
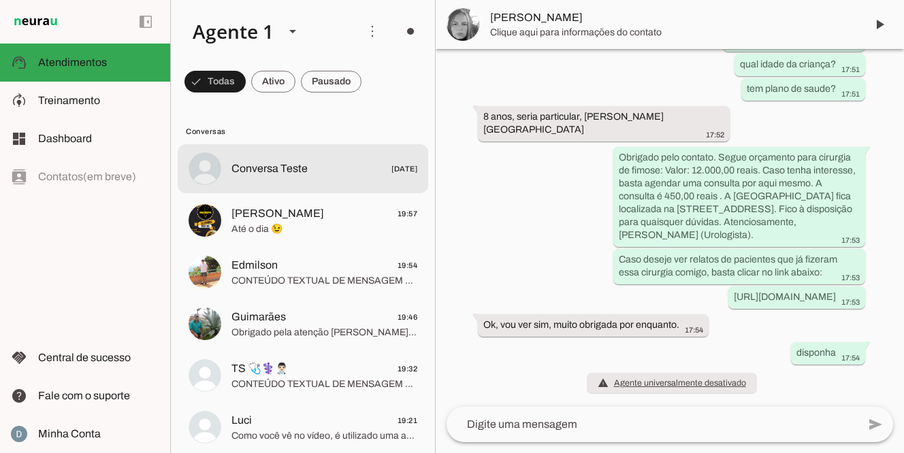
click at [317, 164] on span "Conversa Teste [DATE]" at bounding box center [324, 169] width 186 height 17
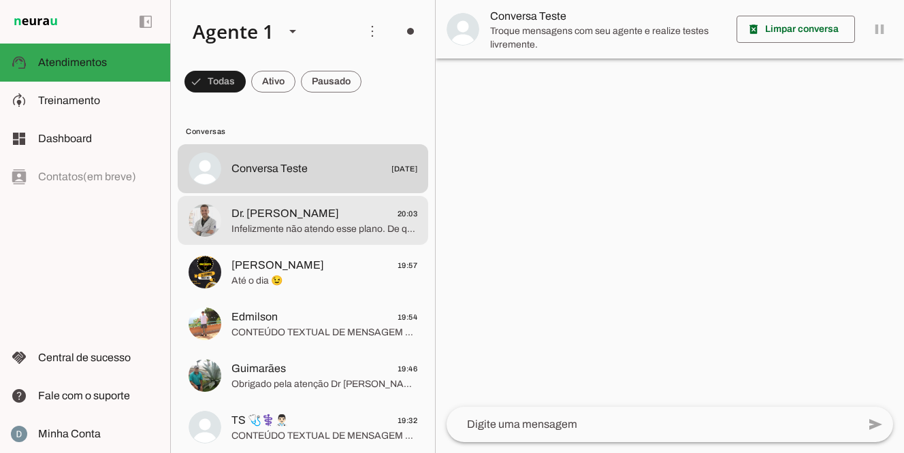
click at [288, 206] on span "Dr. [PERSON_NAME]" at bounding box center [284, 213] width 107 height 16
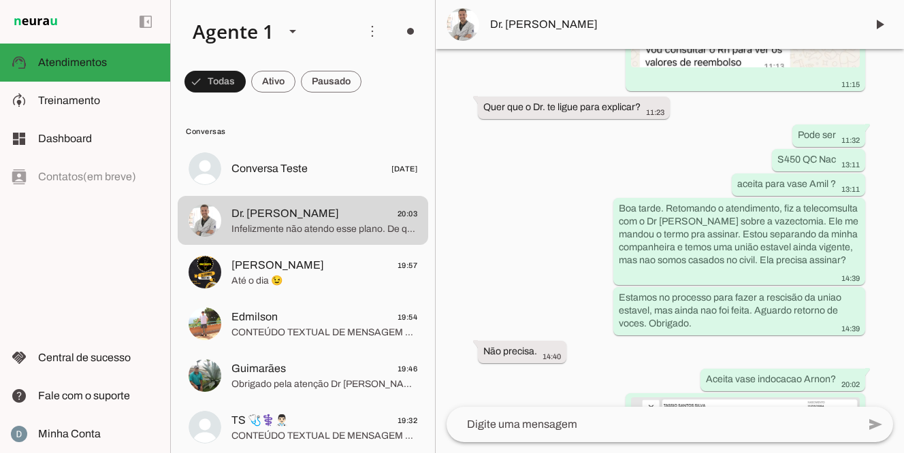
scroll to position [26478, 0]
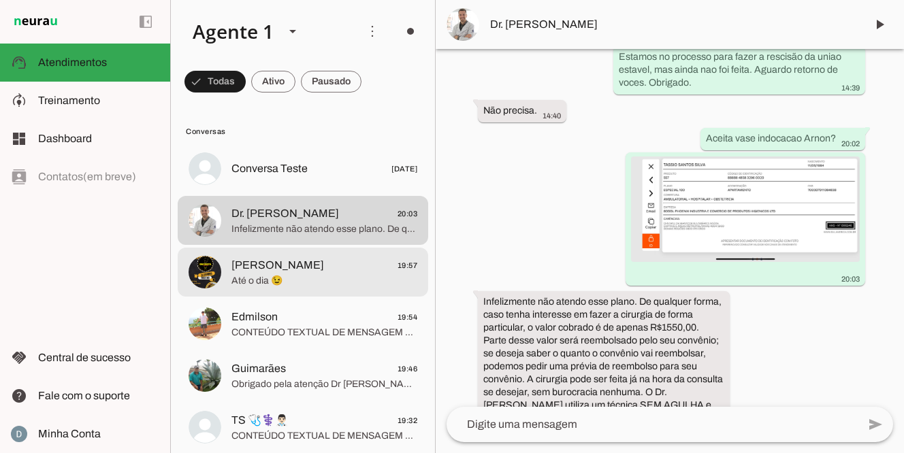
click at [295, 271] on span "[PERSON_NAME]" at bounding box center [277, 265] width 93 height 16
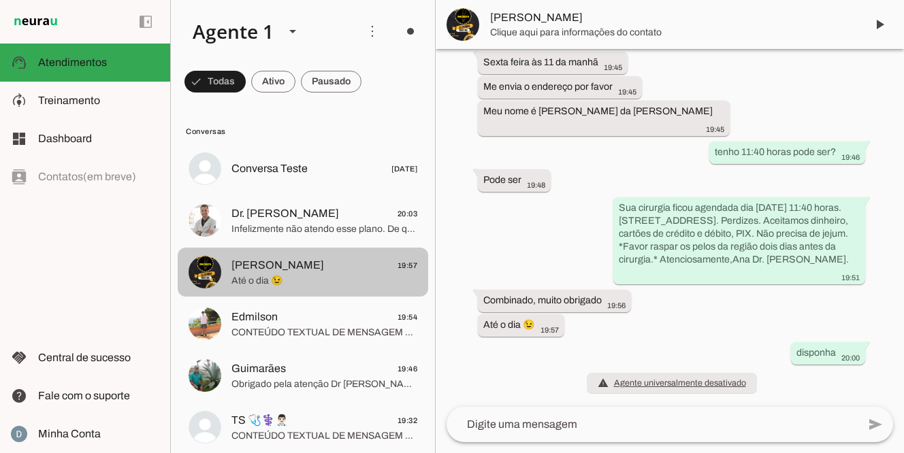
scroll to position [870, 0]
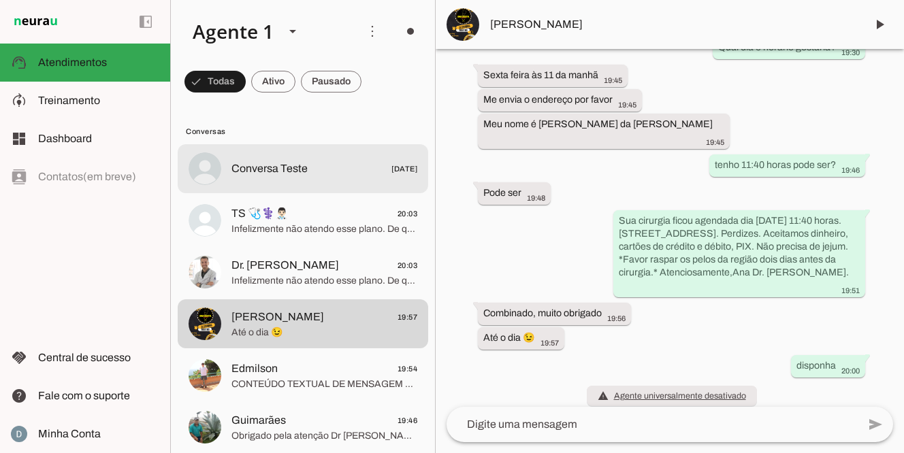
click at [256, 170] on span "Conversa Teste" at bounding box center [269, 169] width 76 height 16
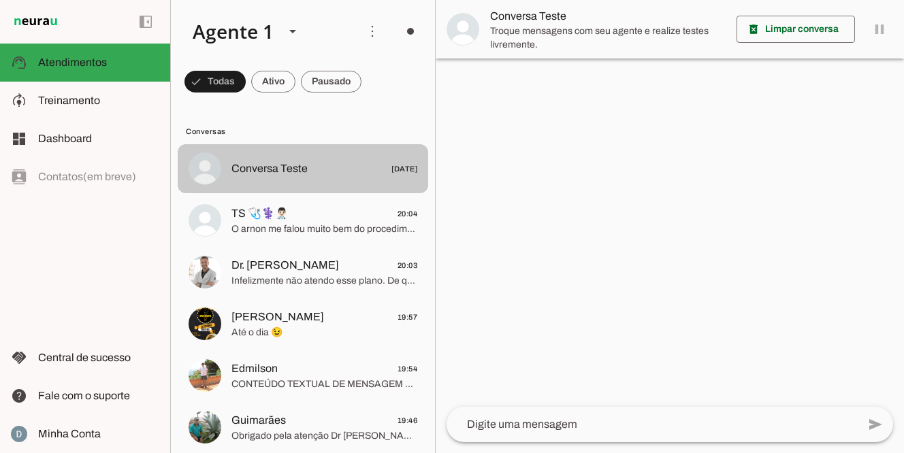
click at [299, 163] on span "Conversa Teste" at bounding box center [269, 169] width 76 height 16
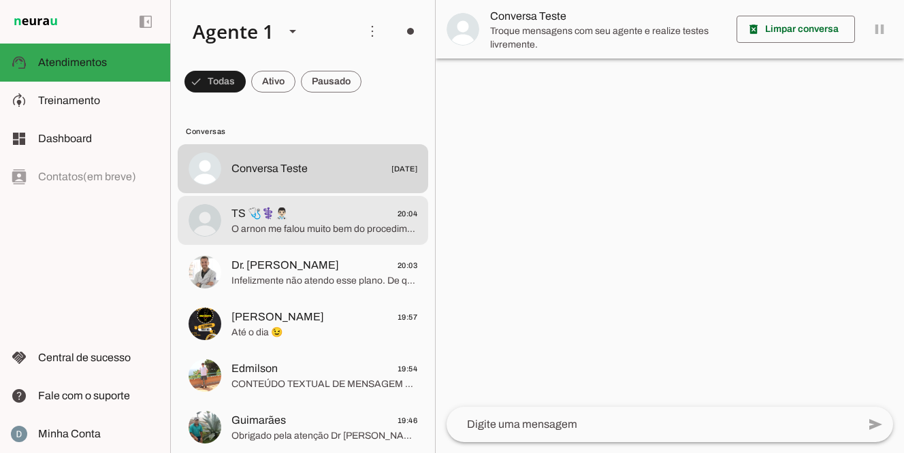
click at [291, 231] on span "O arnon me falou muito bem do procedimento" at bounding box center [324, 229] width 186 height 14
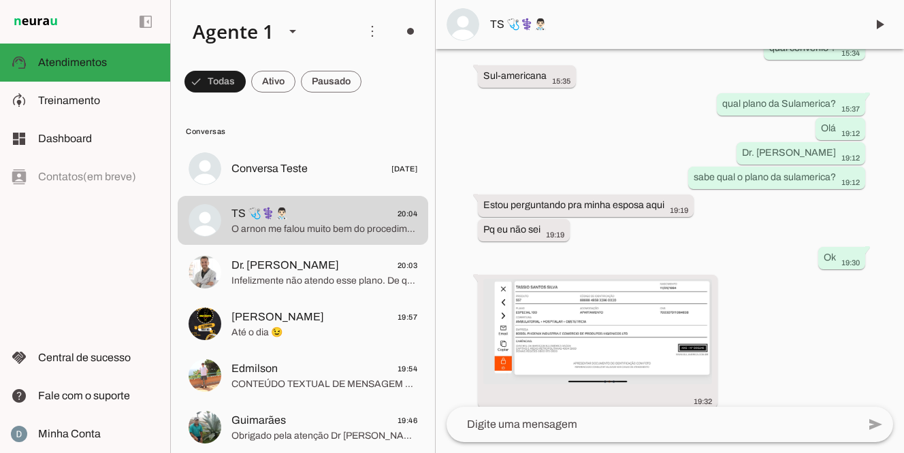
scroll to position [529, 0]
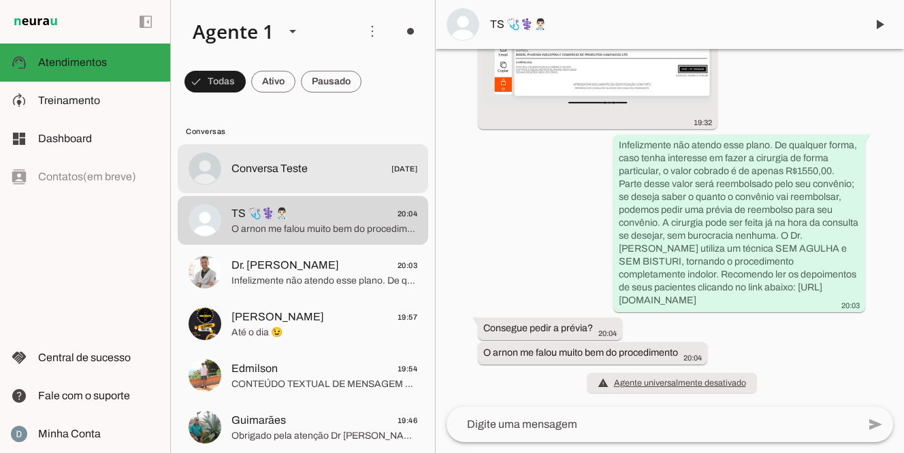
click at [257, 176] on span "Conversa Teste" at bounding box center [269, 169] width 76 height 16
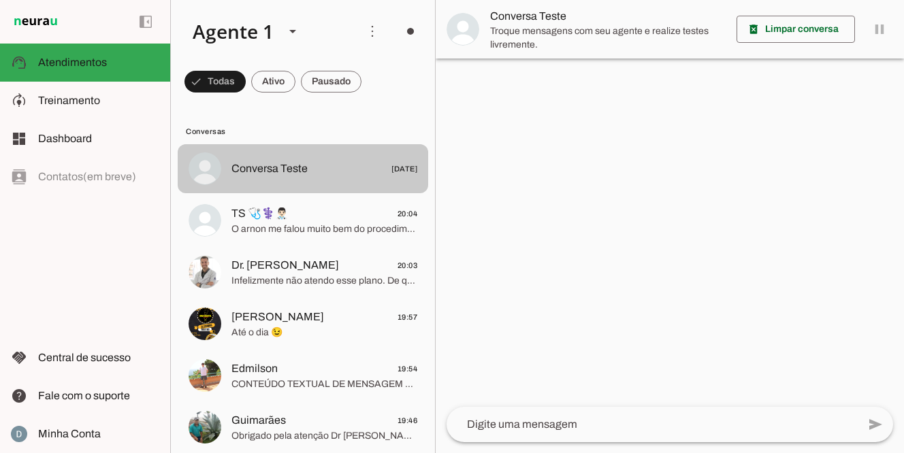
click at [264, 177] on span "Conversa Teste [DATE]" at bounding box center [324, 169] width 186 height 17
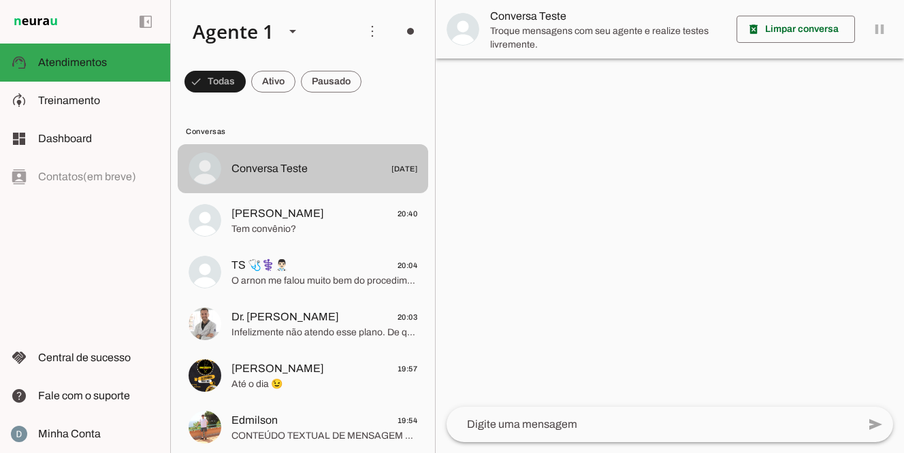
click at [264, 177] on span "Conversa Teste [DATE]" at bounding box center [324, 169] width 186 height 17
click at [282, 167] on span "Conversa Teste" at bounding box center [269, 169] width 76 height 16
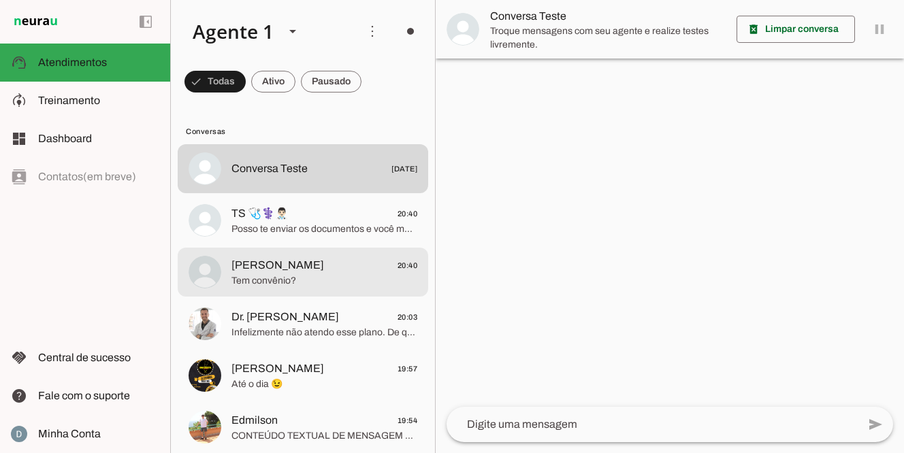
click at [289, 266] on span "[PERSON_NAME]" at bounding box center [277, 265] width 93 height 16
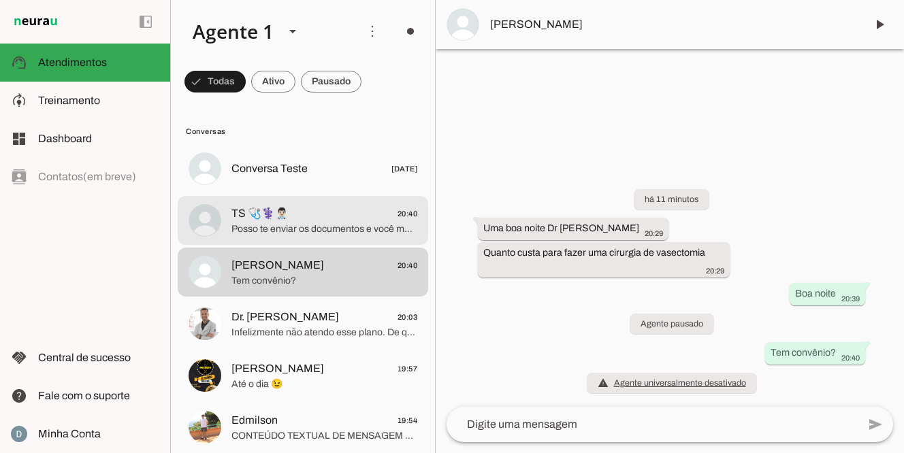
click at [280, 227] on span "Posso te enviar os documentos e você mesmo pede no aplicativo" at bounding box center [324, 229] width 186 height 14
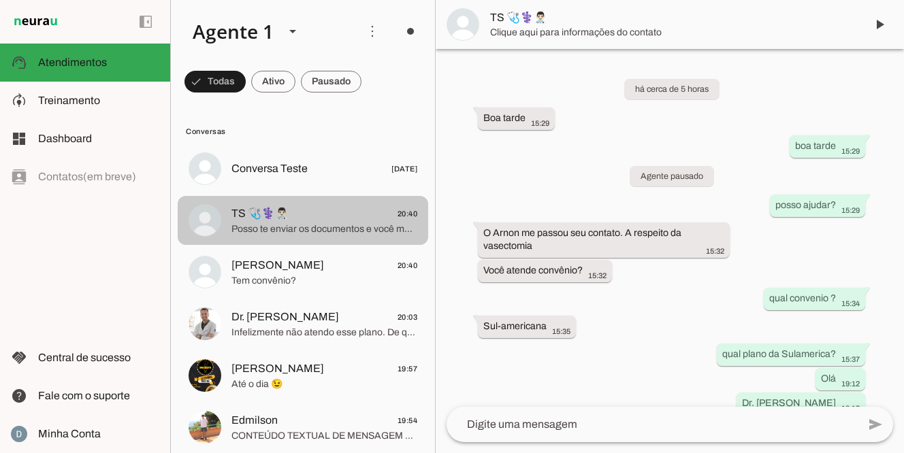
scroll to position [570, 0]
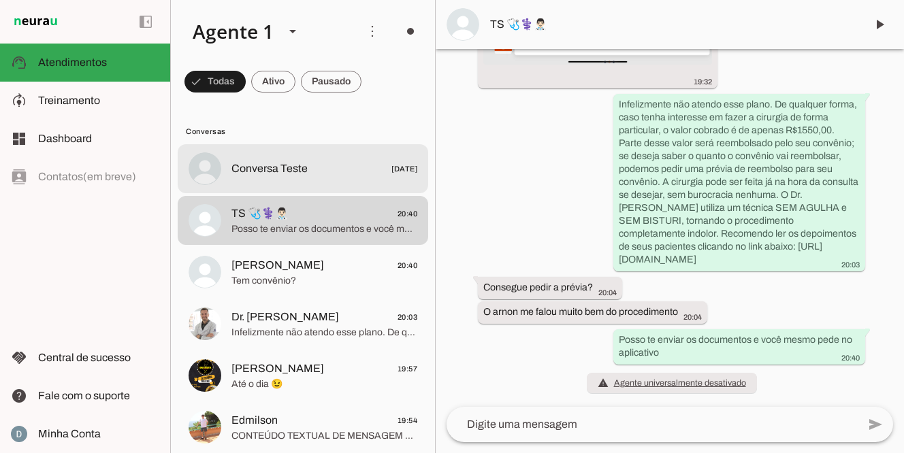
click at [289, 167] on span "Conversa Teste" at bounding box center [269, 169] width 76 height 16
